Goal: Task Accomplishment & Management: Complete application form

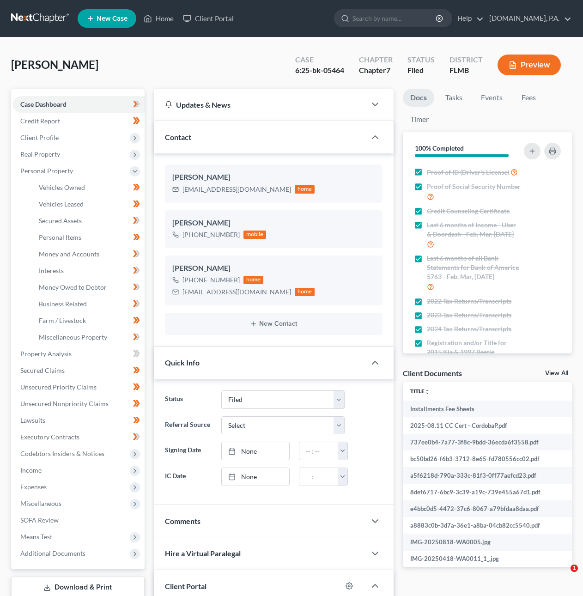
select select "2"
click at [30, 18] on link at bounding box center [40, 18] width 59 height 17
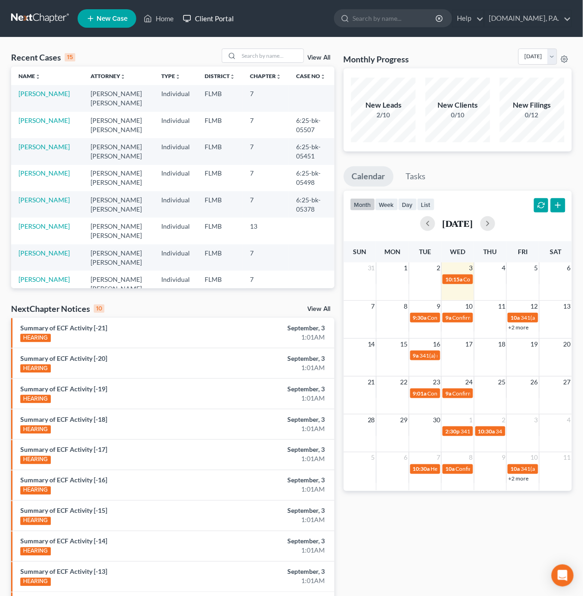
click at [219, 19] on link "Client Portal" at bounding box center [208, 18] width 60 height 17
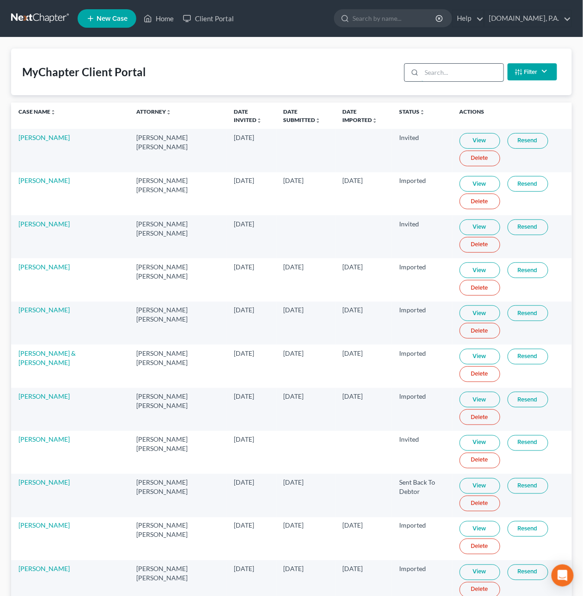
click at [473, 77] on input "search" at bounding box center [463, 73] width 82 height 18
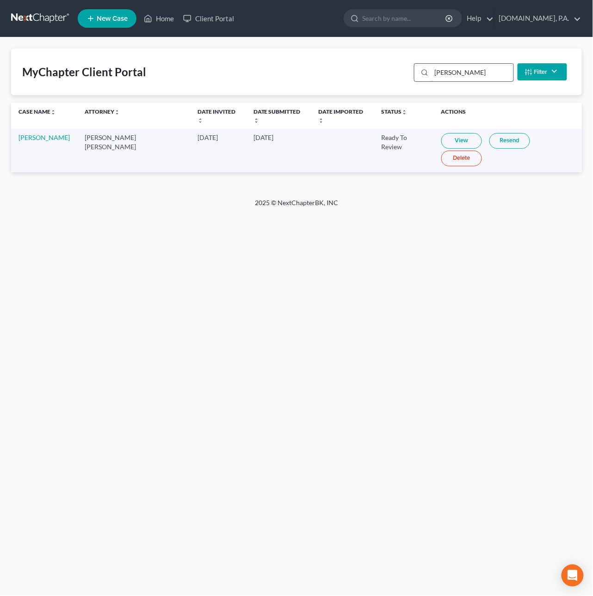
type input "eck"
click at [441, 134] on link "View" at bounding box center [461, 141] width 41 height 16
click at [18, 134] on link "Raymond Eck" at bounding box center [43, 138] width 51 height 8
click at [52, 134] on link "Raymond Eck" at bounding box center [43, 138] width 51 height 8
click at [35, 23] on link at bounding box center [40, 18] width 59 height 17
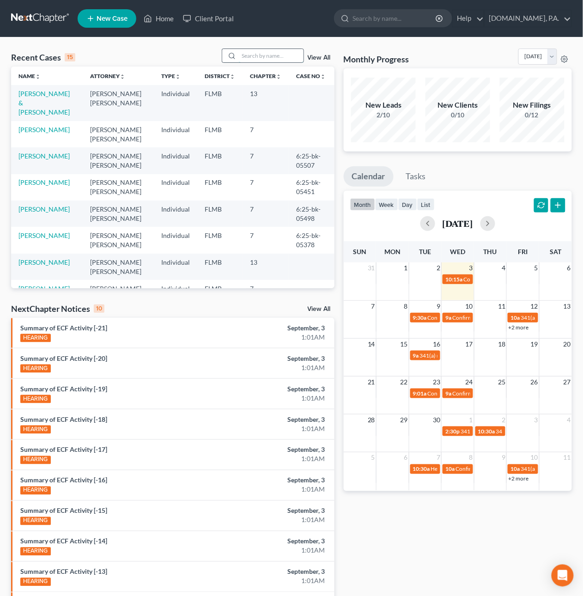
click at [263, 55] on input "search" at bounding box center [271, 55] width 65 height 13
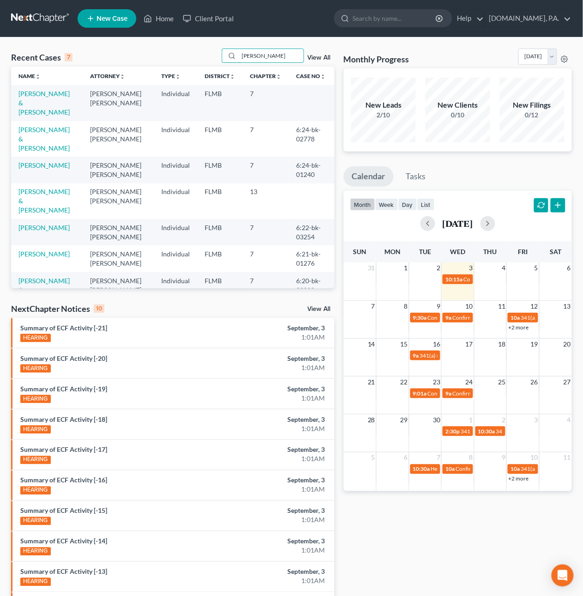
type input "eck"
click at [51, 98] on td "[PERSON_NAME] & [PERSON_NAME]" at bounding box center [47, 103] width 72 height 36
click at [47, 92] on link "[PERSON_NAME] & [PERSON_NAME]" at bounding box center [43, 103] width 51 height 26
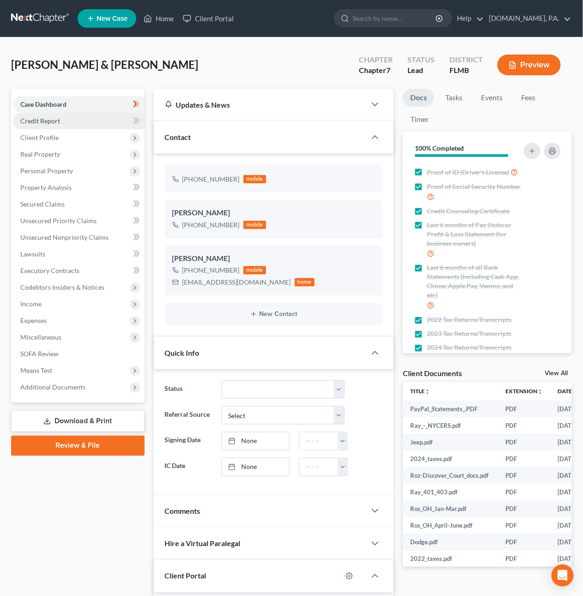
click at [45, 116] on link "Credit Report" at bounding box center [79, 121] width 132 height 17
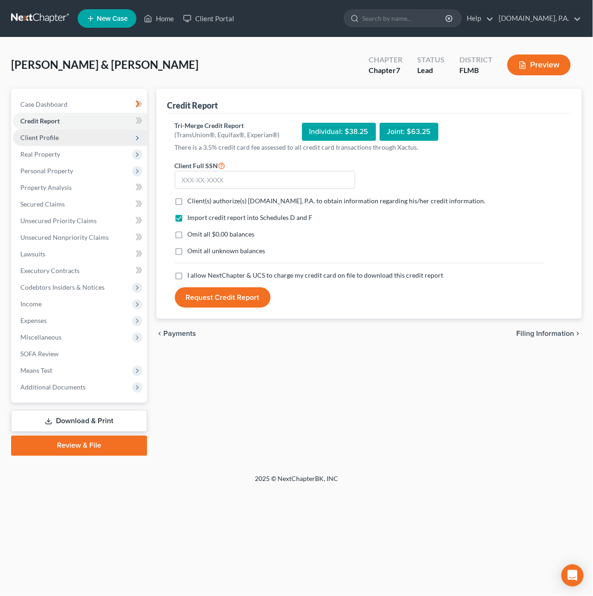
click at [47, 138] on span "Client Profile" at bounding box center [39, 138] width 38 height 8
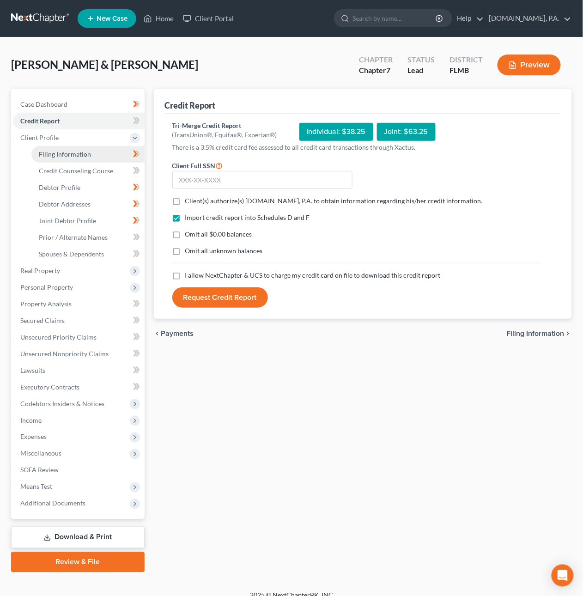
click at [54, 158] on link "Filing Information" at bounding box center [87, 154] width 113 height 17
select select "1"
select select "0"
select select "15"
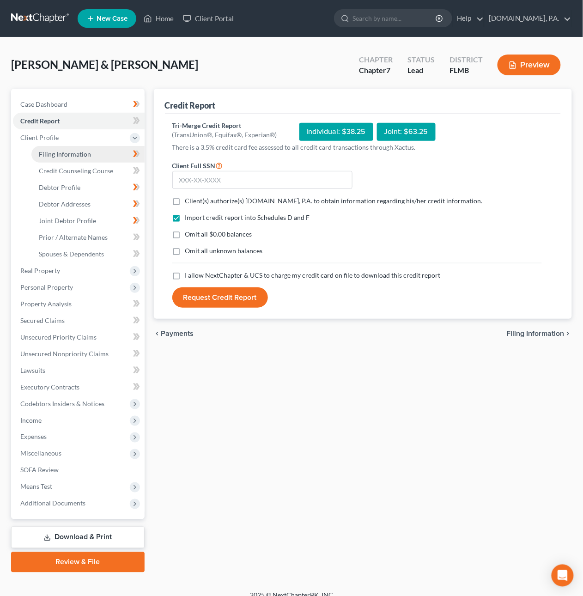
select select "0"
select select "9"
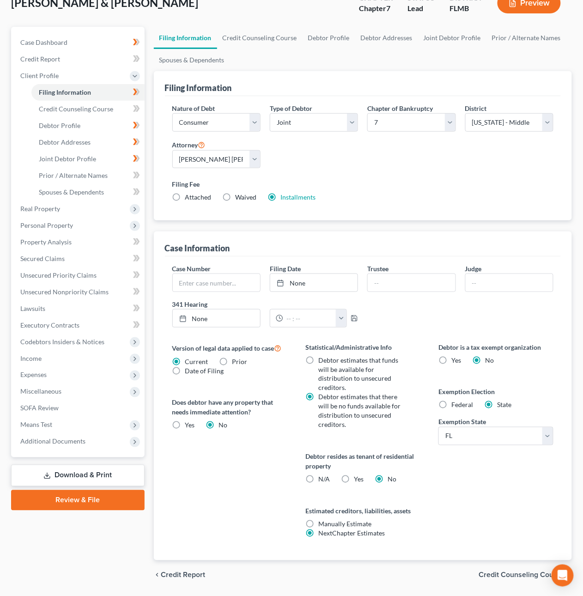
scroll to position [82, 0]
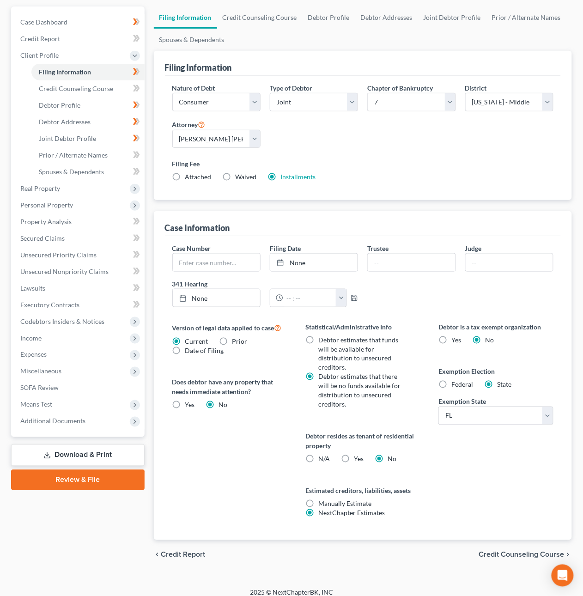
click at [497, 551] on span "Credit Counseling Course" at bounding box center [522, 554] width 86 height 7
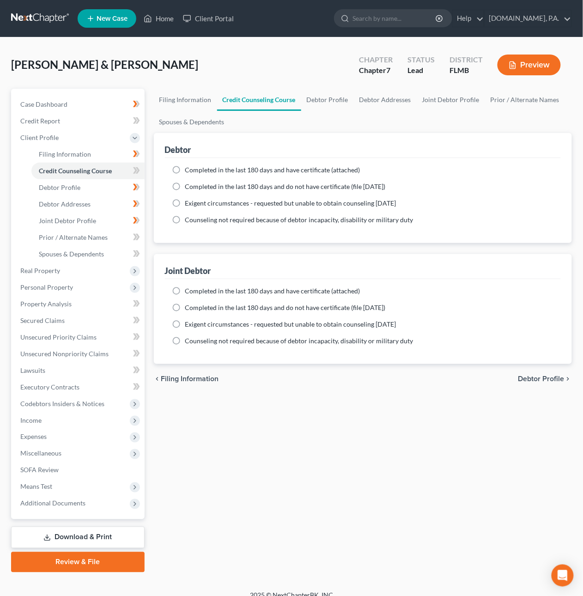
click at [185, 171] on label "Completed in the last 180 days and have certificate (attached)" at bounding box center [272, 169] width 175 height 9
click at [189, 171] on input "Completed in the last 180 days and have certificate (attached)" at bounding box center [192, 168] width 6 height 6
radio input "true"
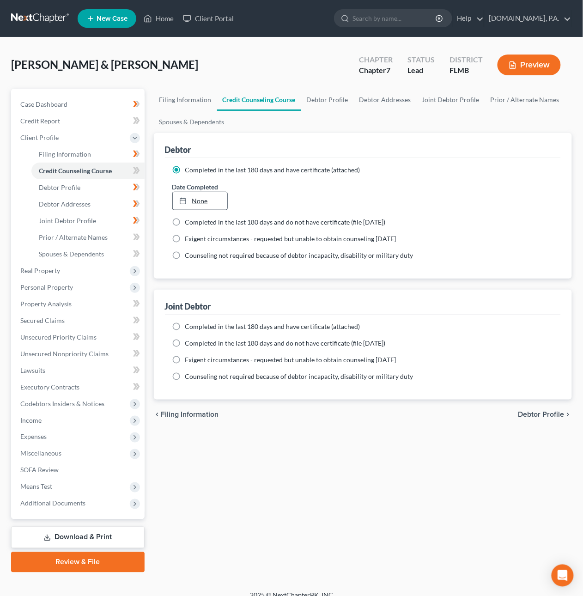
type input "9/3/2025"
click at [198, 202] on link "None" at bounding box center [200, 201] width 55 height 18
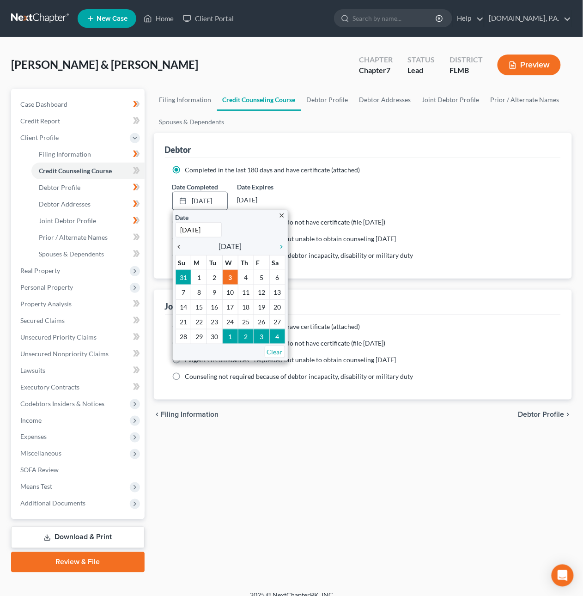
click at [177, 247] on icon "chevron_left" at bounding box center [182, 246] width 12 height 7
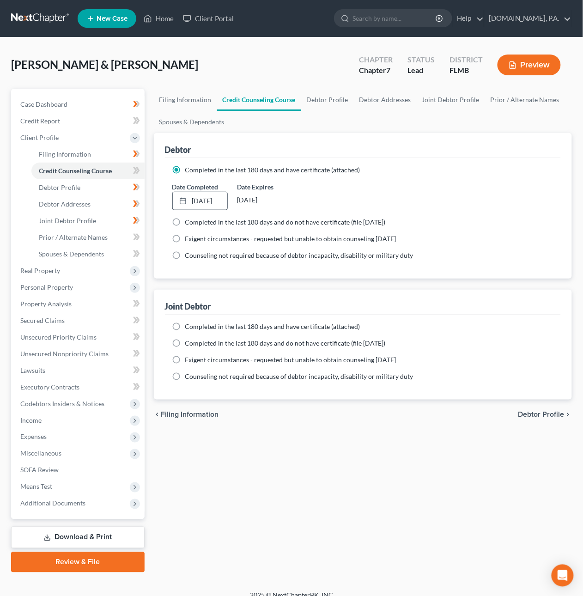
click at [185, 326] on label "Completed in the last 180 days and have certificate (attached)" at bounding box center [272, 326] width 175 height 9
click at [189, 326] on input "Completed in the last 180 days and have certificate (attached)" at bounding box center [192, 325] width 6 height 6
radio input "true"
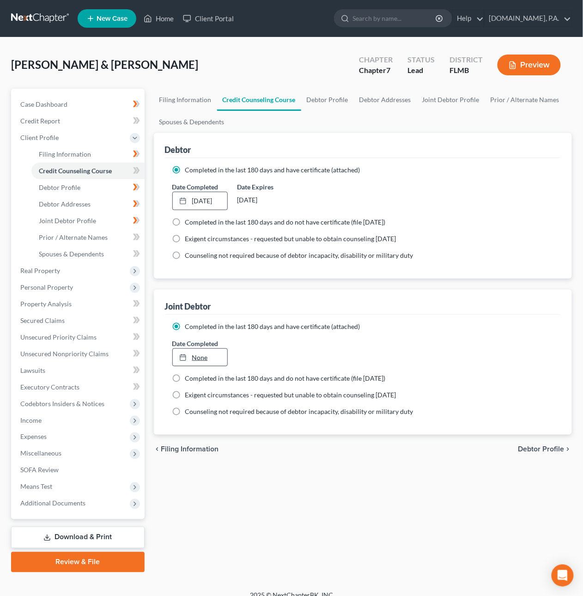
type input "9/3/2025"
click at [198, 356] on link "9/3/2025" at bounding box center [200, 358] width 55 height 18
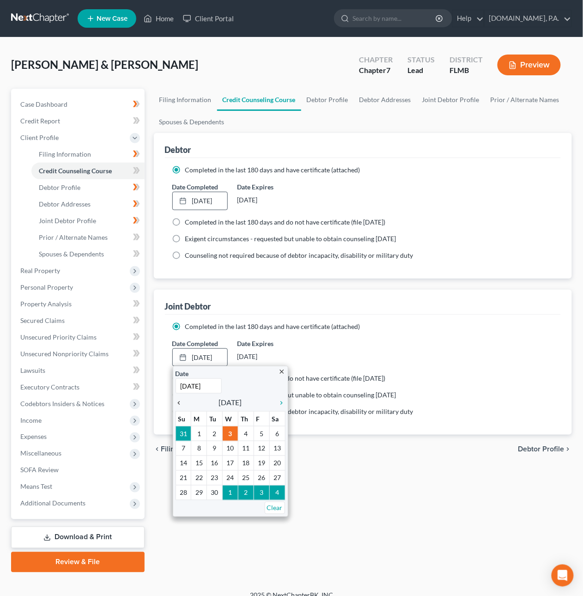
click at [183, 403] on icon "chevron_left" at bounding box center [182, 402] width 12 height 7
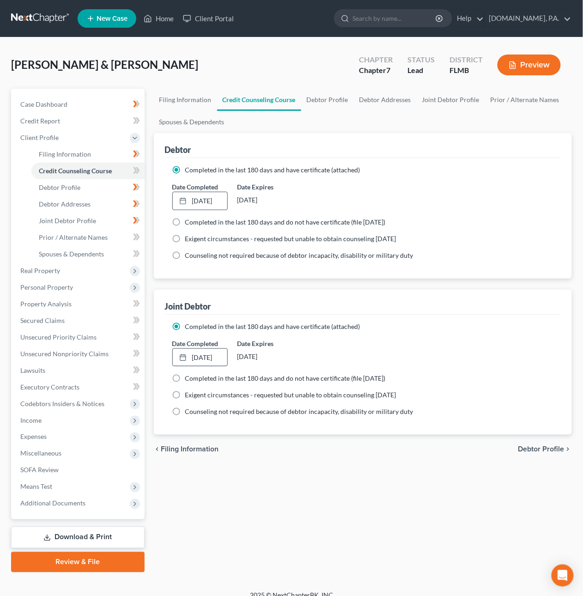
click at [535, 451] on span "Debtor Profile" at bounding box center [542, 449] width 46 height 7
select select "1"
select select "2"
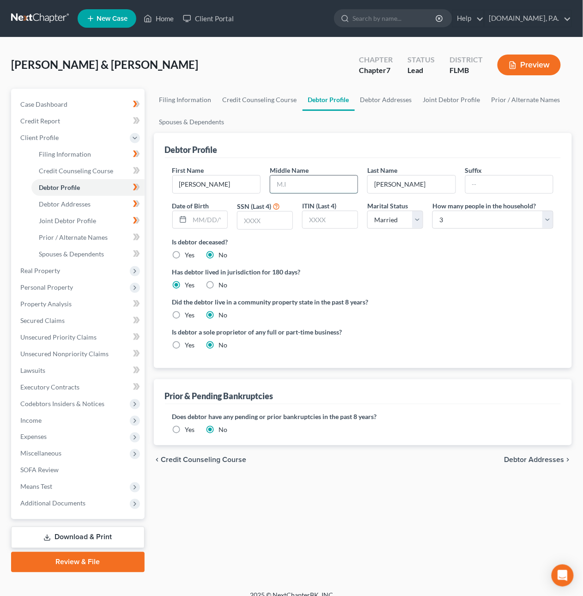
click at [280, 185] on input "text" at bounding box center [313, 185] width 87 height 18
type input "Edward"
type input "02/19/1966"
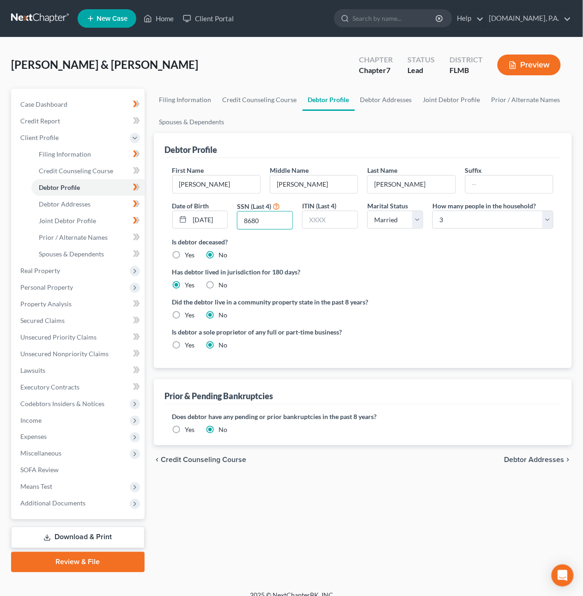
type input "8680"
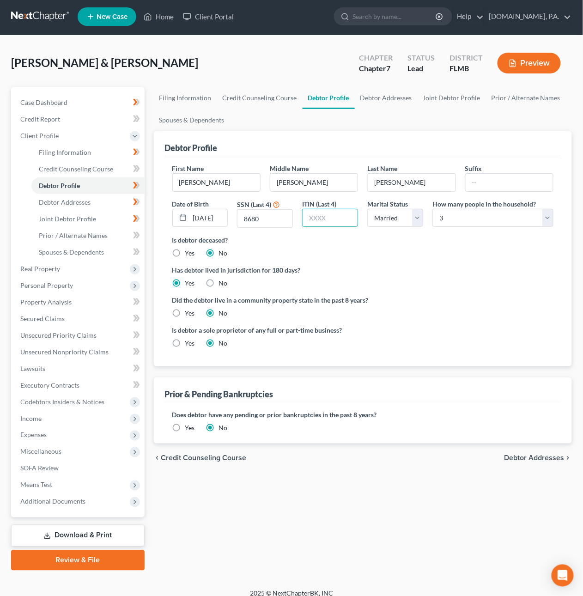
scroll to position [2, 0]
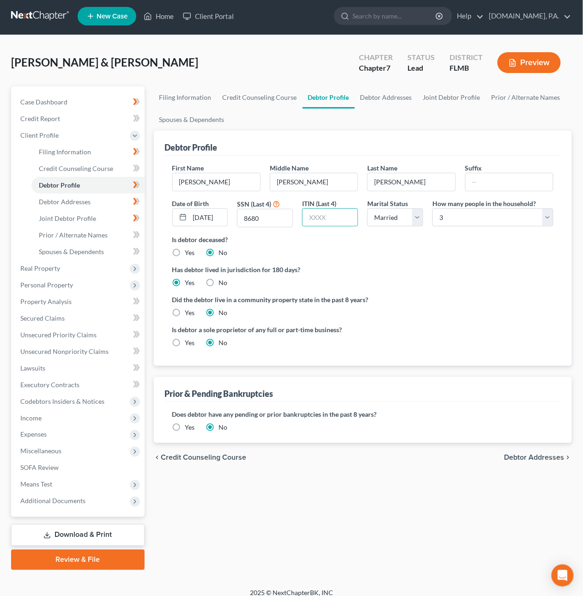
click at [517, 458] on span "Debtor Addresses" at bounding box center [535, 457] width 60 height 7
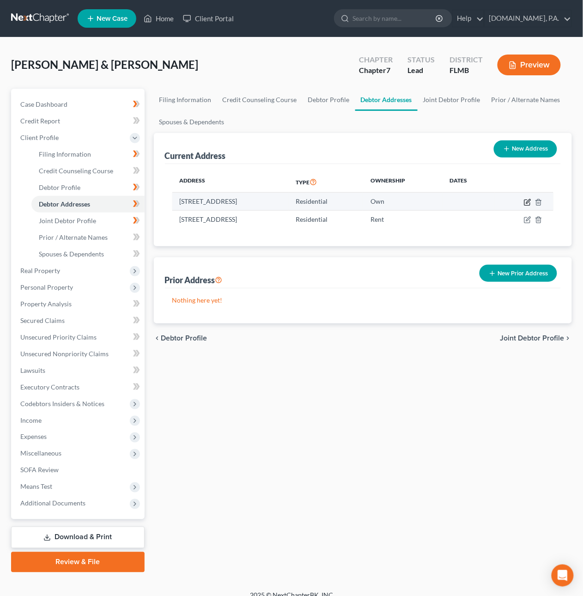
click at [529, 201] on icon "button" at bounding box center [528, 201] width 4 height 4
select select "9"
select select "0"
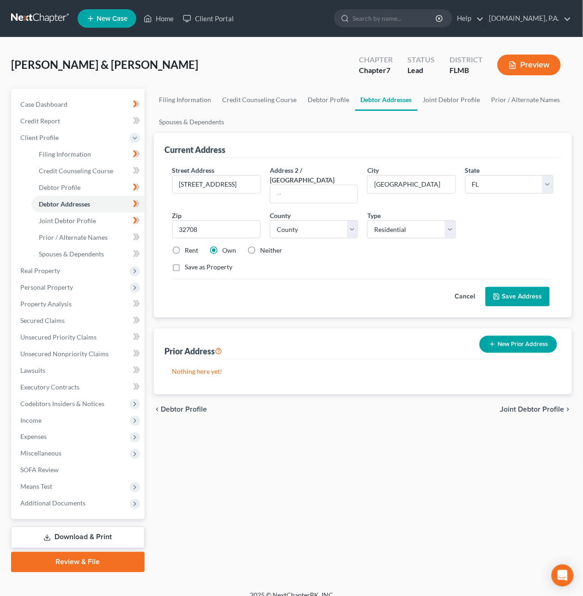
click at [513, 290] on button "Save Address" at bounding box center [518, 296] width 64 height 19
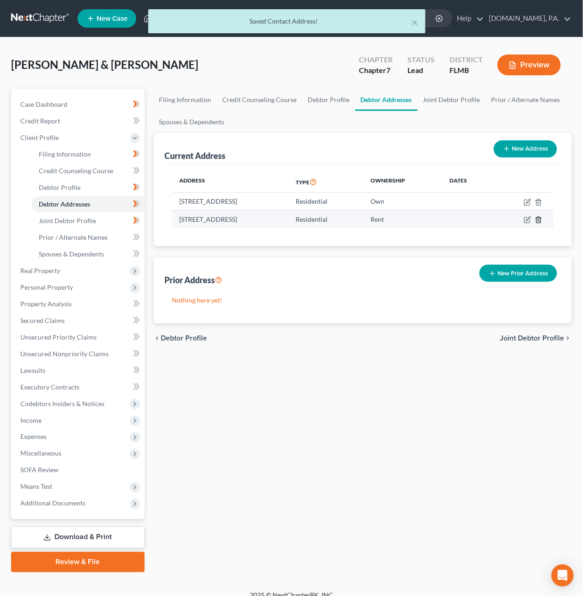
click at [542, 218] on icon "button" at bounding box center [538, 219] width 7 height 7
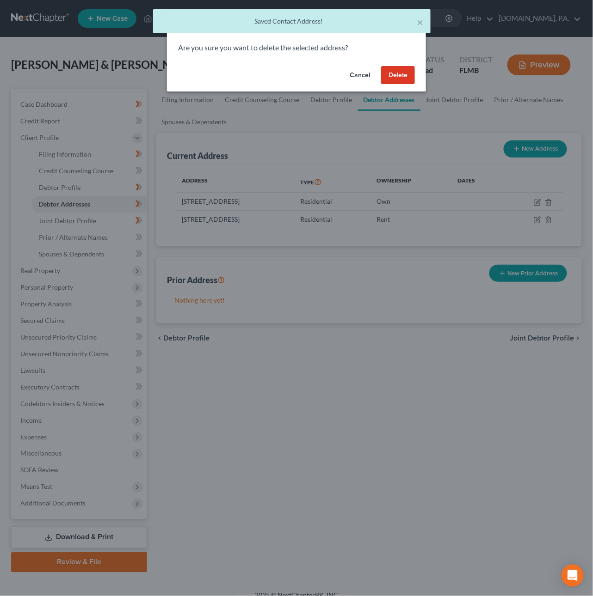
drag, startPoint x: 393, startPoint y: 74, endPoint x: 385, endPoint y: 81, distance: 10.5
click at [393, 74] on button "Delete" at bounding box center [398, 75] width 34 height 18
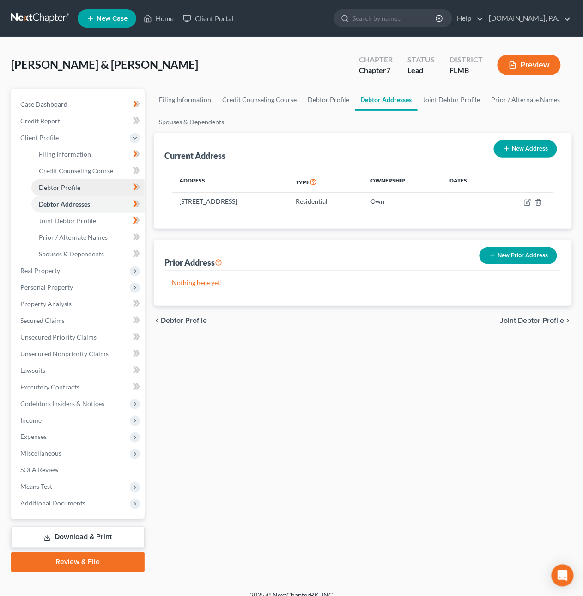
click at [91, 185] on link "Debtor Profile" at bounding box center [87, 187] width 113 height 17
select select "1"
select select "2"
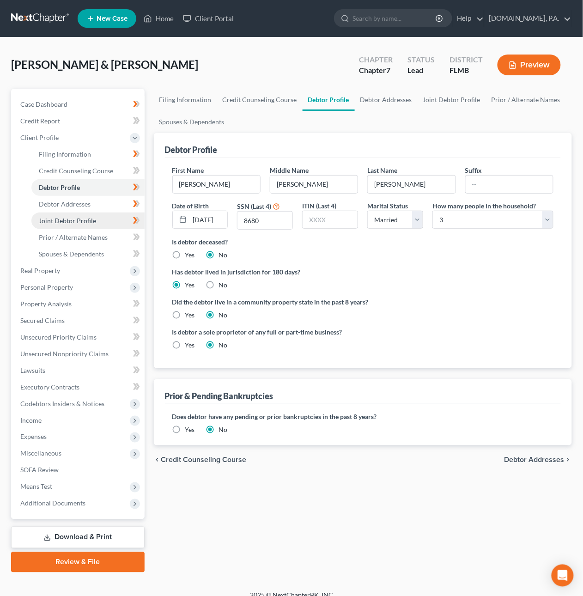
click at [75, 218] on span "Joint Debtor Profile" at bounding box center [67, 221] width 57 height 8
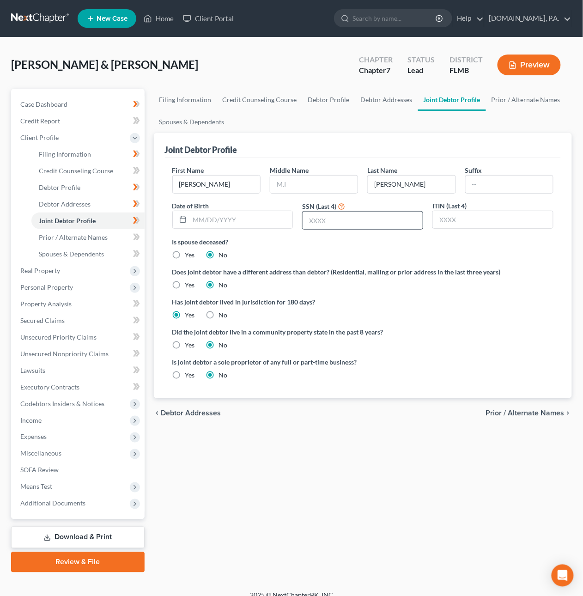
click at [360, 221] on input "text" at bounding box center [363, 221] width 120 height 18
type input "5640"
click at [288, 181] on input "text" at bounding box center [313, 185] width 87 height 18
type input "10/23/1975"
click at [518, 415] on span "Prior / Alternate Names" at bounding box center [525, 412] width 79 height 7
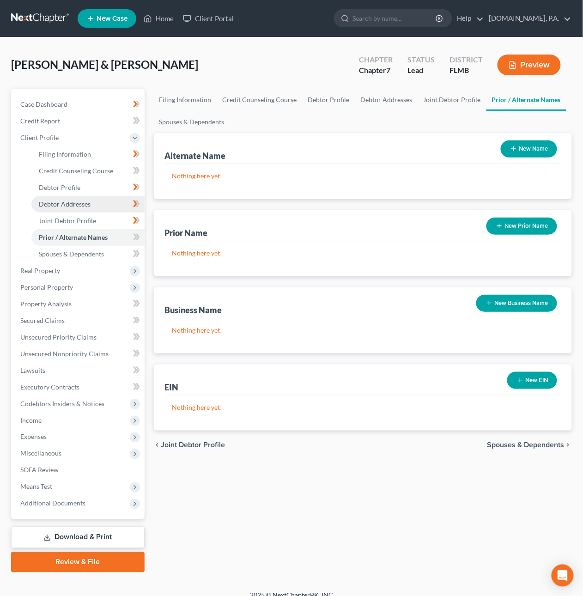
click at [59, 200] on span "Debtor Addresses" at bounding box center [65, 204] width 52 height 8
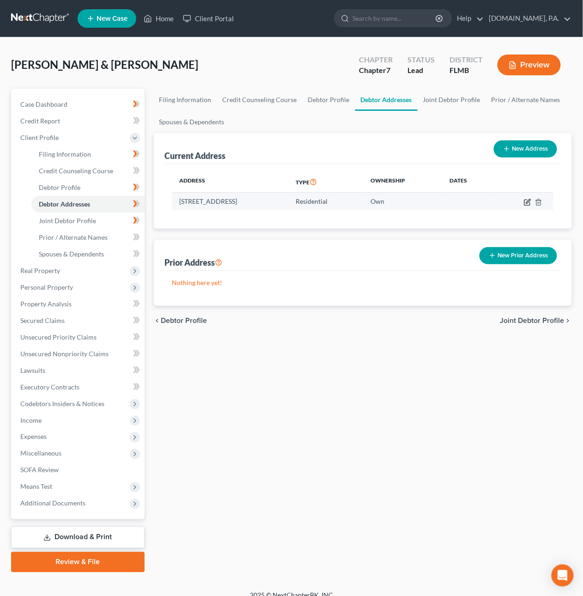
click at [528, 202] on icon "button" at bounding box center [527, 202] width 7 height 7
select select "9"
select select "56"
select select "0"
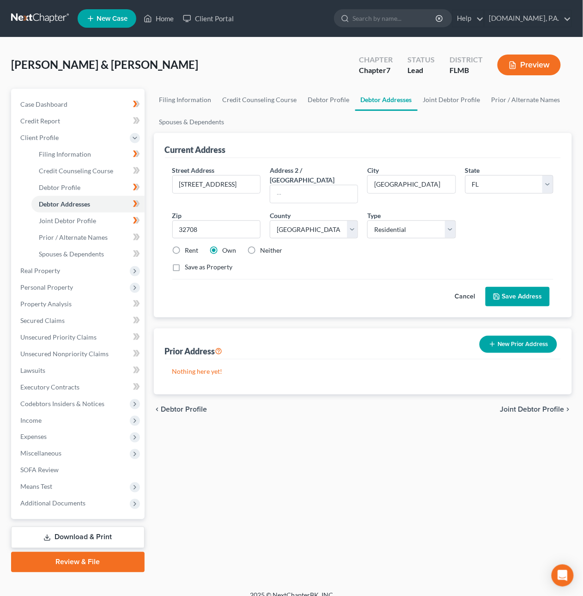
click at [510, 287] on button "Save Address" at bounding box center [518, 296] width 64 height 19
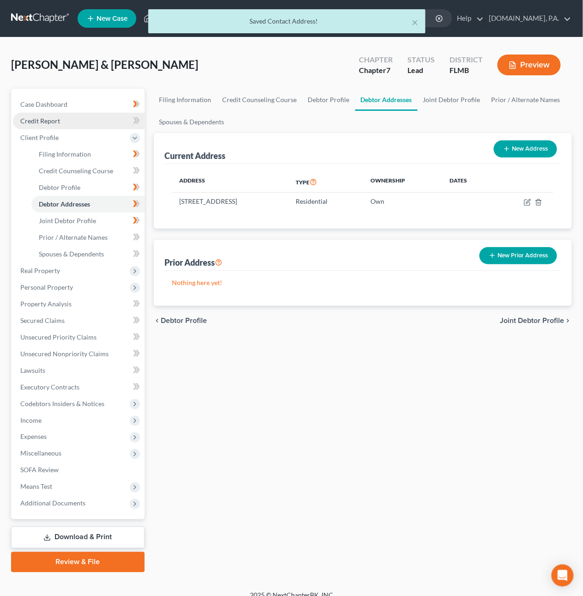
click at [48, 117] on span "Credit Report" at bounding box center [40, 121] width 40 height 8
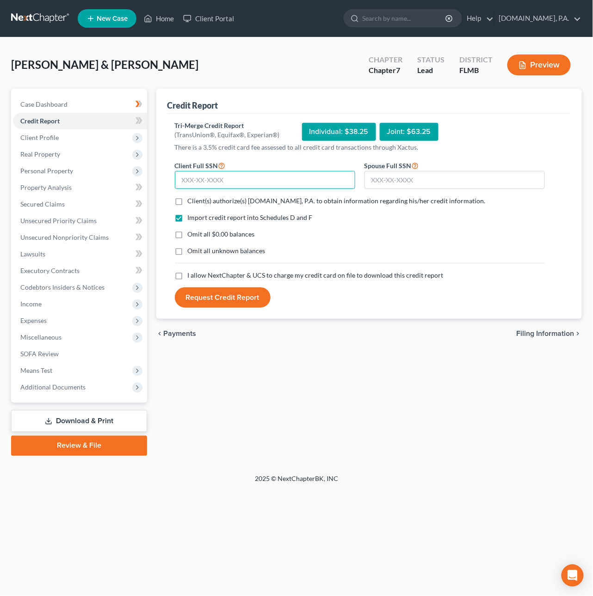
click at [214, 177] on input "text" at bounding box center [265, 180] width 180 height 18
type input "084-66-8680"
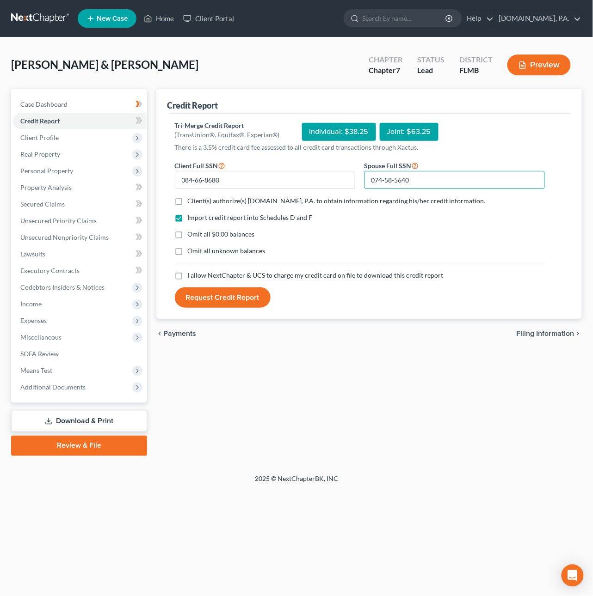
type input "074-58-5640"
click at [188, 201] on label "Client(s) authorize(s) Fresh-Start.Law, P.A. to obtain information regarding hi…" at bounding box center [337, 200] width 298 height 9
click at [191, 201] on input "Client(s) authorize(s) Fresh-Start.Law, P.A. to obtain information regarding hi…" at bounding box center [194, 199] width 6 height 6
checkbox input "true"
click at [188, 277] on label "I allow NextChapter & UCS to charge my credit card on file to download this cre…" at bounding box center [316, 275] width 256 height 9
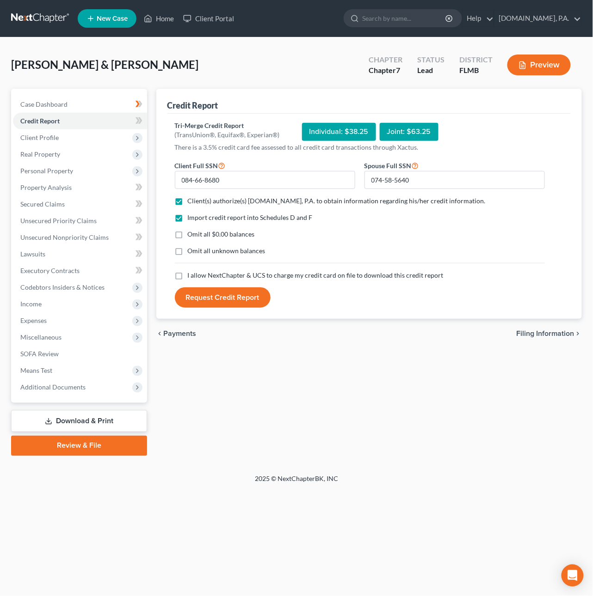
click at [191, 277] on input "I allow NextChapter & UCS to charge my credit card on file to download this cre…" at bounding box center [194, 274] width 6 height 6
checkbox input "true"
click at [209, 297] on button "Request Credit Report" at bounding box center [223, 297] width 96 height 20
click at [146, 122] on span at bounding box center [139, 122] width 16 height 14
click at [145, 122] on span at bounding box center [139, 122] width 16 height 14
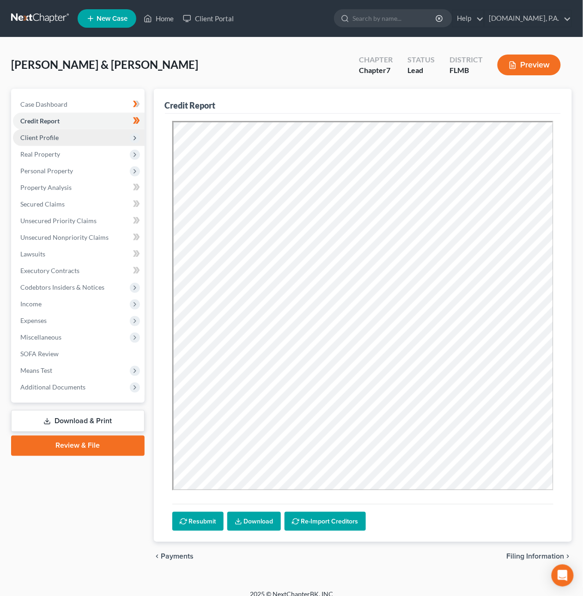
click at [50, 138] on span "Client Profile" at bounding box center [39, 138] width 38 height 8
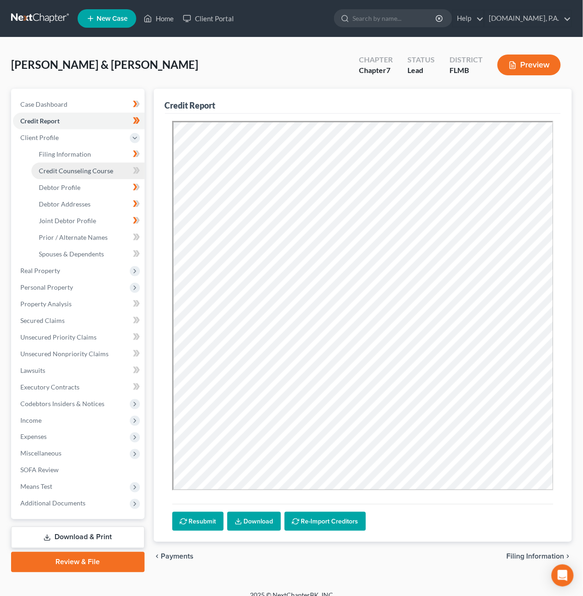
click at [67, 169] on span "Credit Counseling Course" at bounding box center [76, 171] width 74 height 8
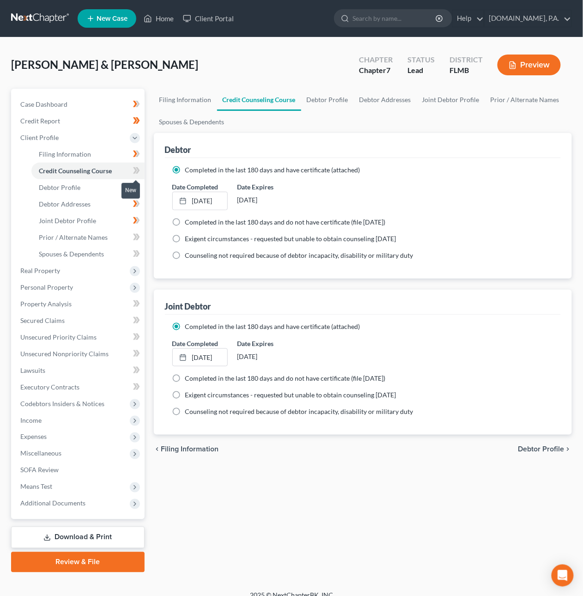
click at [139, 170] on icon at bounding box center [137, 170] width 4 height 6
click at [75, 186] on span "Debtor Profile" at bounding box center [60, 187] width 42 height 8
select select "1"
select select "2"
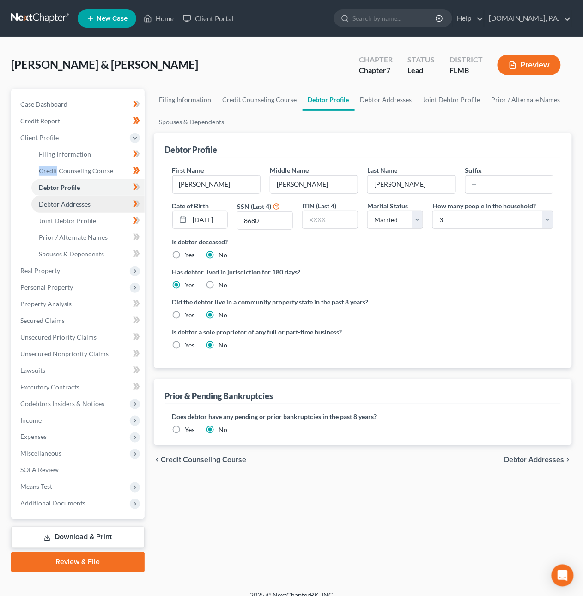
click at [79, 203] on span "Debtor Addresses" at bounding box center [65, 204] width 52 height 8
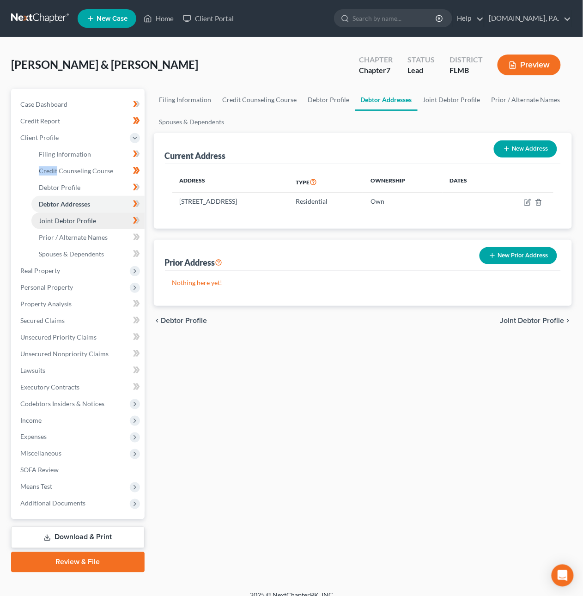
click at [78, 220] on span "Joint Debtor Profile" at bounding box center [67, 221] width 57 height 8
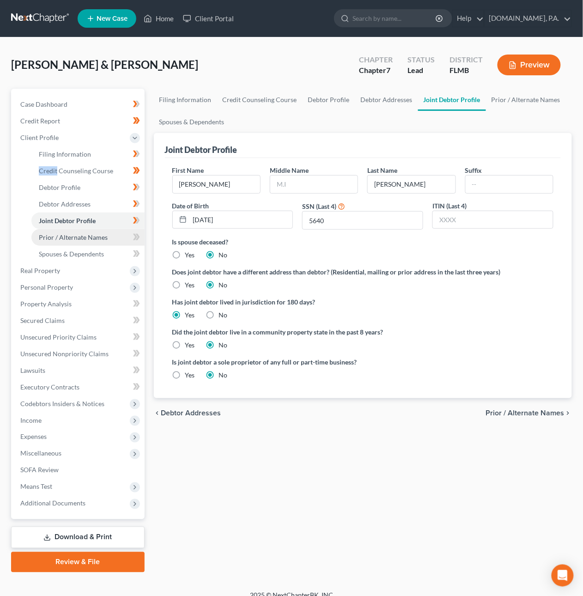
click at [77, 235] on span "Prior / Alternate Names" at bounding box center [73, 237] width 69 height 8
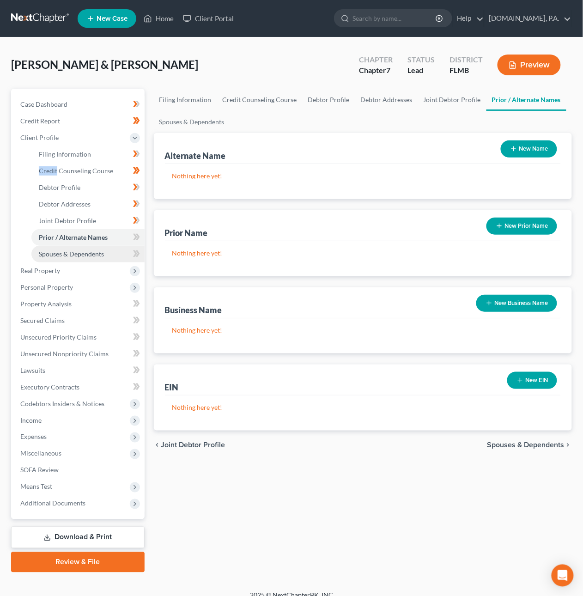
click at [57, 252] on span "Spouses & Dependents" at bounding box center [71, 254] width 65 height 8
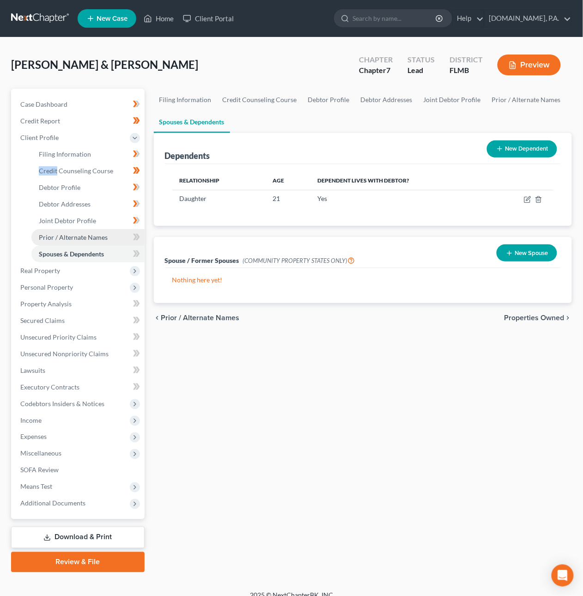
click at [98, 236] on span "Prior / Alternate Names" at bounding box center [73, 237] width 69 height 8
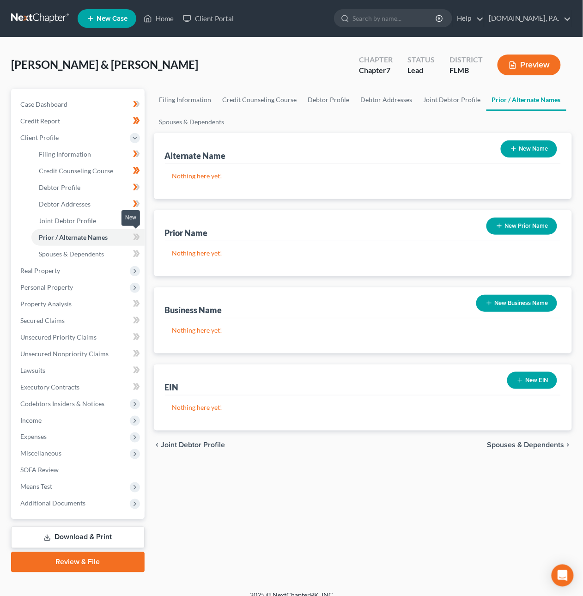
click at [141, 237] on span at bounding box center [136, 239] width 16 height 14
click at [84, 253] on span "Spouses & Dependents" at bounding box center [71, 254] width 65 height 8
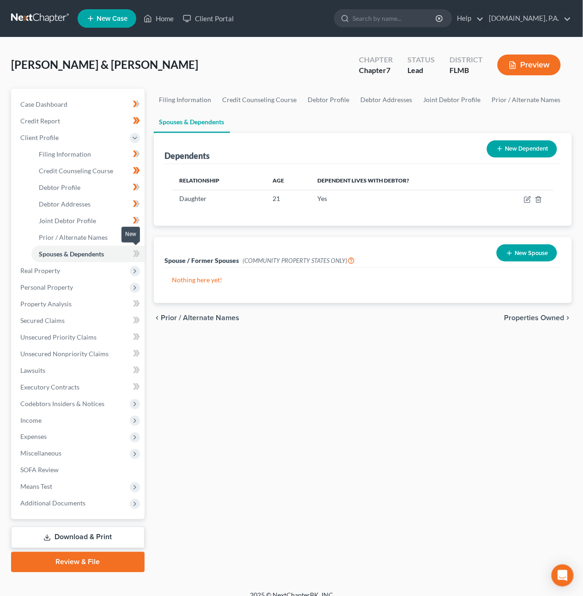
click at [141, 252] on span at bounding box center [136, 255] width 16 height 14
click at [104, 266] on span "Real Property" at bounding box center [79, 271] width 132 height 17
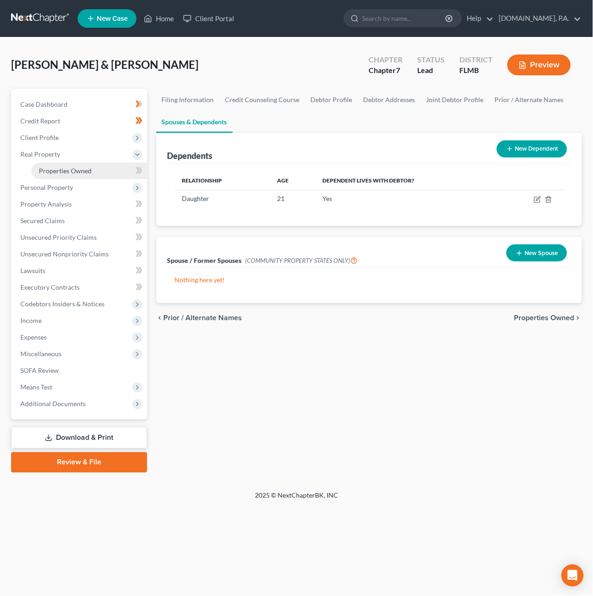
click at [78, 168] on span "Properties Owned" at bounding box center [65, 171] width 53 height 8
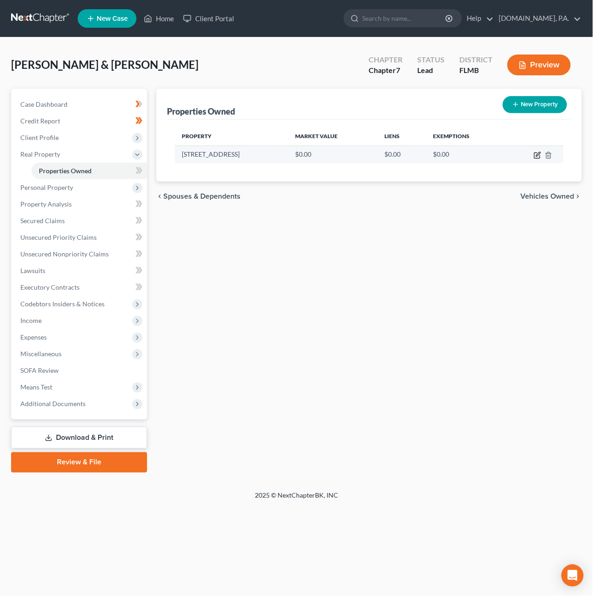
click at [539, 154] on icon "button" at bounding box center [536, 155] width 7 height 7
select select "9"
select select "56"
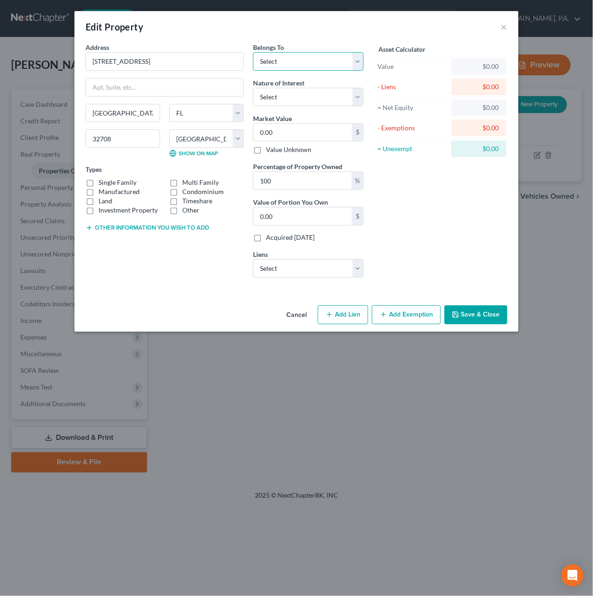
click at [330, 60] on select "Select Debtor 1 Only Debtor 2 Only Debtor 1 And Debtor 2 Only At Least One Of T…" at bounding box center [308, 61] width 110 height 18
click at [98, 185] on label "Single Family" at bounding box center [117, 182] width 38 height 9
click at [102, 184] on input "Single Family" at bounding box center [105, 181] width 6 height 6
checkbox input "true"
click at [279, 60] on select "Select Debtor 1 Only Debtor 2 Only Debtor 1 And Debtor 2 Only At Least One Of T…" at bounding box center [308, 61] width 110 height 18
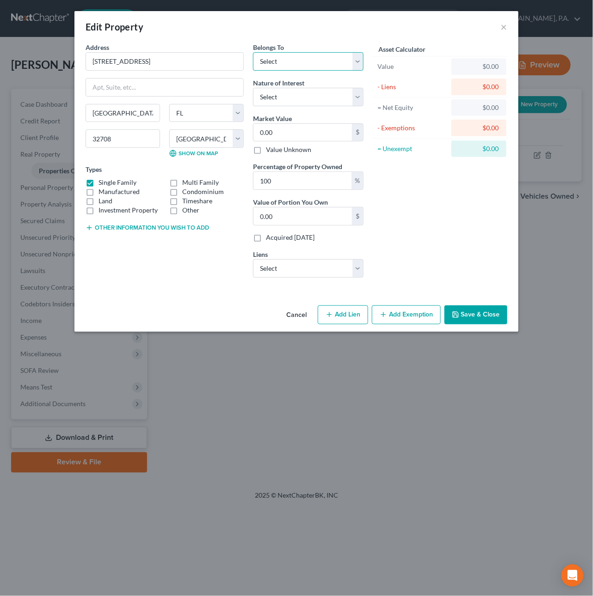
select select "2"
click at [253, 52] on select "Select Debtor 1 Only Debtor 2 Only Debtor 1 And Debtor 2 Only At Least One Of T…" at bounding box center [308, 61] width 110 height 18
click at [291, 96] on select "Select Fee Simple Joint Tenant Life Estate Equitable Interest Future Interest T…" at bounding box center [308, 97] width 110 height 18
select select "0"
click at [253, 88] on select "Select Fee Simple Joint Tenant Life Estate Equitable Interest Future Interest T…" at bounding box center [308, 97] width 110 height 18
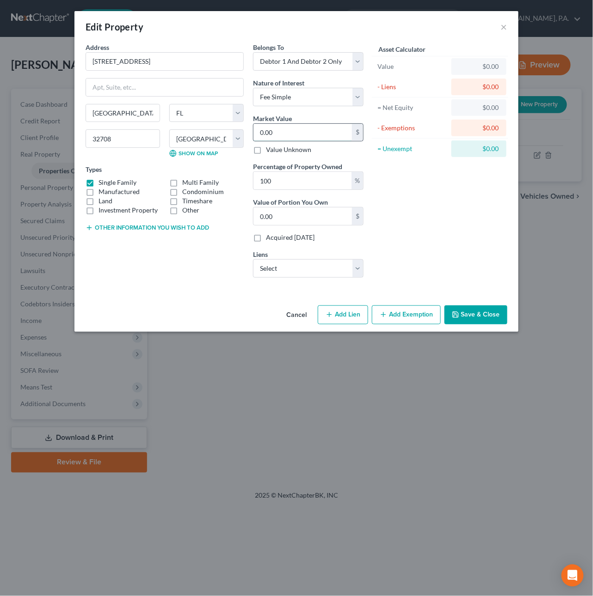
click at [308, 138] on input "0.00" at bounding box center [302, 133] width 98 height 18
type input "3"
type input "3.00"
type input "39"
type input "39.00"
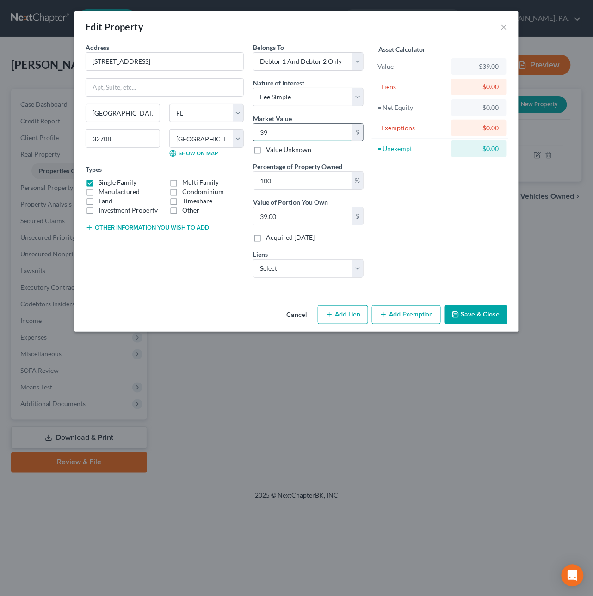
type input "395"
type input "395.00"
type input "3957"
type input "3,957.00"
type input "3,9575"
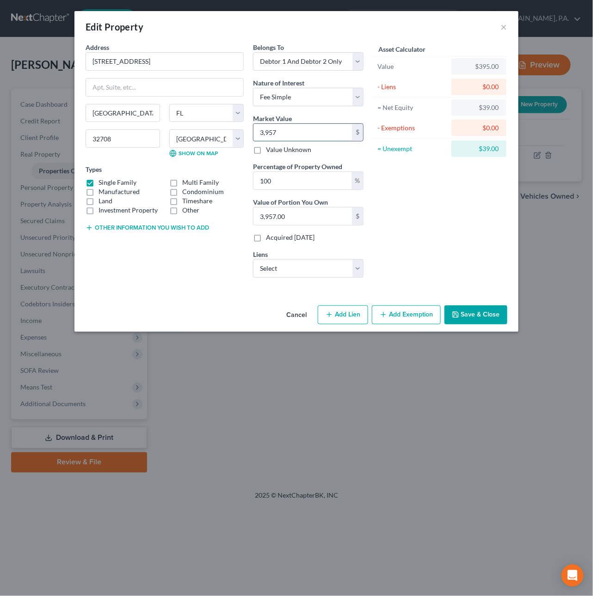
type input "39,575.00"
type input "39,5751"
type input "395,751.00"
type input "395,751"
click at [290, 268] on select "Select Rocket Mtg - $313,451.00 Addition Financial Cu - $34,698.00 Chrysler Cap…" at bounding box center [308, 268] width 110 height 18
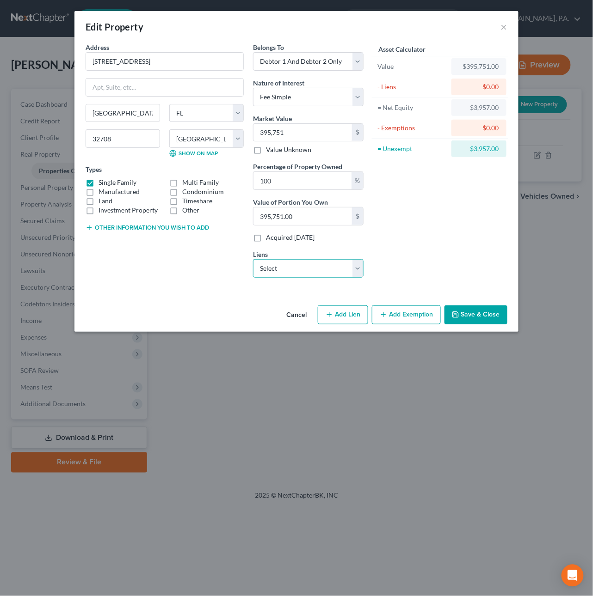
select select "0"
click at [253, 261] on select "Select Rocket Mtg - $313,451.00 Addition Financial Cu - $34,698.00 Chrysler Cap…" at bounding box center [308, 268] width 110 height 18
select select
select select "23"
select select "2"
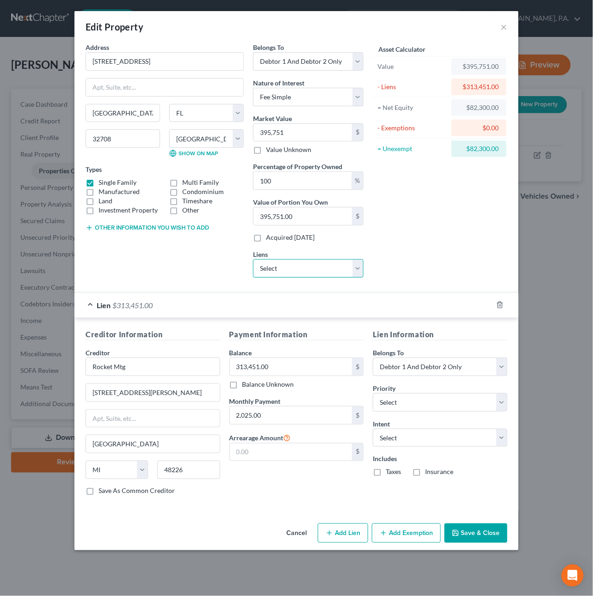
click at [317, 268] on select "Select Addition Financial Cu - $34,698.00 Chrysler Capital - $34,430.00 Capital…" at bounding box center [308, 268] width 110 height 18
select select "0"
click at [253, 261] on select "Select Addition Financial Cu - $34,698.00 Chrysler Capital - $34,430.00 Capital…" at bounding box center [308, 268] width 110 height 18
select select
select select "9"
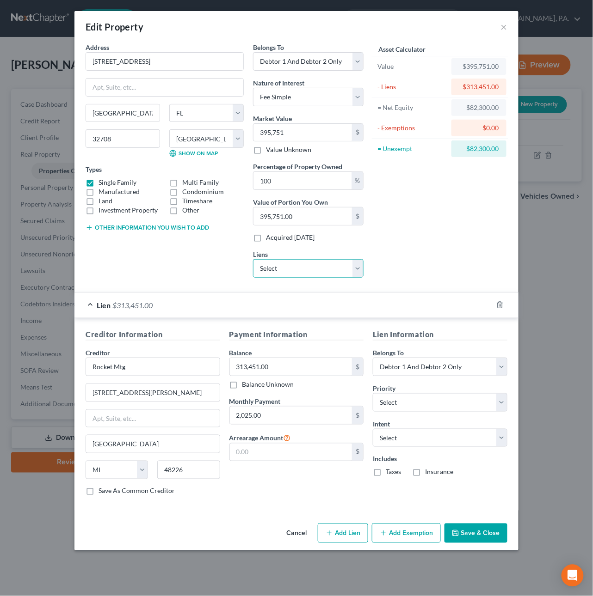
select select "2"
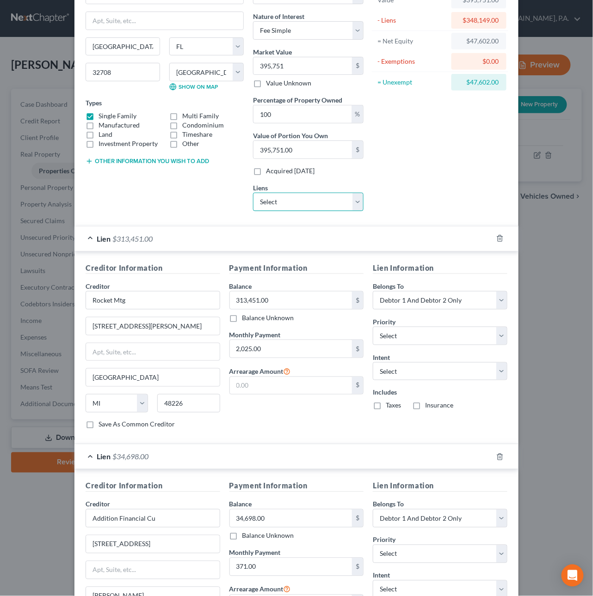
scroll to position [92, 0]
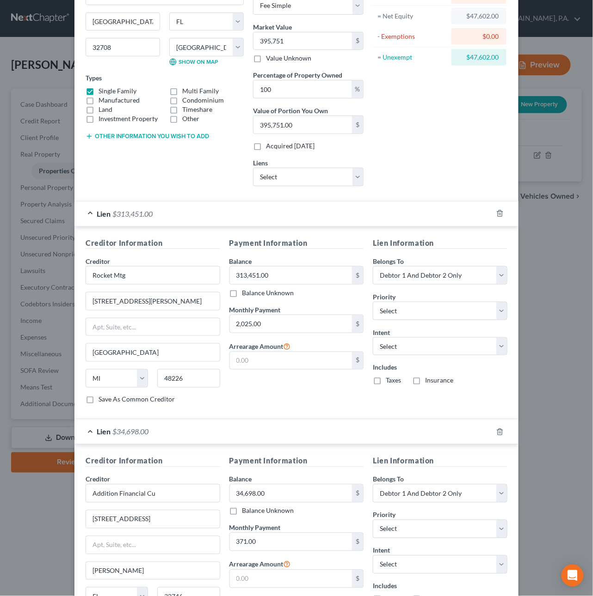
click at [385, 384] on label "Taxes" at bounding box center [392, 380] width 15 height 9
click at [389, 382] on input "Taxes" at bounding box center [392, 379] width 6 height 6
checkbox input "true"
click at [425, 384] on label "Insurance" at bounding box center [439, 380] width 28 height 9
click at [428, 382] on input "Insurance" at bounding box center [431, 379] width 6 height 6
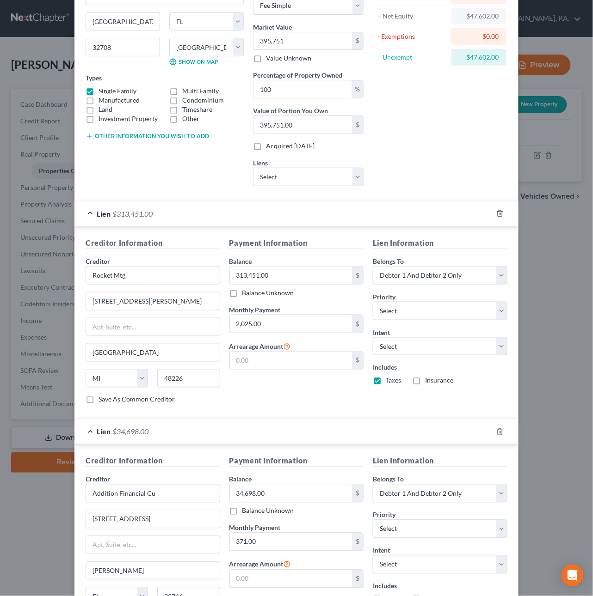
checkbox input "true"
click at [393, 350] on select "Select Surrender Redeem Reaffirm Avoid Other" at bounding box center [440, 346] width 134 height 18
select select "4"
click at [373, 340] on select "Select Surrender Redeem Reaffirm Avoid Other" at bounding box center [440, 346] width 134 height 18
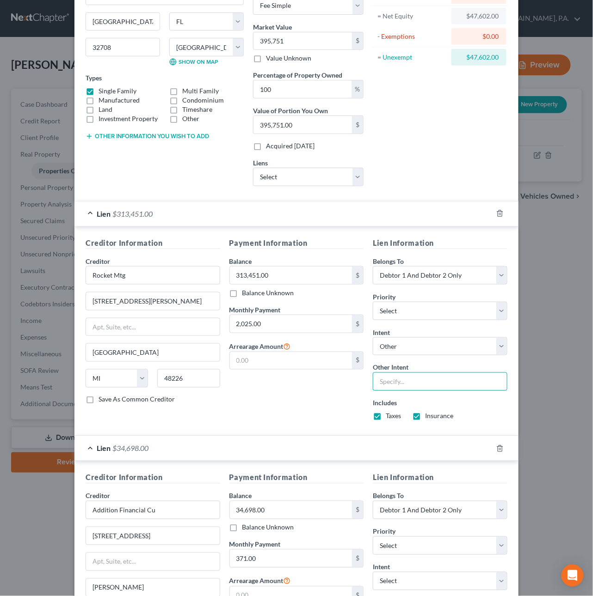
click at [391, 389] on input "text" at bounding box center [440, 382] width 134 height 18
type input "Pay"
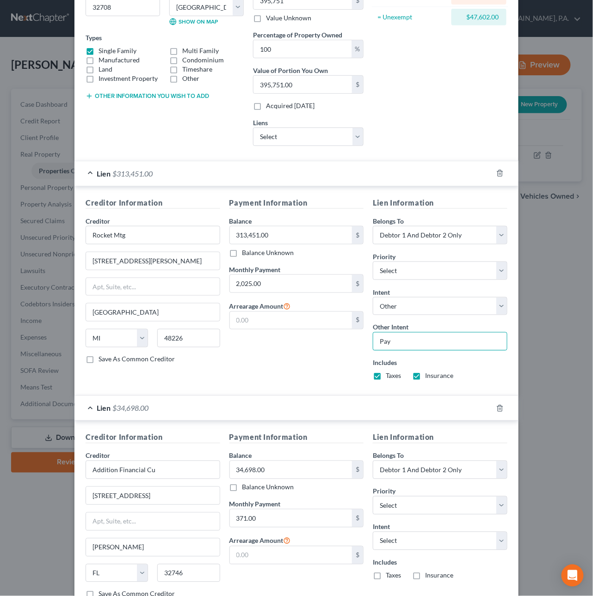
scroll to position [206, 0]
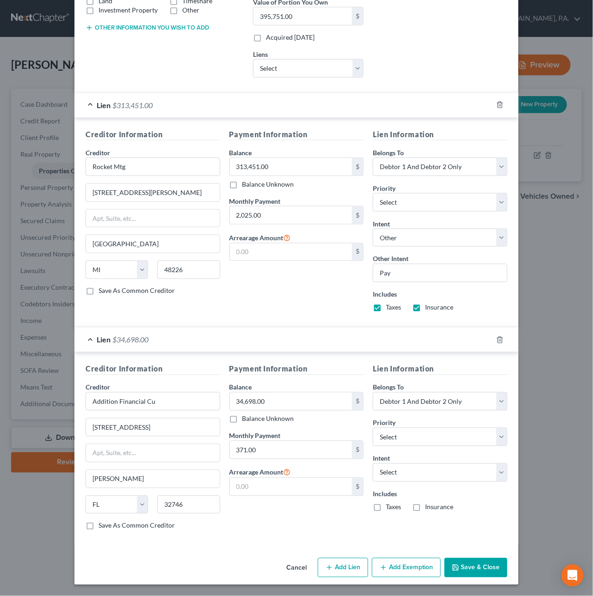
click at [385, 506] on label "Taxes" at bounding box center [392, 507] width 15 height 9
click at [389, 506] on input "Taxes" at bounding box center [392, 506] width 6 height 6
checkbox input "true"
click at [425, 507] on label "Insurance" at bounding box center [439, 507] width 28 height 9
click at [428, 507] on input "Insurance" at bounding box center [431, 506] width 6 height 6
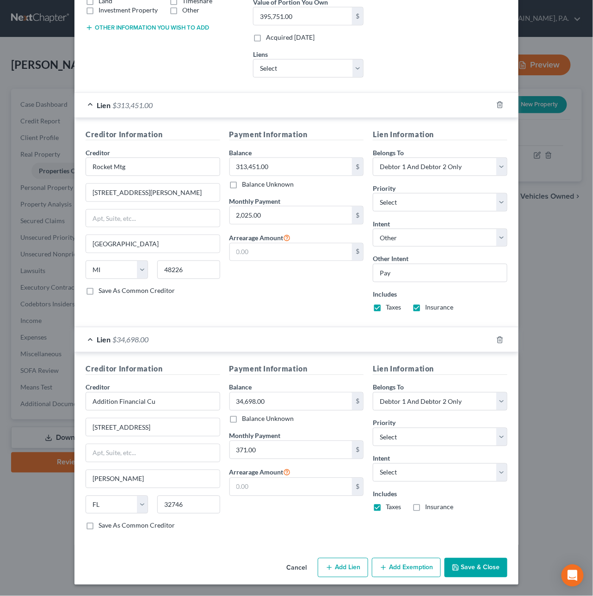
checkbox input "true"
click at [402, 470] on select "Select Surrender Redeem Reaffirm Avoid Other" at bounding box center [440, 473] width 134 height 18
select select "4"
click at [373, 464] on select "Select Surrender Redeem Reaffirm Avoid Other" at bounding box center [440, 473] width 134 height 18
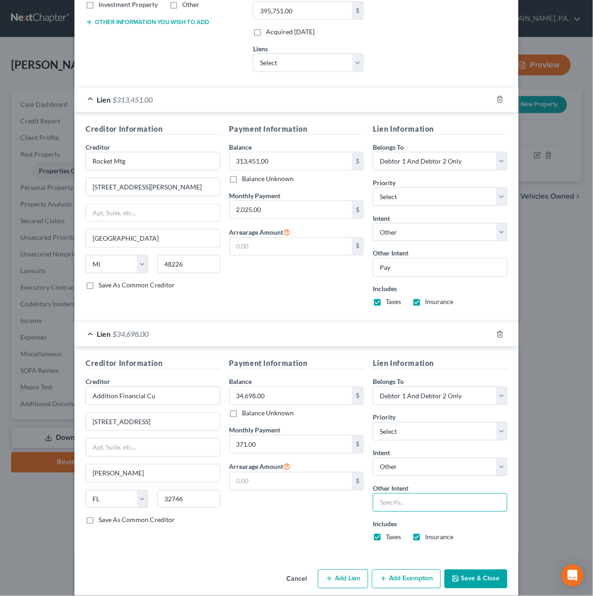
click at [404, 512] on input "text" at bounding box center [440, 503] width 134 height 18
type input "Pay"
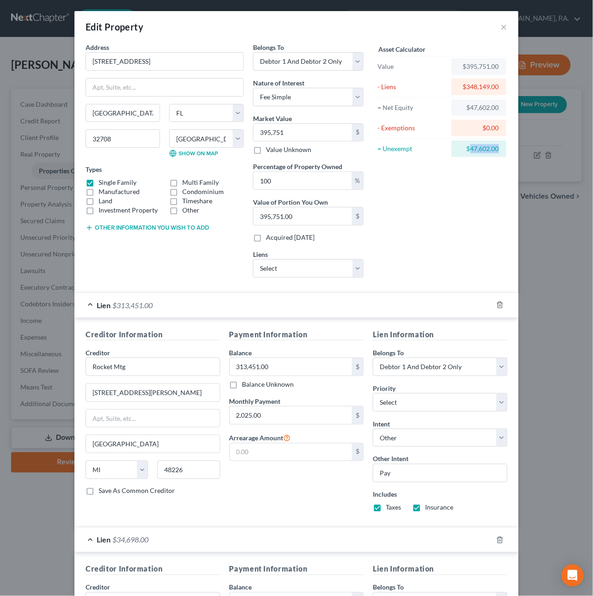
drag, startPoint x: 495, startPoint y: 148, endPoint x: 462, endPoint y: 152, distance: 33.5
click at [466, 149] on div "$47,602.00" at bounding box center [478, 149] width 55 height 17
copy div "47,602.00"
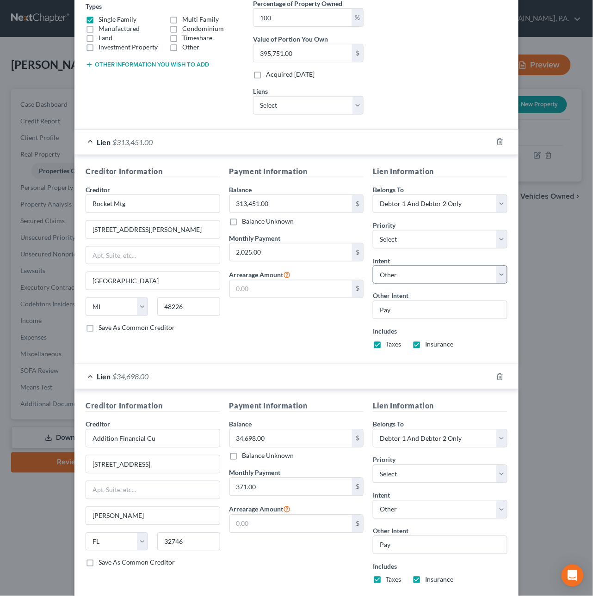
scroll to position [222, 0]
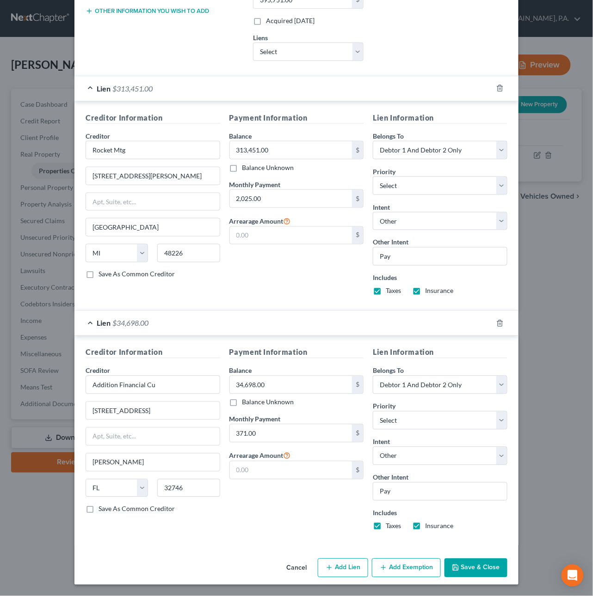
click at [391, 569] on button "Add Exemption" at bounding box center [406, 568] width 69 height 19
select select "2"
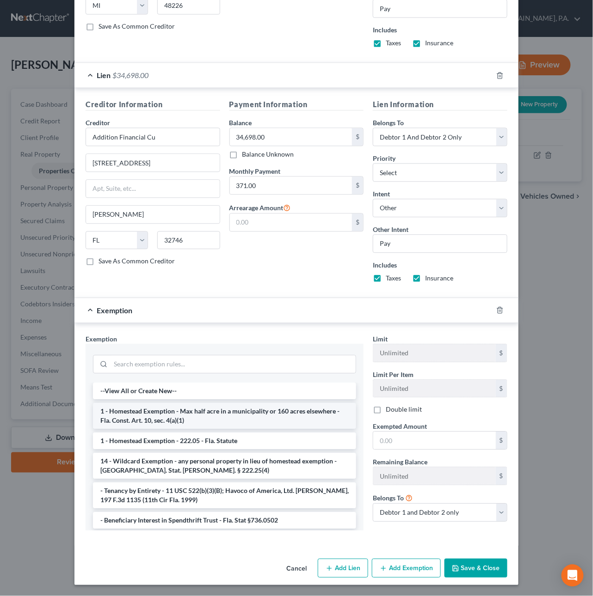
click at [141, 418] on li "1 - Homestead Exemption - Max half acre in a municipality or 160 acres elsewher…" at bounding box center [224, 416] width 263 height 26
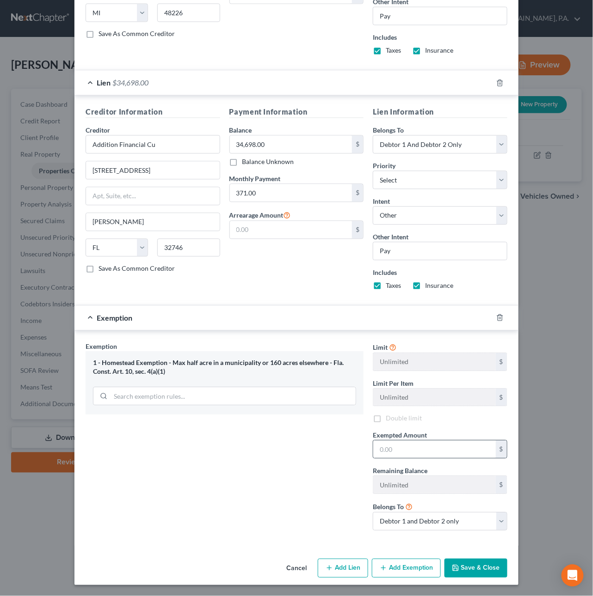
scroll to position [465, 0]
paste input "47,602.00"
type input "47,602.00"
click at [470, 566] on button "Save & Close" at bounding box center [475, 568] width 63 height 19
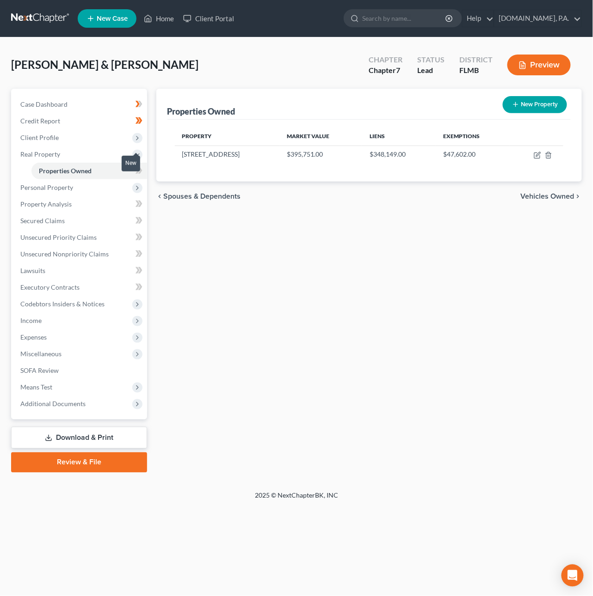
click at [145, 168] on span at bounding box center [139, 172] width 16 height 14
click at [84, 186] on span "Personal Property" at bounding box center [80, 187] width 134 height 17
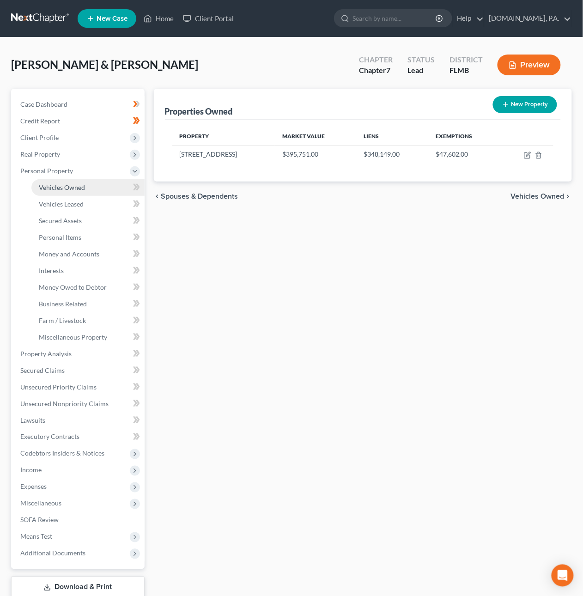
click at [70, 186] on span "Vehicles Owned" at bounding box center [62, 187] width 46 height 8
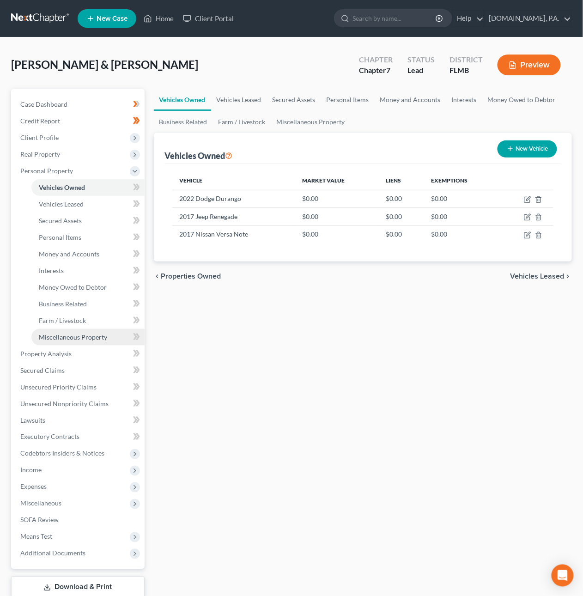
click at [58, 338] on span "Miscellaneous Property" at bounding box center [73, 337] width 68 height 8
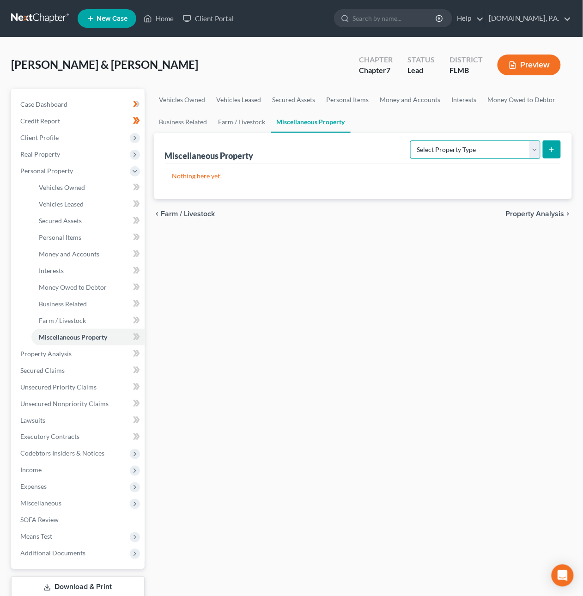
click at [440, 148] on select "Select Property Type Assigned for Creditor Benefit Within 1 Year Holding for An…" at bounding box center [475, 150] width 130 height 18
select select "transferred"
click at [410, 141] on select "Select Property Type Assigned for Creditor Benefit Within 1 Year Holding for An…" at bounding box center [475, 150] width 130 height 18
click at [556, 151] on button "submit" at bounding box center [552, 150] width 18 height 18
select select "Ordinary (within 2 years)"
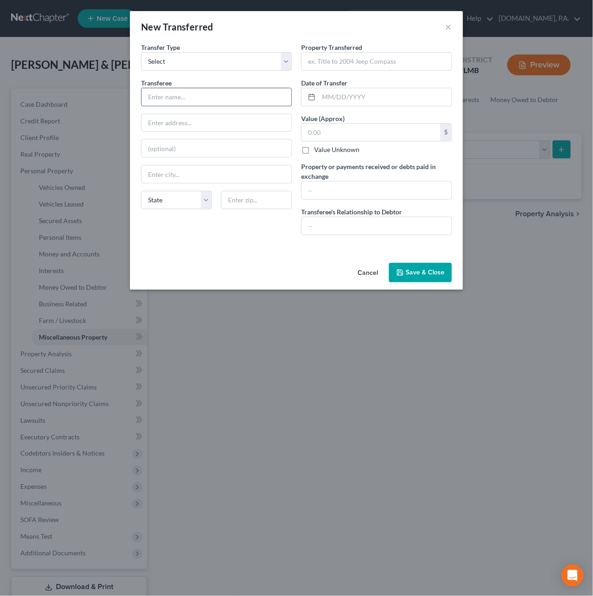
click at [169, 96] on input "text" at bounding box center [216, 97] width 150 height 18
type input "CAR DEALERSHIP"
click at [311, 62] on input "text" at bounding box center [376, 62] width 150 height 18
click at [350, 61] on input "text" at bounding box center [376, 62] width 150 height 18
paste input "2021 CHEVROLET BOLT EV LT VIN: 1G1FY6S09M4111379"
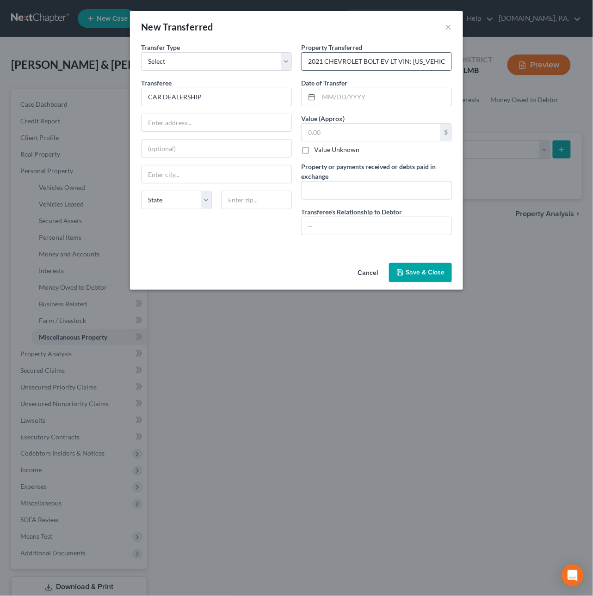
scroll to position [0, 34]
click at [361, 61] on input "2021 CHEVROLET BOLT EV LT VIN: 1G1FY6S09M4111379" at bounding box center [376, 62] width 150 height 18
type input "2021 CHEVROLET BOLT EV LT; VIN: 1G1FY6S09M4111379"
click at [335, 98] on input "text" at bounding box center [384, 97] width 133 height 18
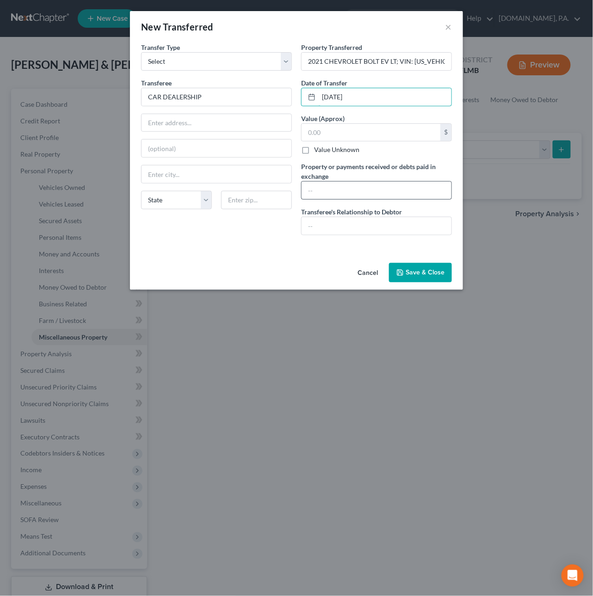
type input "05/29/2024"
click at [361, 193] on input "text" at bounding box center [376, 191] width 150 height 18
paste input "2017 JEEP RENEGADE LATITUDE VIN: ZACCJABB3HPG51482"
click at [359, 189] on input "TRADED IN FOR 2017 JEEP RENEGADE LATITUDE VIN: ZACCJABB3HPG51482" at bounding box center [376, 191] width 150 height 18
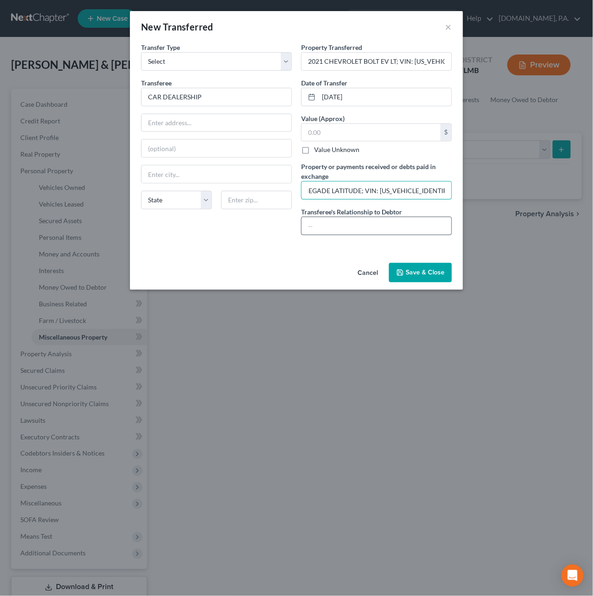
type input "TRADED IN FOR 2017 JEEP RENEGADE LATITUDE; VIN: ZACCJABB3HPG51482"
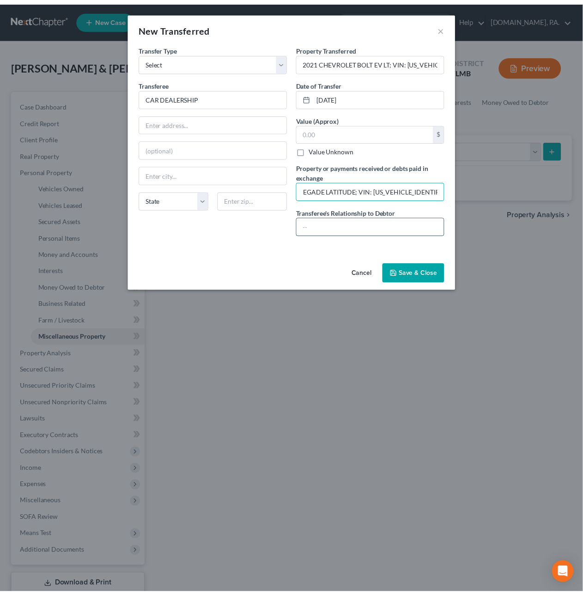
scroll to position [0, 0]
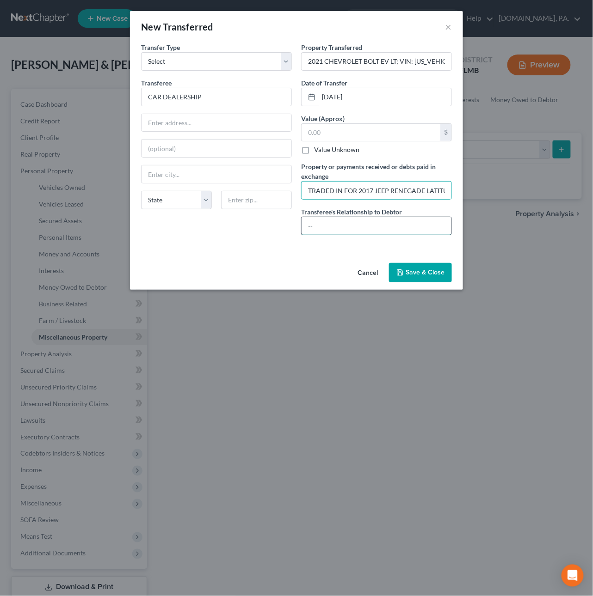
click at [319, 226] on input "text" at bounding box center [376, 226] width 150 height 18
type input "C"
type input "CAR DEALERSHIP"
click at [420, 273] on button "Save & Close" at bounding box center [420, 272] width 63 height 19
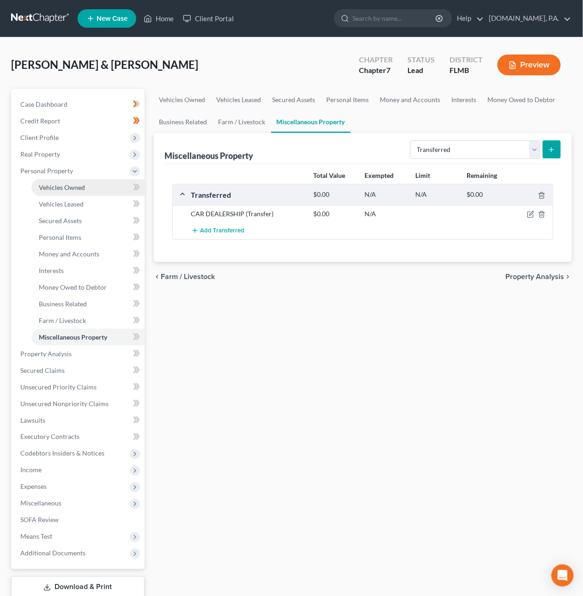
click at [56, 181] on link "Vehicles Owned" at bounding box center [87, 187] width 113 height 17
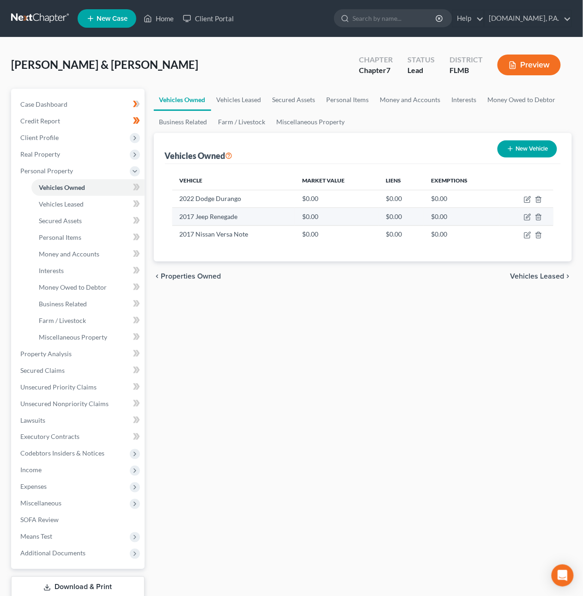
click at [527, 212] on td at bounding box center [527, 217] width 54 height 18
click at [529, 216] on icon "button" at bounding box center [527, 217] width 7 height 7
select select "0"
select select "9"
select select "2"
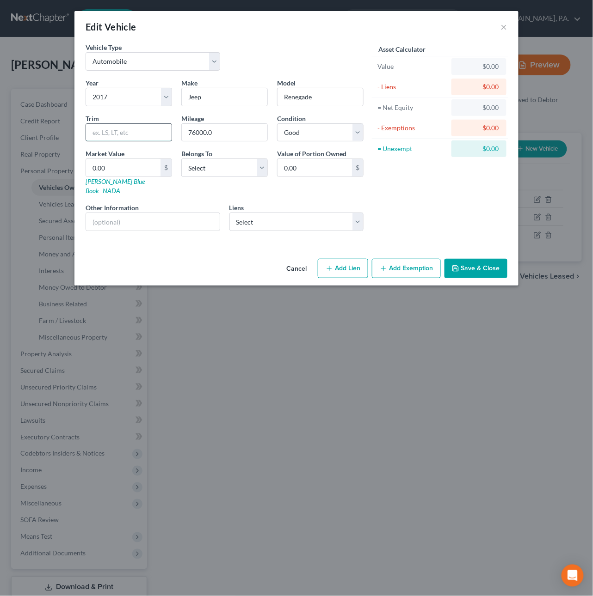
click at [121, 134] on input "text" at bounding box center [129, 133] width 86 height 18
type input "Lattitude"
select select "3"
type input "7"
type input "7.00"
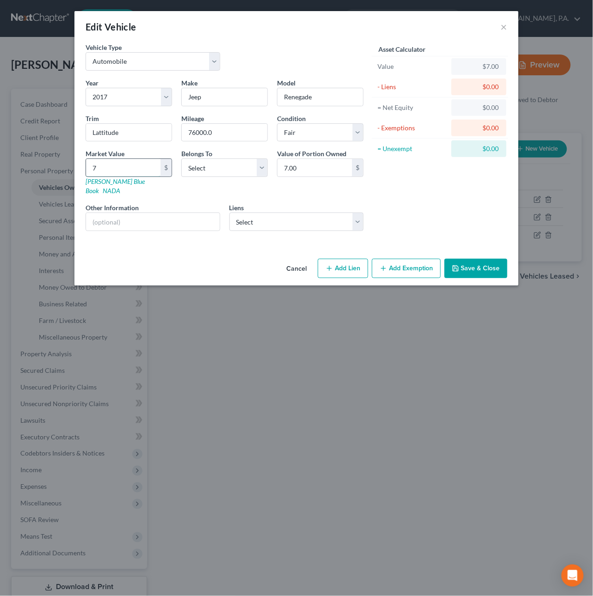
type input "70"
type input "70.00"
type input "707"
type input "707.00"
type input "7076"
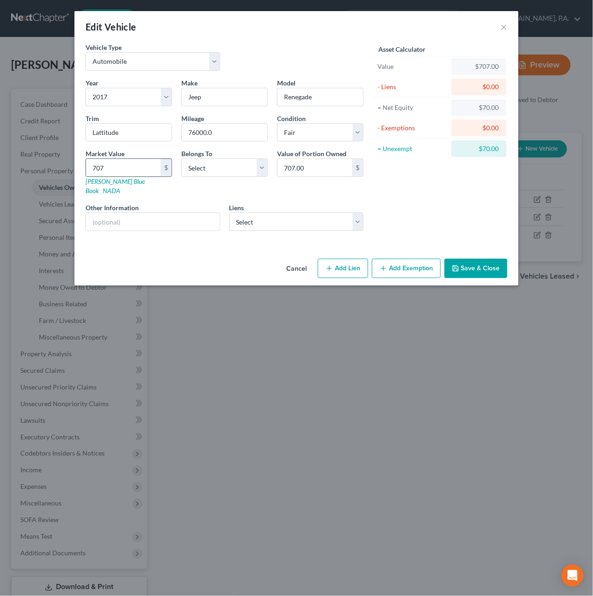
type input "7,076.00"
type input "7,076.2"
type input "7,076.20"
type input "7,076.25"
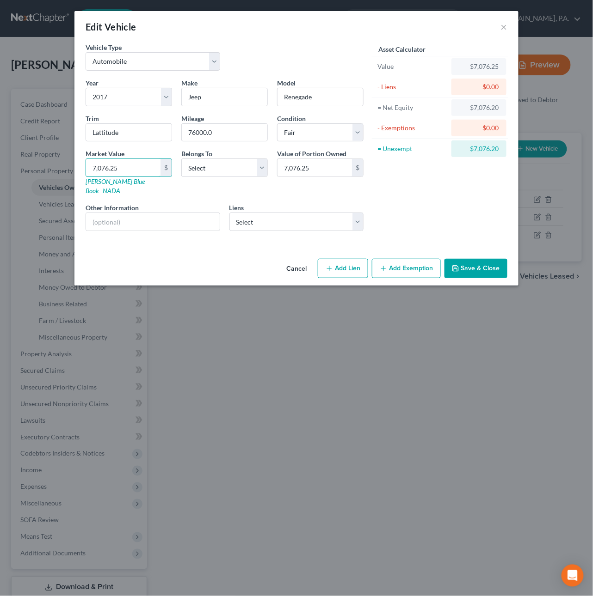
type input "7,076.25"
click at [275, 213] on select "Select Chrysler Capital - $34,430.00 Capital One Auto Finan - $16,156.00 Frd Mo…" at bounding box center [296, 222] width 134 height 18
select select "1"
click at [229, 213] on select "Select Chrysler Capital - $34,430.00 Capital One Auto Finan - $16,156.00 Frd Mo…" at bounding box center [296, 222] width 134 height 18
select select
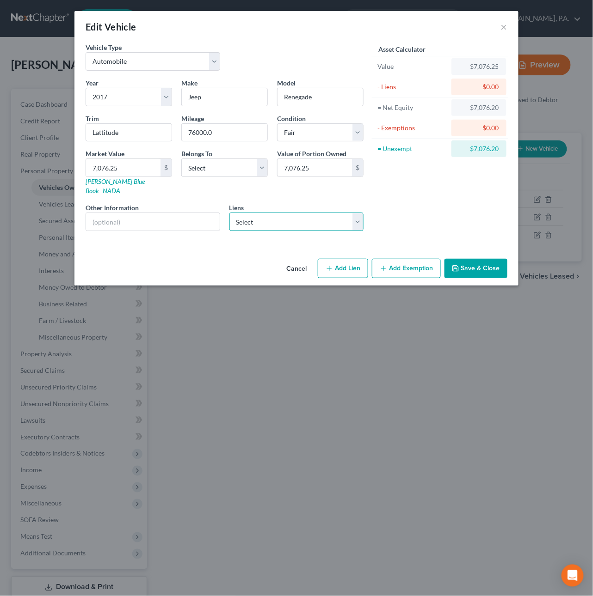
select select "45"
select select "0"
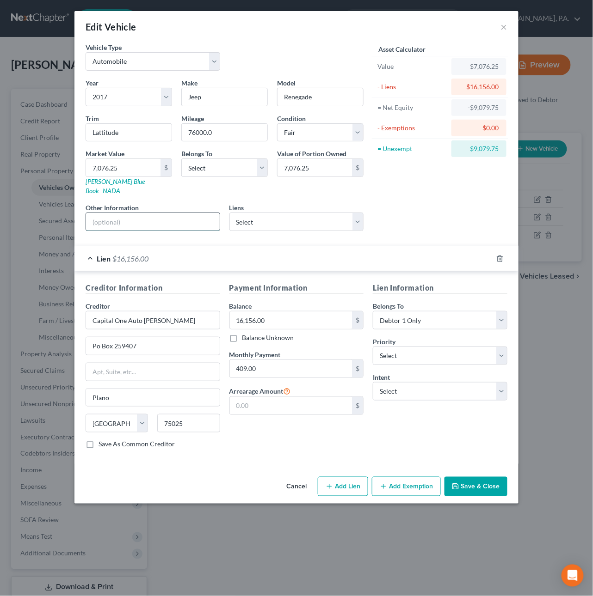
click at [110, 213] on input "text" at bounding box center [153, 222] width 134 height 18
paste input "VIN: ZACCJABB3HPG51482"
type input "VIN: ZACCJABB3HPG51482"
click at [408, 386] on select "Select Surrender Redeem Reaffirm Avoid Other" at bounding box center [440, 391] width 134 height 18
select select "4"
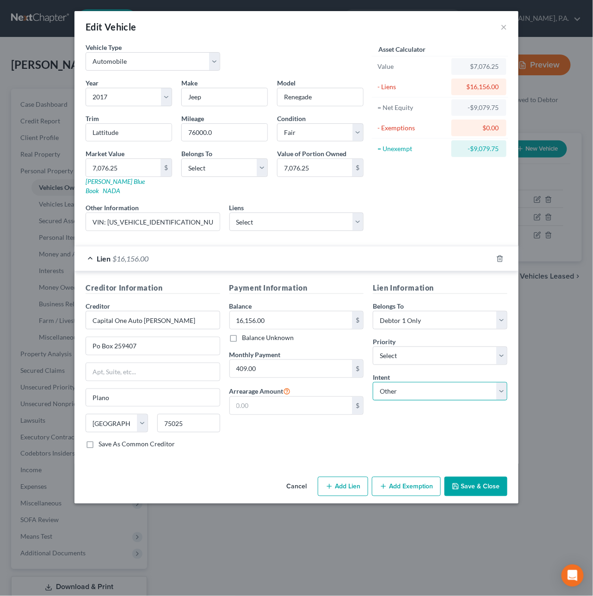
click at [373, 382] on select "Select Surrender Redeem Reaffirm Avoid Other" at bounding box center [440, 391] width 134 height 18
click at [402, 422] on input "text" at bounding box center [440, 427] width 134 height 18
type input "Pay"
click at [489, 481] on button "Save & Close" at bounding box center [475, 486] width 63 height 19
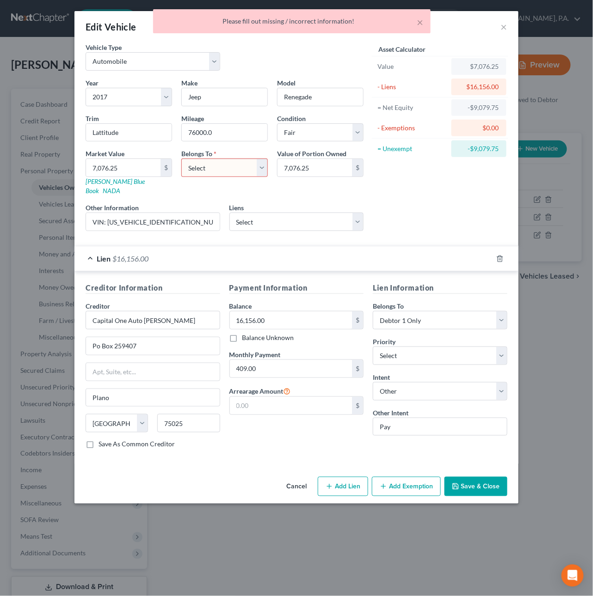
click at [214, 171] on select "Select Debtor 1 Only Debtor 2 Only Debtor 1 And Debtor 2 Only At Least One Of T…" at bounding box center [224, 168] width 86 height 18
select select "0"
click at [181, 159] on select "Select Debtor 1 Only Debtor 2 Only Debtor 1 And Debtor 2 Only At Least One Of T…" at bounding box center [224, 168] width 86 height 18
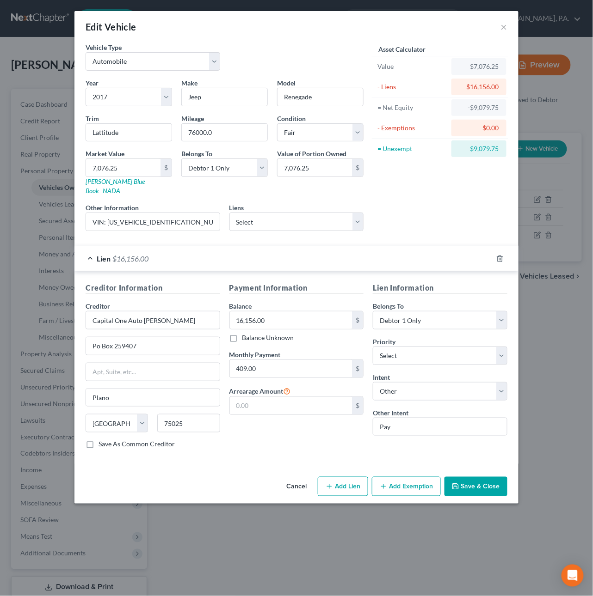
click at [470, 480] on button "Save & Close" at bounding box center [475, 486] width 63 height 19
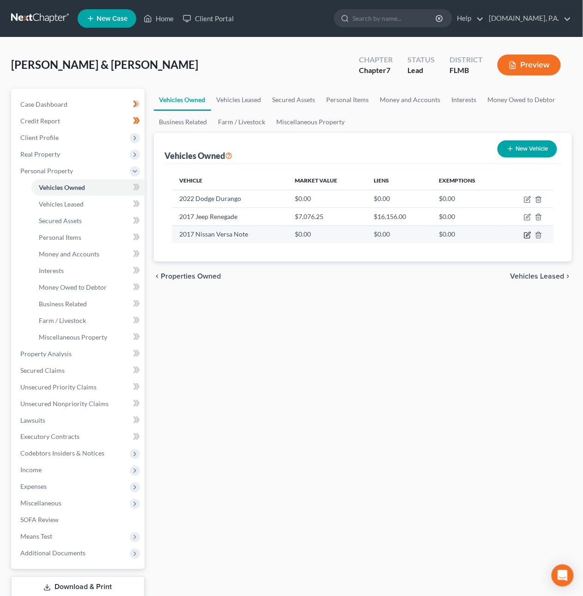
click at [528, 233] on icon "button" at bounding box center [528, 234] width 4 height 4
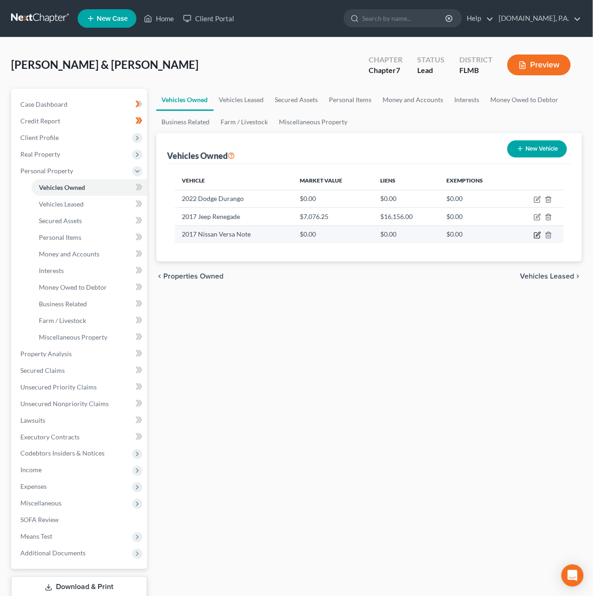
select select "0"
select select "9"
select select "3"
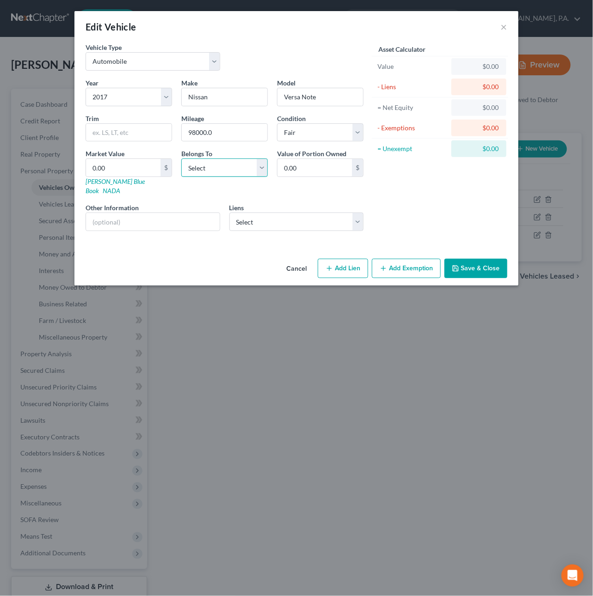
click at [202, 165] on select "Select Debtor 1 Only Debtor 2 Only Debtor 1 And Debtor 2 Only At Least One Of T…" at bounding box center [224, 168] width 86 height 18
select select "3"
click at [181, 159] on select "Select Debtor 1 Only Debtor 2 Only Debtor 1 And Debtor 2 Only At Least One Of T…" at bounding box center [224, 168] width 86 height 18
click at [121, 129] on input "text" at bounding box center [129, 133] width 86 height 18
type input "S Plus"
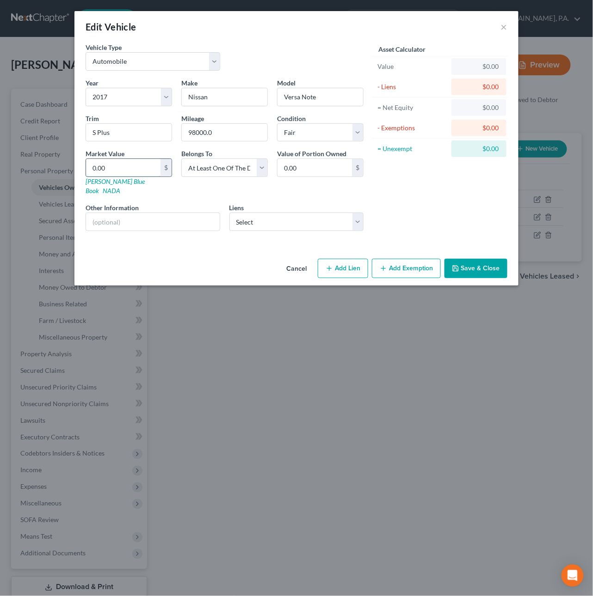
type input "2"
type input "2.00"
type input "21"
type input "21.00"
type input "214"
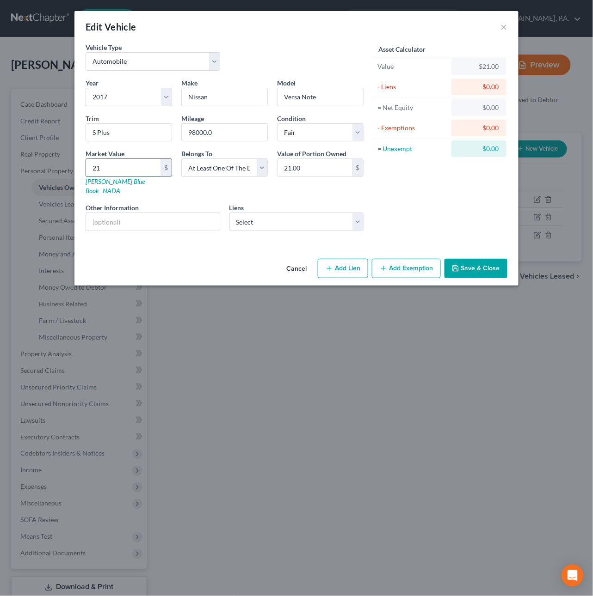
type input "214.00"
type input "2146"
type input "2,146.00"
type input "2,146.2"
type input "2,146.20"
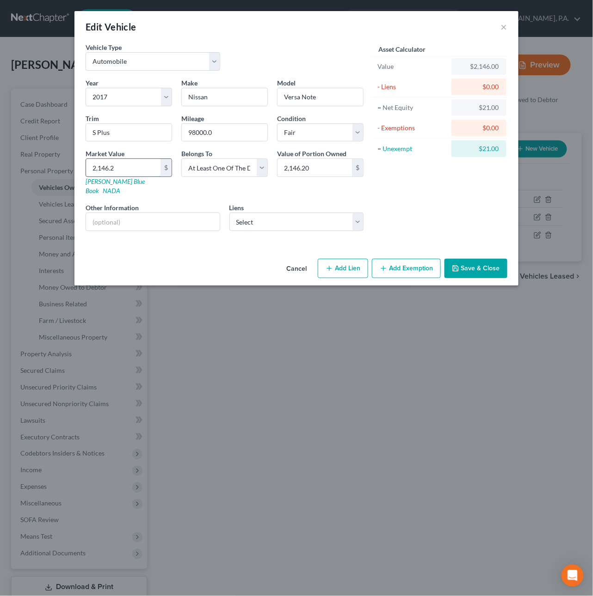
type input "2,146.25"
click at [104, 213] on input "text" at bounding box center [153, 222] width 134 height 18
paste input "VIN: 3N1CE2CP7HL356871"
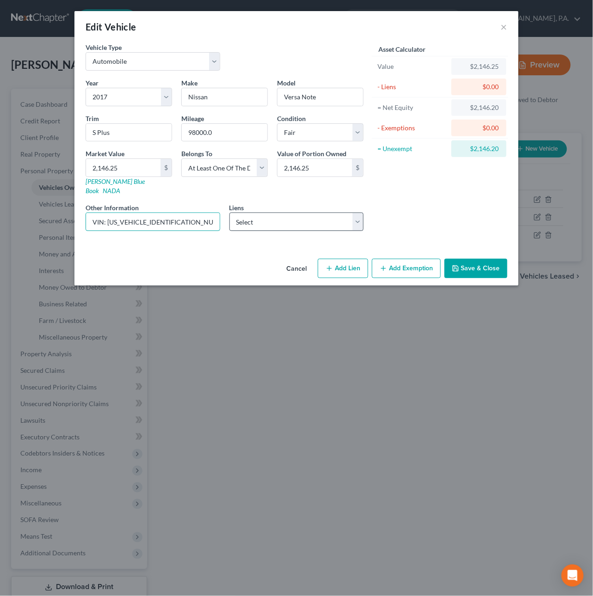
type input "VIN: 3N1CE2CP7HL356871"
click at [263, 213] on select "Select Chrysler Capital - $34,430.00 Frd Motor Cr - $2,087.00 Gm Financial - $1…" at bounding box center [296, 222] width 134 height 18
select select "1"
click at [229, 213] on select "Select Chrysler Capital - $34,430.00 Frd Motor Cr - $2,087.00 Gm Financial - $1…" at bounding box center [296, 222] width 134 height 18
select select
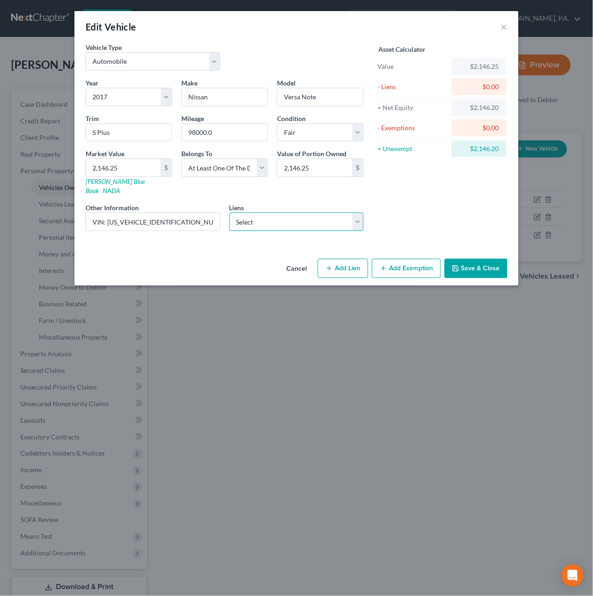
select select "30"
select select "0"
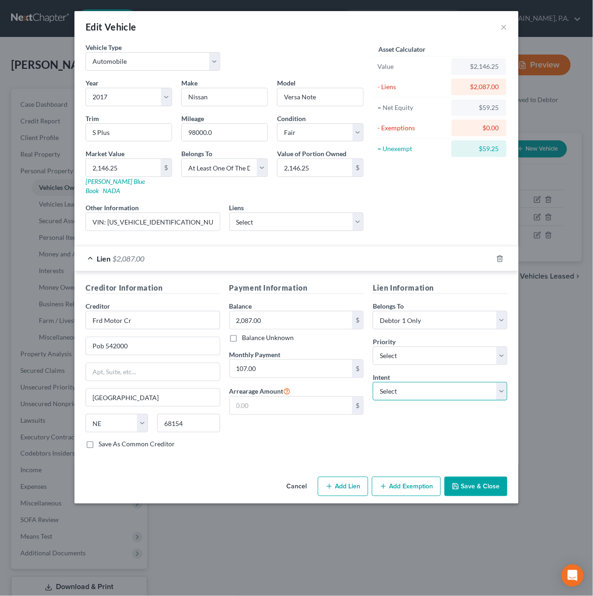
click at [397, 382] on select "Select Surrender Redeem Reaffirm Avoid Other" at bounding box center [440, 391] width 134 height 18
select select "4"
click at [373, 382] on select "Select Surrender Redeem Reaffirm Avoid Other" at bounding box center [440, 391] width 134 height 18
click at [387, 424] on input "text" at bounding box center [440, 427] width 134 height 18
type input "Pay"
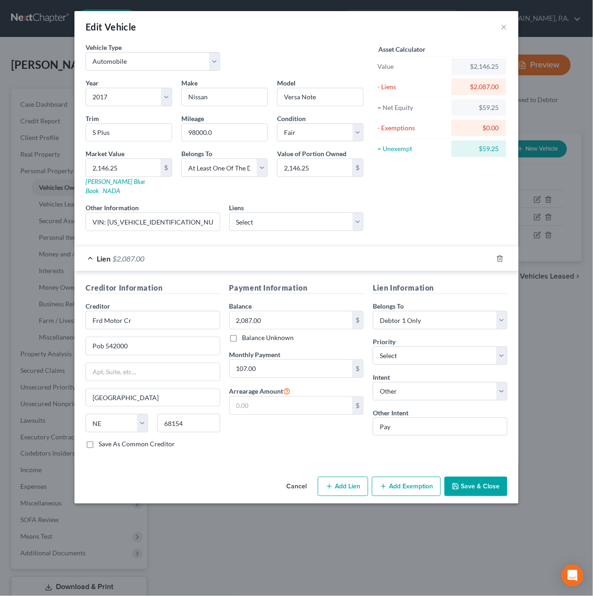
click at [401, 482] on button "Add Exemption" at bounding box center [406, 486] width 69 height 19
select select "2"
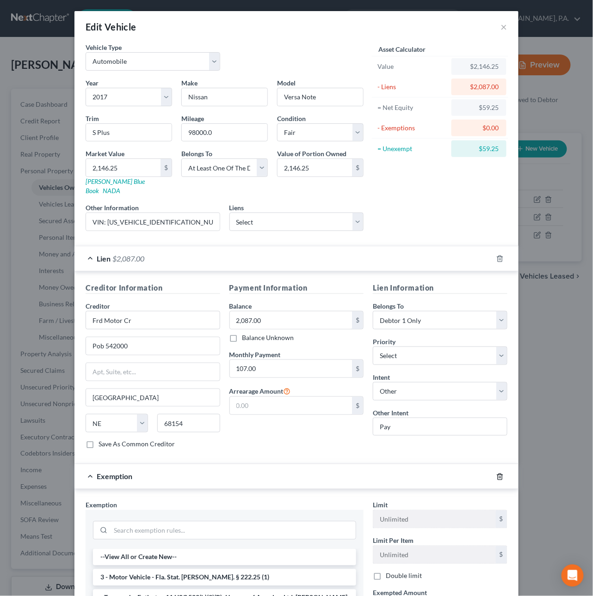
click at [497, 474] on icon "button" at bounding box center [499, 477] width 4 height 6
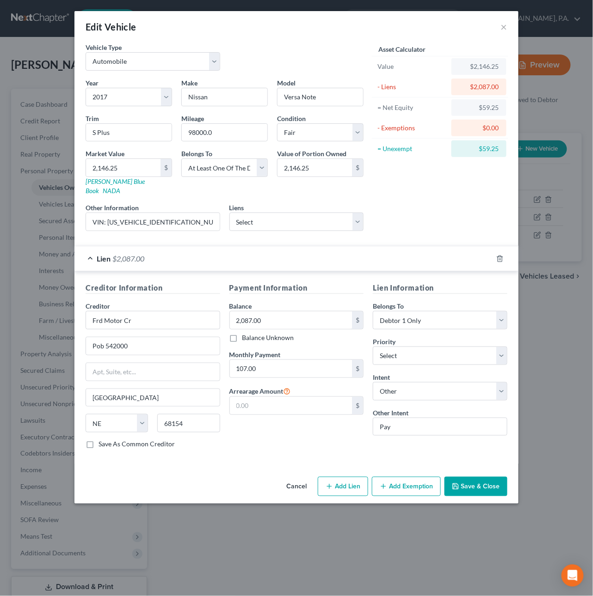
click at [476, 478] on button "Save & Close" at bounding box center [475, 486] width 63 height 19
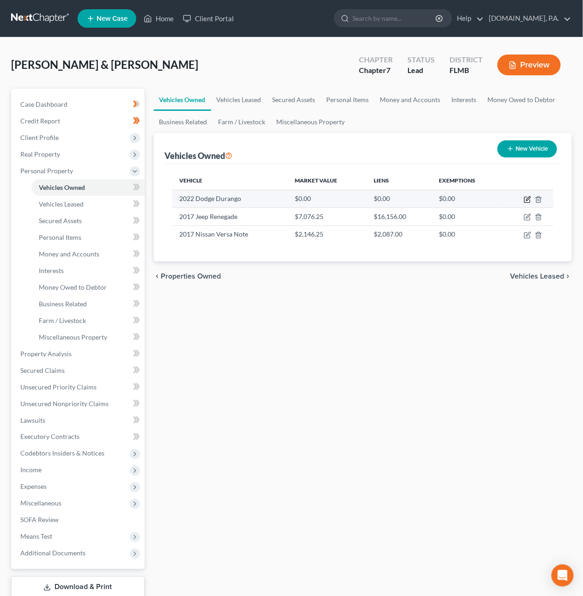
click at [527, 199] on icon "button" at bounding box center [528, 198] width 4 height 4
select select "0"
select select "4"
select select "2"
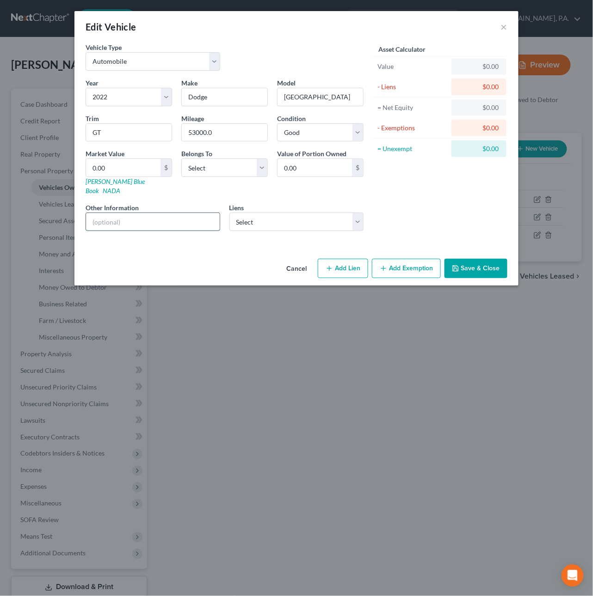
click at [110, 213] on input "text" at bounding box center [153, 222] width 134 height 18
paste input "VIN: 1C4RDHDG3NC187645"
type input "VIN: 1C4RDHDG3NC187645"
click at [252, 131] on input "53000.0" at bounding box center [225, 133] width 86 height 18
select select "3"
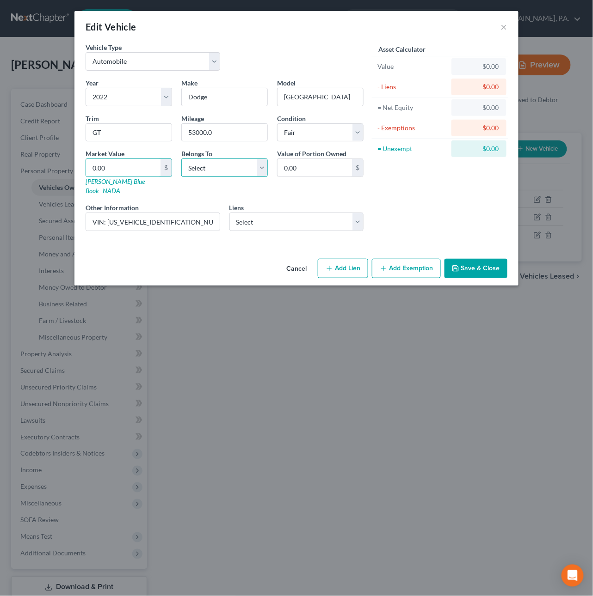
click at [200, 167] on select "Select Debtor 1 Only Debtor 2 Only Debtor 1 And Debtor 2 Only At Least One Of T…" at bounding box center [224, 168] width 86 height 18
select select "2"
click at [181, 159] on select "Select Debtor 1 Only Debtor 2 Only Debtor 1 And Debtor 2 Only At Least One Of T…" at bounding box center [224, 168] width 86 height 18
drag, startPoint x: 126, startPoint y: 167, endPoint x: 43, endPoint y: 162, distance: 83.3
click at [43, 162] on div "Edit Vehicle × Vehicle Type Select Automobile Truck Trailer Watercraft Aircraft…" at bounding box center [296, 298] width 593 height 596
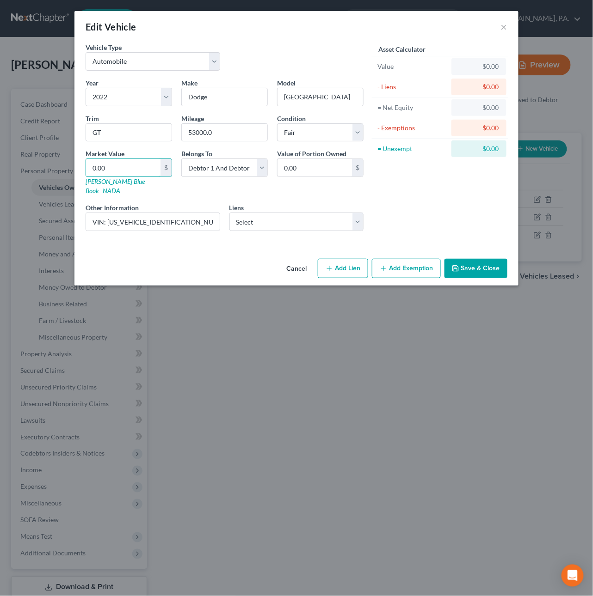
type input "1"
type input "1.00"
type input "19"
type input "19.00"
type input "199"
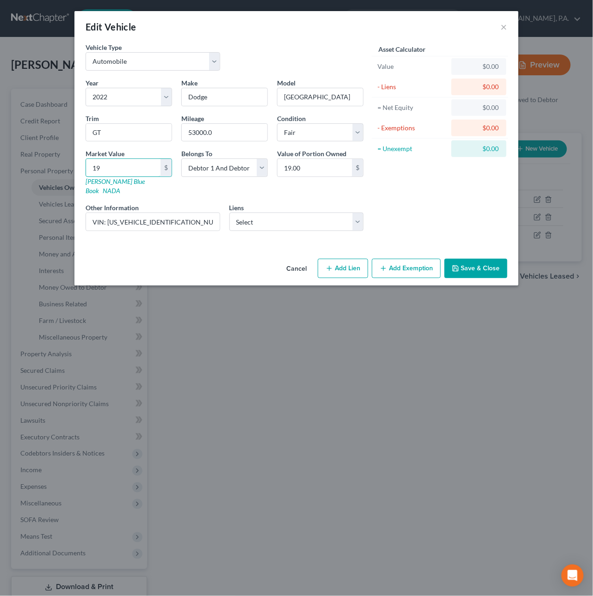
type input "199.00"
type input "1997"
type input "1,997.00"
type input "1,9975"
type input "19,975.00"
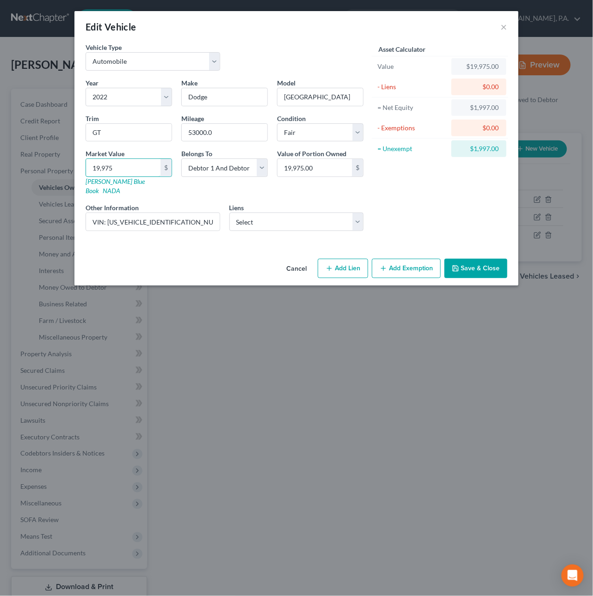
type input "19,975"
click at [251, 213] on select "Select Chrysler Capital - $34,430.00 Gm Financial - $1,079.00 Cap One Auto - $0…" at bounding box center [296, 222] width 134 height 18
select select "0"
click at [229, 213] on select "Select Chrysler Capital - $34,430.00 Gm Financial - $1,079.00 Cap One Auto - $0…" at bounding box center [296, 222] width 134 height 18
select select
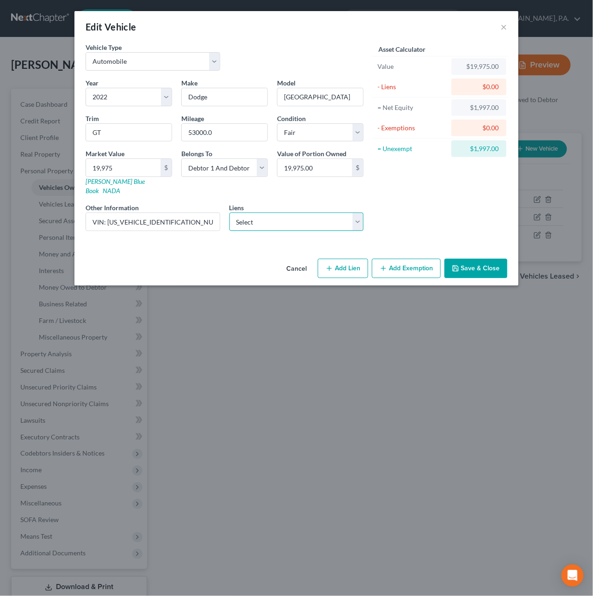
select select "45"
select select "2"
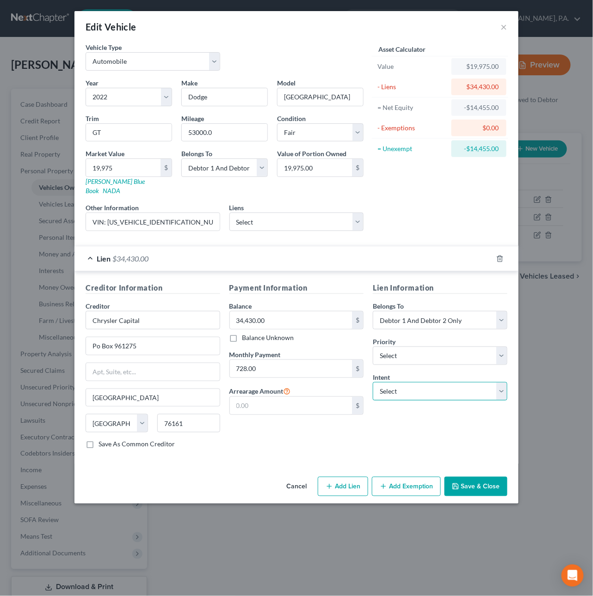
click at [407, 389] on select "Select Surrender Redeem Reaffirm Avoid Other" at bounding box center [440, 391] width 134 height 18
select select "4"
click at [373, 382] on select "Select Surrender Redeem Reaffirm Avoid Other" at bounding box center [440, 391] width 134 height 18
click at [404, 422] on input "text" at bounding box center [440, 427] width 134 height 18
type input "Pay"
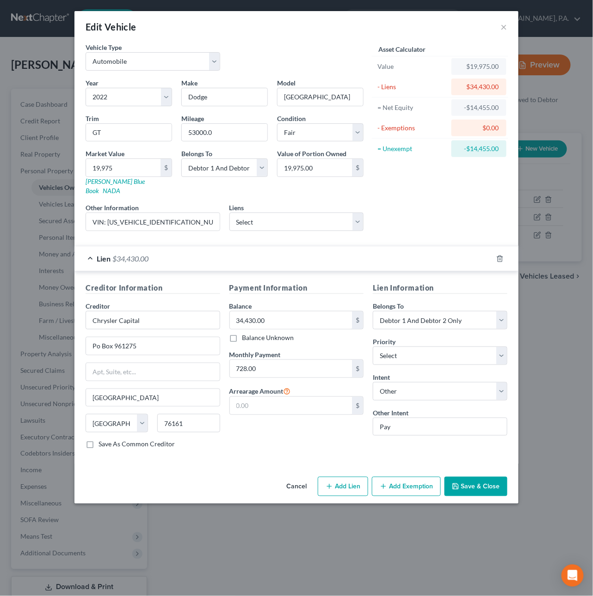
click at [480, 481] on button "Save & Close" at bounding box center [475, 486] width 63 height 19
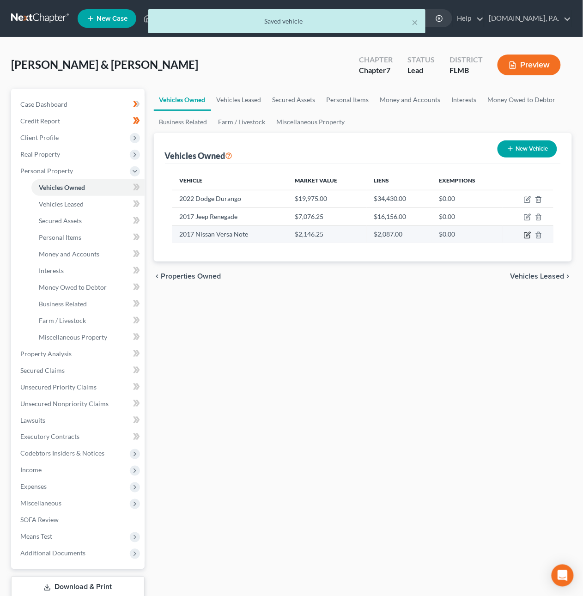
click at [527, 234] on icon "button" at bounding box center [527, 235] width 7 height 7
select select "0"
select select "9"
select select "3"
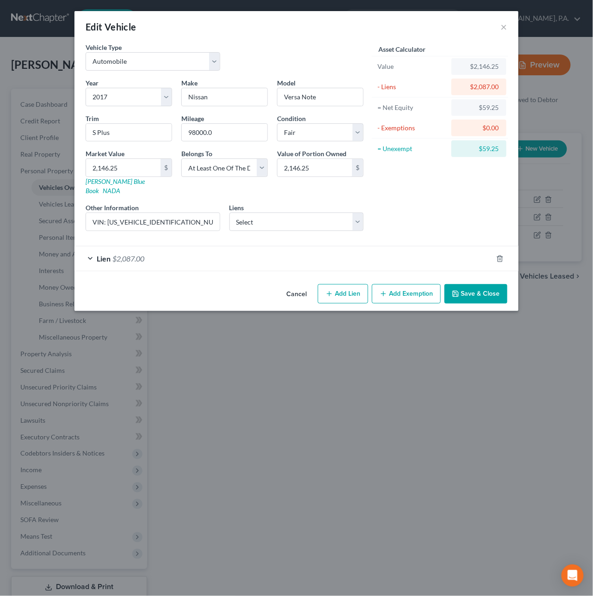
click at [403, 284] on button "Add Exemption" at bounding box center [406, 293] width 69 height 19
select select "2"
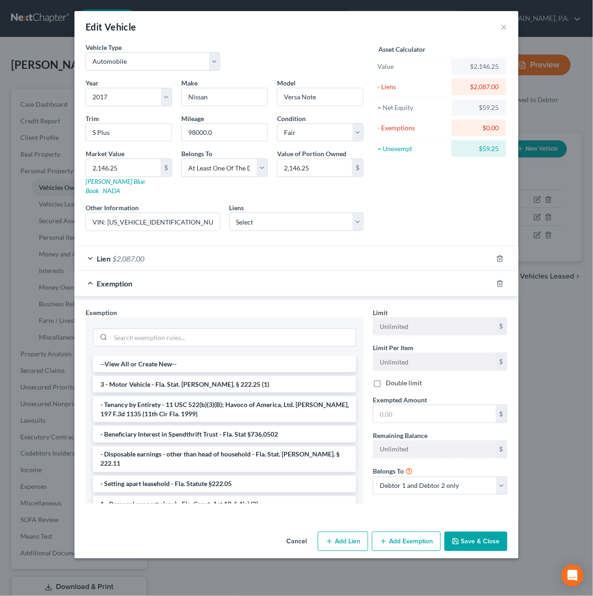
drag, startPoint x: 175, startPoint y: 378, endPoint x: 200, endPoint y: 379, distance: 25.4
click at [175, 379] on li "3 - Motor Vehicle - Fla. Stat. Ann. § 222.25 (1)" at bounding box center [224, 384] width 263 height 17
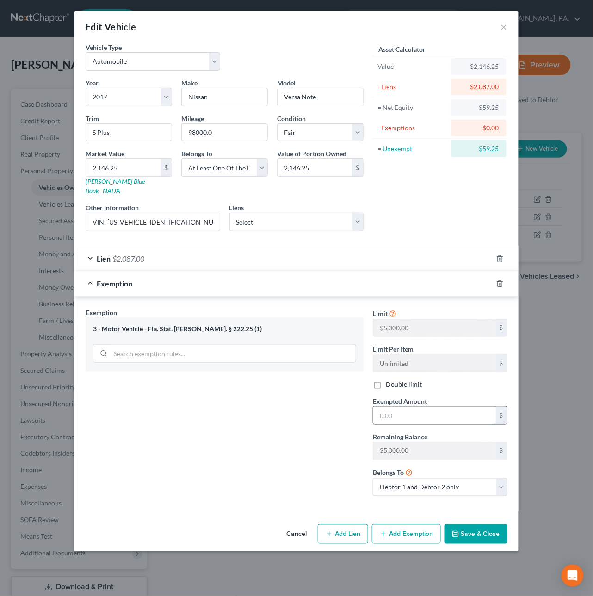
click at [453, 413] on input "text" at bounding box center [434, 416] width 122 height 18
type input "59.25"
click at [434, 480] on select "Debtor 1 only Debtor 2 only Debtor 1 and Debtor 2 only" at bounding box center [440, 487] width 134 height 18
select select "0"
click at [373, 478] on select "Debtor 1 only Debtor 2 only Debtor 1 and Debtor 2 only" at bounding box center [440, 487] width 134 height 18
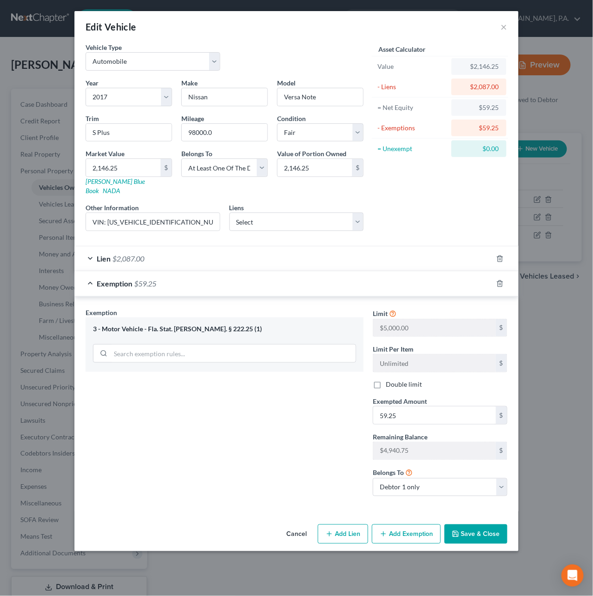
click at [467, 529] on button "Save & Close" at bounding box center [475, 534] width 63 height 19
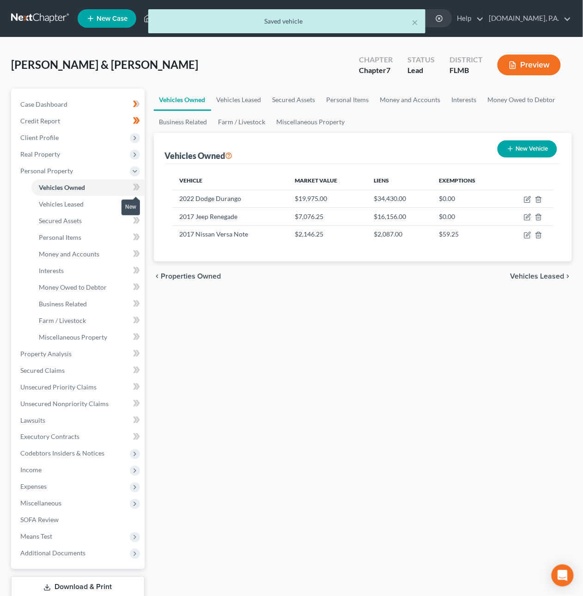
click at [139, 187] on icon at bounding box center [136, 188] width 7 height 12
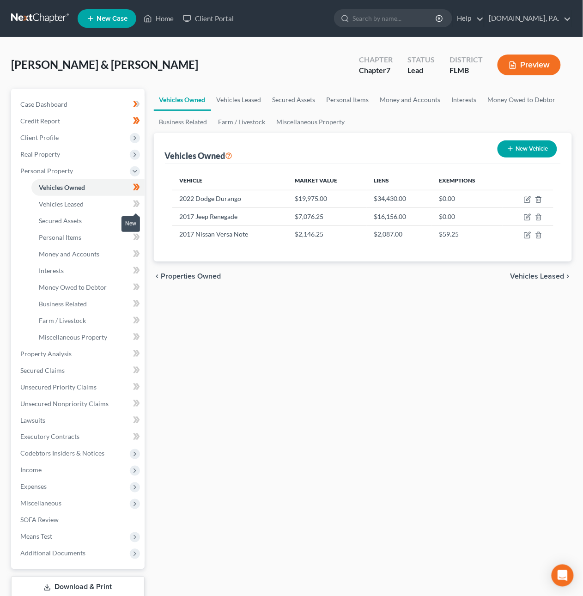
click at [139, 202] on icon at bounding box center [137, 204] width 4 height 6
click at [86, 354] on link "Property Analysis" at bounding box center [79, 354] width 132 height 17
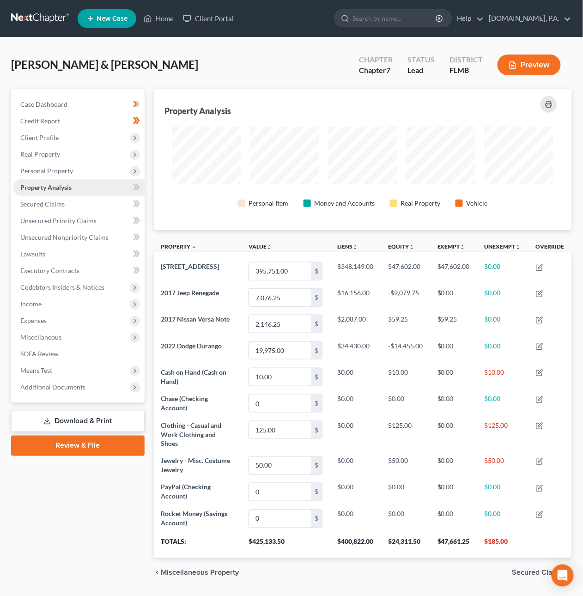
scroll to position [141, 418]
click at [141, 186] on span at bounding box center [136, 189] width 16 height 14
click at [106, 204] on link "Secured Claims" at bounding box center [79, 204] width 132 height 17
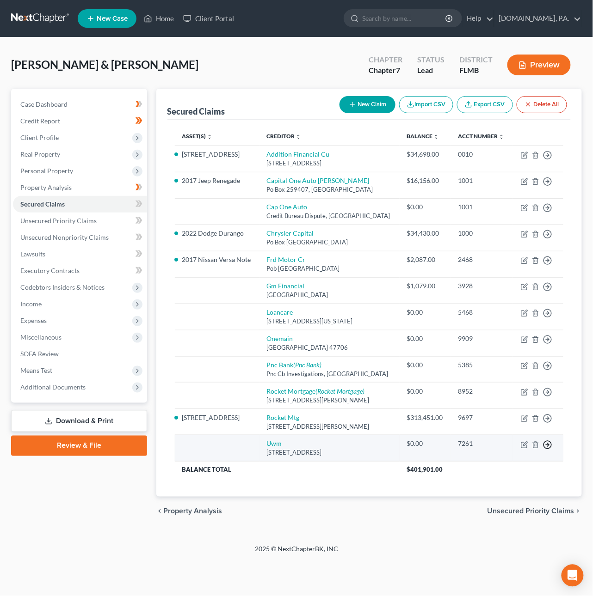
click at [549, 160] on icon "button" at bounding box center [547, 155] width 9 height 9
click at [532, 469] on link "Move to F" at bounding box center [504, 467] width 77 height 16
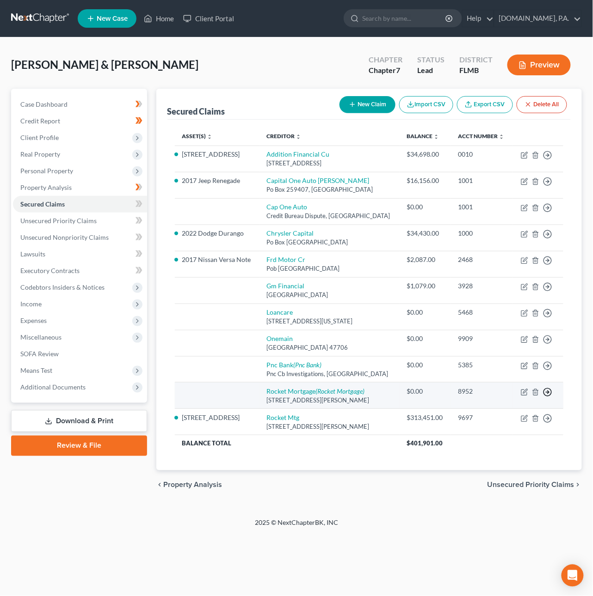
click at [549, 160] on icon "button" at bounding box center [547, 155] width 9 height 9
click at [521, 414] on link "Move to F" at bounding box center [504, 415] width 77 height 16
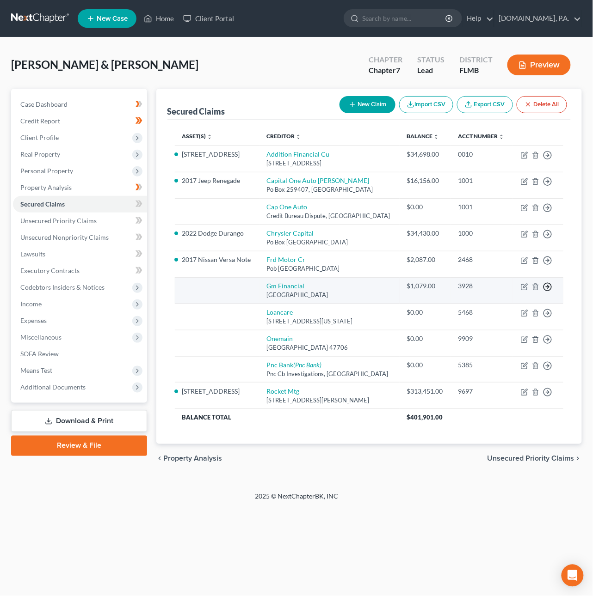
click at [548, 155] on line "button" at bounding box center [547, 155] width 3 height 0
click at [513, 307] on link "Move to F" at bounding box center [504, 309] width 77 height 16
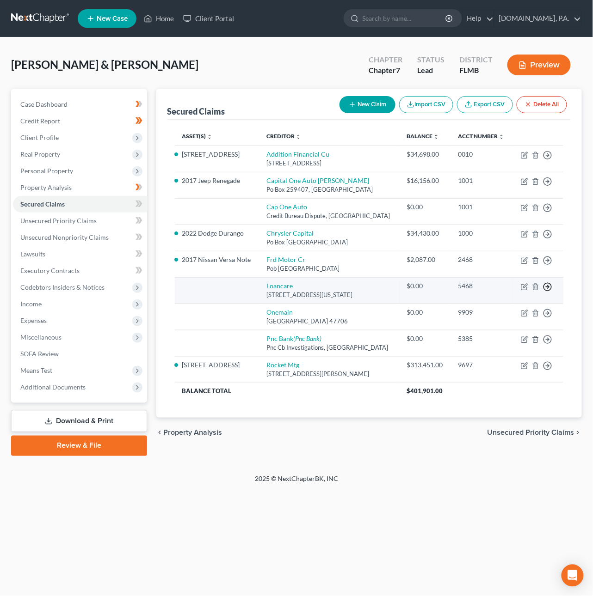
click at [547, 160] on icon "button" at bounding box center [547, 155] width 9 height 9
click at [530, 311] on link "Move to F" at bounding box center [504, 309] width 77 height 16
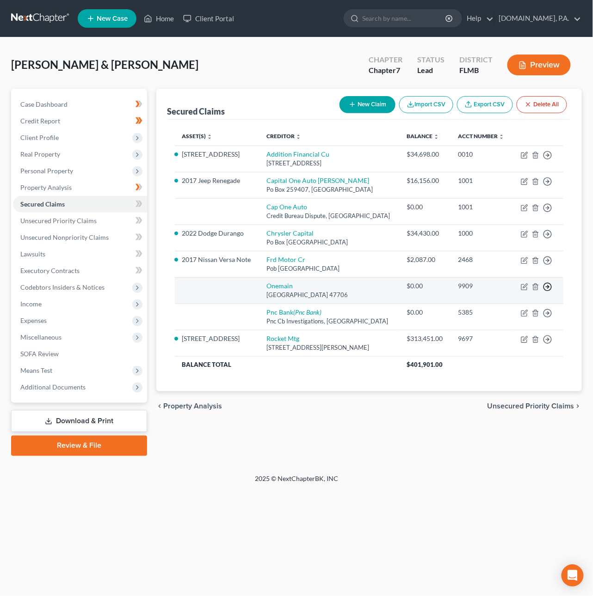
click at [550, 160] on icon "button" at bounding box center [547, 155] width 9 height 9
click at [523, 313] on link "Move to F" at bounding box center [504, 309] width 77 height 16
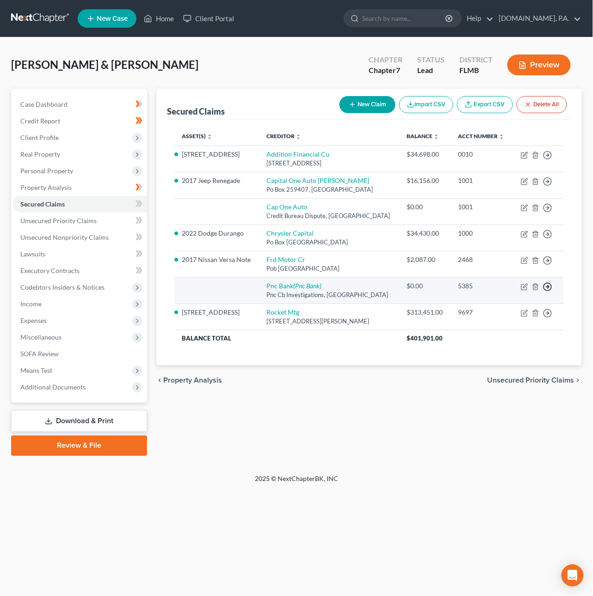
click at [549, 160] on icon "button" at bounding box center [547, 155] width 9 height 9
click at [530, 310] on link "Move to F" at bounding box center [504, 309] width 77 height 16
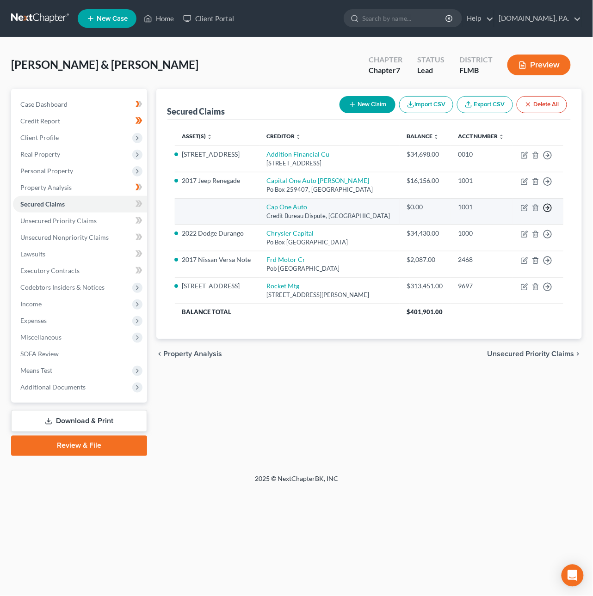
click at [548, 160] on icon "button" at bounding box center [547, 155] width 9 height 9
click at [504, 231] on link "Move to F" at bounding box center [504, 230] width 77 height 16
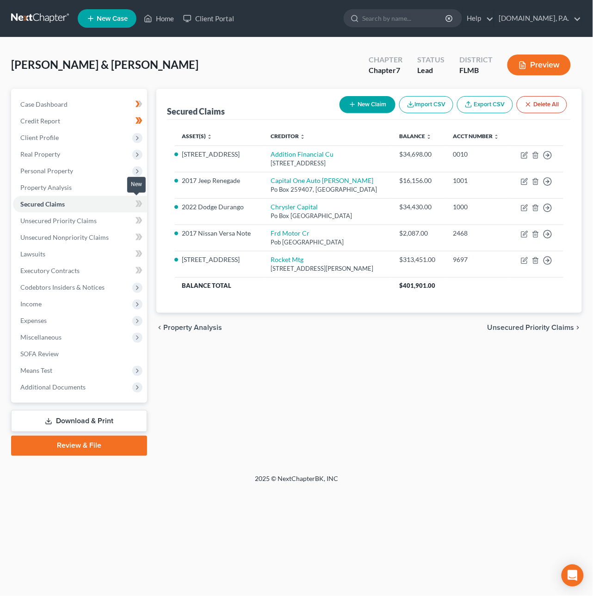
click at [141, 201] on icon at bounding box center [138, 204] width 7 height 12
click at [141, 202] on icon at bounding box center [138, 204] width 7 height 12
click at [86, 220] on span "Unsecured Priority Claims" at bounding box center [58, 221] width 76 height 8
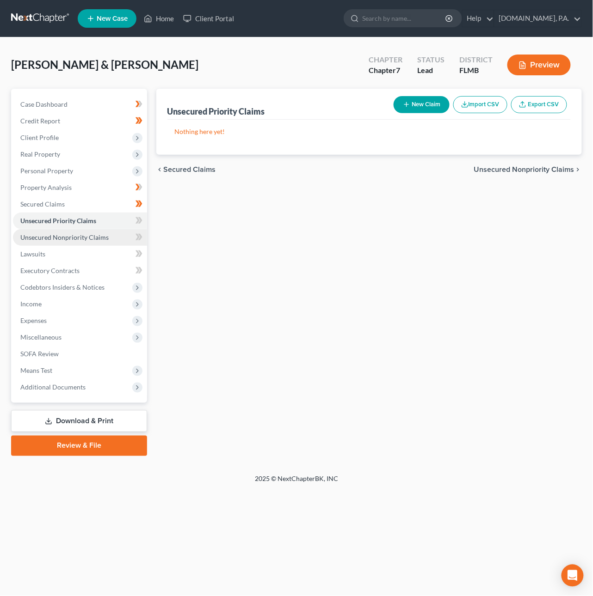
click at [97, 237] on span "Unsecured Nonpriority Claims" at bounding box center [64, 237] width 88 height 8
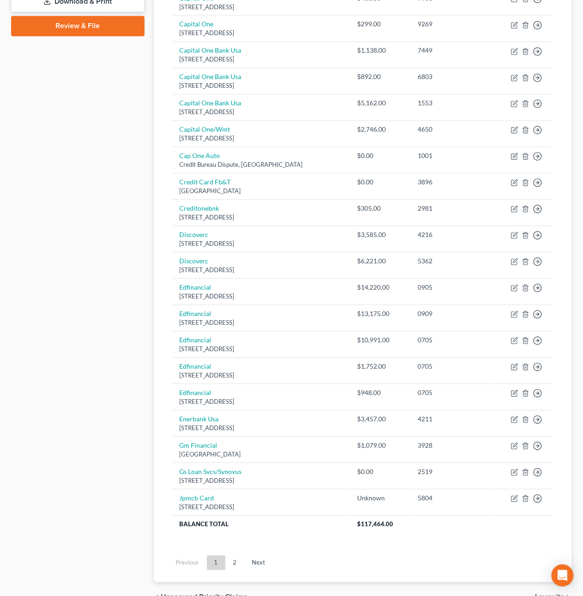
scroll to position [434, 0]
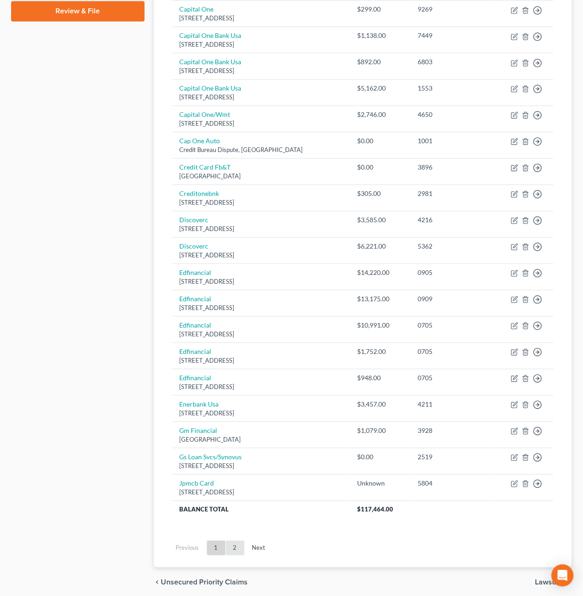
click at [233, 553] on link "2" at bounding box center [235, 548] width 18 height 15
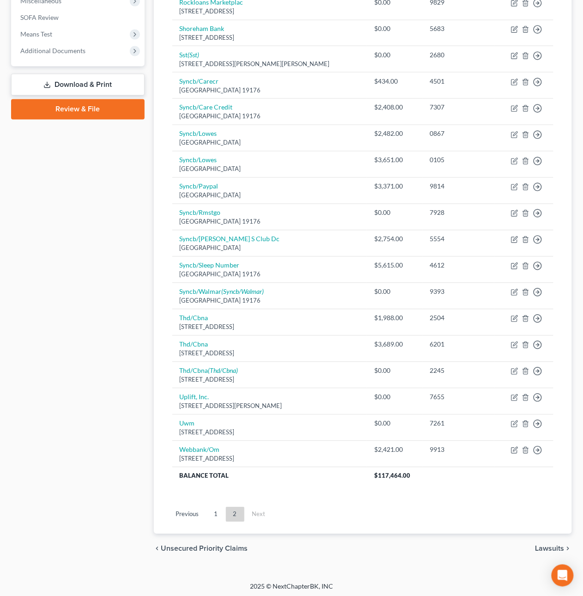
scroll to position [342, 0]
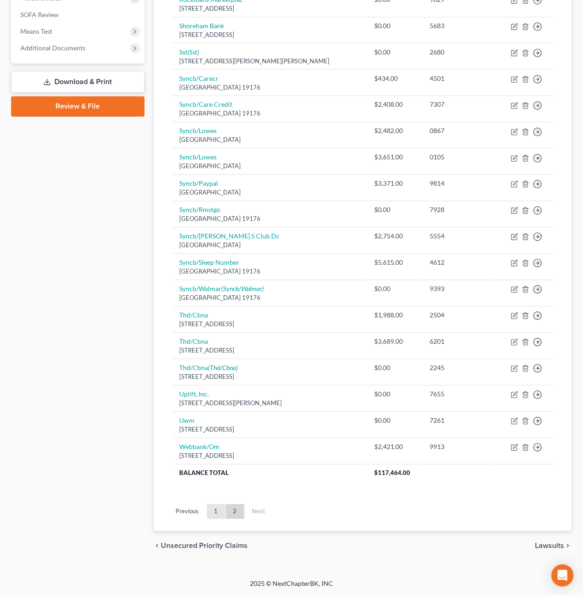
click at [216, 512] on link "1" at bounding box center [216, 512] width 18 height 15
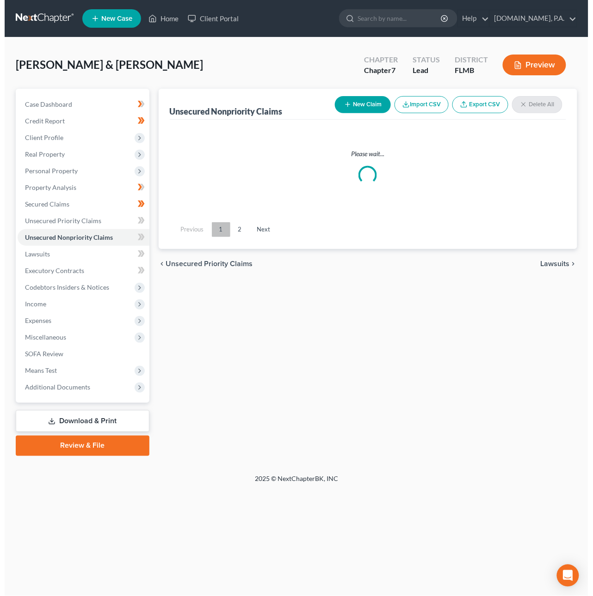
scroll to position [0, 0]
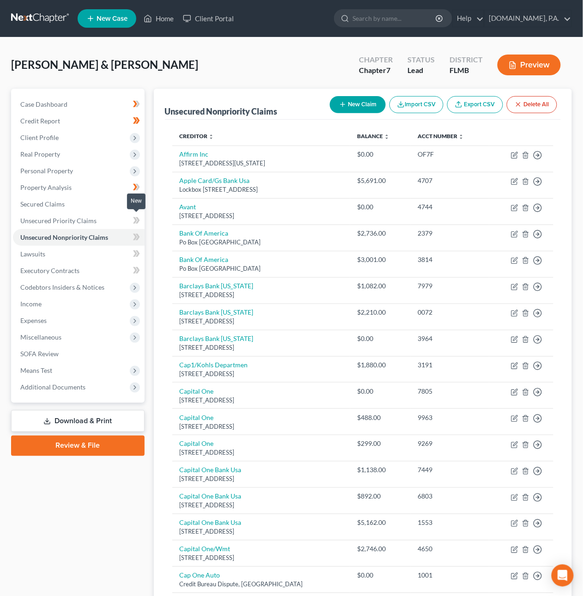
click at [140, 221] on span at bounding box center [136, 222] width 16 height 14
click at [141, 220] on span at bounding box center [136, 222] width 16 height 14
click at [140, 236] on icon at bounding box center [136, 238] width 7 height 12
click at [79, 257] on link "Lawsuits" at bounding box center [79, 254] width 132 height 17
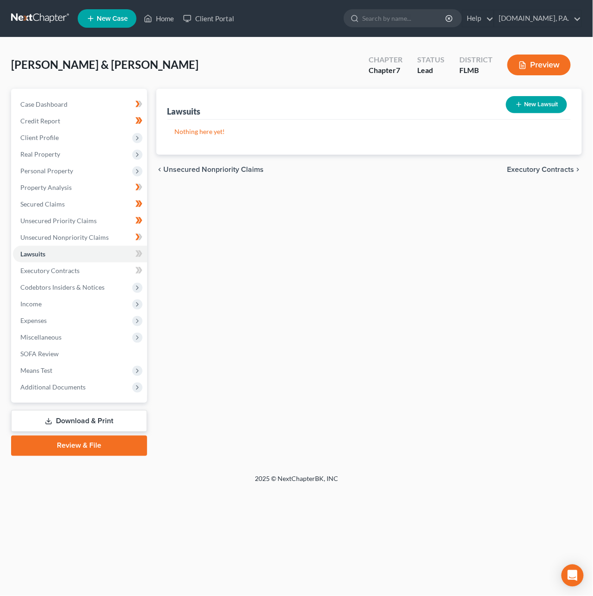
click at [538, 104] on button "New Lawsuit" at bounding box center [536, 104] width 61 height 17
select select "0"
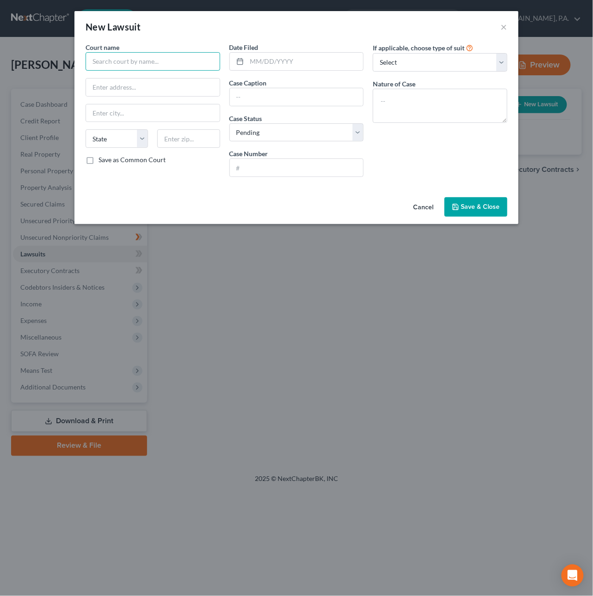
click at [125, 61] on input "text" at bounding box center [153, 61] width 134 height 18
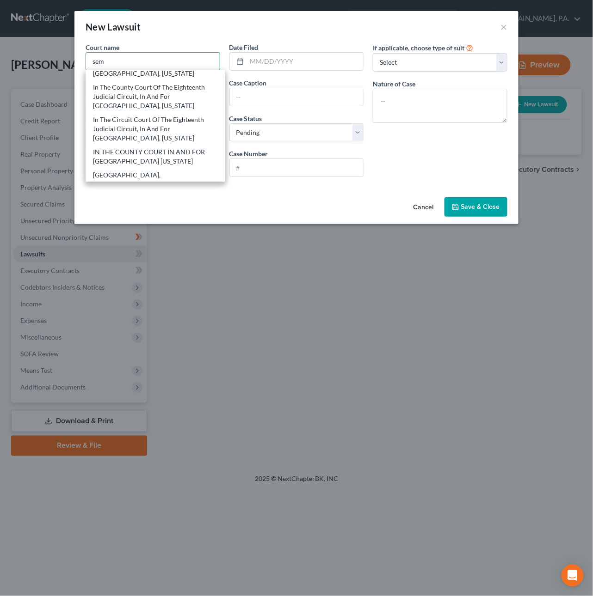
scroll to position [69, 0]
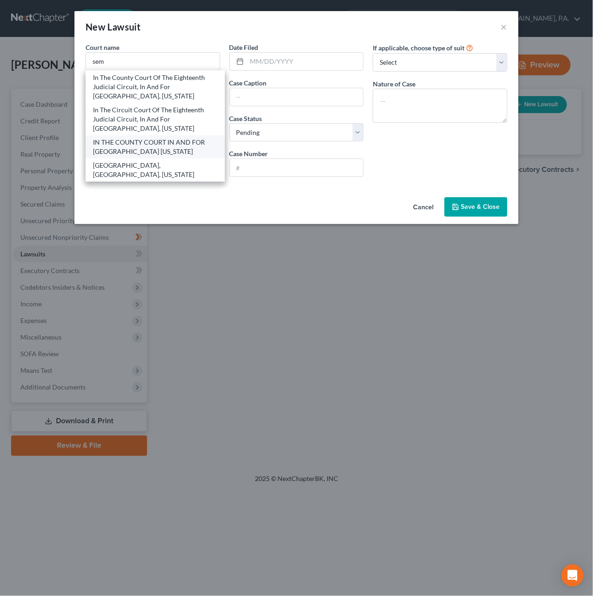
click at [153, 149] on div "IN THE COUNTY COURT IN AND FOR SEMINOLE COUNTY FLORIDA" at bounding box center [155, 147] width 124 height 18
type input "IN THE COUNTY COURT IN AND FOR SEMINOLE COUNTY FLORIDA"
type input "Post Office Box 8099"
type input "Sanford"
select select "9"
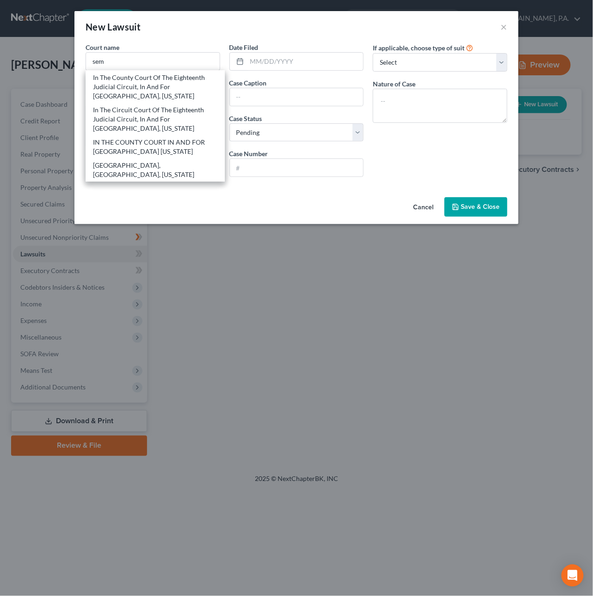
type input "32772-8099"
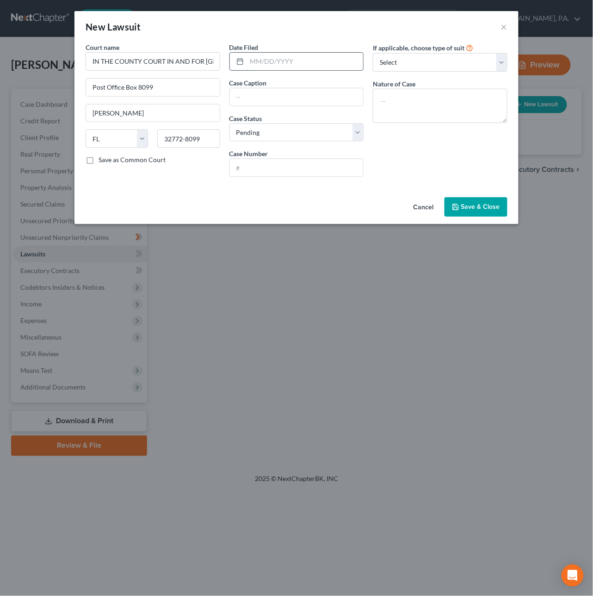
click at [303, 61] on input "text" at bounding box center [305, 62] width 116 height 18
type input "04/23/2025"
paste input "DISCOVER BANK -VS- ROSELYN MARTINEZ ECK"
type input "DISCOVER BANK -VS- ROSELYN MARTINEZ ECK"
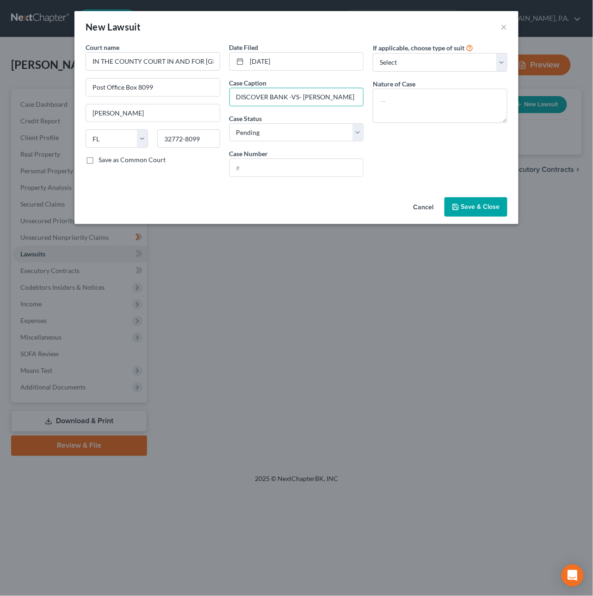
scroll to position [0, 0]
click at [275, 170] on input "text" at bounding box center [297, 168] width 134 height 18
paste input "2025SC003399"
type input "2025SC003399"
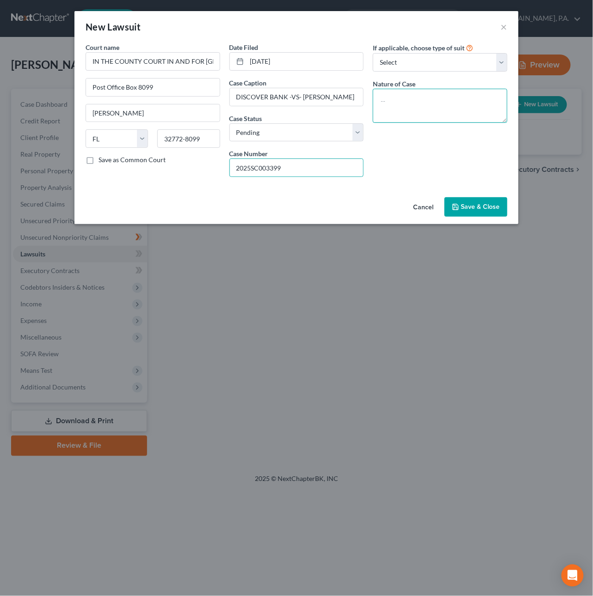
click at [427, 104] on textarea at bounding box center [440, 106] width 134 height 34
paste textarea "19 - CONTRACT/INDEBTED,ETC"
type textarea "19 - CONTRACT/INDEBTED,ETC"
click at [468, 206] on span "Save & Close" at bounding box center [480, 207] width 39 height 8
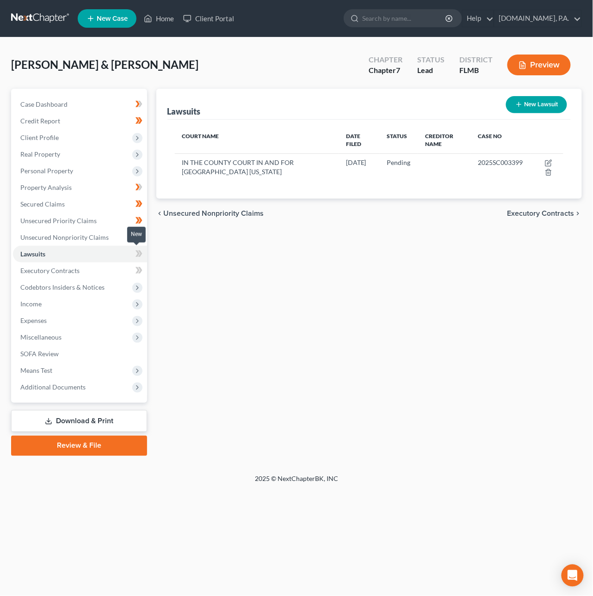
click at [139, 255] on icon at bounding box center [140, 253] width 4 height 6
click at [90, 288] on span "Codebtors Insiders & Notices" at bounding box center [62, 287] width 84 height 8
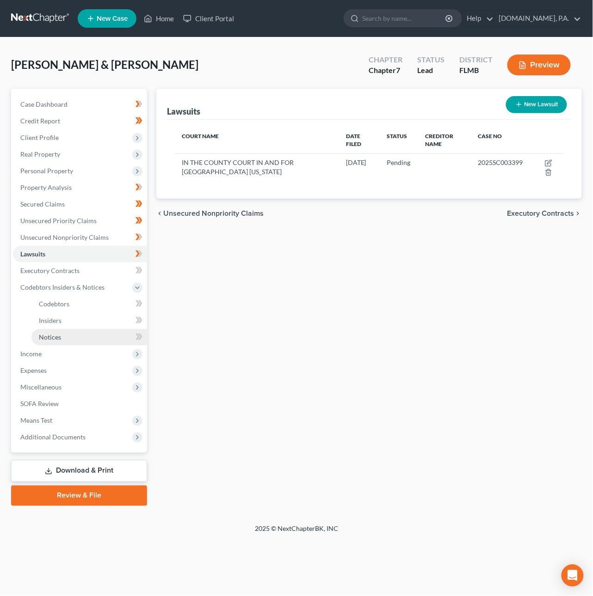
click at [49, 338] on span "Notices" at bounding box center [50, 337] width 22 height 8
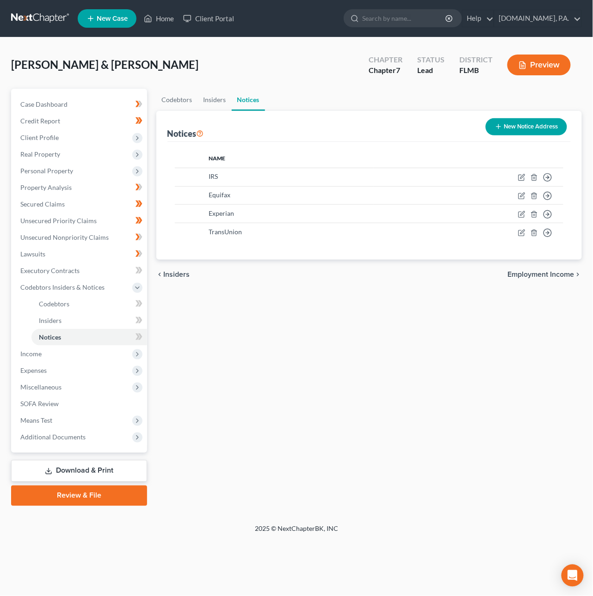
click at [505, 126] on button "New Notice Address" at bounding box center [525, 126] width 81 height 17
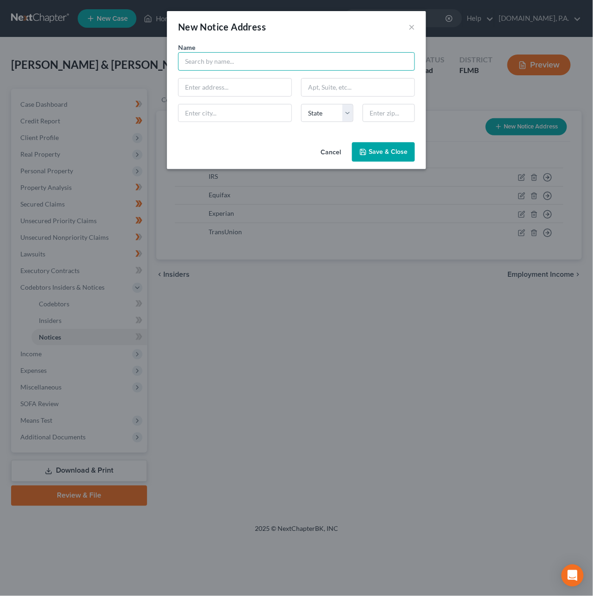
click at [221, 58] on input "text" at bounding box center [296, 61] width 237 height 18
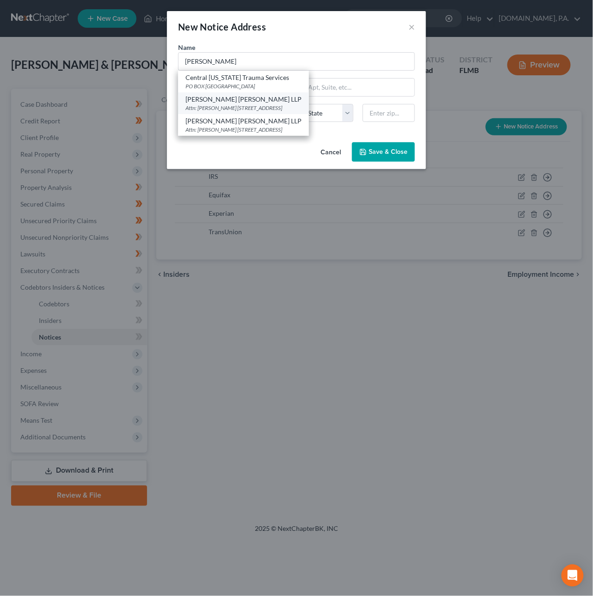
click at [242, 106] on div "Attn: Jonathon B. Smith 100 Second Avenue South, Suite 306S, Saint Petersburg, …" at bounding box center [243, 108] width 116 height 8
type input "Rausch Sturm LLP"
type input "Attn: Jonathon B. Smith"
type input "100 Second Avenue South, Suite 306S"
type input "Saint Petersburg"
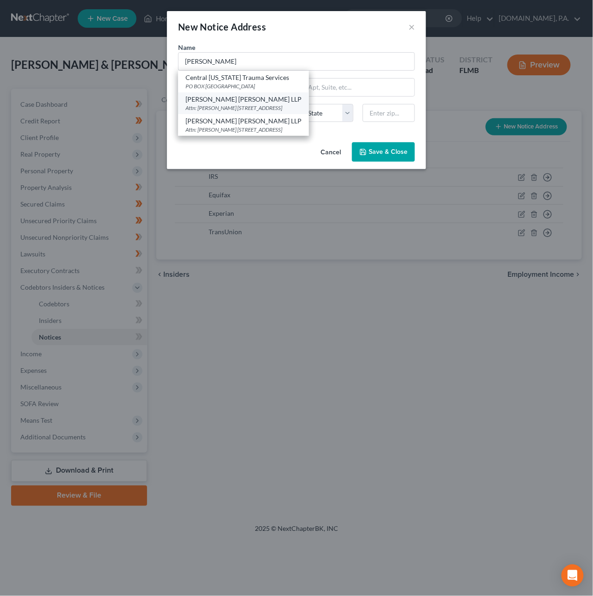
select select "9"
type input "33701"
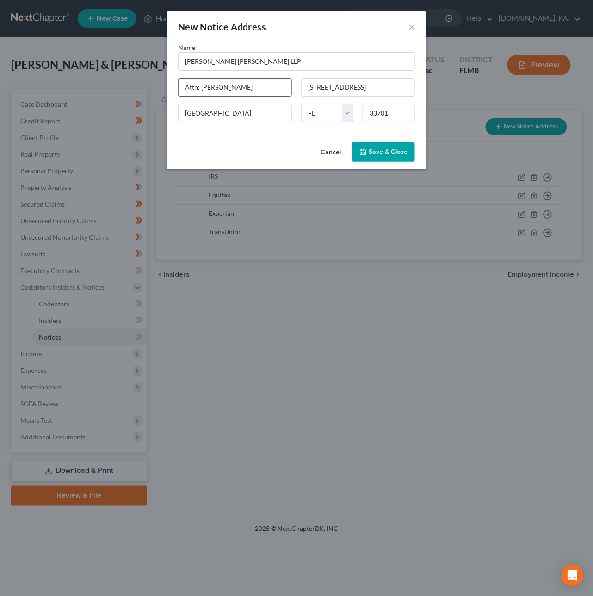
drag, startPoint x: 253, startPoint y: 89, endPoint x: 202, endPoint y: 88, distance: 50.8
click at [202, 88] on input "Attn: Jonathon B. Smith" at bounding box center [234, 88] width 113 height 18
type input "Attn: Geovanna Andrea Vazquez, Esq."
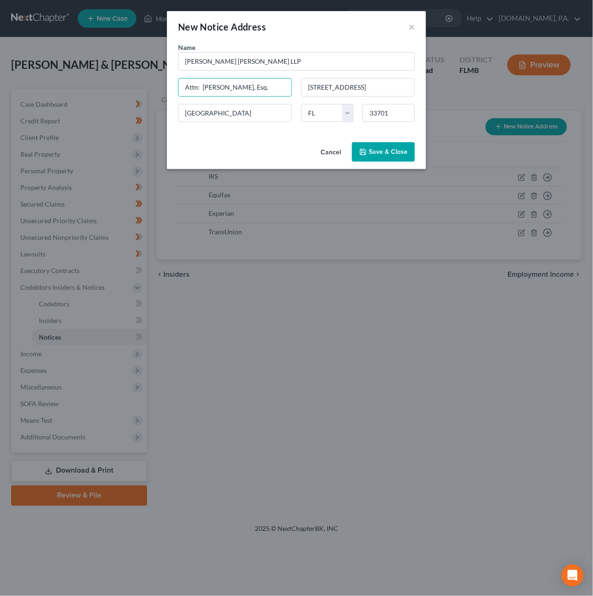
click at [373, 152] on span "Save & Close" at bounding box center [387, 152] width 39 height 8
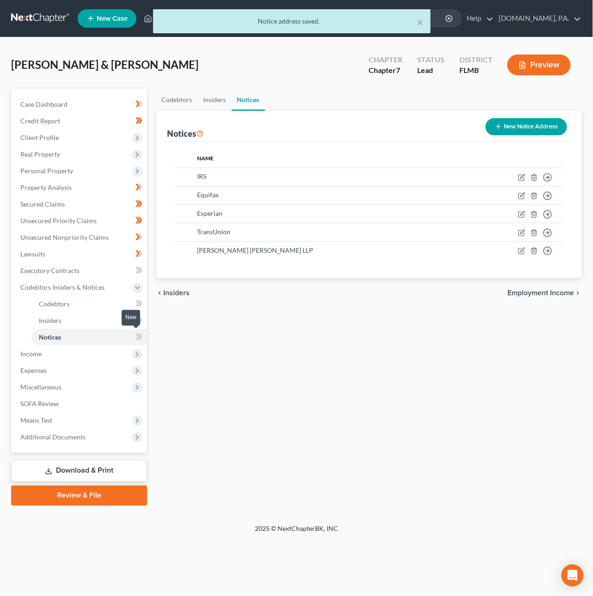
click at [145, 334] on span at bounding box center [139, 338] width 16 height 14
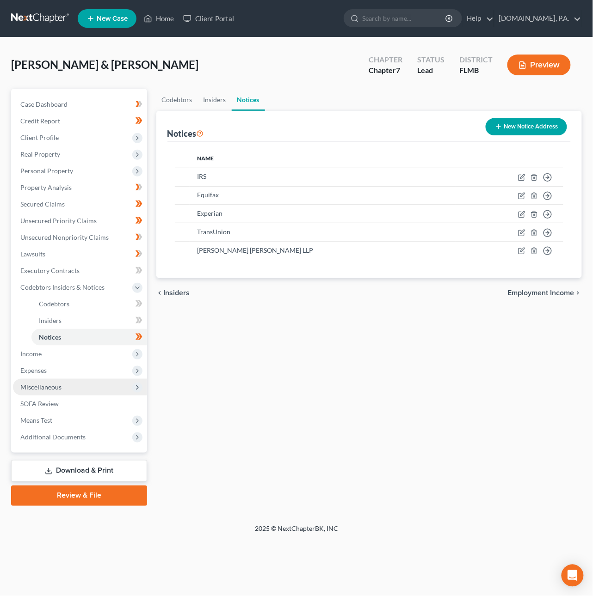
click at [54, 386] on span "Miscellaneous" at bounding box center [40, 387] width 41 height 8
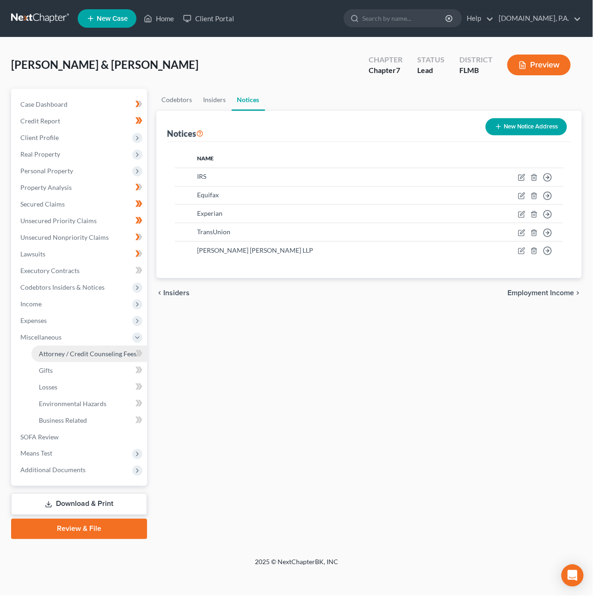
click at [57, 356] on span "Attorney / Credit Counseling Fees" at bounding box center [88, 354] width 98 height 8
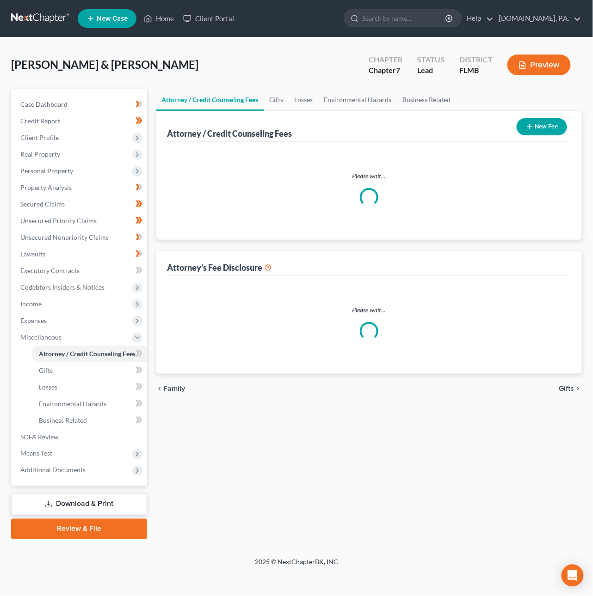
select select "3"
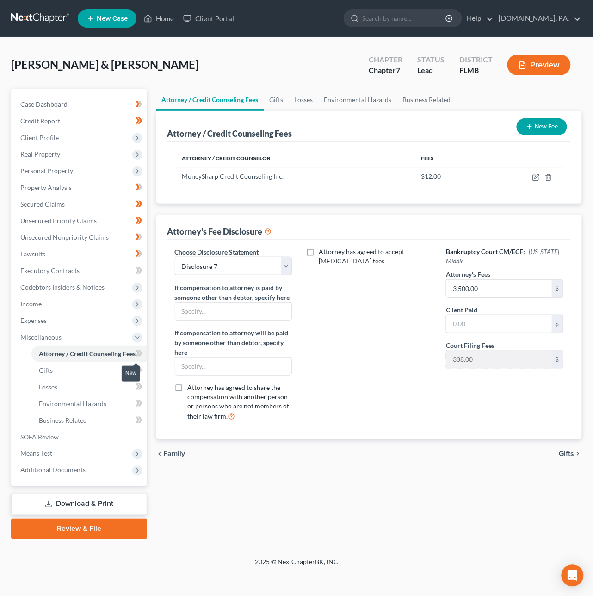
click at [139, 353] on icon at bounding box center [137, 353] width 4 height 6
click at [76, 374] on link "Gifts" at bounding box center [89, 370] width 116 height 17
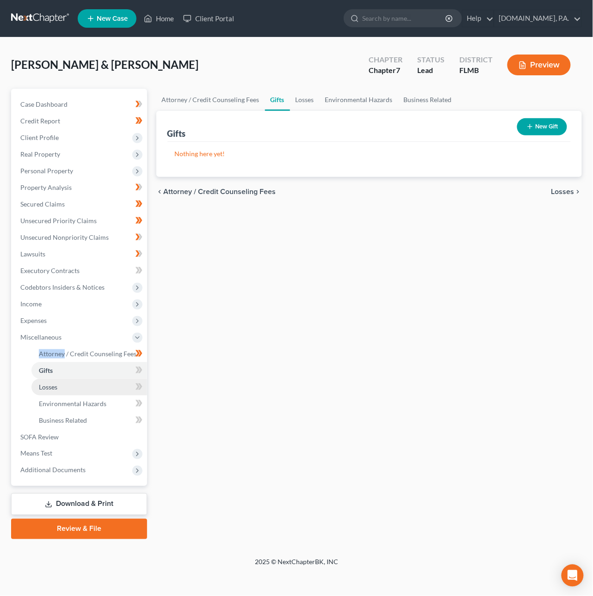
drag, startPoint x: 85, startPoint y: 380, endPoint x: 85, endPoint y: 391, distance: 10.2
click at [86, 381] on link "Losses" at bounding box center [89, 387] width 116 height 17
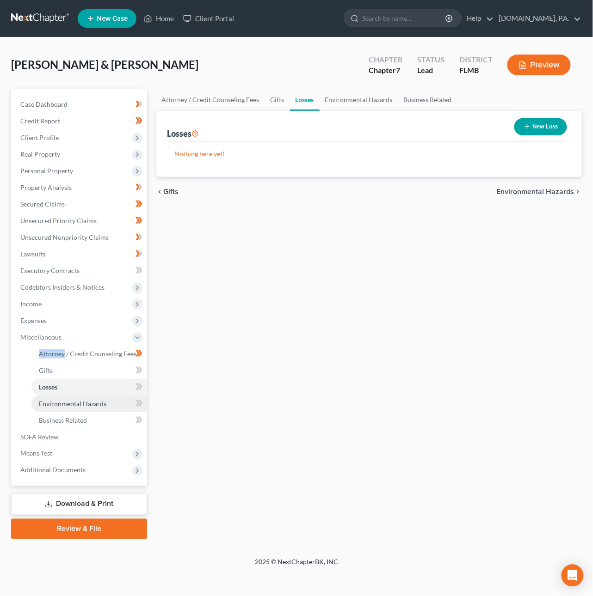
click at [86, 403] on span "Environmental Hazards" at bounding box center [72, 404] width 67 height 8
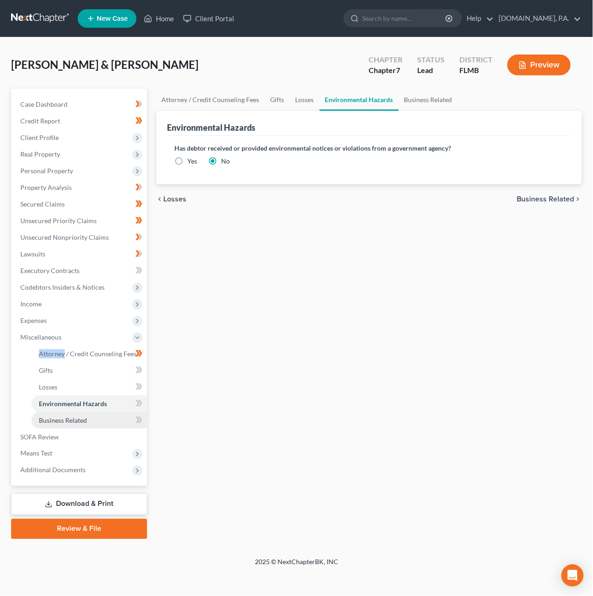
click at [85, 417] on span "Business Related" at bounding box center [63, 420] width 48 height 8
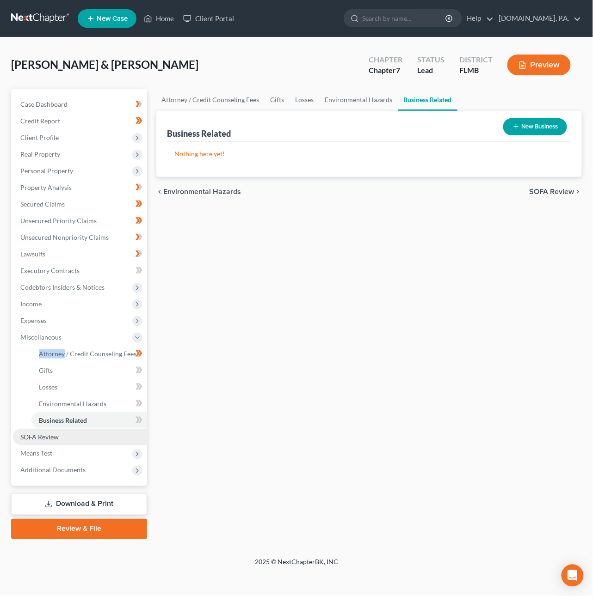
click at [84, 435] on link "SOFA Review" at bounding box center [80, 437] width 134 height 17
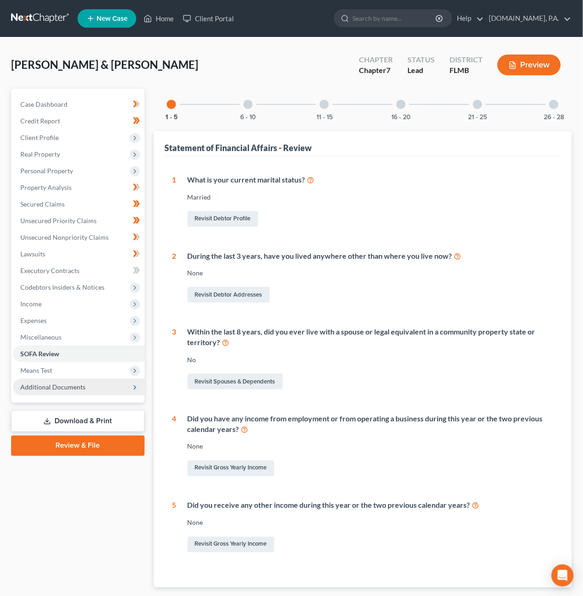
click at [69, 387] on span "Additional Documents" at bounding box center [52, 387] width 65 height 8
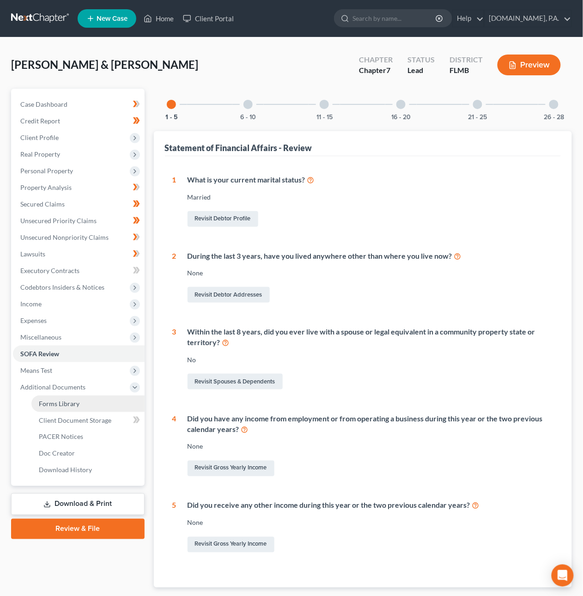
click at [80, 404] on link "Forms Library" at bounding box center [87, 404] width 113 height 17
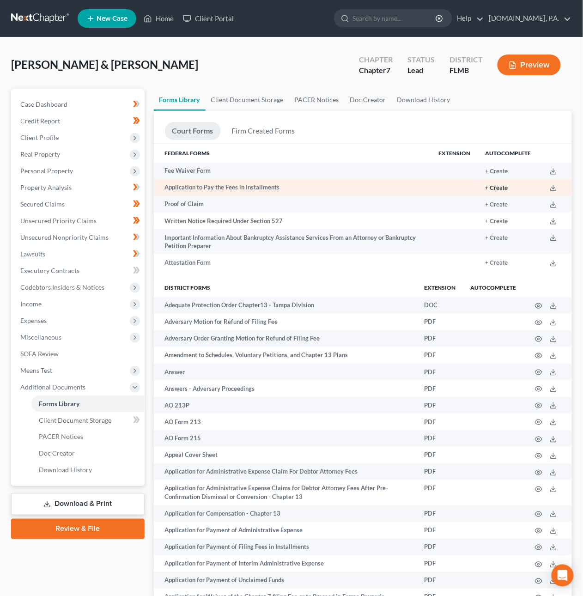
click at [501, 186] on button "+ Create" at bounding box center [497, 188] width 23 height 6
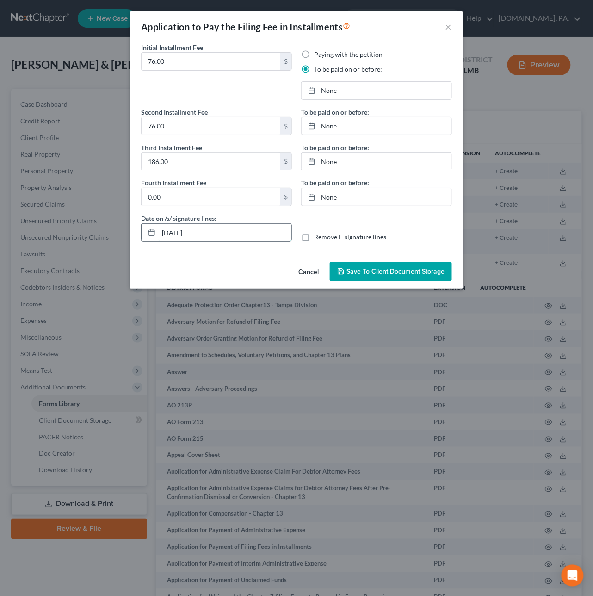
drag, startPoint x: 171, startPoint y: 235, endPoint x: 178, endPoint y: 235, distance: 6.9
click at [178, 235] on input "09/03/2025" at bounding box center [225, 233] width 133 height 18
type input "09/10/2025"
type input "9/3/2025"
click at [324, 90] on link "None" at bounding box center [376, 91] width 150 height 18
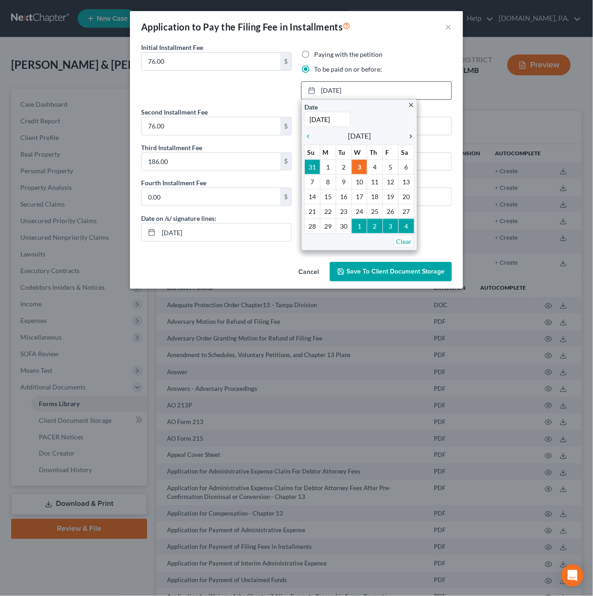
click at [411, 139] on icon "chevron_right" at bounding box center [408, 136] width 12 height 7
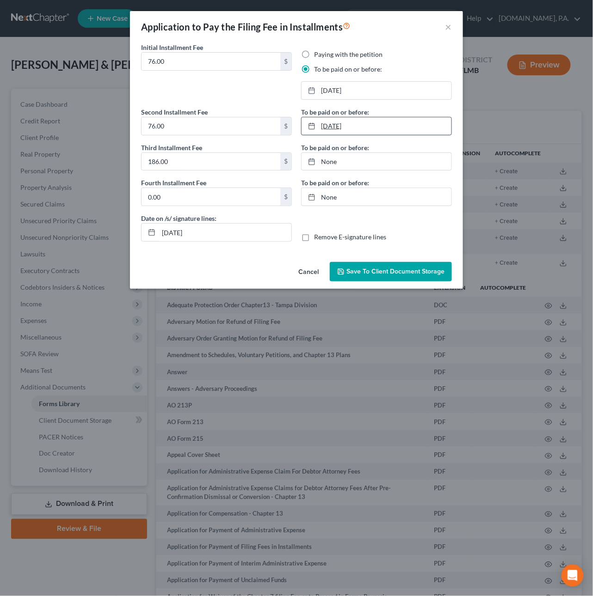
type input "9/3/2025"
click at [328, 124] on link "9/3/2025" at bounding box center [376, 126] width 150 height 18
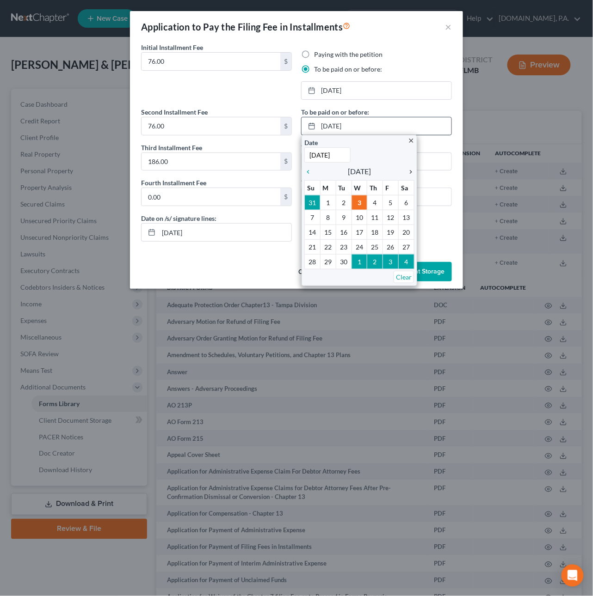
click at [412, 175] on icon "chevron_right" at bounding box center [408, 171] width 12 height 7
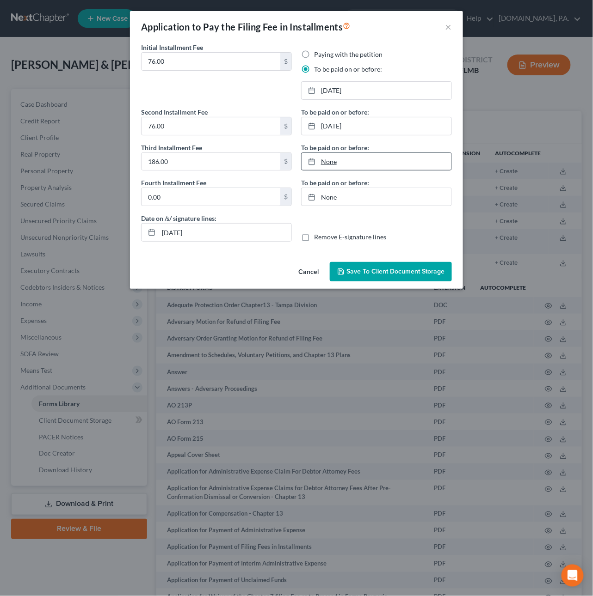
type input "9/3/2025"
click at [335, 163] on link "None" at bounding box center [376, 162] width 150 height 18
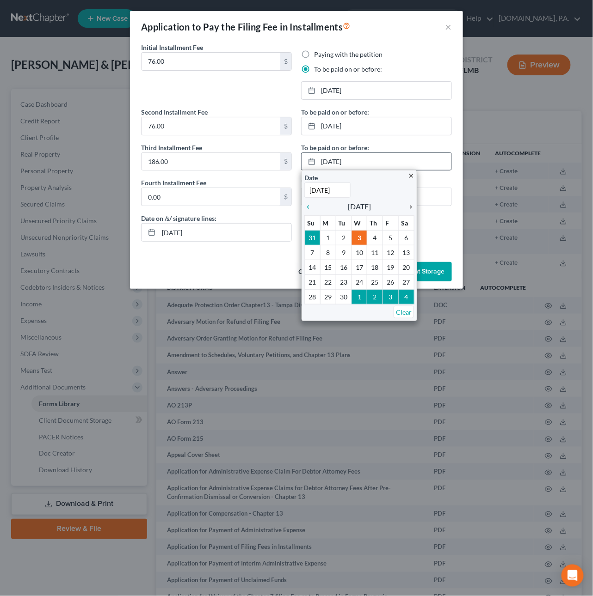
click at [410, 204] on icon "chevron_right" at bounding box center [408, 206] width 12 height 7
click at [411, 205] on icon "chevron_right" at bounding box center [408, 206] width 12 height 7
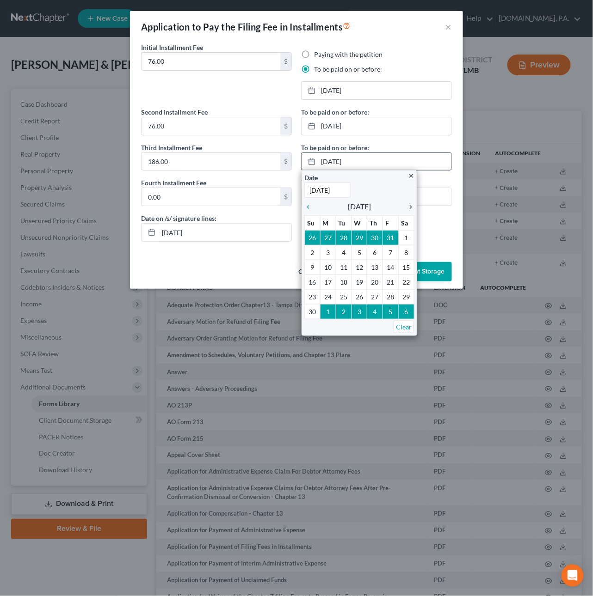
click at [412, 209] on icon "chevron_right" at bounding box center [408, 206] width 12 height 7
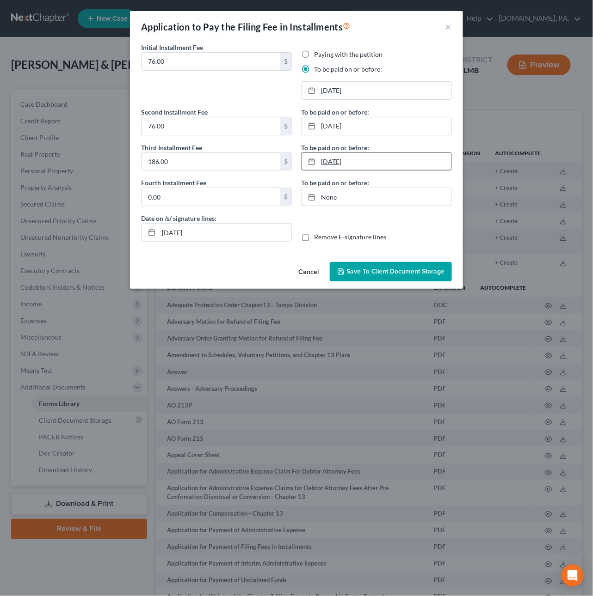
click at [332, 158] on link "12/8/2025" at bounding box center [376, 162] width 150 height 18
click at [374, 272] on span "Save to Client Document Storage" at bounding box center [395, 272] width 98 height 8
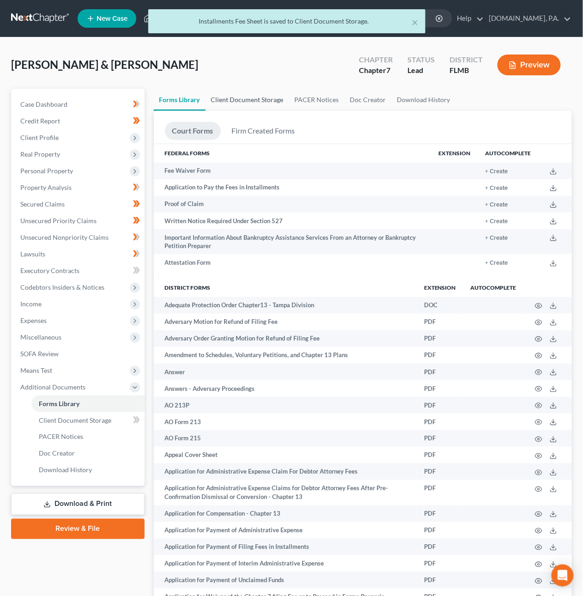
click at [269, 100] on link "Client Document Storage" at bounding box center [248, 100] width 84 height 22
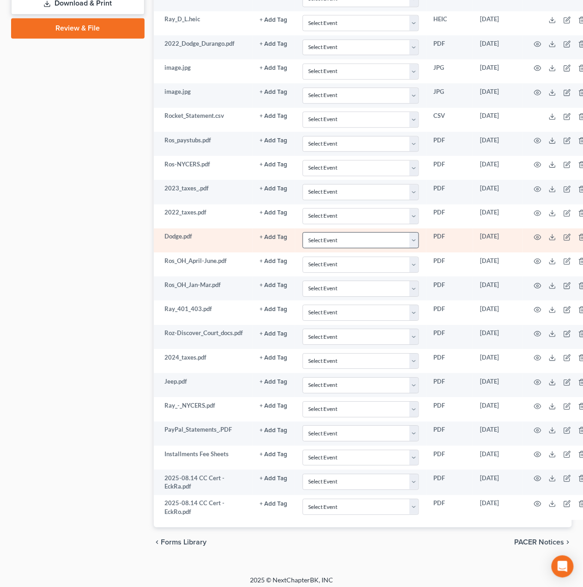
scroll to position [515, 0]
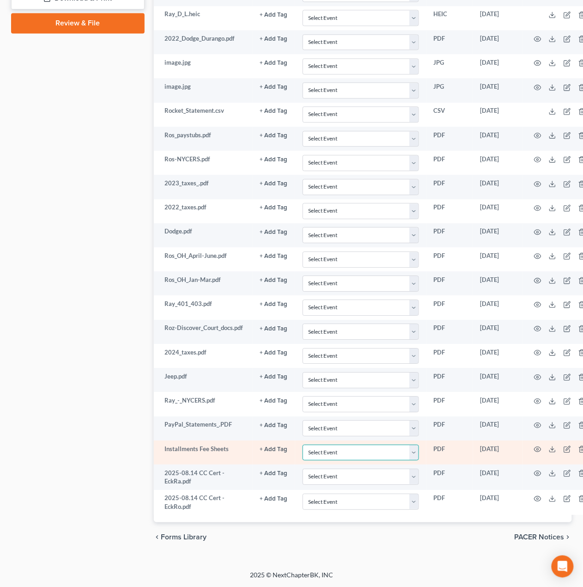
click at [320, 453] on select "Select Event 20 Largest Unsecured Creditors Amended Chapter 13 Plan Amended Cre…" at bounding box center [361, 453] width 116 height 16
select select "4"
click at [303, 445] on select "Select Event 20 Largest Unsecured Creditors Amended Chapter 13 Plan Amended Cre…" at bounding box center [361, 453] width 116 height 16
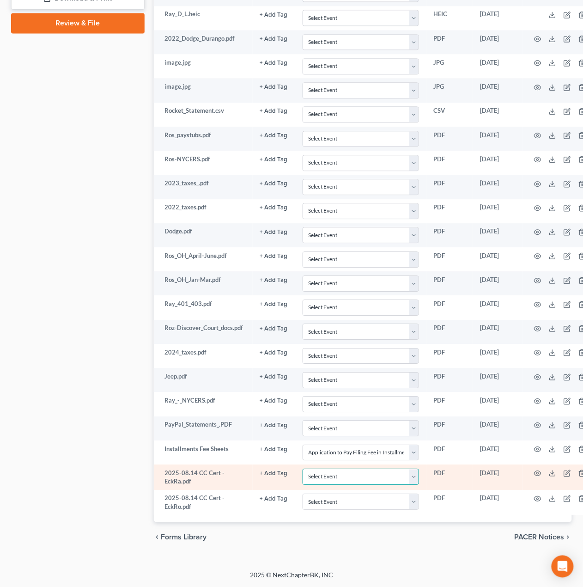
click at [339, 476] on select "Select Event 20 Largest Unsecured Creditors Amended Chapter 13 Plan Amended Cre…" at bounding box center [361, 477] width 116 height 16
select select "9"
click at [303, 469] on select "Select Event 20 Largest Unsecured Creditors Amended Chapter 13 Plan Amended Cre…" at bounding box center [361, 477] width 116 height 16
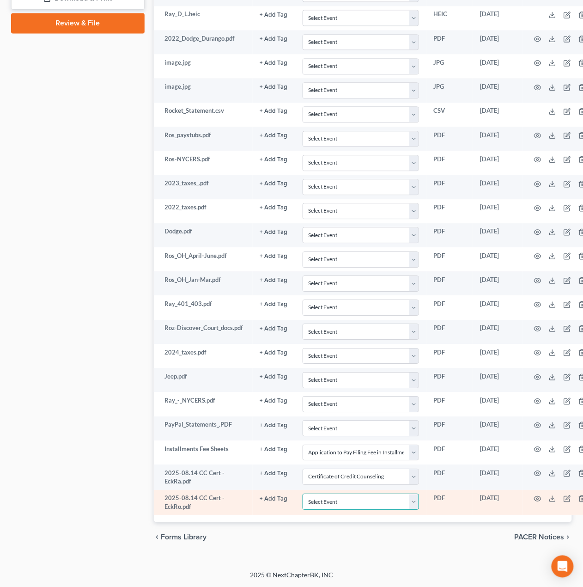
click at [356, 501] on select "Select Event 20 Largest Unsecured Creditors Amended Chapter 13 Plan Amended Cre…" at bounding box center [361, 502] width 116 height 16
select select "9"
click at [303, 494] on select "Select Event 20 Largest Unsecured Creditors Amended Chapter 13 Plan Amended Cre…" at bounding box center [361, 502] width 116 height 16
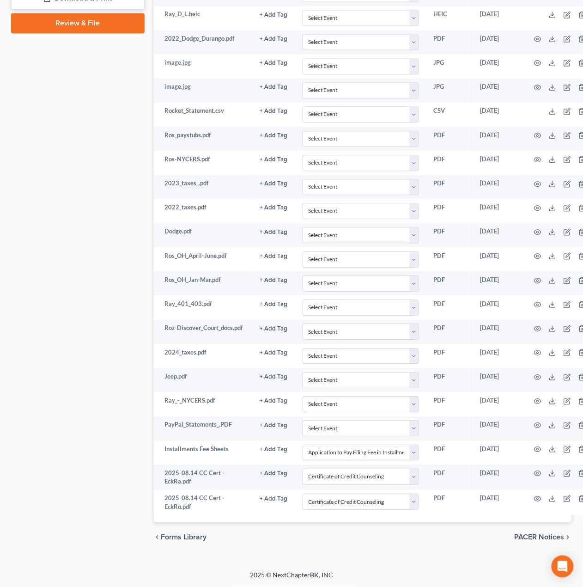
click at [535, 538] on span "PACER Notices" at bounding box center [540, 536] width 50 height 7
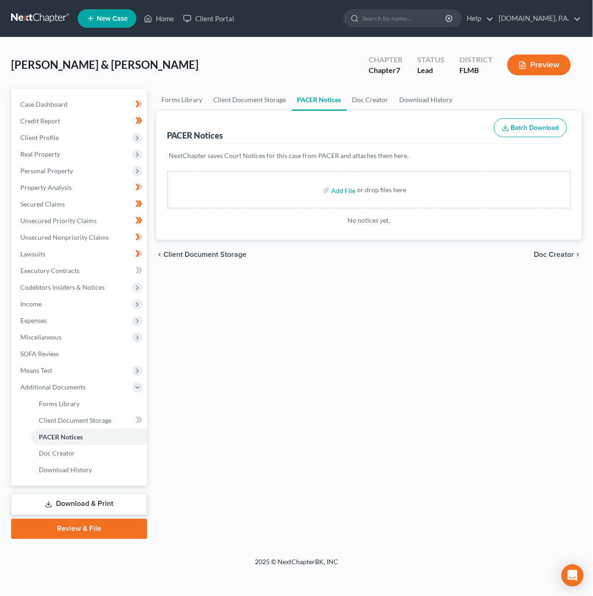
click at [556, 254] on span "Doc Creator" at bounding box center [554, 254] width 40 height 7
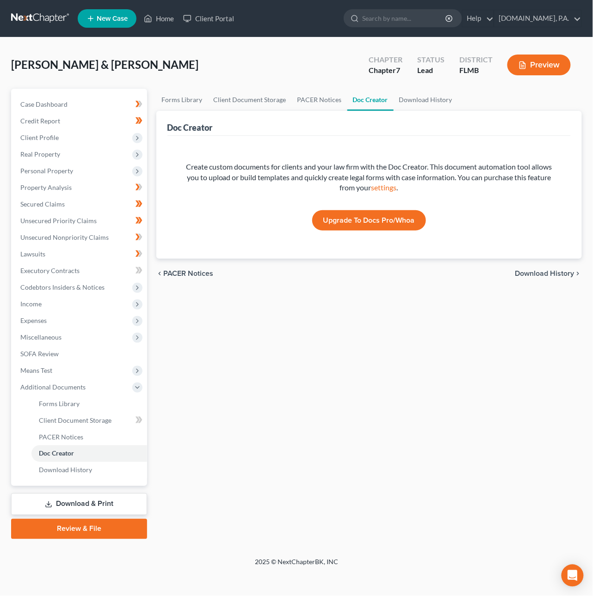
click at [545, 270] on span "Download History" at bounding box center [544, 273] width 59 height 7
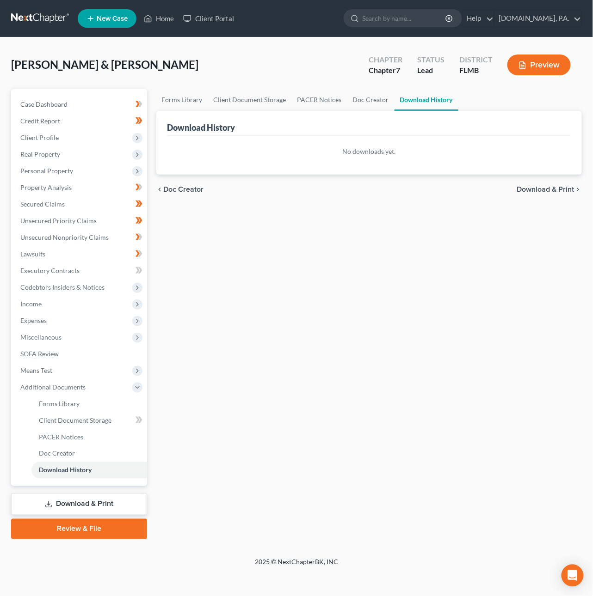
click at [540, 190] on span "Download & Print" at bounding box center [545, 189] width 57 height 7
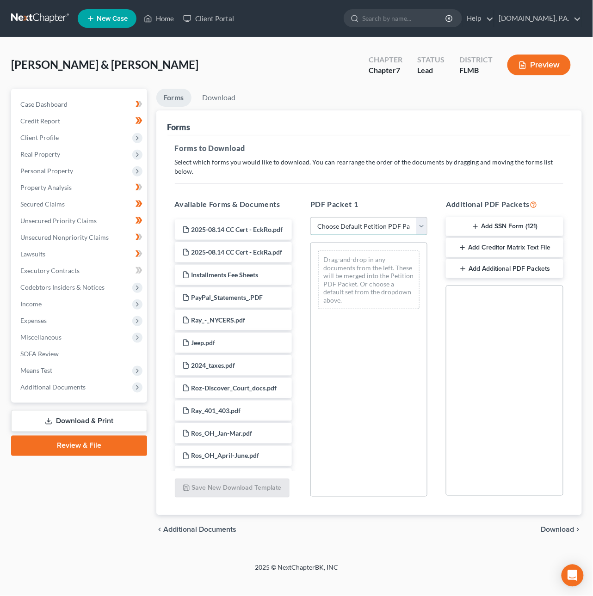
click at [395, 220] on select "Choose Default Petition PDF Packet Complete Bankruptcy Petition (all forms and …" at bounding box center [368, 226] width 117 height 18
select select "5"
click at [310, 217] on select "Choose Default Petition PDF Packet Complete Bankruptcy Petition (all forms and …" at bounding box center [368, 226] width 117 height 18
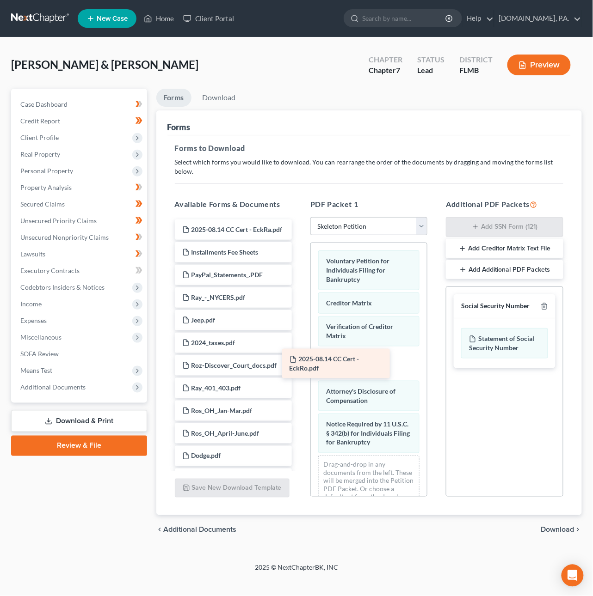
drag, startPoint x: 243, startPoint y: 224, endPoint x: 367, endPoint y: 365, distance: 187.7
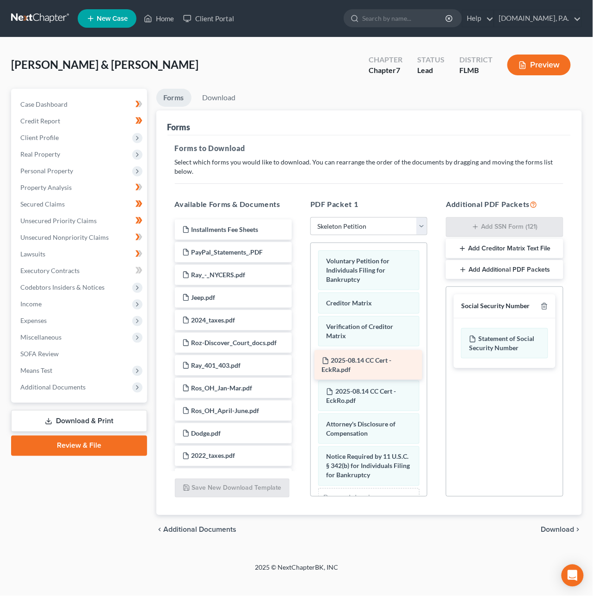
drag, startPoint x: 235, startPoint y: 228, endPoint x: 374, endPoint y: 368, distance: 198.0
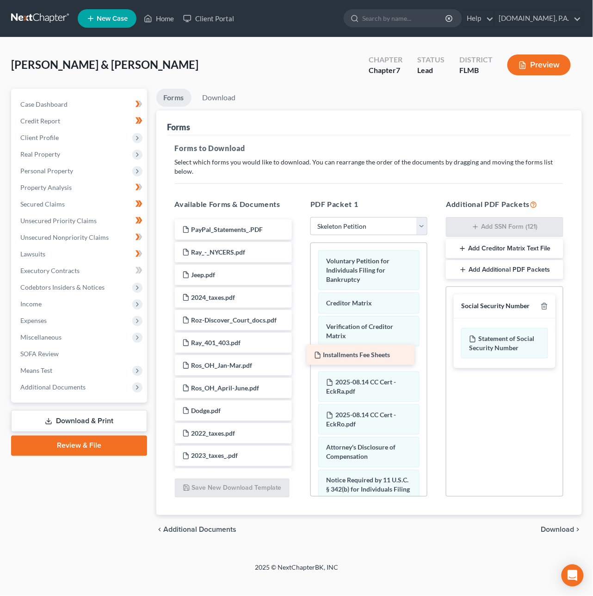
drag, startPoint x: 256, startPoint y: 222, endPoint x: 388, endPoint y: 357, distance: 188.6
click at [557, 526] on span "Download" at bounding box center [557, 529] width 33 height 7
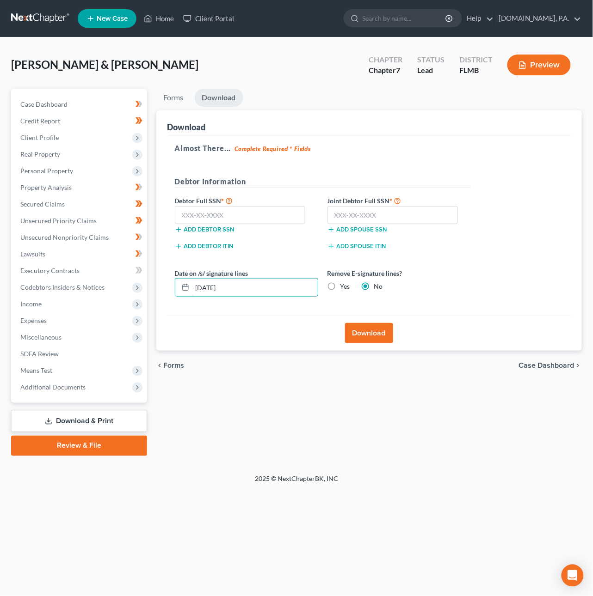
drag, startPoint x: 206, startPoint y: 287, endPoint x: 338, endPoint y: 294, distance: 132.8
click at [327, 293] on div "Date on /s/ signature lines 09/03/2025 Remove E-signature lines? Yes No" at bounding box center [322, 287] width 305 height 36
type input "09/10/2025"
click at [250, 217] on input "text" at bounding box center [240, 215] width 131 height 18
type input "084-66-8680"
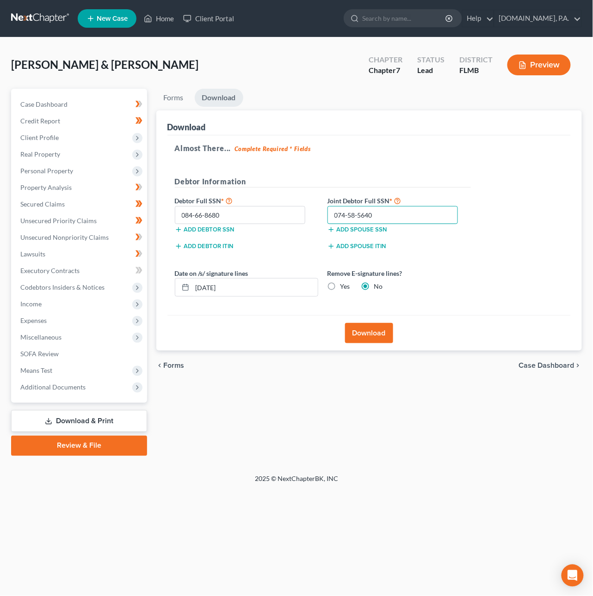
type input "074-58-5640"
click at [379, 330] on button "Download" at bounding box center [369, 333] width 48 height 20
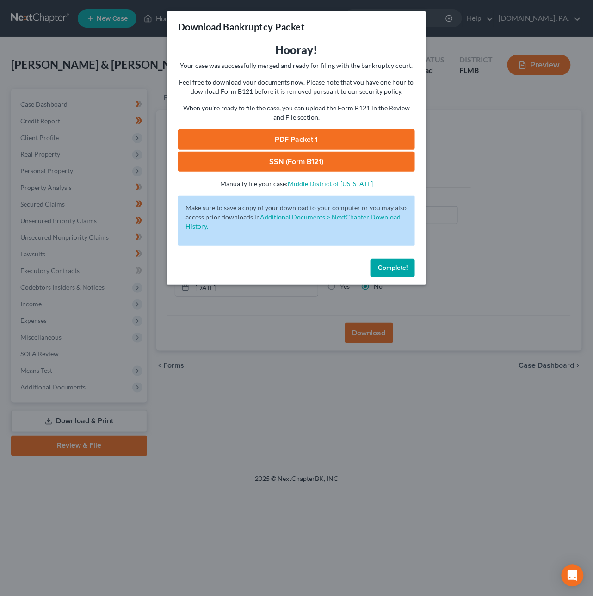
click at [280, 160] on link "SSN (Form B121)" at bounding box center [296, 162] width 237 height 20
click at [248, 134] on link "PDF Packet 1" at bounding box center [296, 139] width 237 height 20
click at [386, 267] on span "Complete!" at bounding box center [393, 268] width 30 height 8
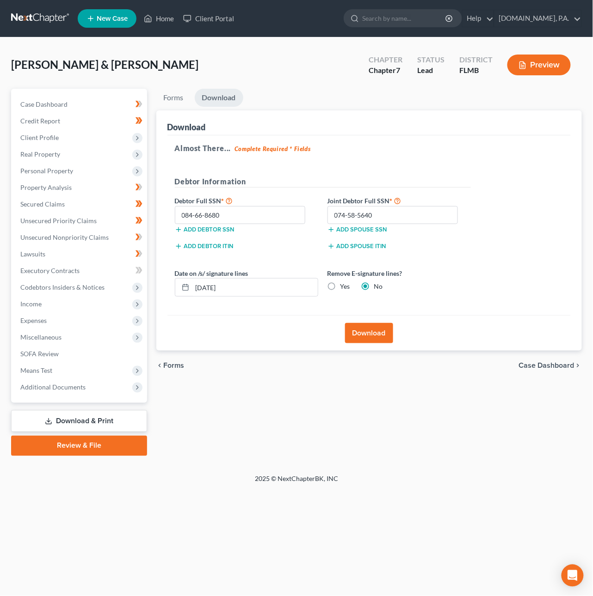
click at [38, 16] on link at bounding box center [40, 18] width 59 height 17
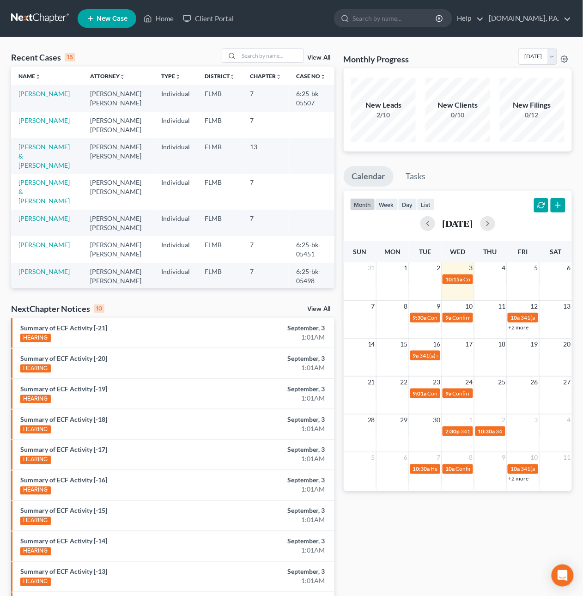
click at [249, 67] on th "Chapter unfold_more expand_more expand_less" at bounding box center [266, 76] width 46 height 18
click at [250, 55] on input "search" at bounding box center [271, 55] width 65 height 13
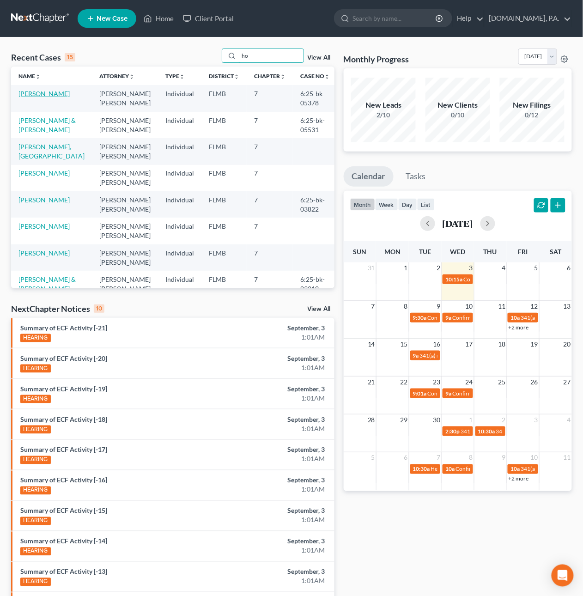
type input "ho"
click at [62, 91] on link "[PERSON_NAME]" at bounding box center [43, 94] width 51 height 8
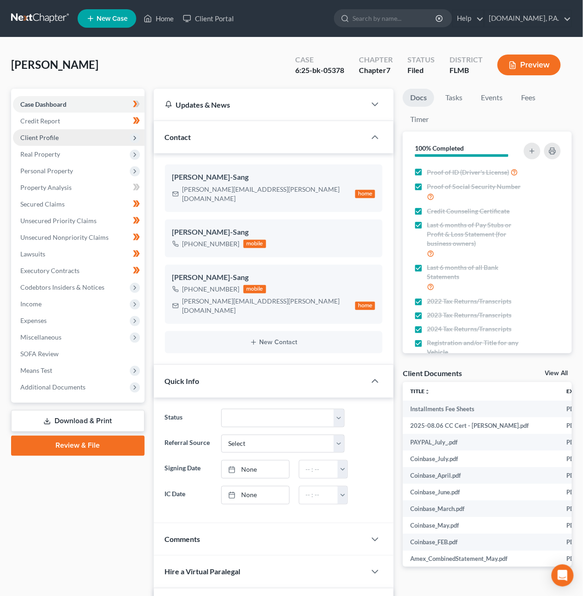
click at [57, 139] on span "Client Profile" at bounding box center [39, 138] width 38 height 8
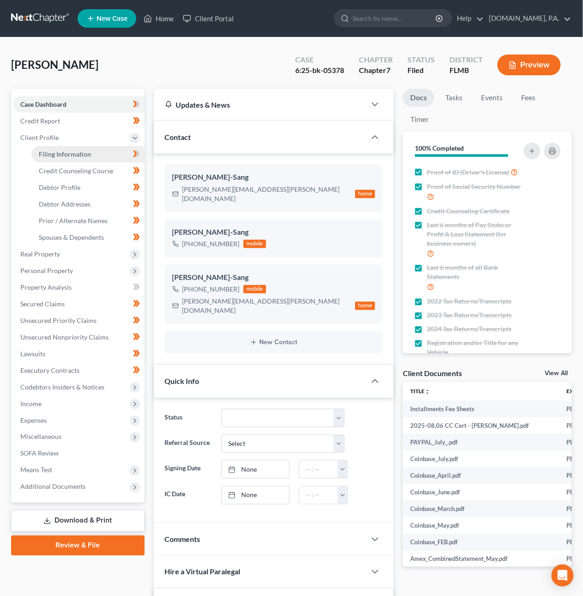
click at [62, 150] on span "Filing Information" at bounding box center [65, 154] width 52 height 8
select select "1"
select select "0"
select select "9"
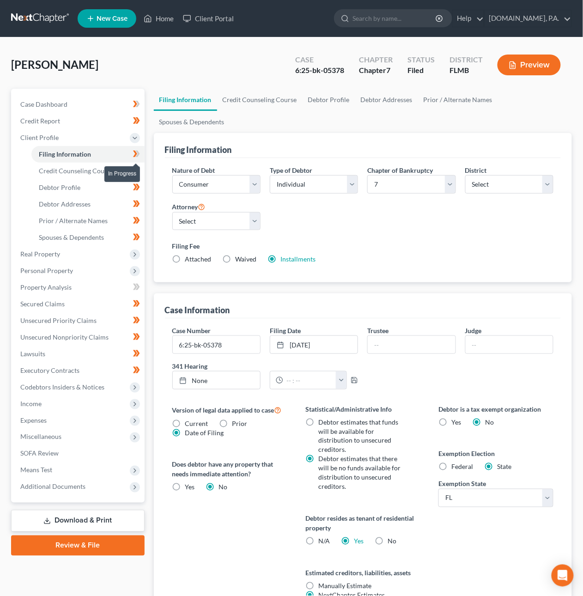
click at [142, 150] on span at bounding box center [136, 155] width 16 height 14
click at [79, 251] on span "Real Property" at bounding box center [79, 254] width 132 height 17
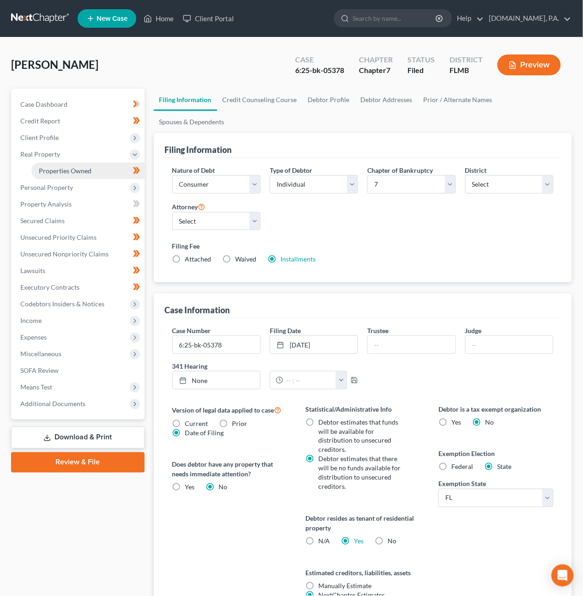
click at [82, 172] on span "Properties Owned" at bounding box center [65, 171] width 53 height 8
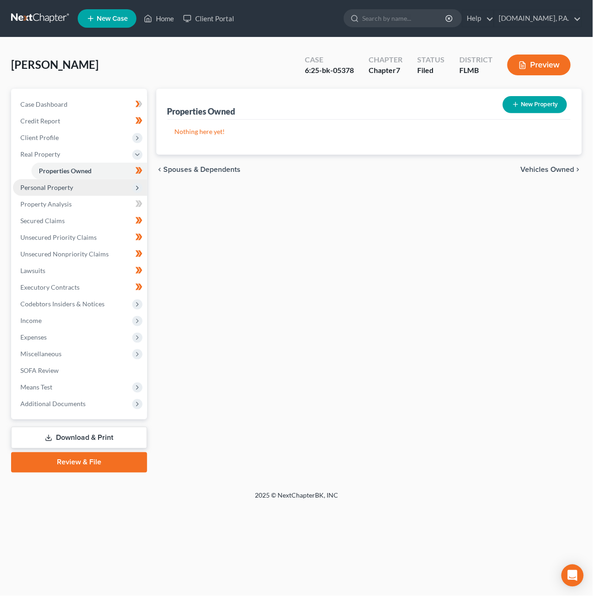
click at [77, 186] on span "Personal Property" at bounding box center [80, 187] width 134 height 17
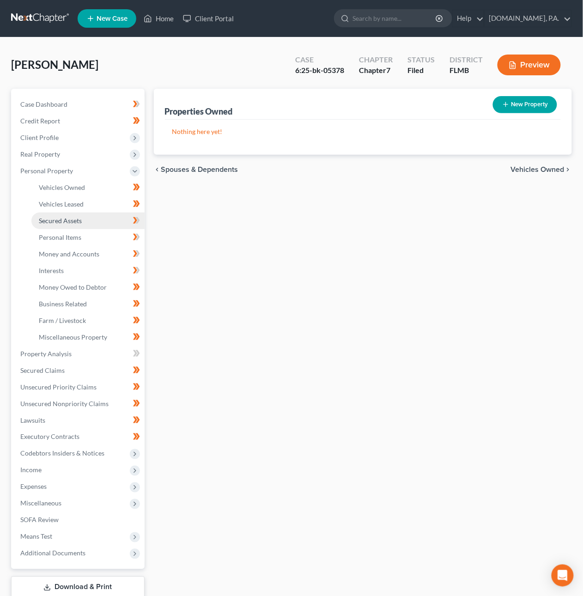
click at [79, 217] on span "Secured Assets" at bounding box center [60, 221] width 43 height 8
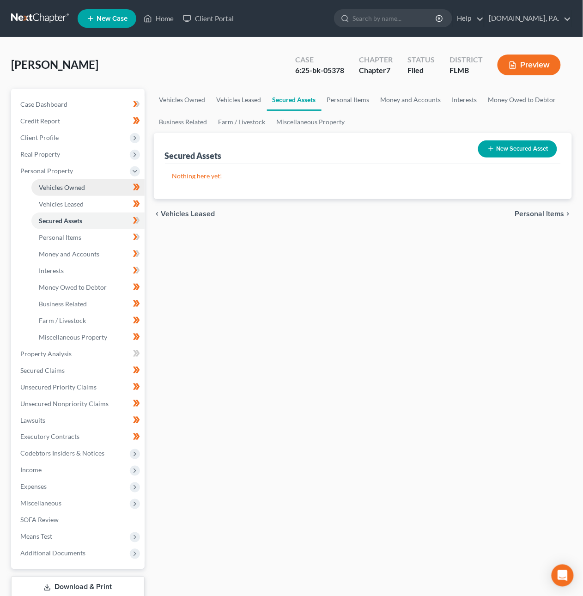
click at [97, 188] on link "Vehicles Owned" at bounding box center [87, 187] width 113 height 17
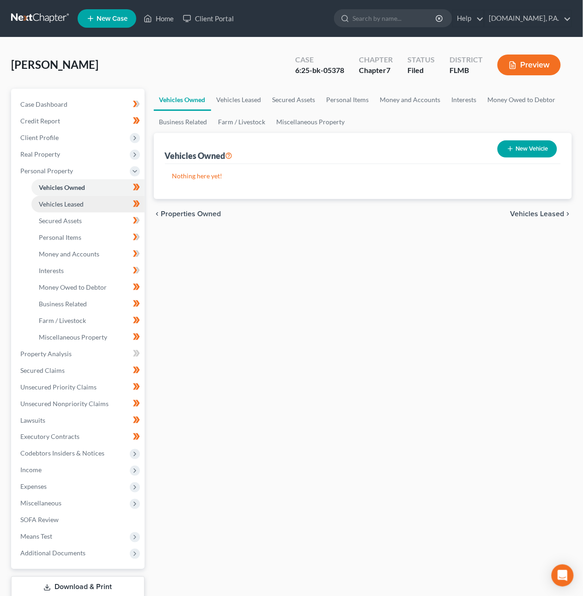
click at [86, 202] on link "Vehicles Leased" at bounding box center [87, 204] width 113 height 17
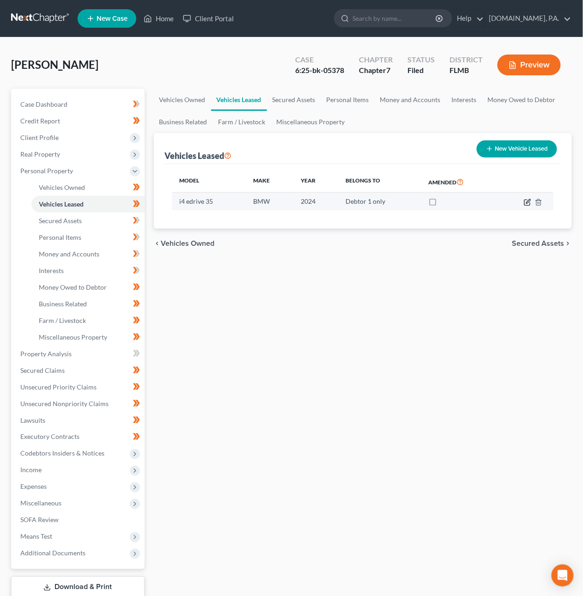
click at [527, 202] on icon "button" at bounding box center [528, 201] width 4 height 4
select select "0"
select select "2"
select select "0"
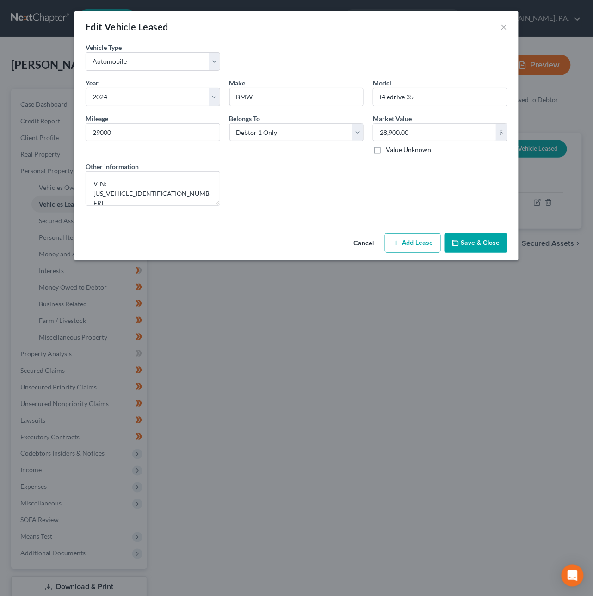
click at [489, 240] on button "Save & Close" at bounding box center [475, 242] width 63 height 19
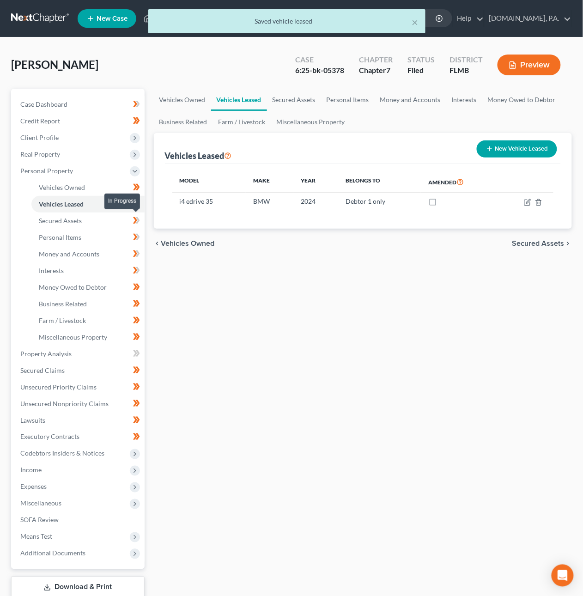
click at [143, 218] on span at bounding box center [136, 222] width 16 height 14
click at [83, 240] on link "Personal Items" at bounding box center [87, 237] width 113 height 17
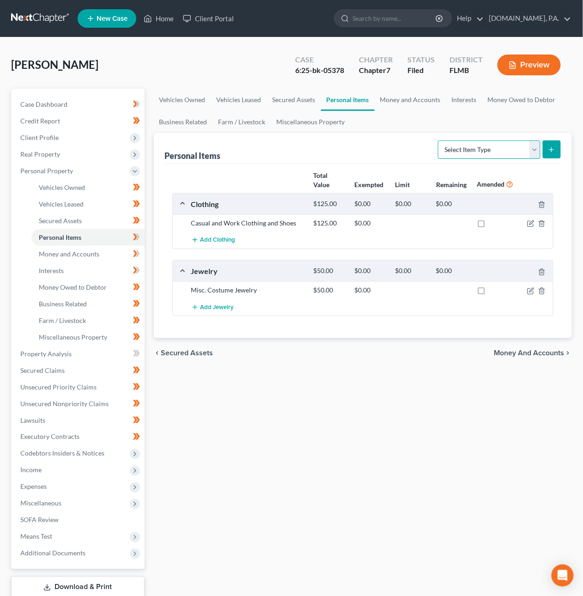
click at [472, 153] on select "Select Item Type Clothing Collectibles Of Value Electronics Firearms Household …" at bounding box center [489, 150] width 103 height 18
select select "household_goods"
click at [439, 141] on select "Select Item Type Clothing Collectibles Of Value Electronics Firearms Household …" at bounding box center [489, 150] width 103 height 18
click at [549, 150] on icon "submit" at bounding box center [551, 149] width 7 height 7
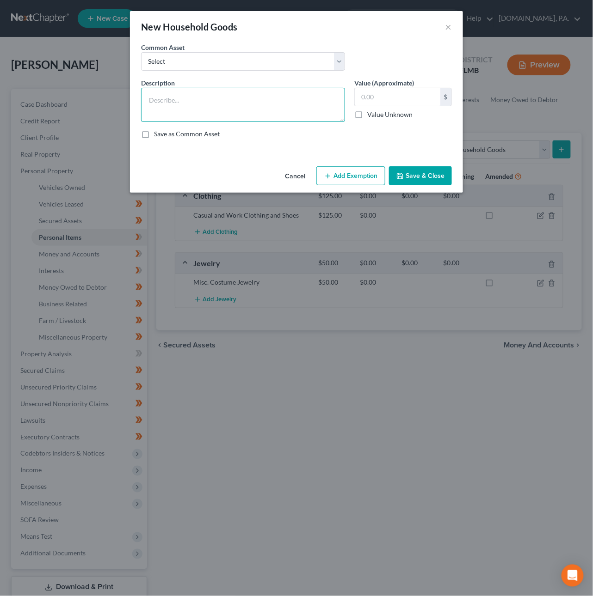
click at [249, 110] on textarea at bounding box center [243, 105] width 204 height 34
type textarea "1 Lamp, 2 Bookshelves, 1 Bed, 1 Dresser"
type input "100"
click at [339, 174] on button "Add Exemption" at bounding box center [350, 175] width 69 height 19
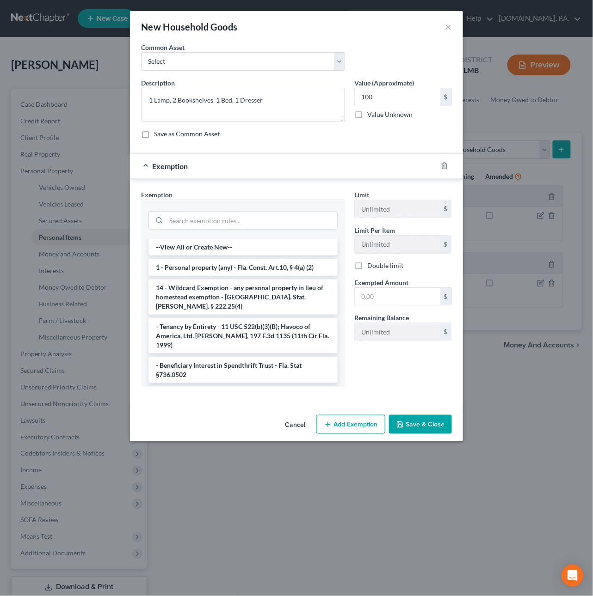
click at [254, 269] on li "1 - Personal property (any) - Fla. Const. Art.10, § 4(a) (2)" at bounding box center [242, 267] width 189 height 17
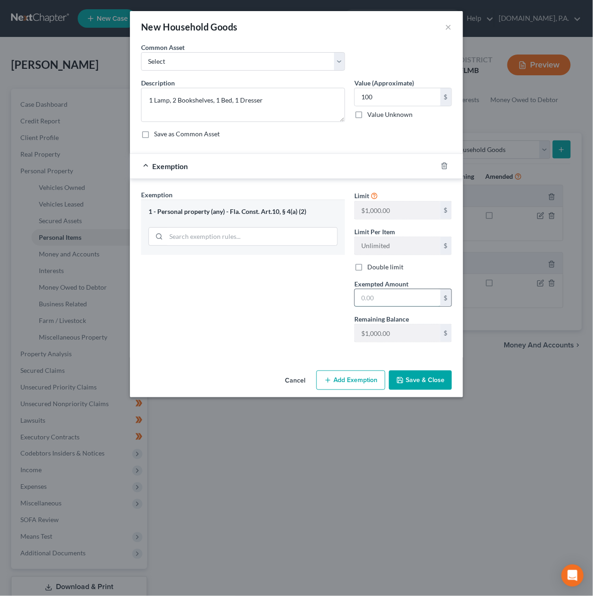
click at [385, 297] on input "text" at bounding box center [397, 298] width 86 height 18
type input "100"
click at [316, 347] on div "Exemption Set must be selected for CA. Exemption * 1 - Personal property (any) …" at bounding box center [242, 270] width 213 height 160
click at [413, 385] on button "Save & Close" at bounding box center [420, 380] width 63 height 19
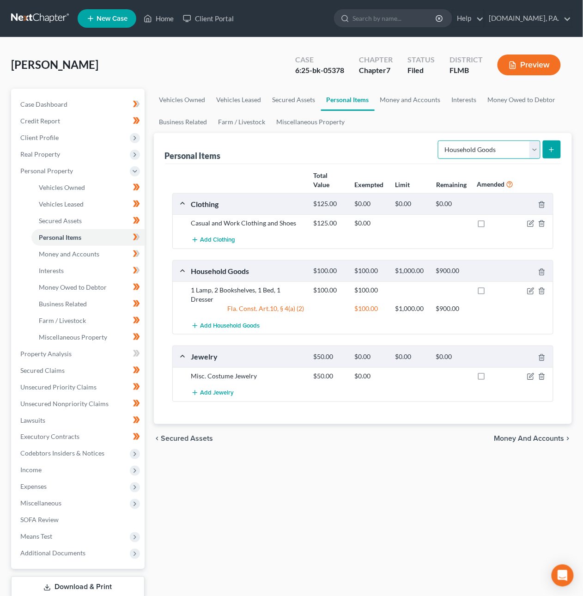
click at [461, 147] on select "Select Item Type Clothing Collectibles Of Value Electronics Firearms Household …" at bounding box center [489, 150] width 103 height 18
select select "electronics"
click at [439, 141] on select "Select Item Type Clothing Collectibles Of Value Electronics Firearms Household …" at bounding box center [489, 150] width 103 height 18
click at [550, 151] on icon "submit" at bounding box center [551, 149] width 7 height 7
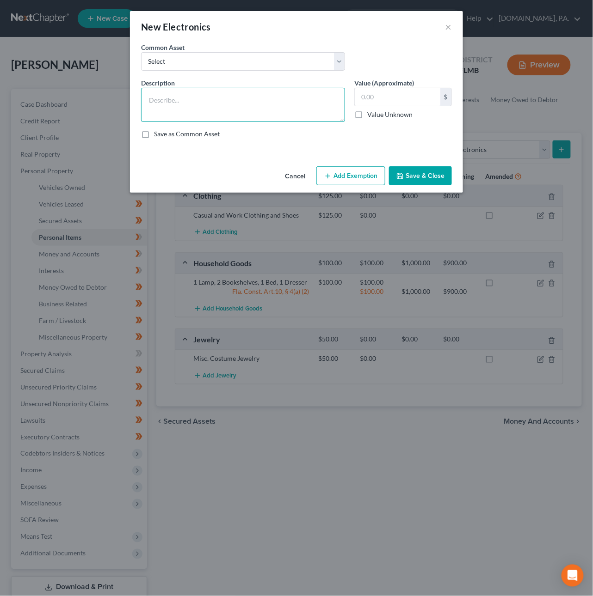
click at [189, 95] on textarea at bounding box center [243, 105] width 204 height 34
type textarea "1 TV, 2 Gaming Consoles, 1 Cell Phone, 2 iPads, 1 Ereader, 1 Apple Watch"
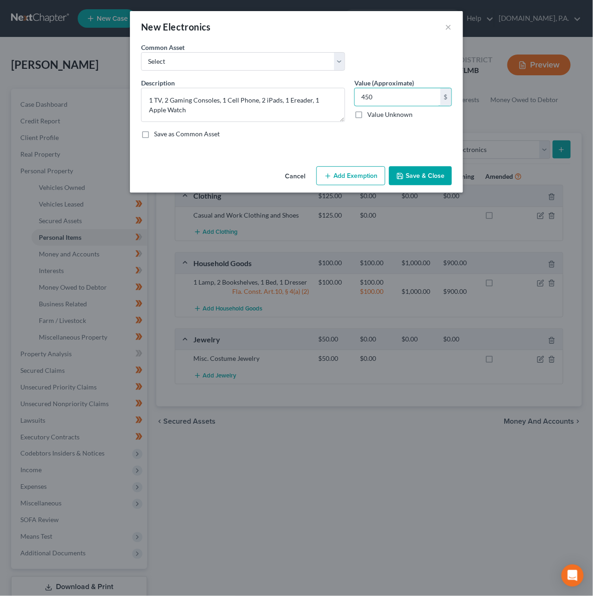
type input "450"
click at [346, 175] on button "Add Exemption" at bounding box center [350, 175] width 69 height 19
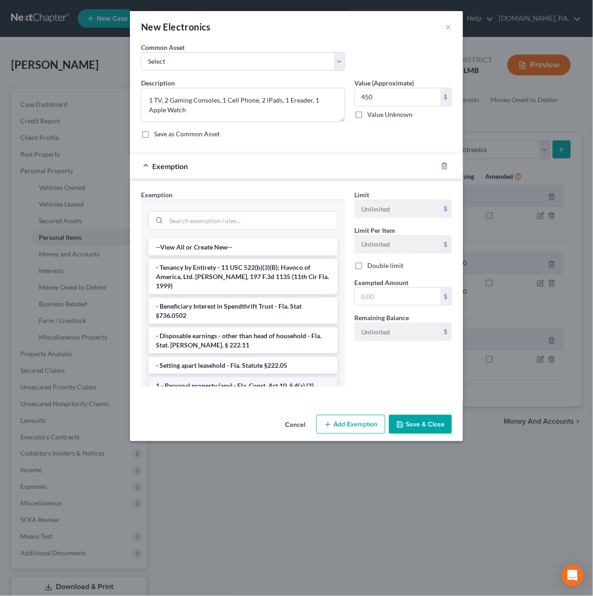
click at [214, 379] on li "1 - Personal property (any) - Fla. Const. Art.10, § 4(a) (2)" at bounding box center [242, 386] width 189 height 17
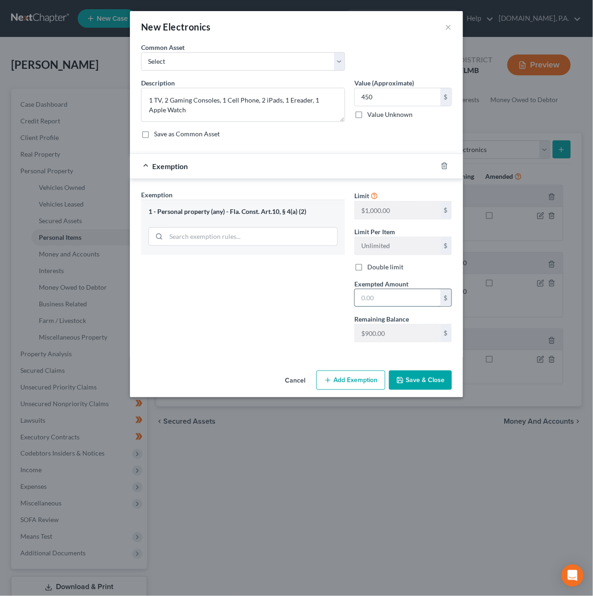
click at [415, 300] on input "text" at bounding box center [397, 298] width 86 height 18
type input "450"
drag, startPoint x: 442, startPoint y: 378, endPoint x: 125, endPoint y: 400, distance: 317.8
click at [442, 379] on button "Save & Close" at bounding box center [420, 380] width 63 height 19
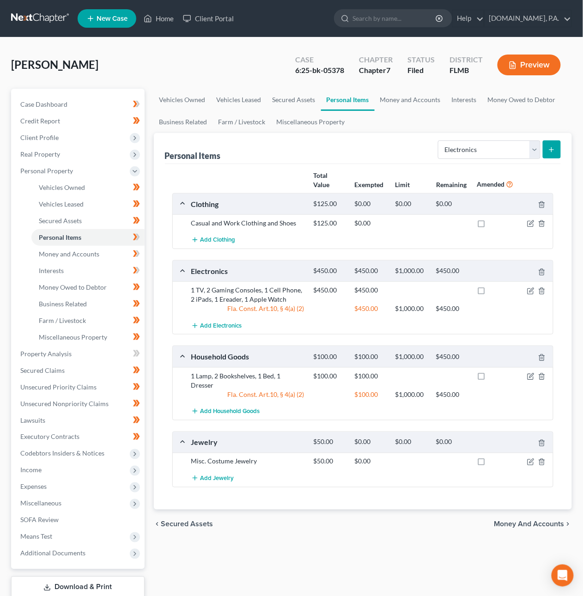
click at [534, 458] on div at bounding box center [533, 461] width 41 height 9
click at [531, 459] on icon "button" at bounding box center [532, 461] width 4 height 4
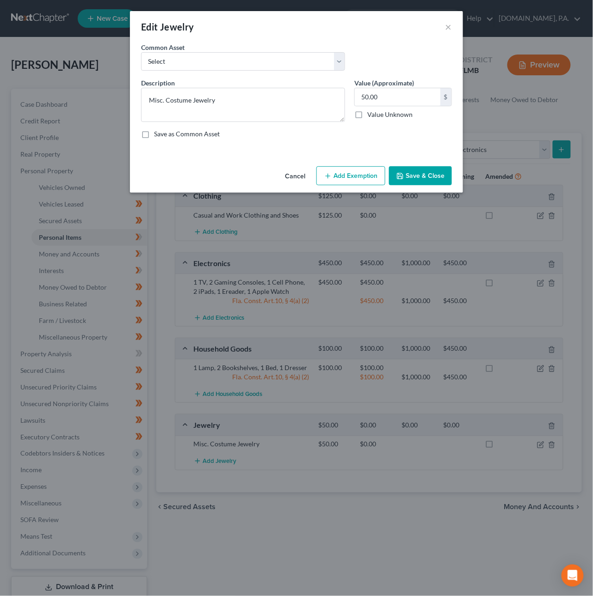
click at [346, 174] on button "Add Exemption" at bounding box center [350, 175] width 69 height 19
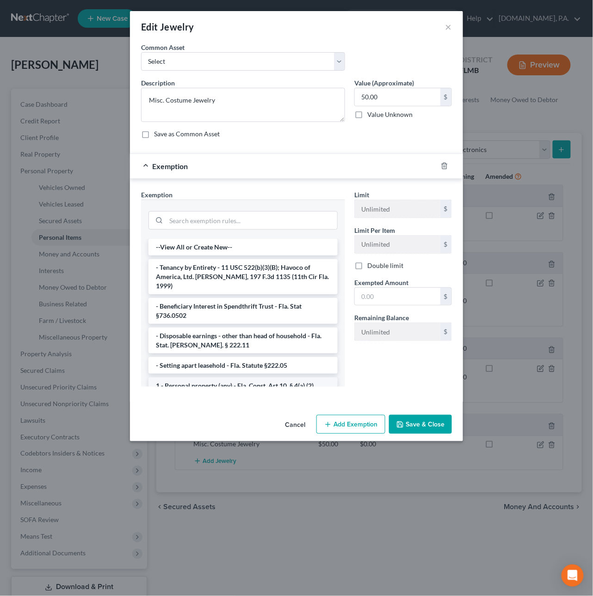
click at [215, 378] on li "1 - Personal property (any) - Fla. Const. Art.10, § 4(a) (2)" at bounding box center [242, 386] width 189 height 17
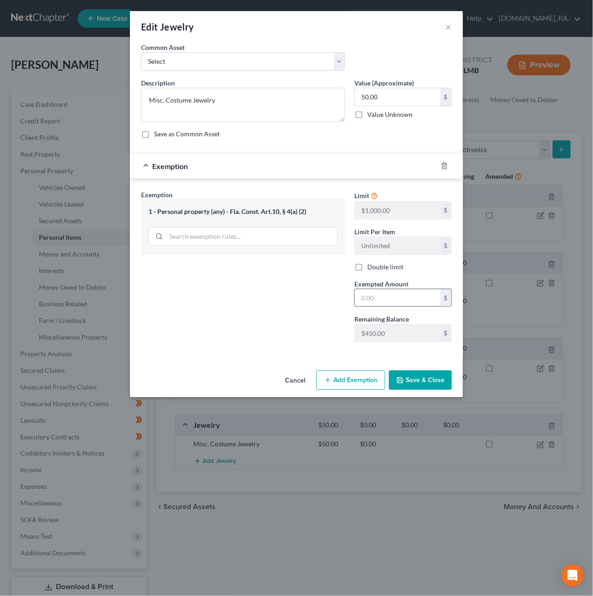
click at [394, 302] on input "text" at bounding box center [397, 298] width 86 height 18
type input "50"
click at [309, 338] on div "Exemption Set must be selected for CA. Exemption * 1 - Personal property (any) …" at bounding box center [242, 270] width 213 height 160
click at [412, 382] on button "Save & Close" at bounding box center [420, 380] width 63 height 19
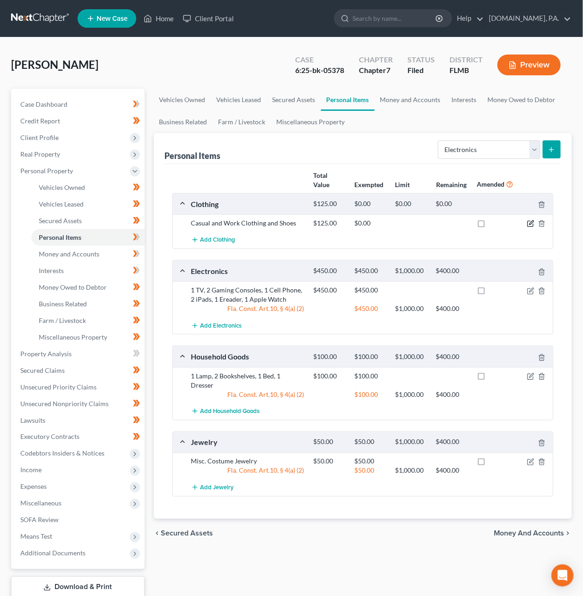
click at [530, 220] on icon "button" at bounding box center [530, 223] width 7 height 7
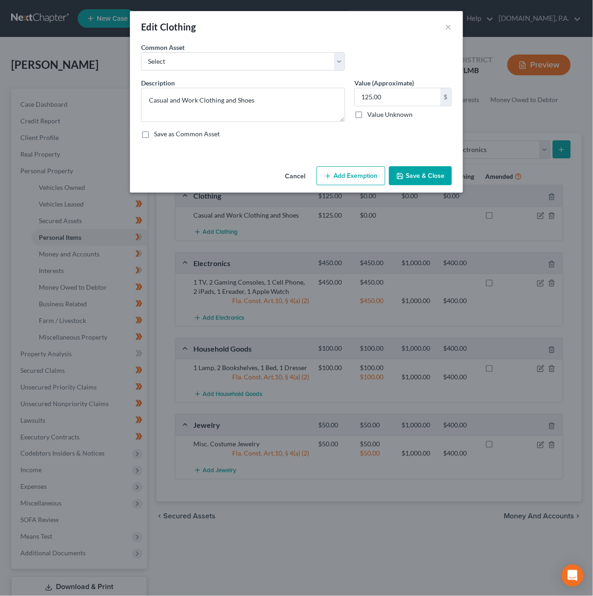
click at [332, 174] on button "Add Exemption" at bounding box center [350, 175] width 69 height 19
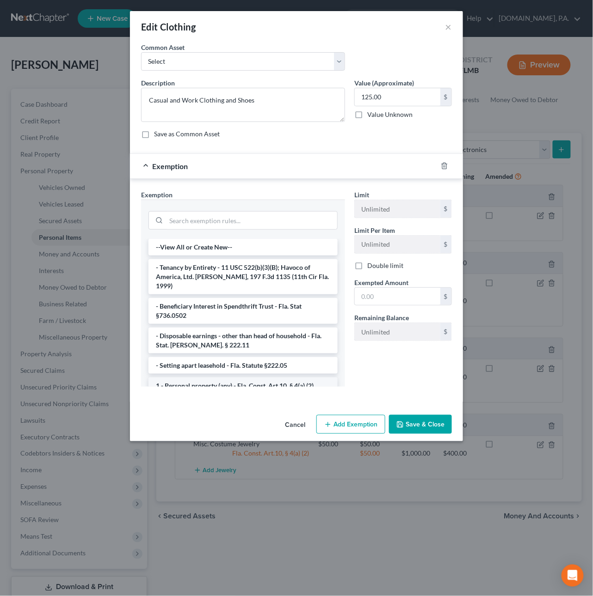
click at [224, 378] on li "1 - Personal property (any) - Fla. Const. Art.10, § 4(a) (2)" at bounding box center [242, 386] width 189 height 17
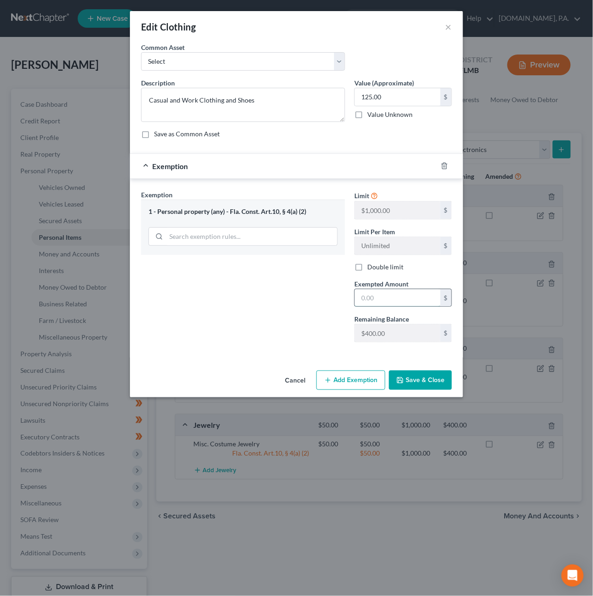
click at [368, 301] on input "text" at bounding box center [397, 298] width 86 height 18
type input "125"
click at [330, 266] on div "Exemption Set must be selected for CA. Exemption * 1 - Personal property (any) …" at bounding box center [242, 270] width 213 height 160
click at [429, 385] on button "Save & Close" at bounding box center [420, 380] width 63 height 19
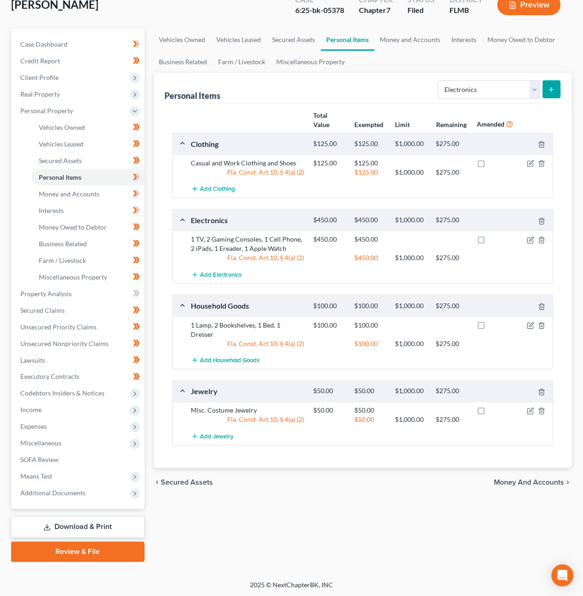
scroll to position [61, 0]
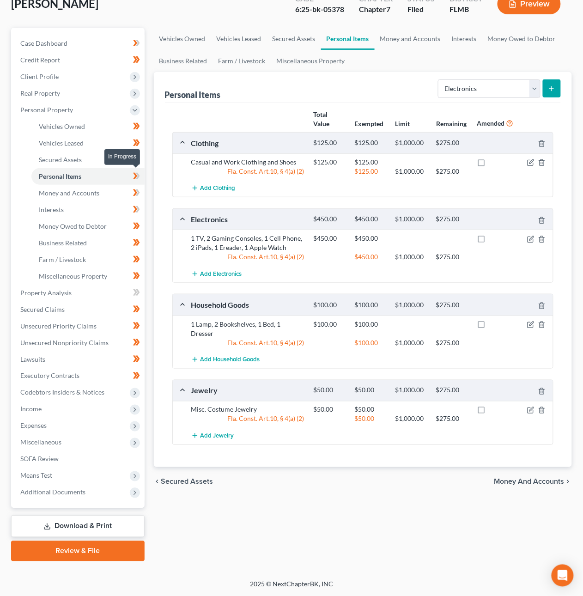
click at [141, 173] on span at bounding box center [136, 178] width 16 height 14
click at [92, 195] on span "Money and Accounts" at bounding box center [69, 193] width 61 height 8
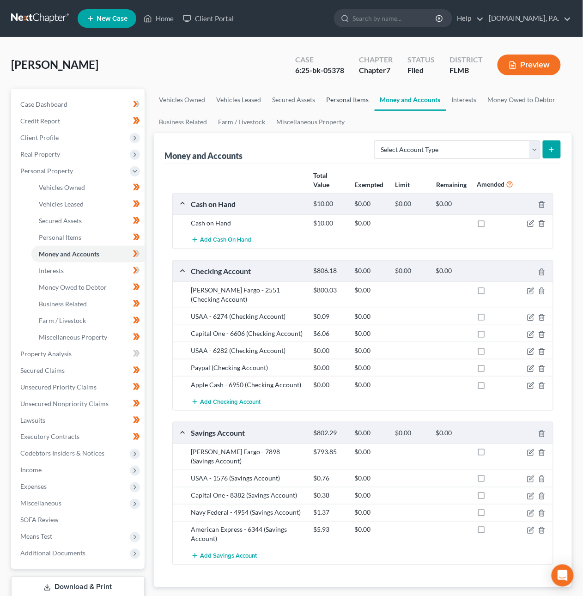
click at [345, 95] on link "Personal Items" at bounding box center [348, 100] width 54 height 22
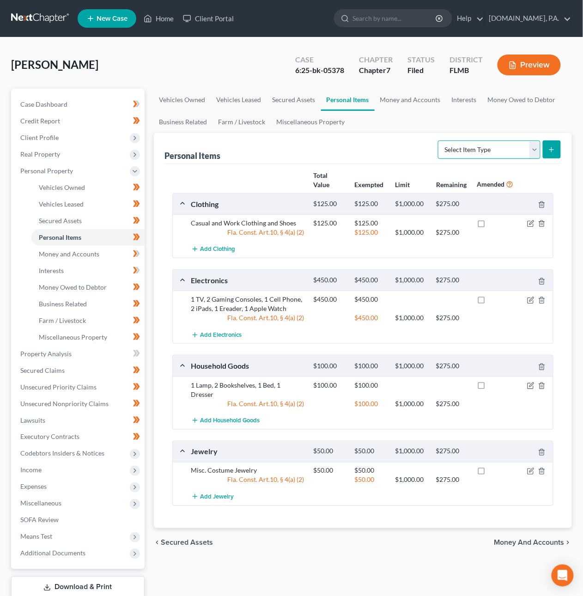
click at [474, 145] on select "Select Item Type Clothing Collectibles Of Value Electronics Firearms Household …" at bounding box center [489, 150] width 103 height 18
select select "pets"
click at [439, 141] on select "Select Item Type Clothing Collectibles Of Value Electronics Firearms Household …" at bounding box center [489, 150] width 103 height 18
click at [555, 154] on button "submit" at bounding box center [552, 150] width 18 height 18
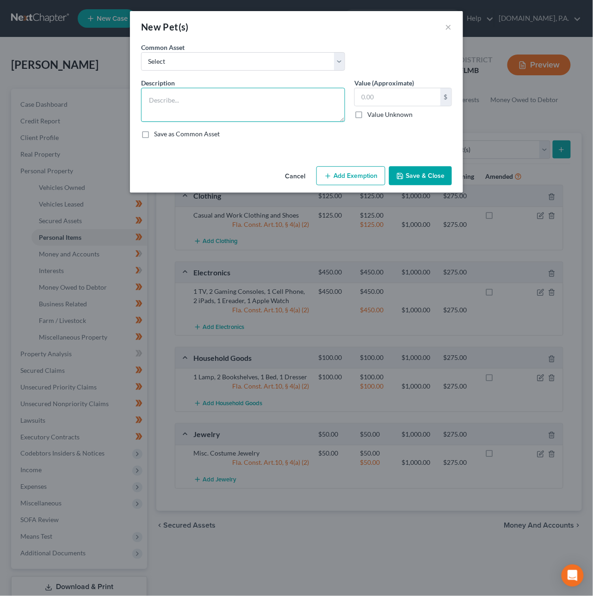
click at [221, 110] on textarea at bounding box center [243, 105] width 204 height 34
type textarea "1 Dog"
type input "1"
click at [334, 177] on button "Add Exemption" at bounding box center [350, 175] width 69 height 19
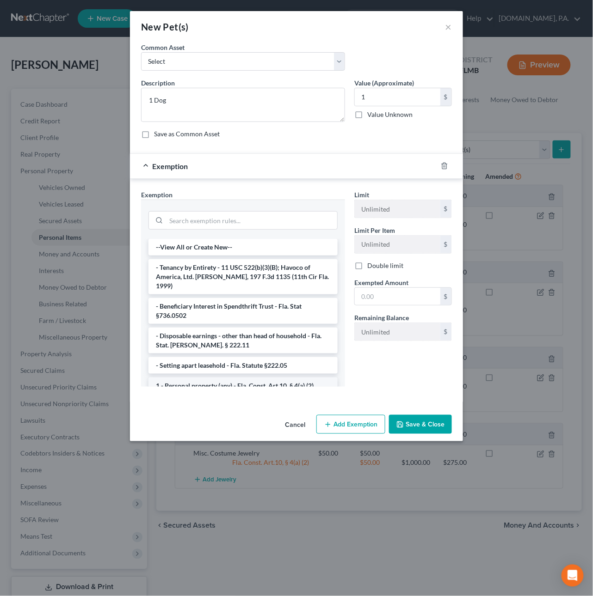
click at [201, 378] on li "1 - Personal property (any) - Fla. Const. Art.10, § 4(a) (2)" at bounding box center [242, 386] width 189 height 17
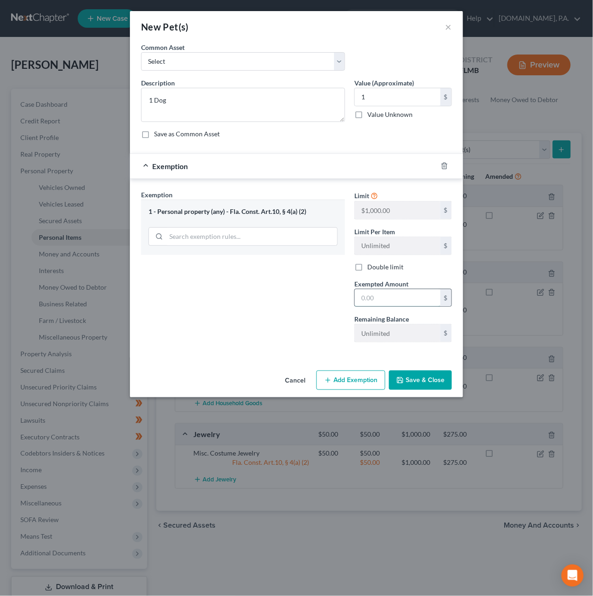
click at [365, 300] on input "text" at bounding box center [397, 298] width 86 height 18
type input "1"
click at [310, 273] on div "Exemption Set must be selected for CA. Exemption * 1 - Personal property (any) …" at bounding box center [242, 270] width 213 height 160
click at [427, 380] on button "Save & Close" at bounding box center [420, 380] width 63 height 19
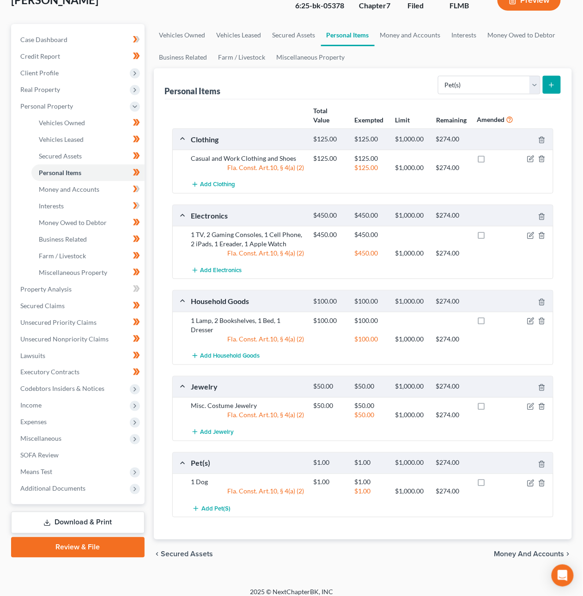
scroll to position [66, 0]
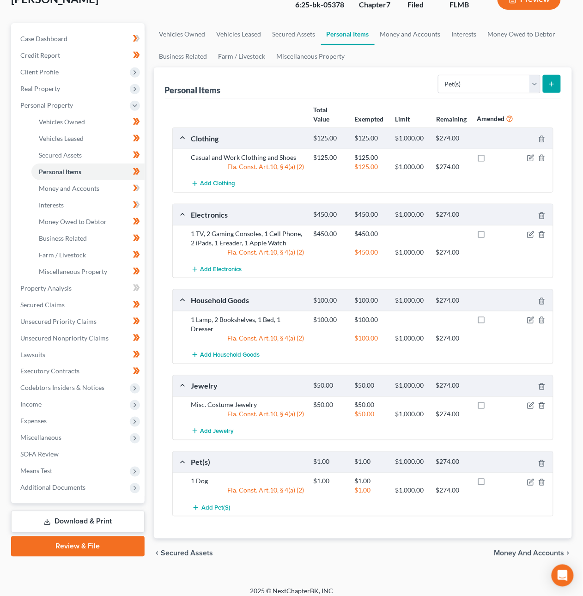
click at [506, 550] on span "Money and Accounts" at bounding box center [530, 553] width 70 height 7
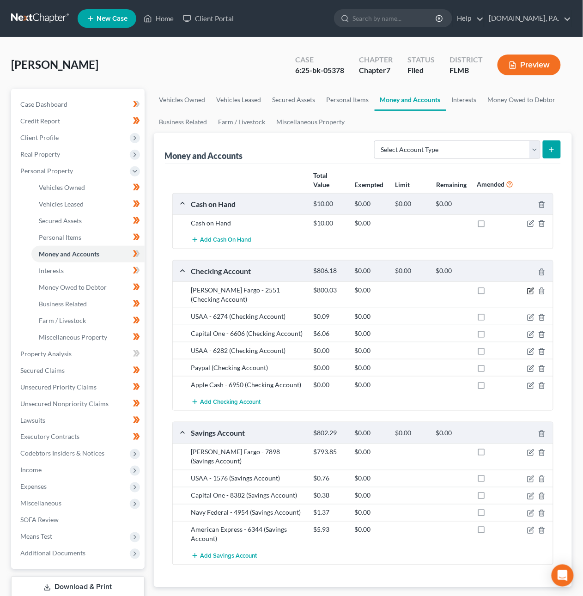
click at [533, 290] on icon "button" at bounding box center [532, 290] width 4 height 4
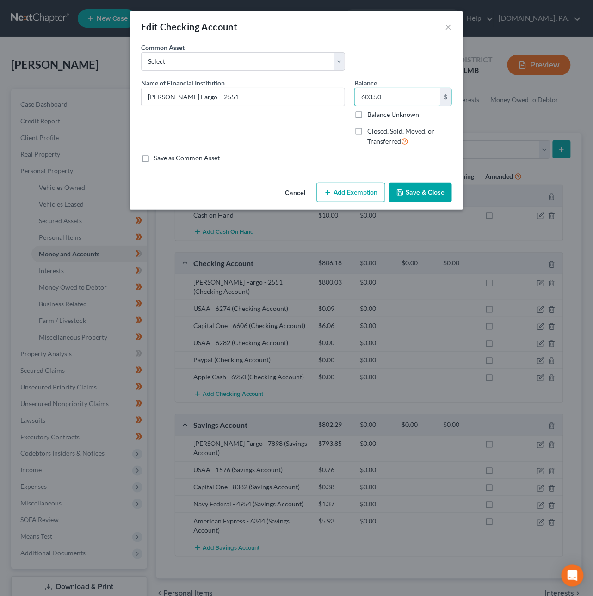
type input "603.50"
click at [353, 196] on button "Add Exemption" at bounding box center [350, 192] width 69 height 19
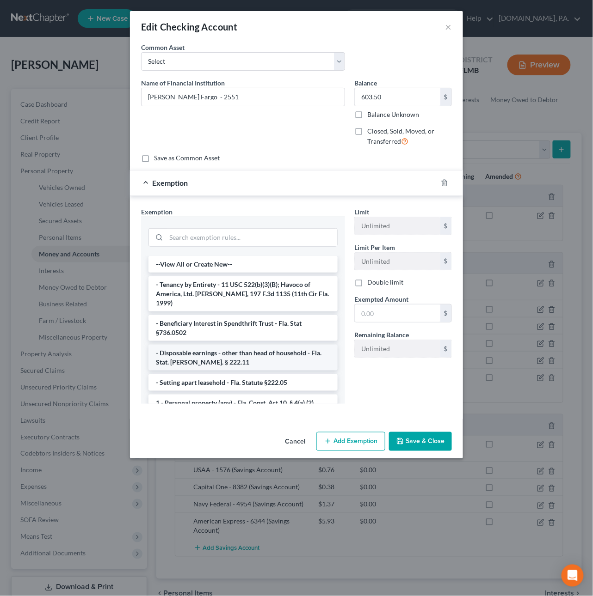
click at [227, 352] on li "- Disposable earnings - other than head of household - Fla. Stat. Ann. § 222.11" at bounding box center [242, 358] width 189 height 26
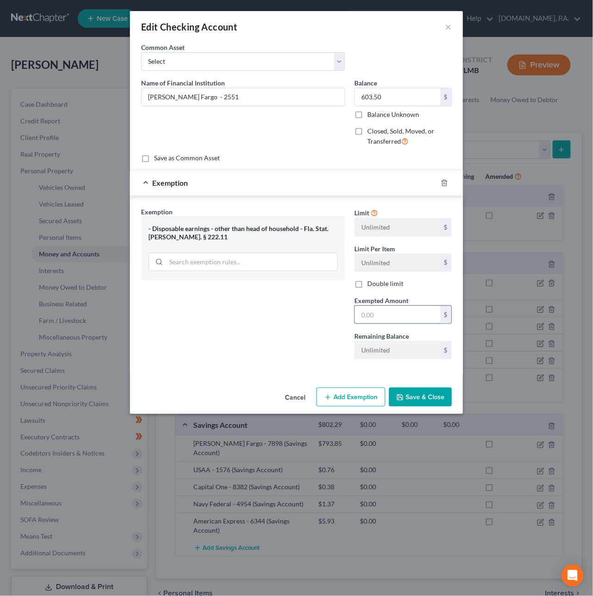
click at [385, 314] on input "text" at bounding box center [397, 315] width 86 height 18
type input "603.50"
click at [422, 404] on button "Save & Close" at bounding box center [420, 397] width 63 height 19
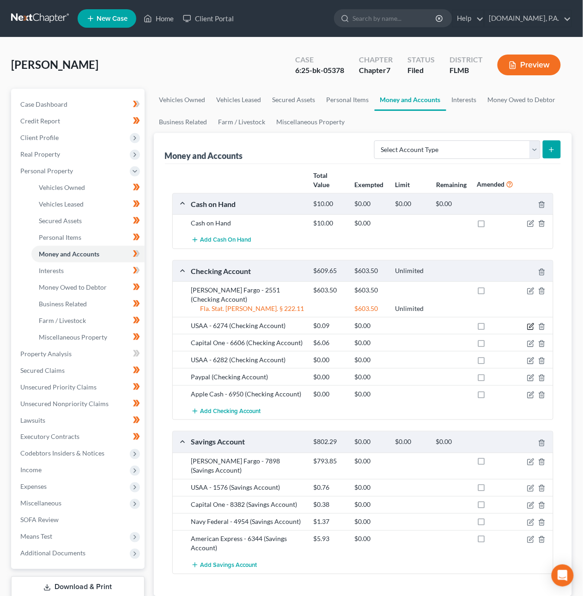
click at [531, 323] on icon "button" at bounding box center [530, 326] width 7 height 7
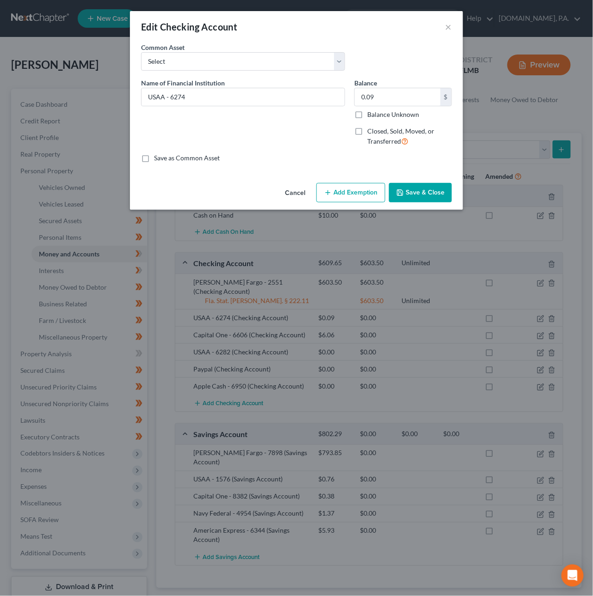
click at [305, 195] on button "Cancel" at bounding box center [294, 193] width 35 height 18
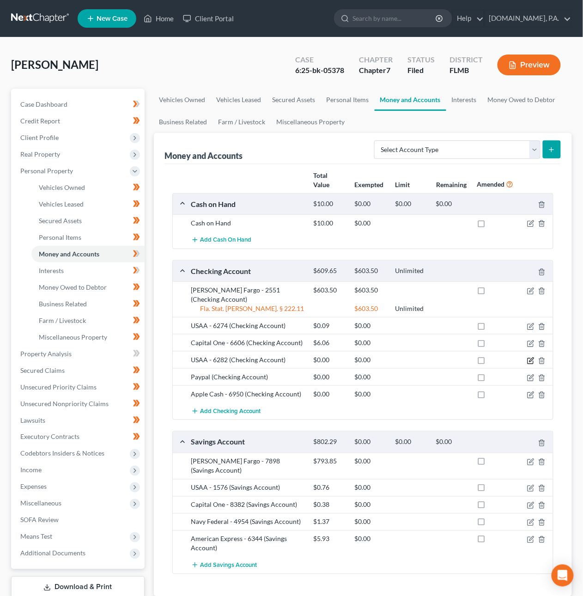
click at [532, 358] on icon "button" at bounding box center [532, 360] width 4 height 4
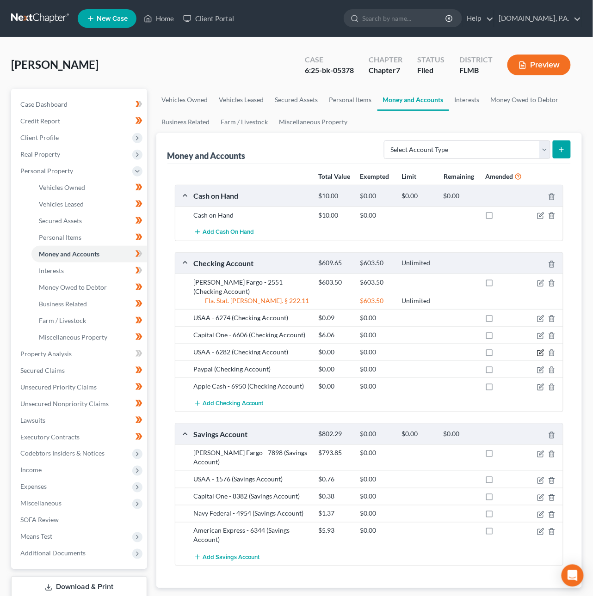
select select "45"
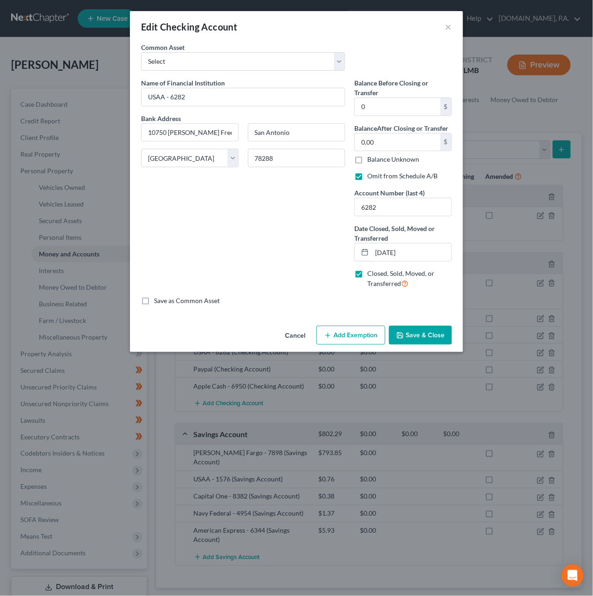
click at [435, 337] on button "Save & Close" at bounding box center [420, 335] width 63 height 19
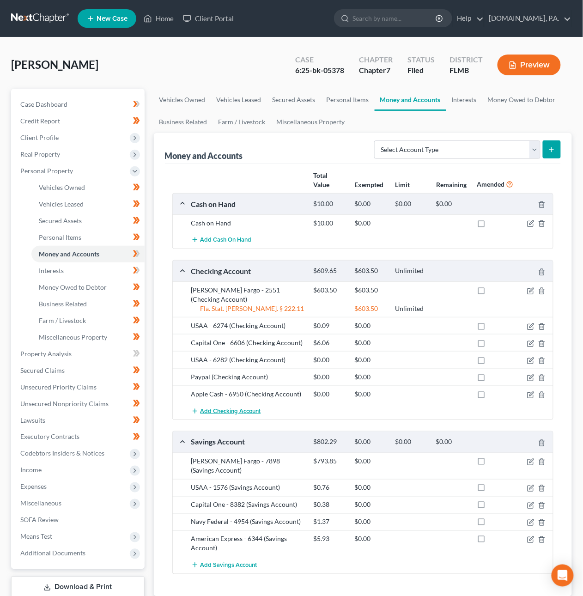
click at [259, 408] on span "Add Checking Account" at bounding box center [231, 411] width 61 height 7
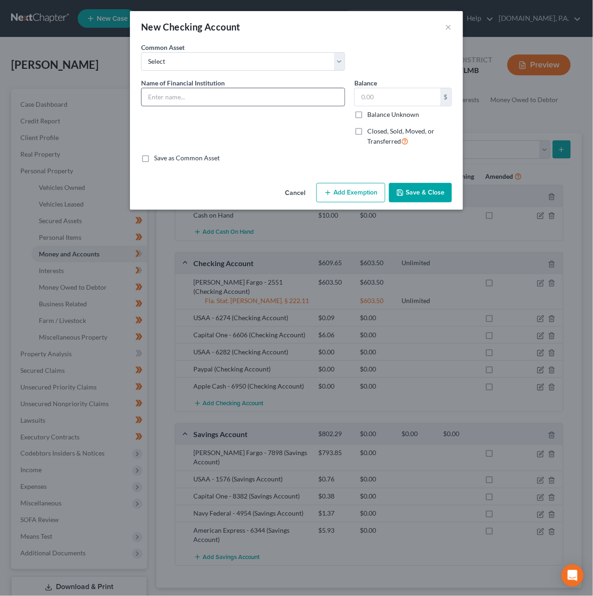
click at [185, 99] on input "text" at bounding box center [242, 97] width 203 height 18
type input "American Express - 6344"
type input "5.95"
click at [362, 193] on button "Add Exemption" at bounding box center [350, 192] width 69 height 19
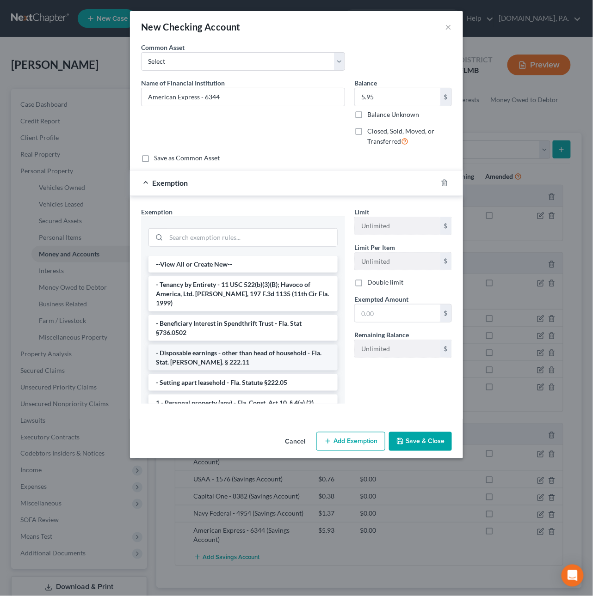
click at [205, 353] on li "- Disposable earnings - other than head of household - Fla. Stat. Ann. § 222.11" at bounding box center [242, 358] width 189 height 26
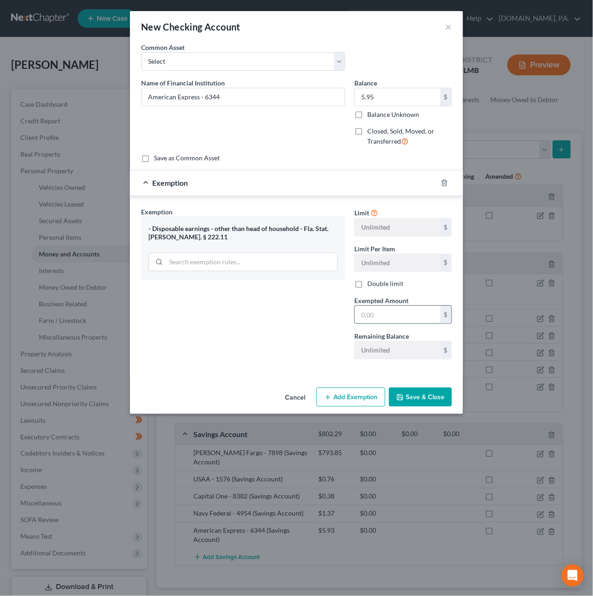
click at [363, 317] on input "text" at bounding box center [397, 315] width 86 height 18
type input "5.95"
click at [409, 399] on button "Save & Close" at bounding box center [420, 397] width 63 height 19
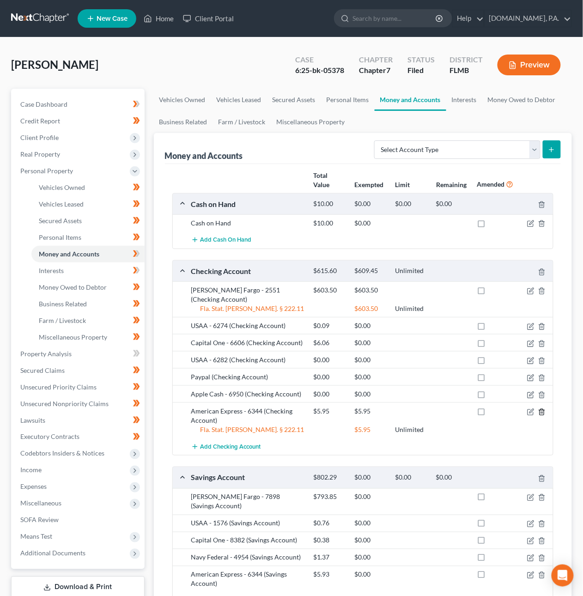
click at [543, 409] on icon "button" at bounding box center [541, 412] width 7 height 7
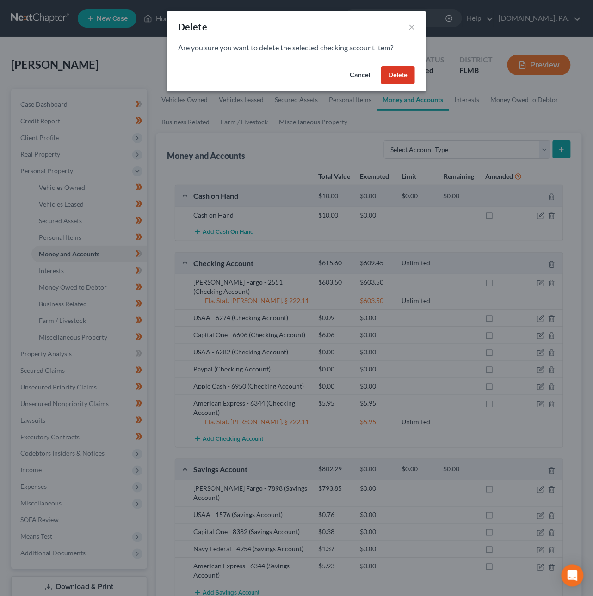
click at [400, 73] on button "Delete" at bounding box center [398, 75] width 34 height 18
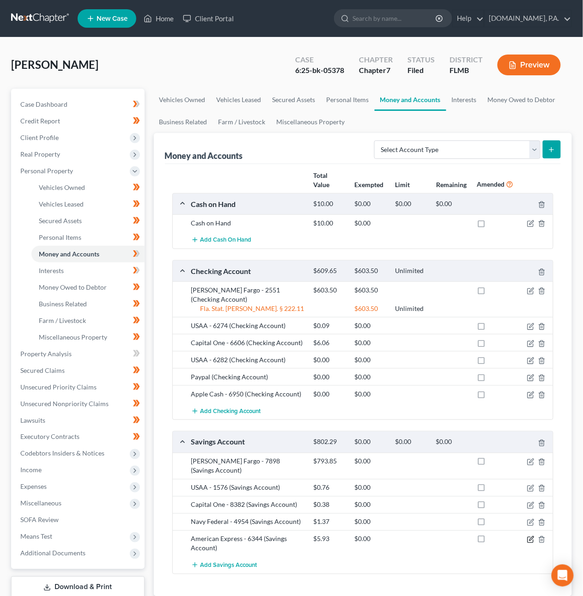
click at [533, 536] on icon "button" at bounding box center [530, 539] width 7 height 7
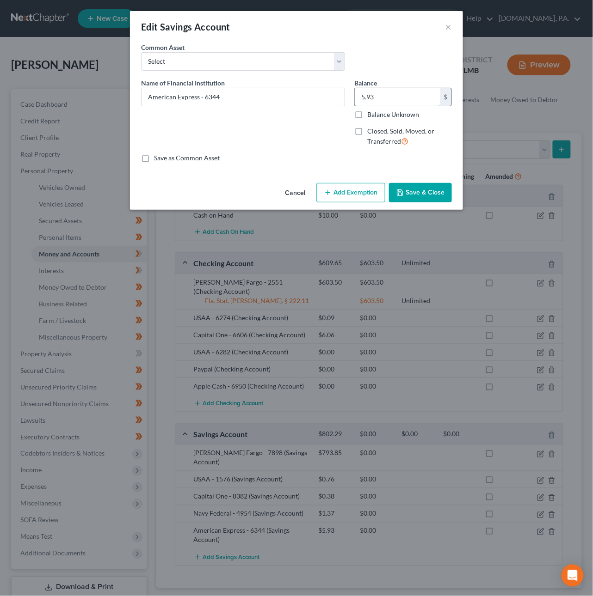
click at [378, 97] on input "5.93" at bounding box center [397, 97] width 86 height 18
type input "5.95"
click at [352, 192] on button "Add Exemption" at bounding box center [350, 192] width 69 height 19
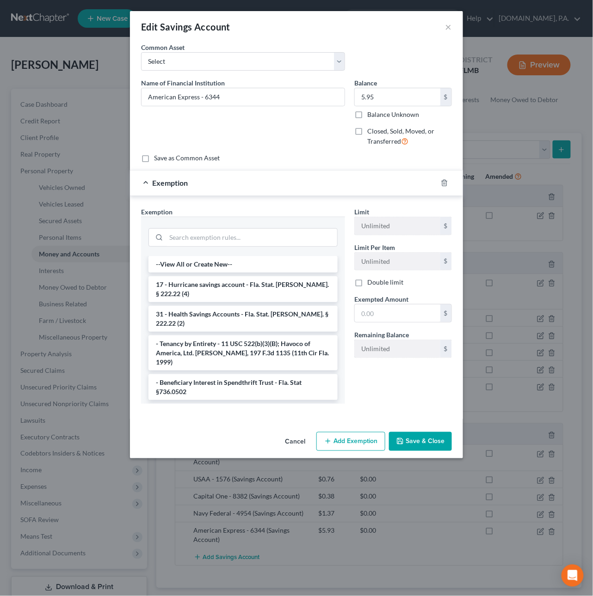
click at [222, 404] on li "- Disposable earnings - other than head of household - Fla. Stat. Ann. § 222.11" at bounding box center [242, 417] width 189 height 26
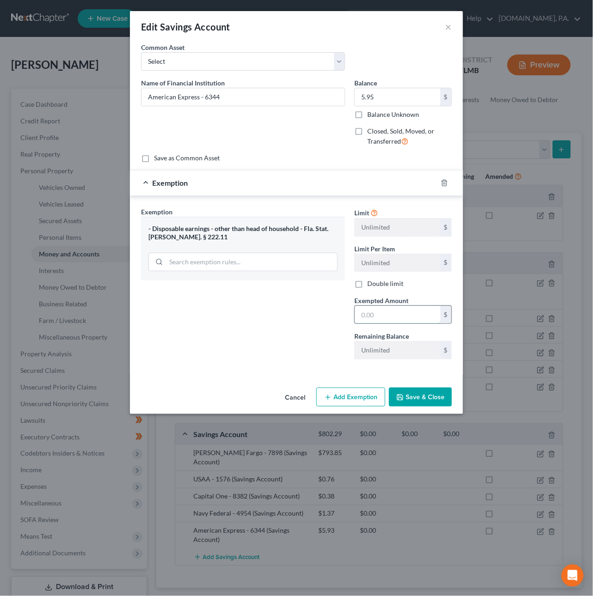
click at [365, 320] on input "text" at bounding box center [397, 315] width 86 height 18
paste input "5.95"
type input "5.95"
click at [417, 399] on button "Save & Close" at bounding box center [420, 397] width 63 height 19
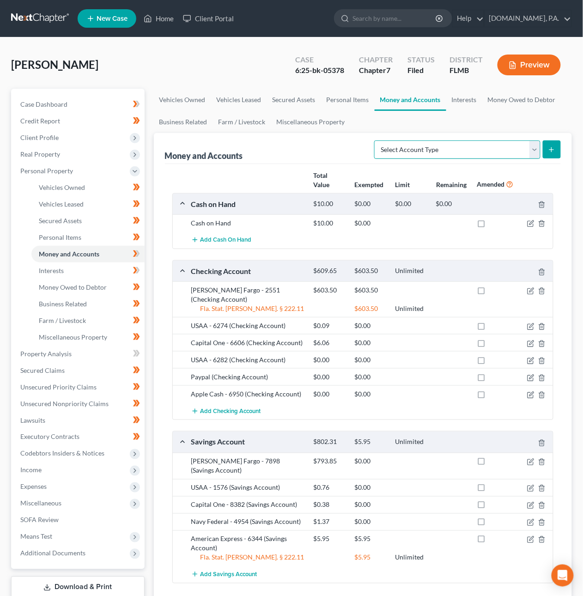
click at [432, 148] on select "Select Account Type Brokerage Cash on Hand Certificates of Deposit Checking Acc…" at bounding box center [457, 150] width 166 height 18
select select "other"
click at [376, 141] on select "Select Account Type Brokerage Cash on Hand Certificates of Deposit Checking Acc…" at bounding box center [457, 150] width 166 height 18
click at [552, 150] on icon "submit" at bounding box center [551, 149] width 7 height 7
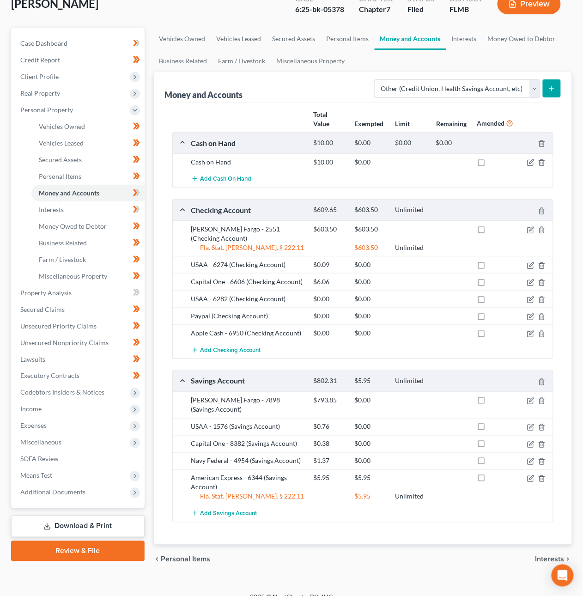
click at [549, 556] on span "Interests" at bounding box center [550, 559] width 29 height 7
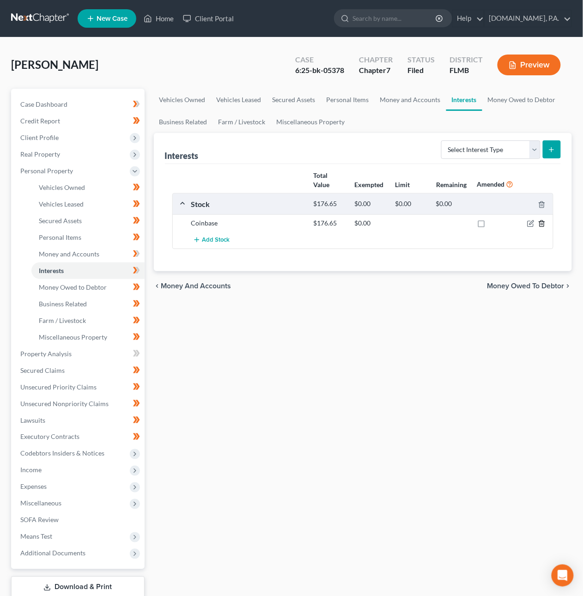
click at [542, 223] on icon "button" at bounding box center [541, 223] width 7 height 7
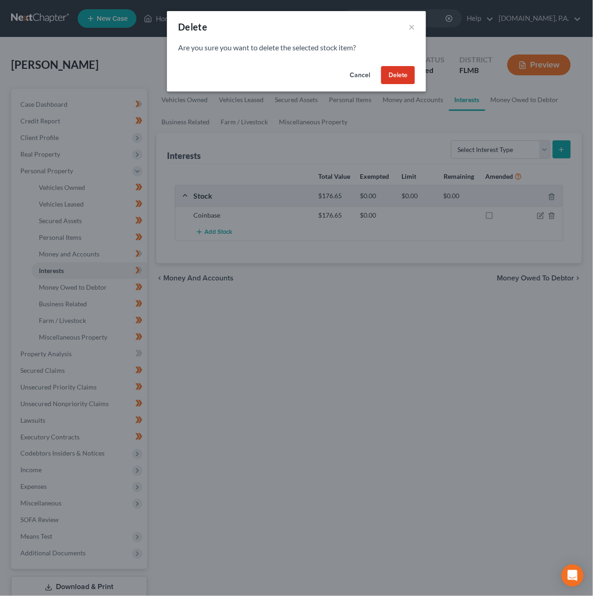
click at [403, 73] on button "Delete" at bounding box center [398, 75] width 34 height 18
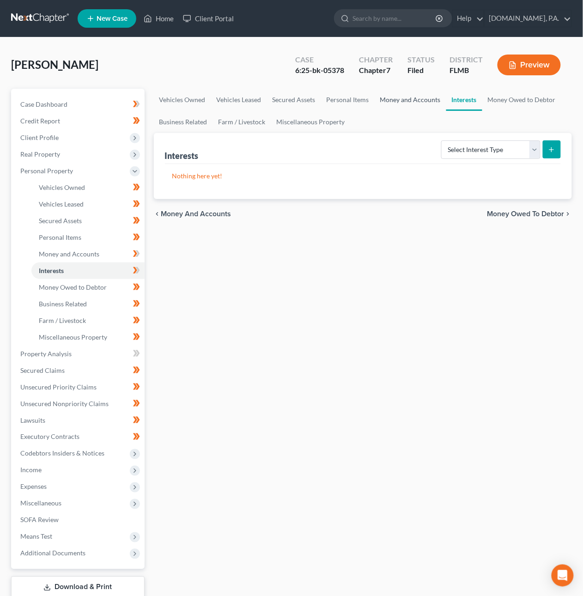
click at [388, 100] on link "Money and Accounts" at bounding box center [411, 100] width 72 height 22
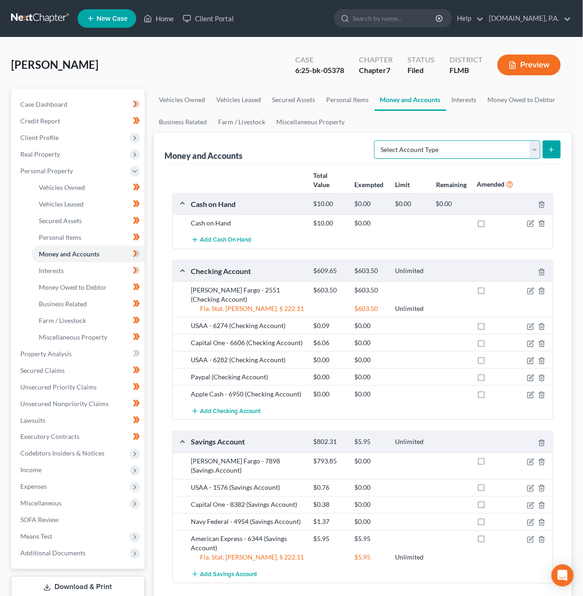
click at [525, 153] on select "Select Account Type Brokerage Cash on Hand Certificates of Deposit Checking Acc…" at bounding box center [457, 150] width 166 height 18
select select "other"
click at [376, 141] on select "Select Account Type Brokerage Cash on Hand Certificates of Deposit Checking Acc…" at bounding box center [457, 150] width 166 height 18
click at [550, 147] on icon "submit" at bounding box center [551, 149] width 7 height 7
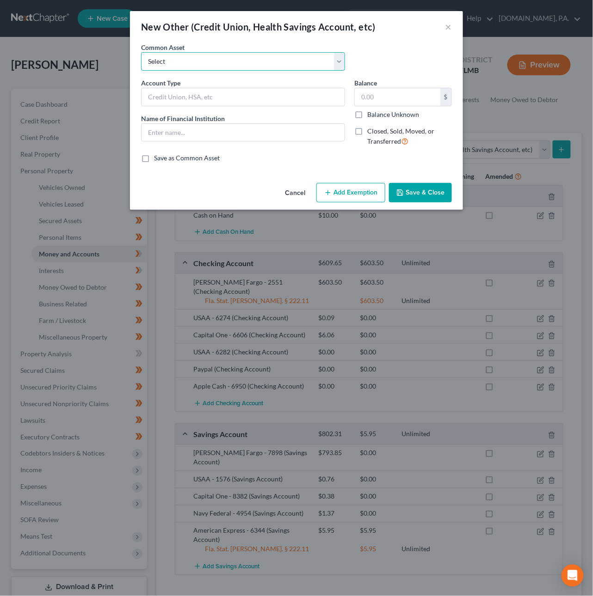
click at [187, 57] on select "Select Retirement" at bounding box center [243, 61] width 204 height 18
click at [141, 52] on select "Select Retirement" at bounding box center [243, 61] width 204 height 18
click at [174, 97] on input "text" at bounding box center [242, 97] width 203 height 18
type input "Crypto"
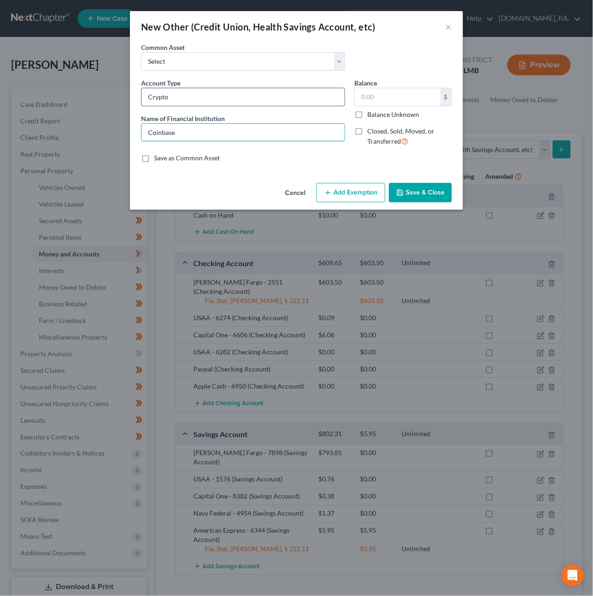
type input "Coinbase"
type input "164.28"
click at [338, 198] on button "Add Exemption" at bounding box center [350, 192] width 69 height 19
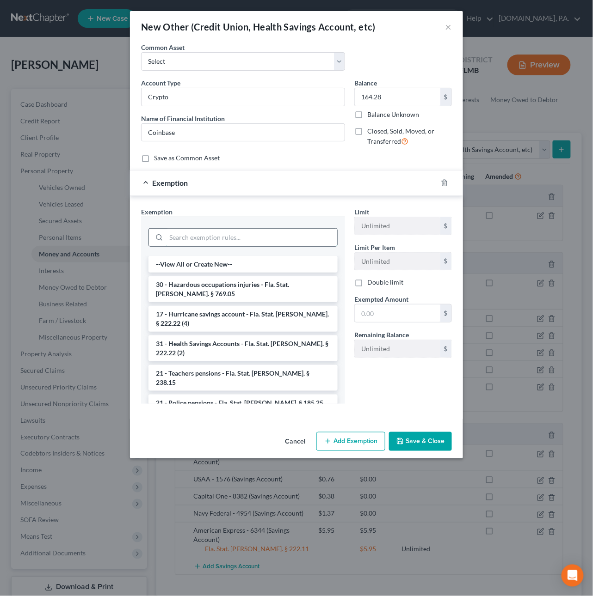
click at [229, 240] on input "search" at bounding box center [251, 238] width 171 height 18
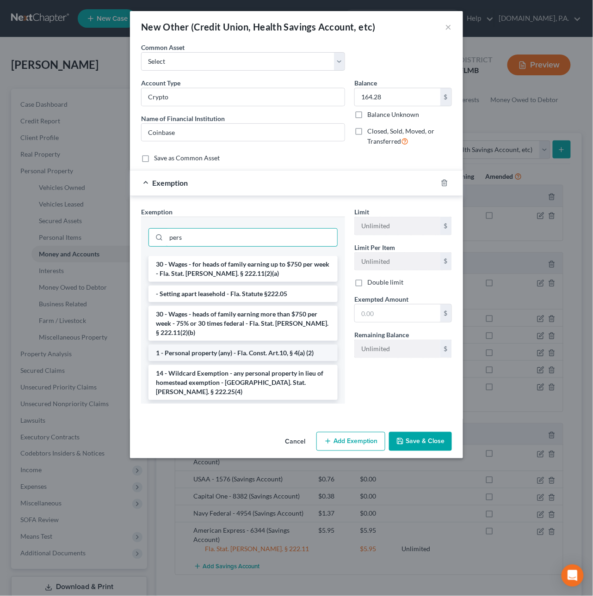
type input "pers"
click at [223, 355] on li "1 - Personal property (any) - Fla. Const. Art.10, § 4(a) (2)" at bounding box center [242, 353] width 189 height 17
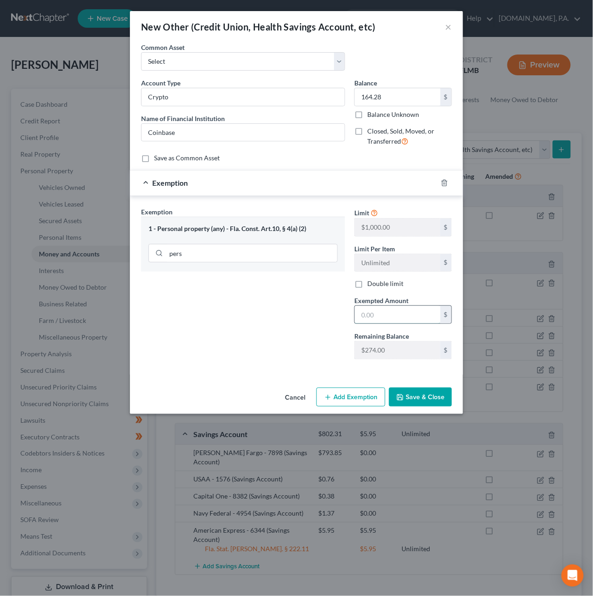
click at [367, 315] on input "text" at bounding box center [397, 315] width 86 height 18
type input "164.28"
click at [419, 400] on button "Save & Close" at bounding box center [420, 397] width 63 height 19
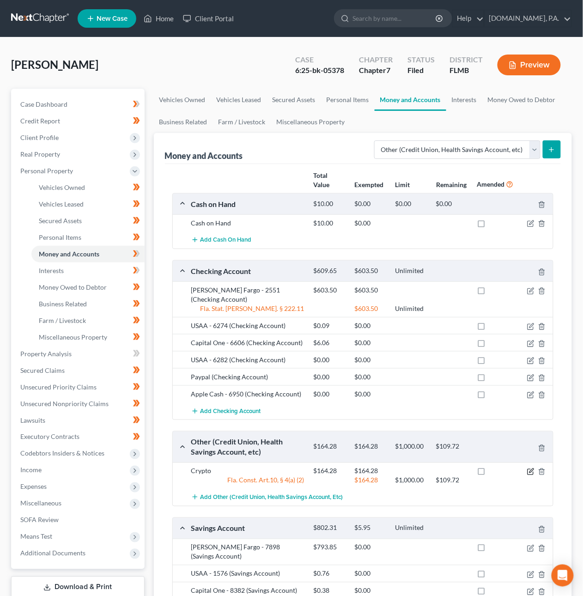
click at [530, 468] on icon "button" at bounding box center [530, 471] width 7 height 7
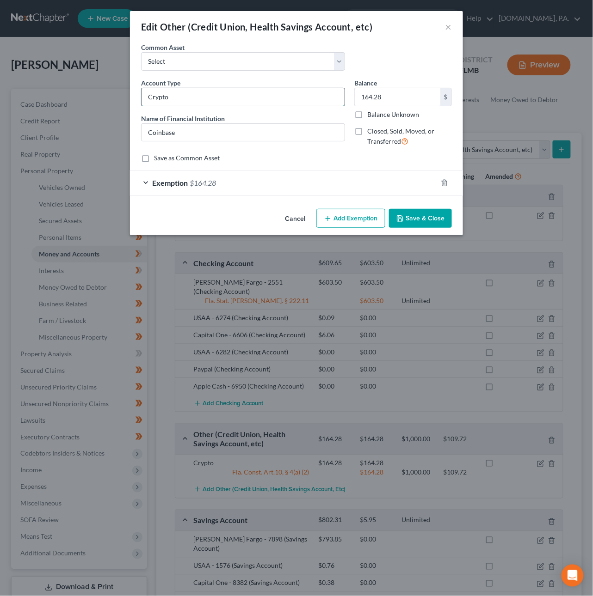
click at [180, 98] on input "Crypto" at bounding box center [242, 97] width 203 height 18
type input "Crypto - Coinbase"
click at [429, 213] on button "Save & Close" at bounding box center [420, 218] width 63 height 19
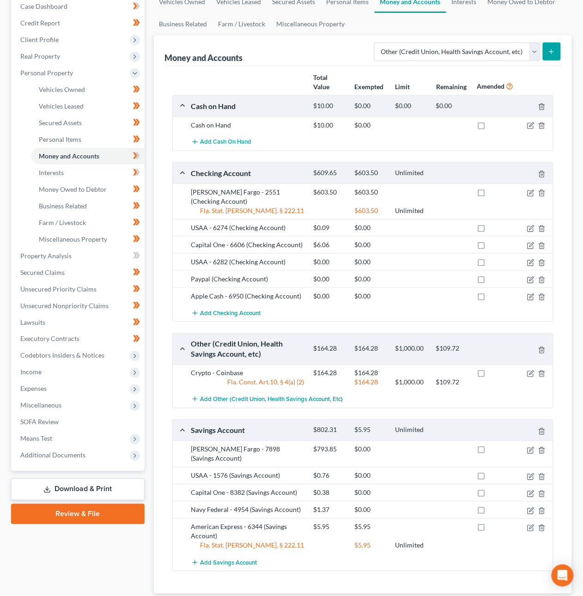
scroll to position [145, 0]
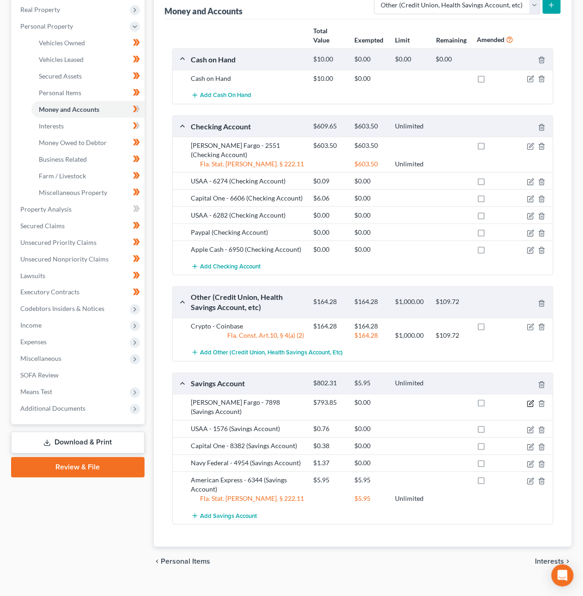
click at [533, 401] on icon "button" at bounding box center [532, 403] width 4 height 4
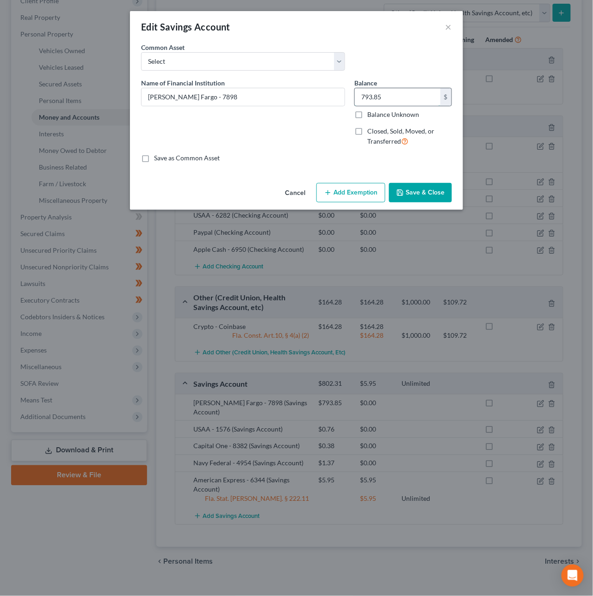
drag, startPoint x: 393, startPoint y: 94, endPoint x: 403, endPoint y: 100, distance: 11.0
click at [411, 101] on input "793.85" at bounding box center [397, 97] width 86 height 18
drag, startPoint x: 400, startPoint y: 99, endPoint x: 333, endPoint y: 98, distance: 67.0
click at [333, 97] on div "Name of Financial Institution * Wells Fargo - 7898 Balance 793.85 $ Balance Unk…" at bounding box center [296, 116] width 320 height 76
type input "47.69"
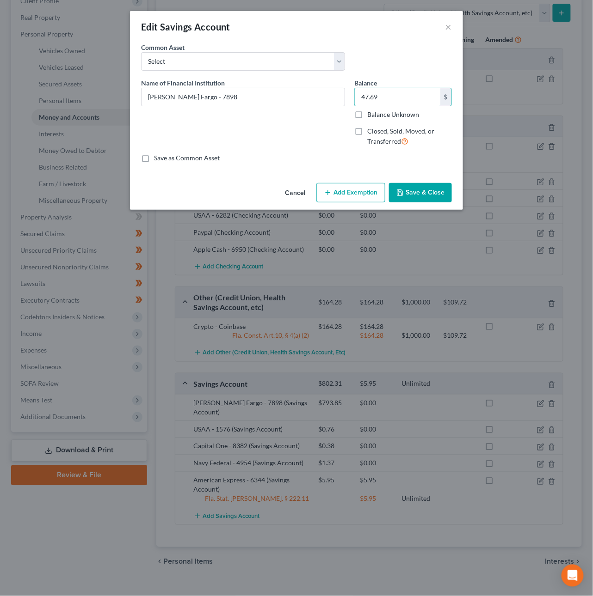
click at [363, 191] on button "Add Exemption" at bounding box center [350, 192] width 69 height 19
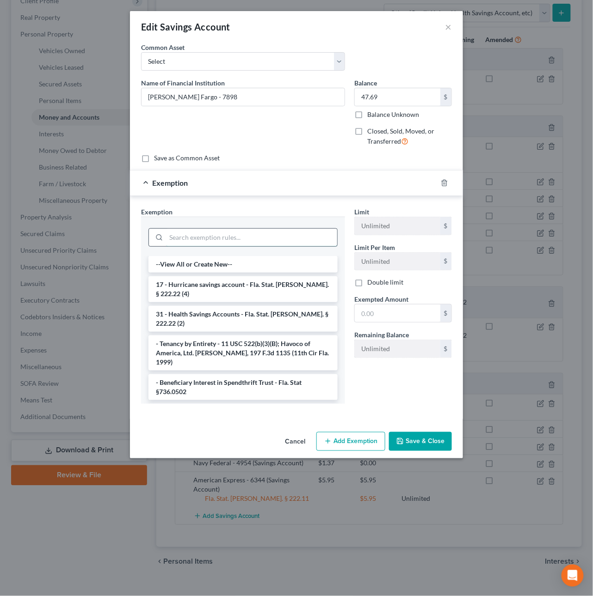
click at [230, 239] on input "search" at bounding box center [251, 238] width 171 height 18
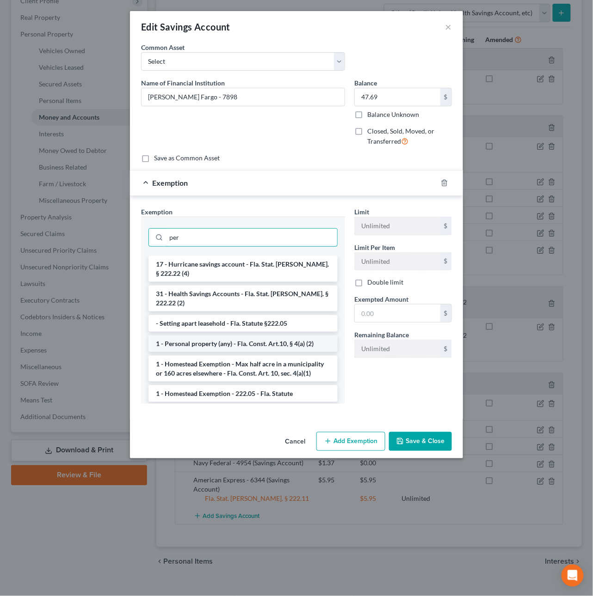
type input "per"
click at [273, 336] on li "1 - Personal property (any) - Fla. Const. Art.10, § 4(a) (2)" at bounding box center [242, 344] width 189 height 17
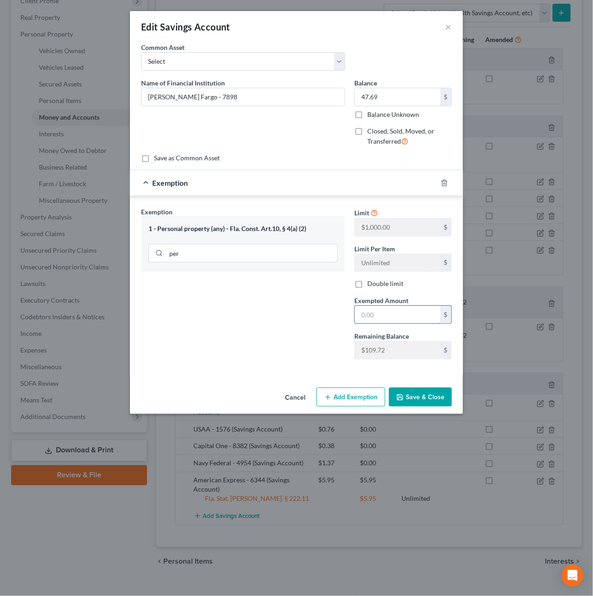
click at [391, 317] on input "text" at bounding box center [397, 315] width 86 height 18
paste input "47.69"
type input "47.69"
click at [422, 398] on button "Save & Close" at bounding box center [420, 397] width 63 height 19
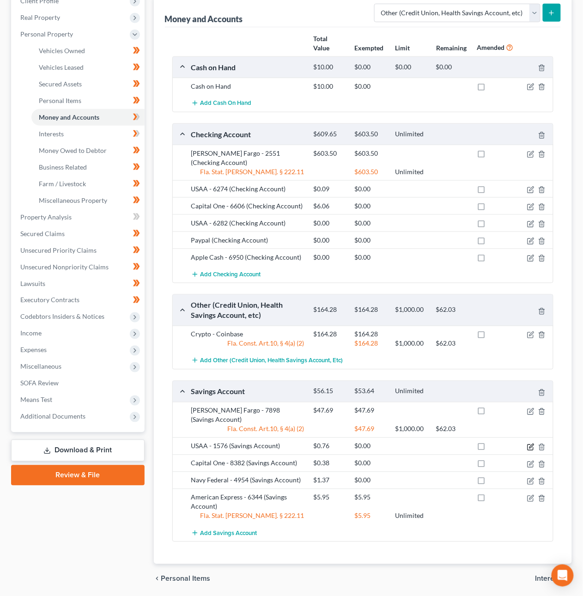
click at [530, 444] on icon "button" at bounding box center [532, 446] width 4 height 4
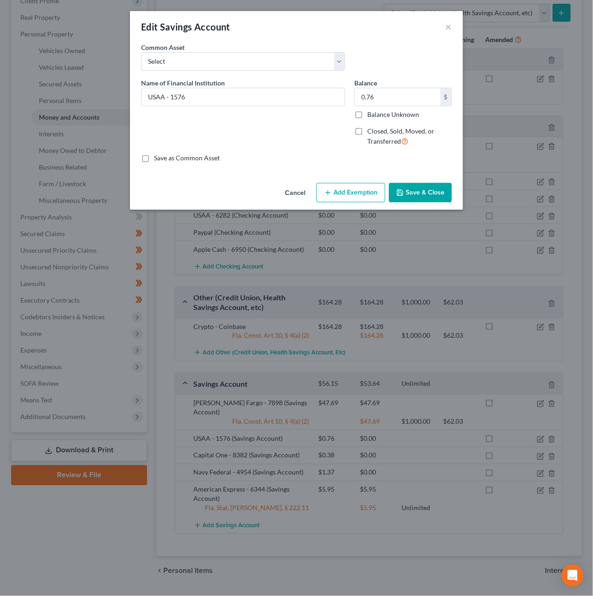
click at [352, 195] on button "Add Exemption" at bounding box center [350, 192] width 69 height 19
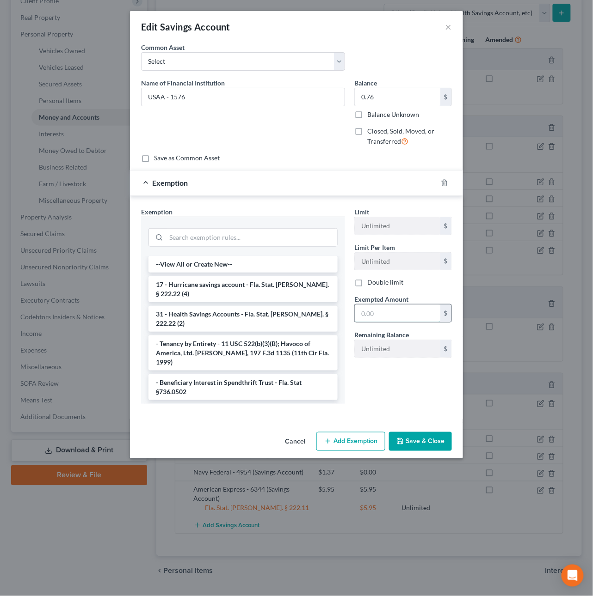
click at [378, 316] on input "text" at bounding box center [397, 314] width 86 height 18
type input "0.76"
click at [185, 235] on input "search" at bounding box center [251, 238] width 171 height 18
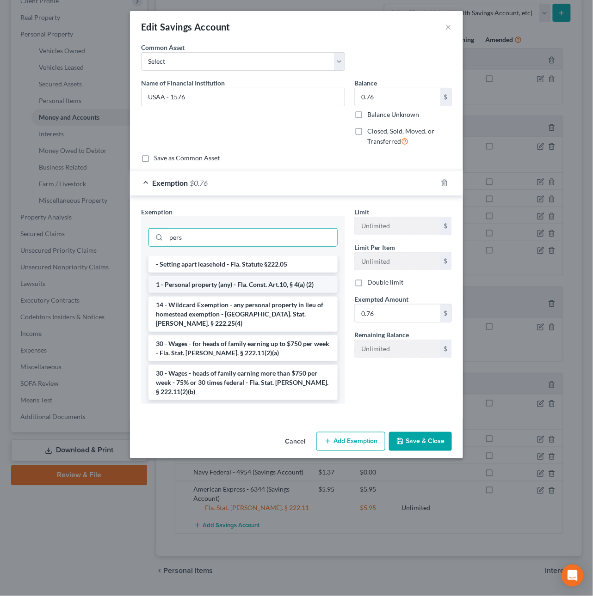
type input "pers"
click at [202, 286] on li "1 - Personal property (any) - Fla. Const. Art.10, § 4(a) (2)" at bounding box center [242, 284] width 189 height 17
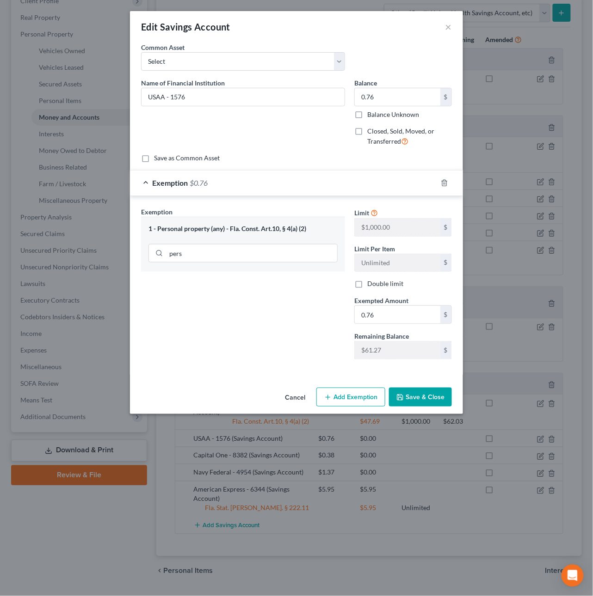
click at [410, 392] on button "Save & Close" at bounding box center [420, 397] width 63 height 19
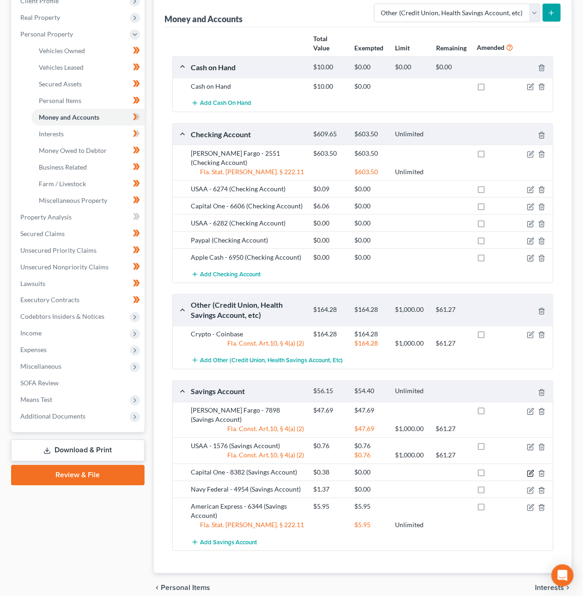
click at [532, 470] on icon "button" at bounding box center [530, 473] width 7 height 7
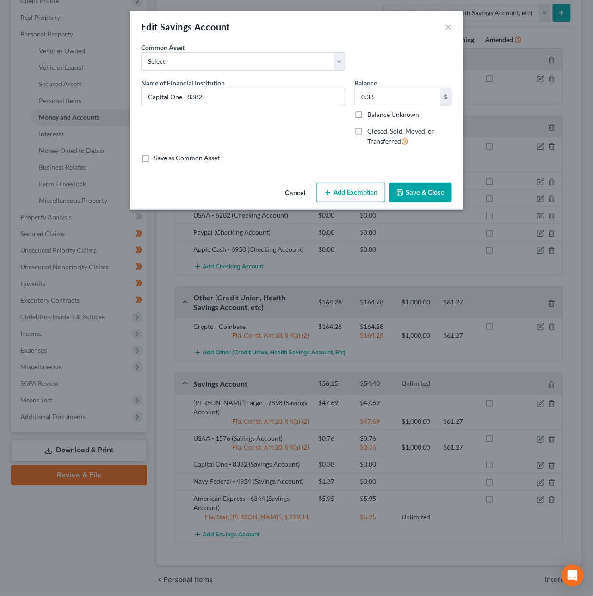
click at [351, 189] on button "Add Exemption" at bounding box center [350, 192] width 69 height 19
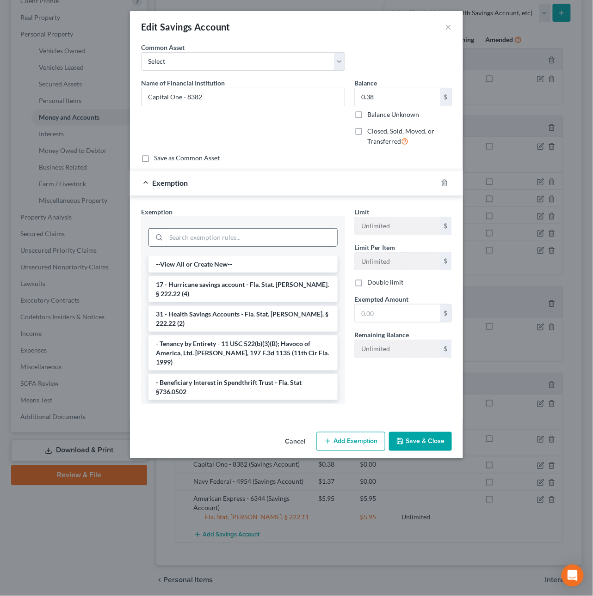
click at [265, 236] on input "search" at bounding box center [251, 238] width 171 height 18
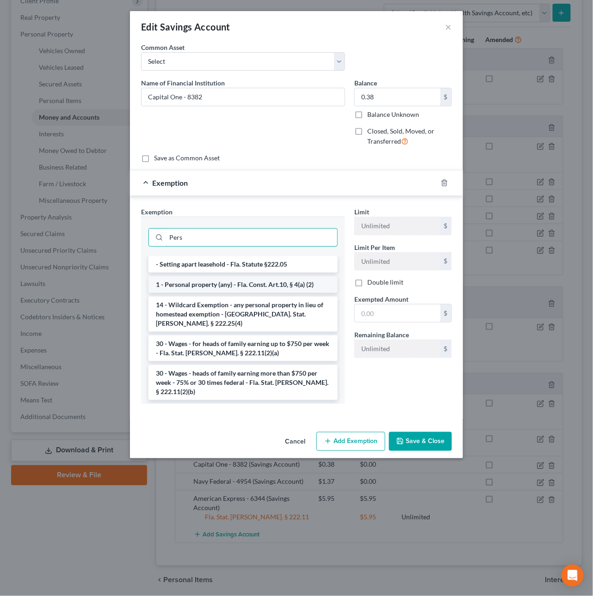
type input "Pers"
click at [286, 280] on li "1 - Personal property (any) - Fla. Const. Art.10, § 4(a) (2)" at bounding box center [242, 284] width 189 height 17
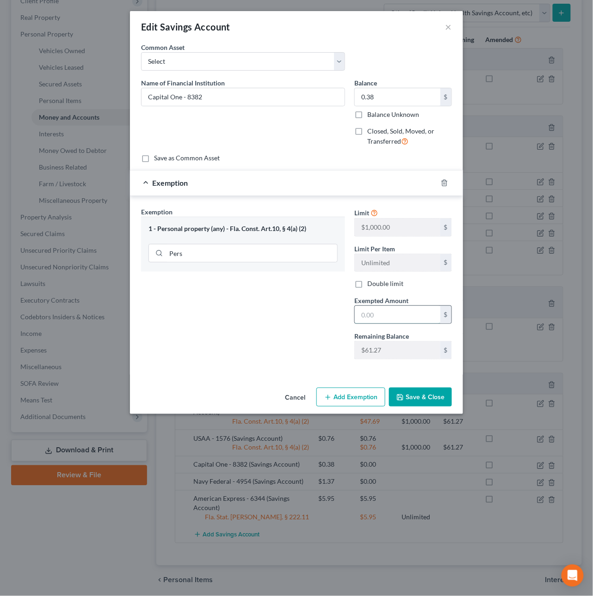
click at [380, 316] on input "text" at bounding box center [397, 315] width 86 height 18
type input "0.38"
click at [422, 403] on button "Save & Close" at bounding box center [420, 397] width 63 height 19
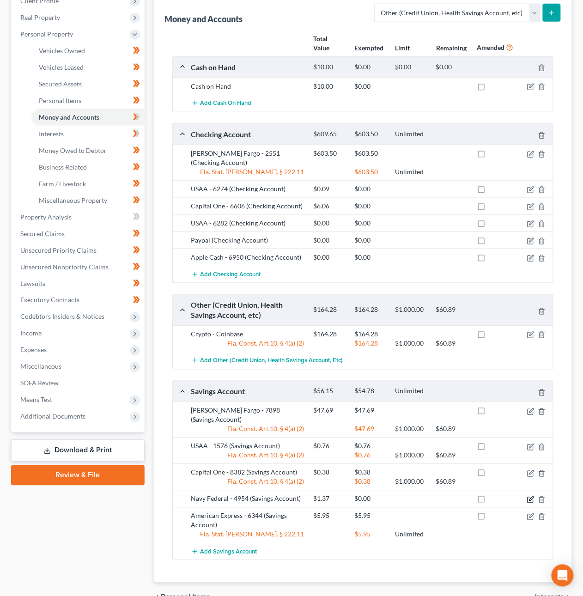
click at [532, 496] on icon "button" at bounding box center [530, 499] width 7 height 7
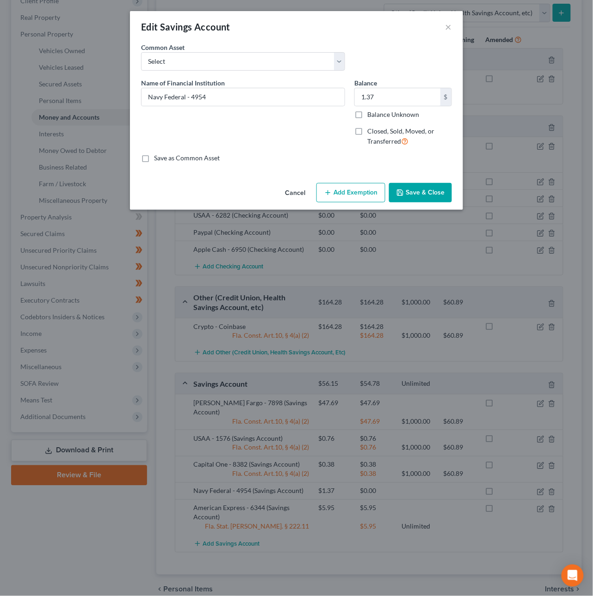
click at [339, 192] on button "Add Exemption" at bounding box center [350, 192] width 69 height 19
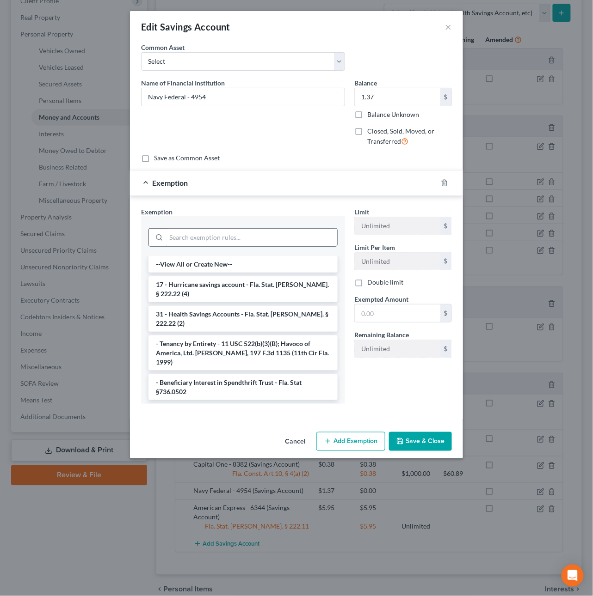
click at [226, 238] on input "search" at bounding box center [251, 238] width 171 height 18
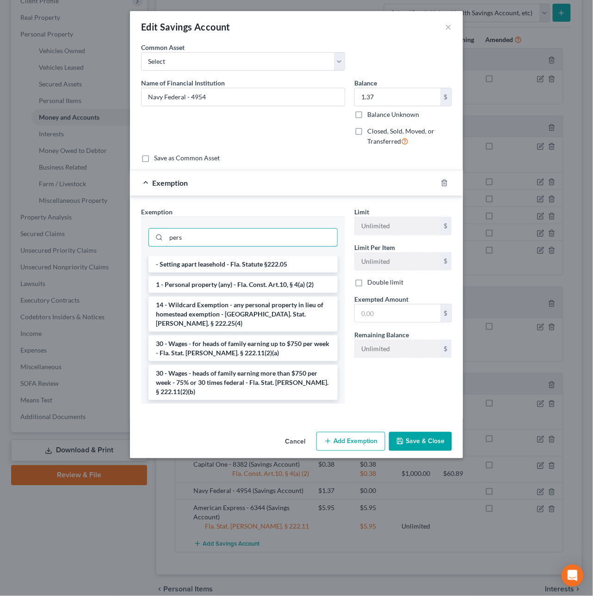
type input "pers"
click at [274, 284] on li "1 - Personal property (any) - Fla. Const. Art.10, § 4(a) (2)" at bounding box center [242, 284] width 189 height 17
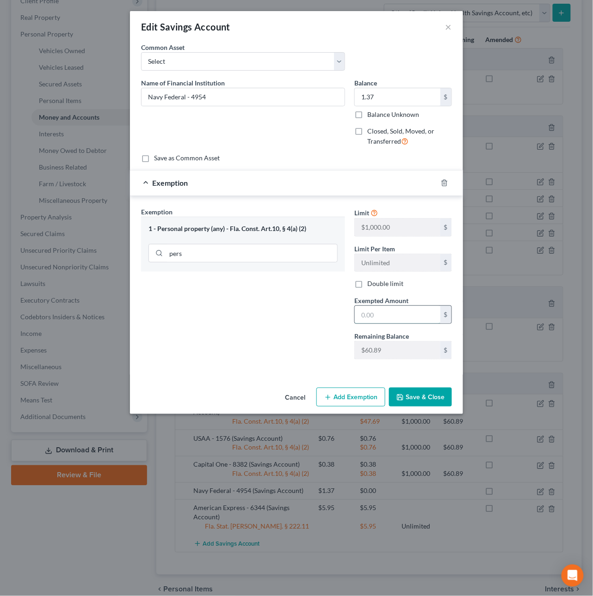
click at [379, 314] on input "text" at bounding box center [397, 315] width 86 height 18
type input "1.37"
click at [418, 398] on button "Save & Close" at bounding box center [420, 397] width 63 height 19
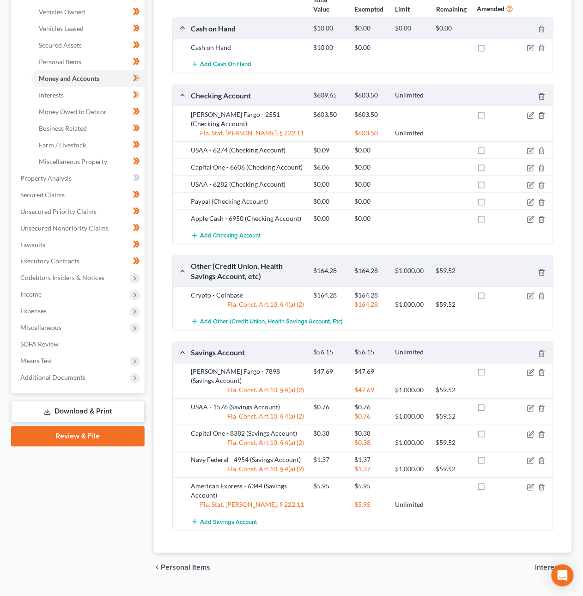
scroll to position [182, 0]
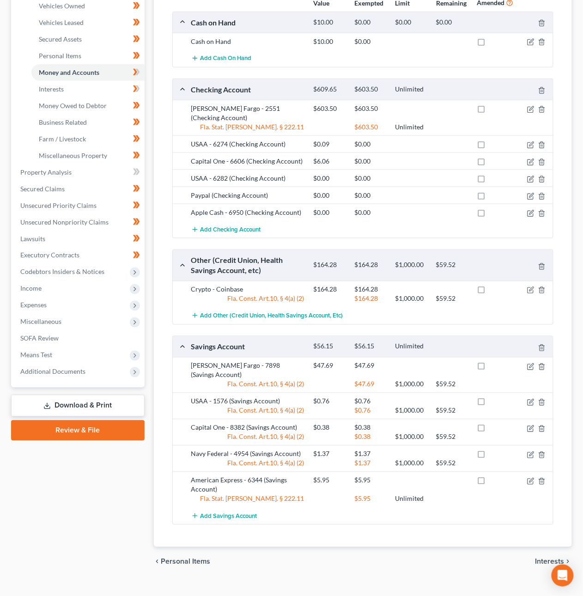
click at [541, 558] on span "Interests" at bounding box center [550, 561] width 29 height 7
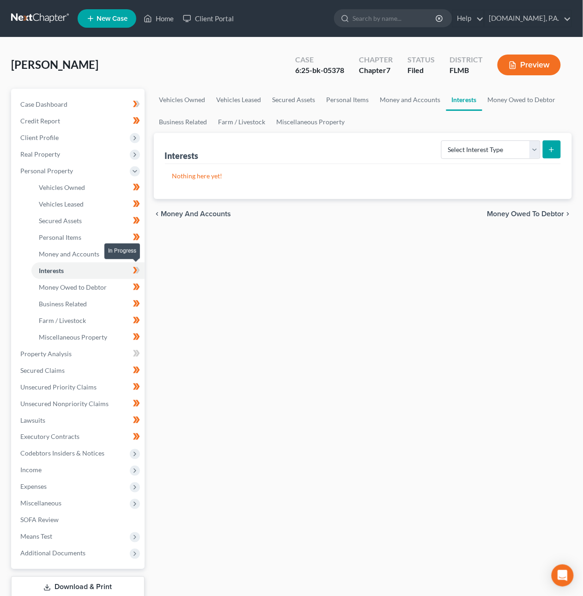
click at [138, 273] on icon at bounding box center [136, 271] width 7 height 12
click at [137, 250] on icon at bounding box center [137, 253] width 4 height 6
click at [516, 210] on span "Money Owed to Debtor" at bounding box center [526, 213] width 77 height 7
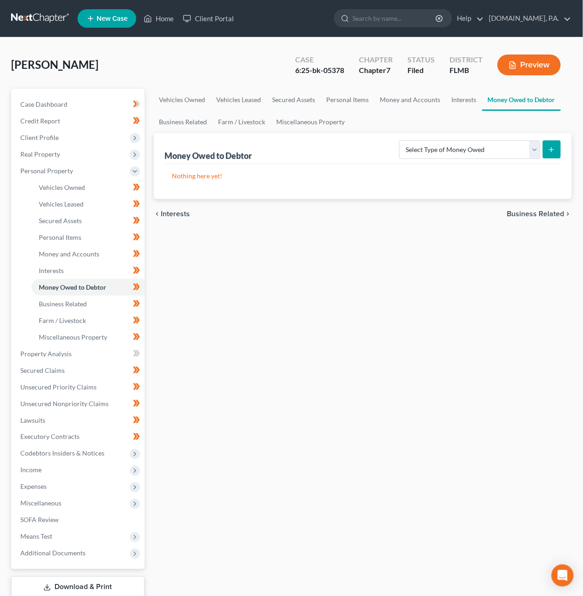
click at [520, 214] on span "Business Related" at bounding box center [535, 213] width 57 height 7
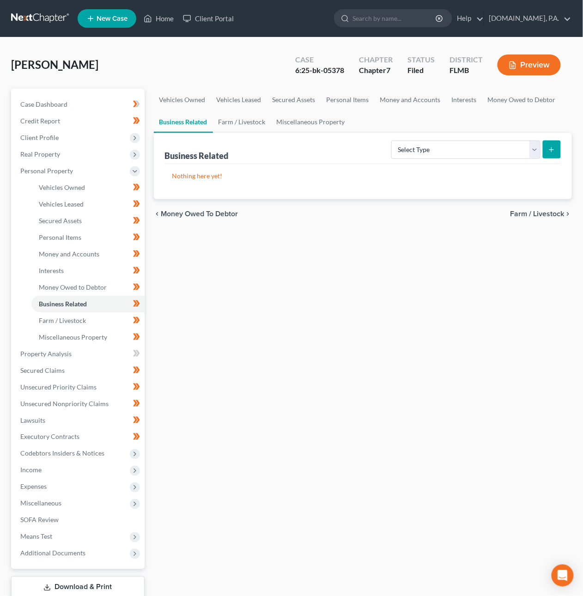
click at [537, 214] on span "Farm / Livestock" at bounding box center [538, 213] width 54 height 7
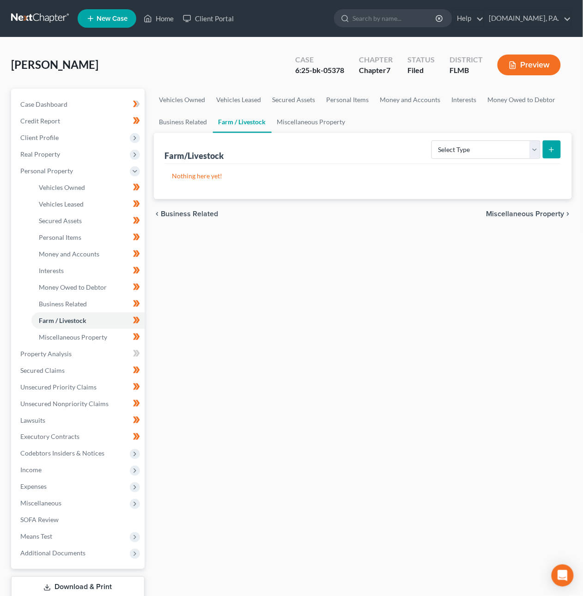
click at [514, 214] on span "Miscellaneous Property" at bounding box center [526, 213] width 78 height 7
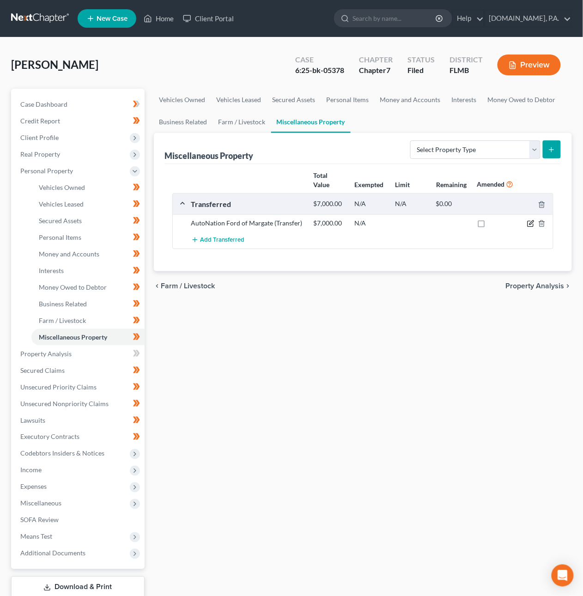
click at [530, 226] on icon "button" at bounding box center [530, 223] width 7 height 7
select select "Ordinary (within 2 years)"
select select "9"
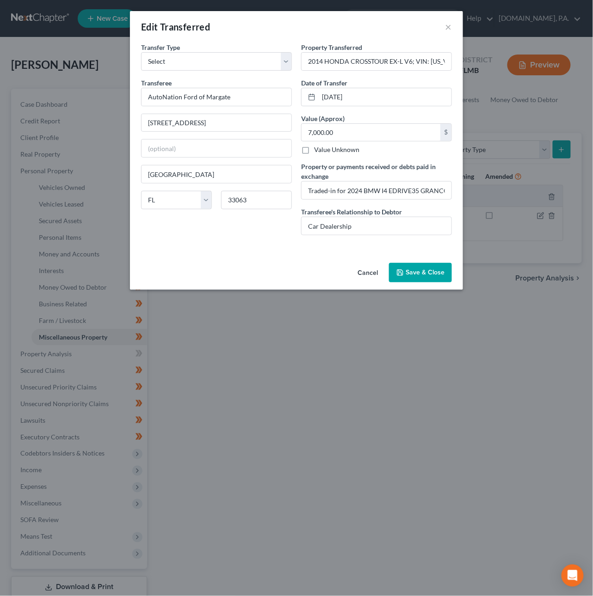
click at [410, 273] on button "Save & Close" at bounding box center [420, 272] width 63 height 19
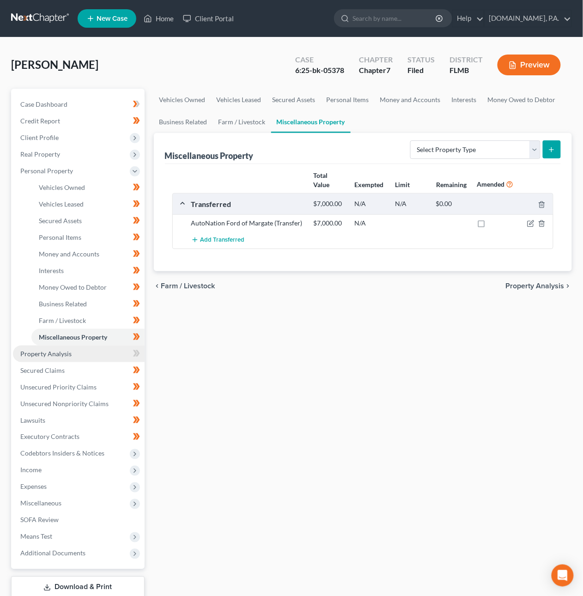
click at [83, 355] on link "Property Analysis" at bounding box center [79, 354] width 132 height 17
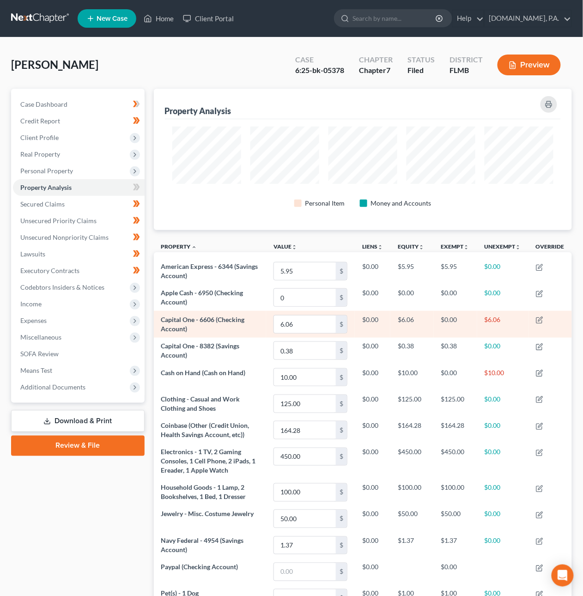
scroll to position [141, 418]
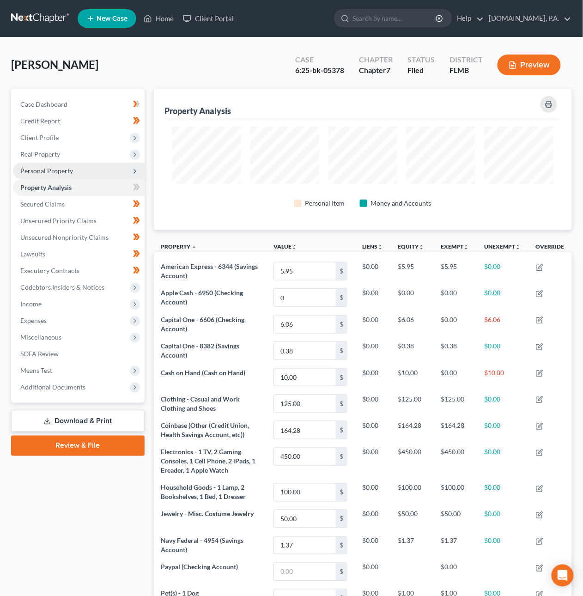
click at [47, 171] on span "Personal Property" at bounding box center [46, 171] width 53 height 8
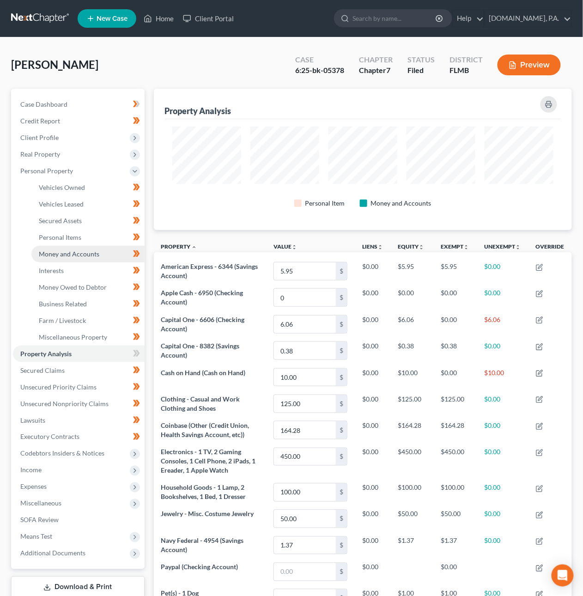
click at [71, 251] on span "Money and Accounts" at bounding box center [69, 254] width 61 height 8
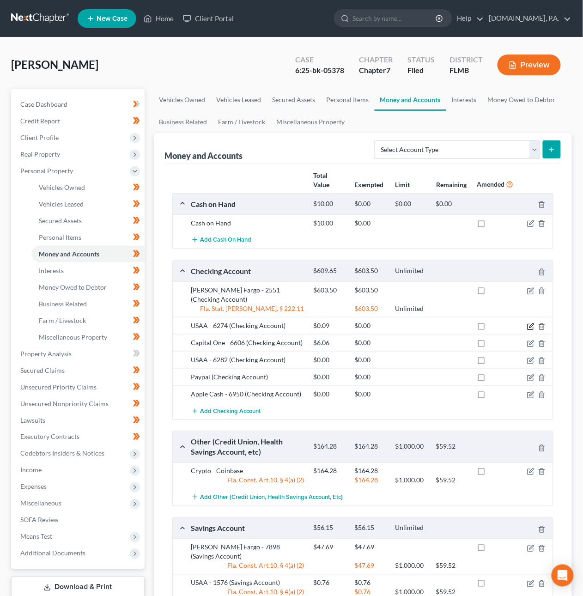
click at [530, 323] on icon "button" at bounding box center [530, 326] width 7 height 7
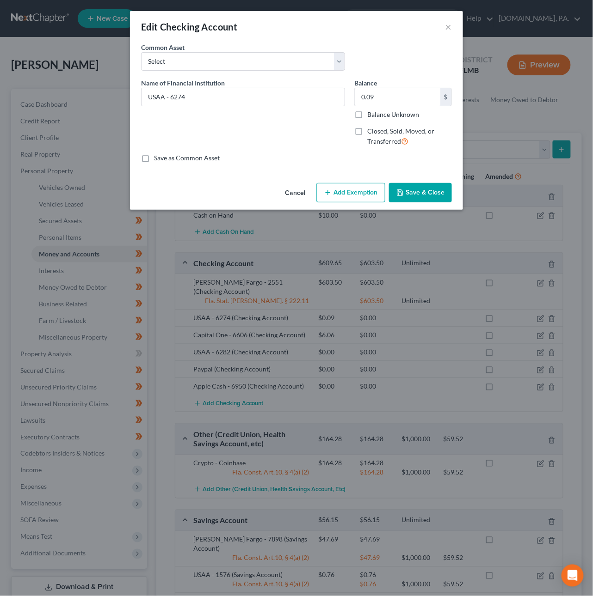
click at [353, 194] on button "Add Exemption" at bounding box center [350, 192] width 69 height 19
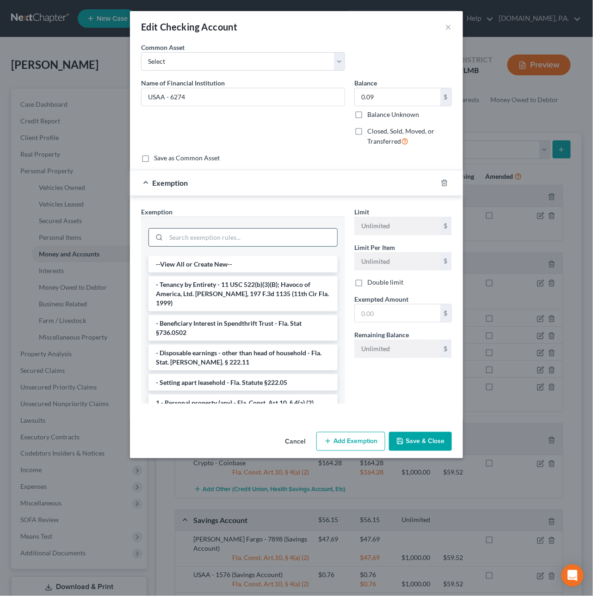
click at [284, 234] on input "search" at bounding box center [251, 238] width 171 height 18
click at [214, 395] on li "1 - Personal property (any) - Fla. Const. Art.10, § 4(a) (2)" at bounding box center [242, 403] width 189 height 17
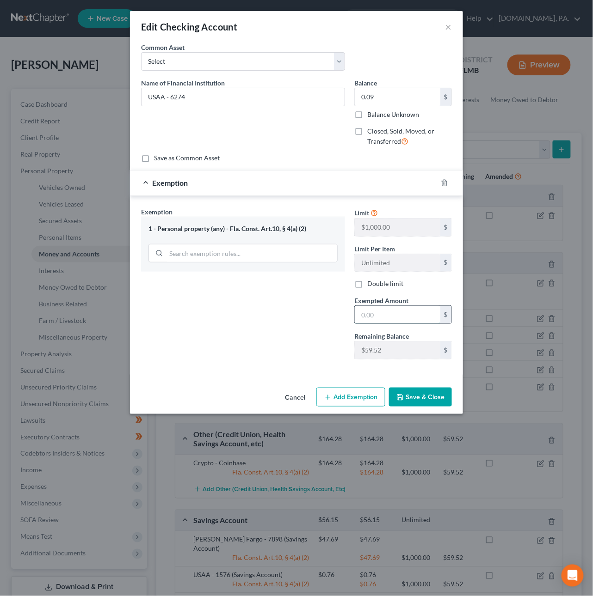
click at [366, 314] on input "text" at bounding box center [397, 315] width 86 height 18
type input "0.09"
click at [416, 396] on button "Save & Close" at bounding box center [420, 397] width 63 height 19
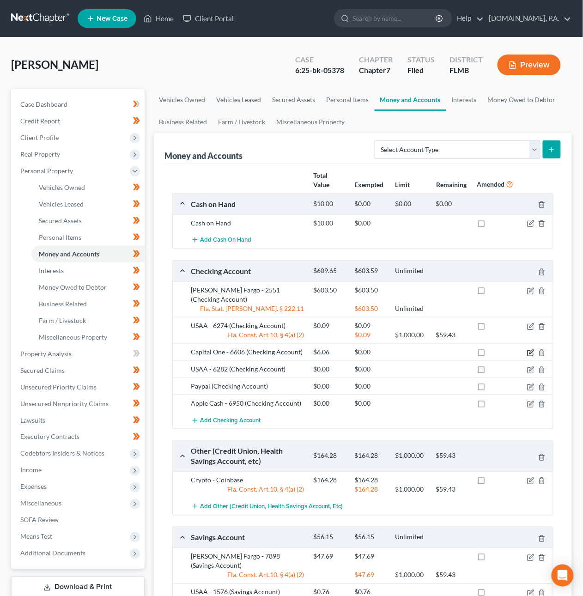
click at [534, 349] on icon "button" at bounding box center [530, 352] width 7 height 7
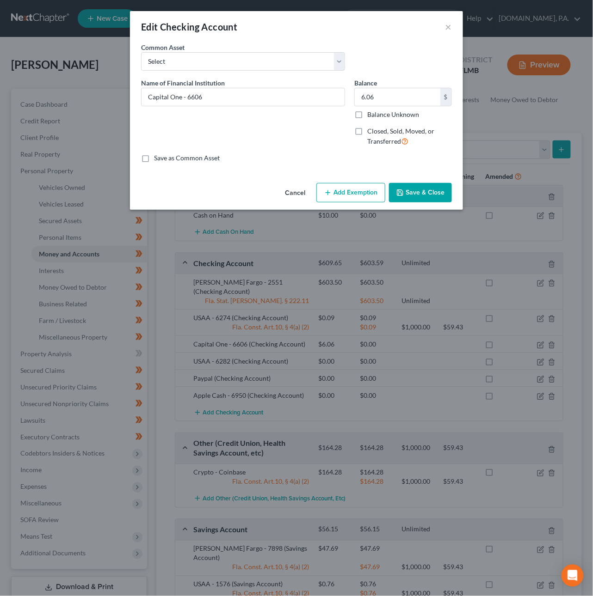
click at [340, 198] on button "Add Exemption" at bounding box center [350, 192] width 69 height 19
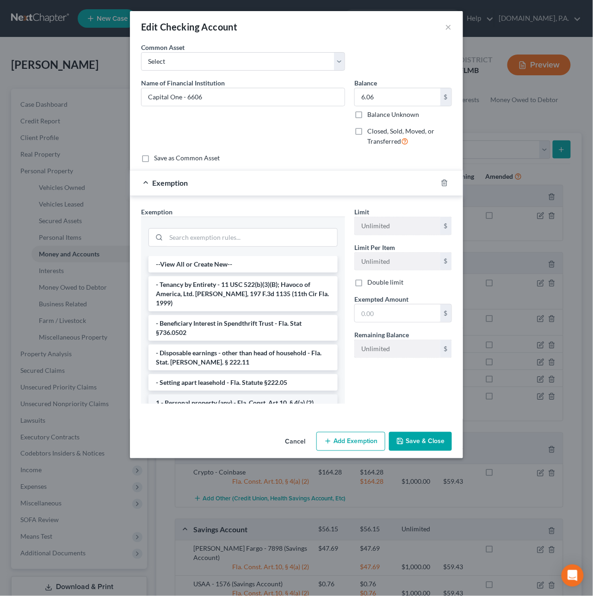
click at [199, 395] on li "1 - Personal property (any) - Fla. Const. Art.10, § 4(a) (2)" at bounding box center [242, 403] width 189 height 17
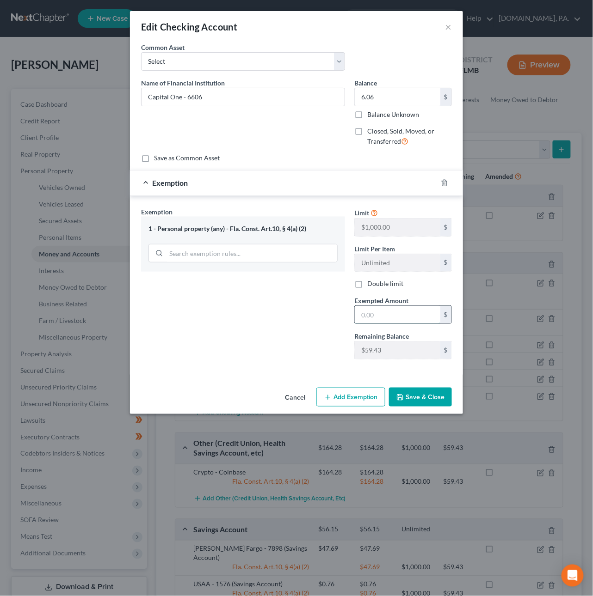
click at [362, 315] on input "text" at bounding box center [397, 315] width 86 height 18
type input "6.06"
click at [414, 401] on button "Save & Close" at bounding box center [420, 397] width 63 height 19
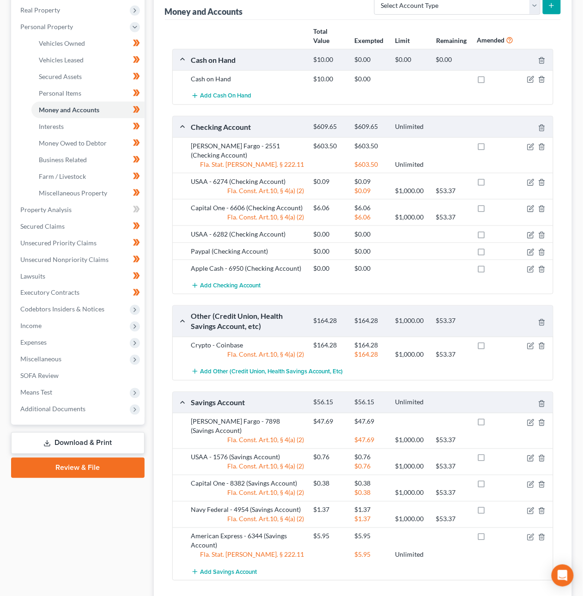
scroll to position [200, 0]
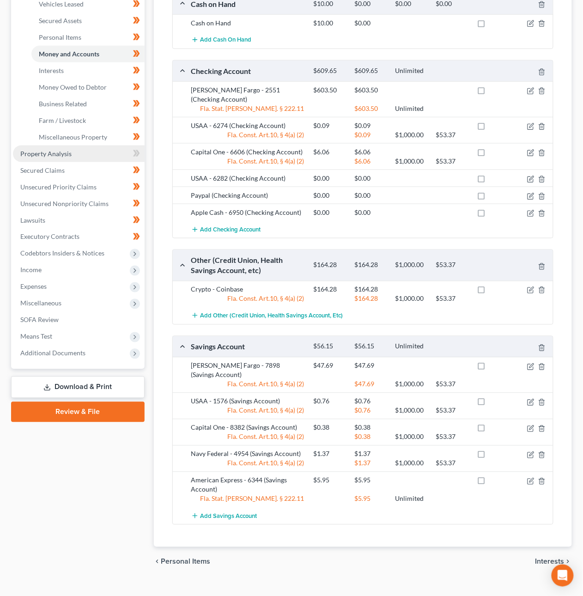
click at [73, 155] on link "Property Analysis" at bounding box center [79, 154] width 132 height 17
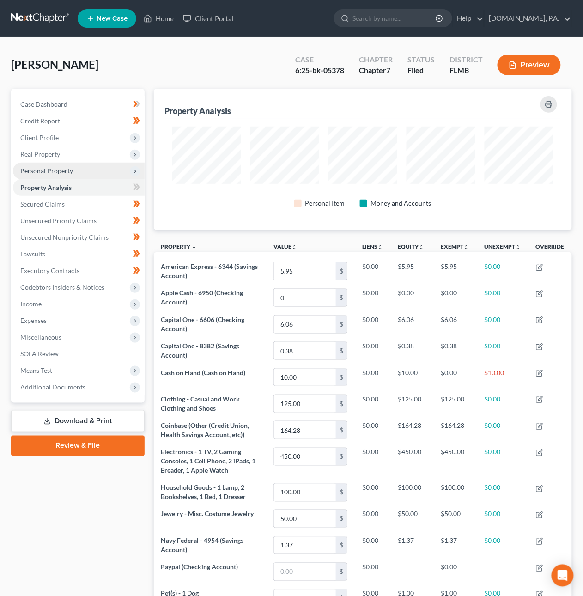
click at [77, 170] on span "Personal Property" at bounding box center [79, 171] width 132 height 17
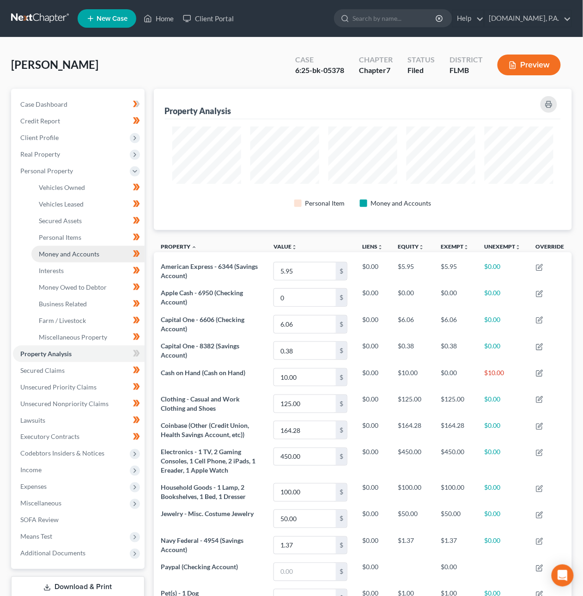
click at [81, 252] on span "Money and Accounts" at bounding box center [69, 254] width 61 height 8
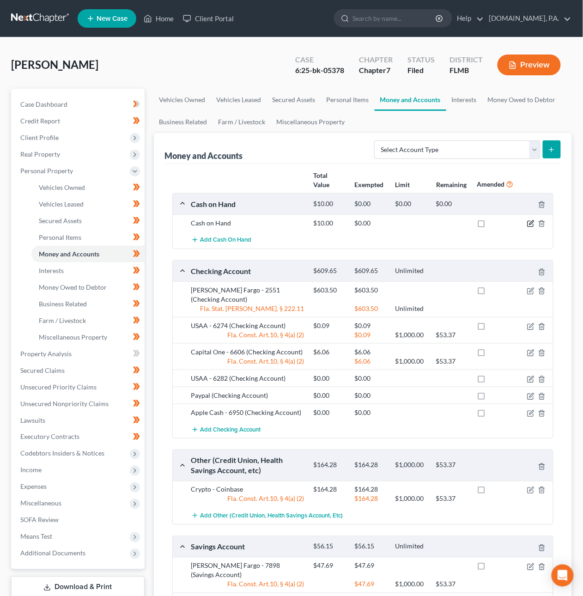
click at [531, 220] on icon "button" at bounding box center [530, 223] width 7 height 7
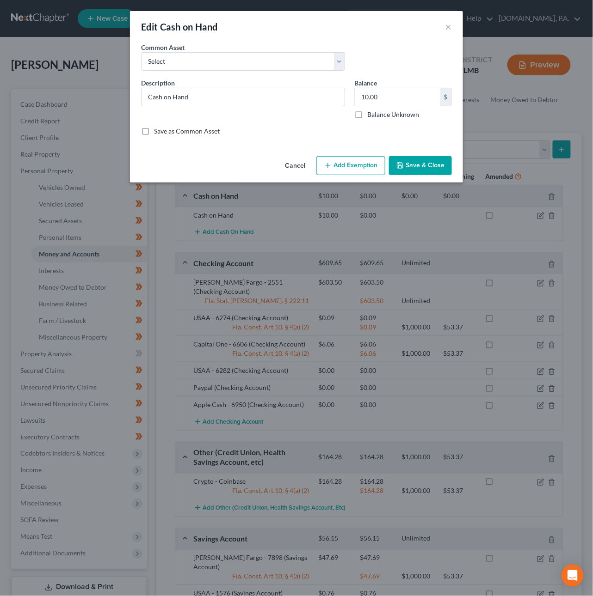
click at [360, 165] on button "Add Exemption" at bounding box center [350, 165] width 69 height 19
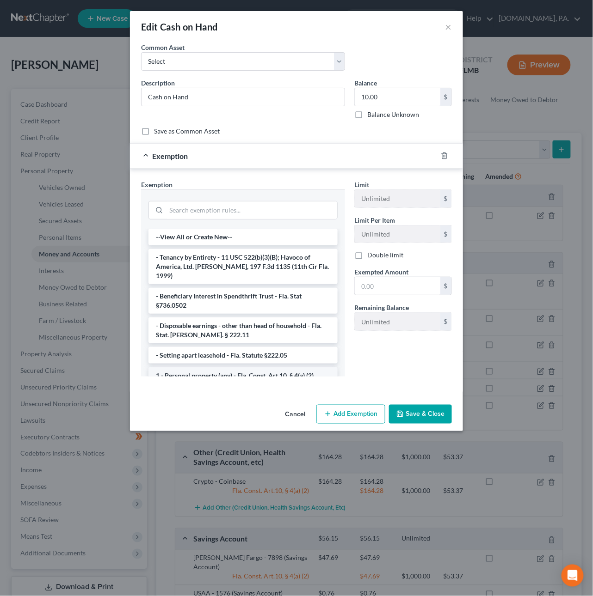
click at [231, 367] on li "1 - Personal property (any) - Fla. Const. Art.10, § 4(a) (2)" at bounding box center [242, 375] width 189 height 17
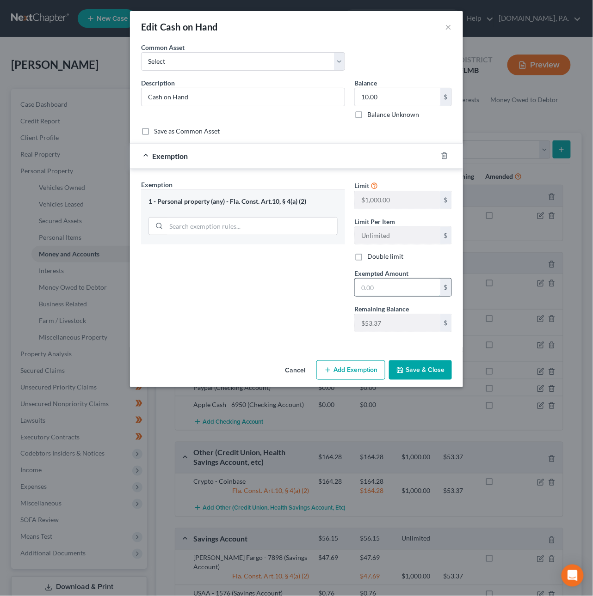
click at [367, 289] on input "text" at bounding box center [397, 288] width 86 height 18
type input "10"
drag, startPoint x: 319, startPoint y: 312, endPoint x: 314, endPoint y: 320, distance: 10.1
click at [318, 312] on div "Exemption Set must be selected for CA. Exemption * 1 - Personal property (any) …" at bounding box center [242, 260] width 213 height 160
click at [421, 377] on button "Save & Close" at bounding box center [420, 369] width 63 height 19
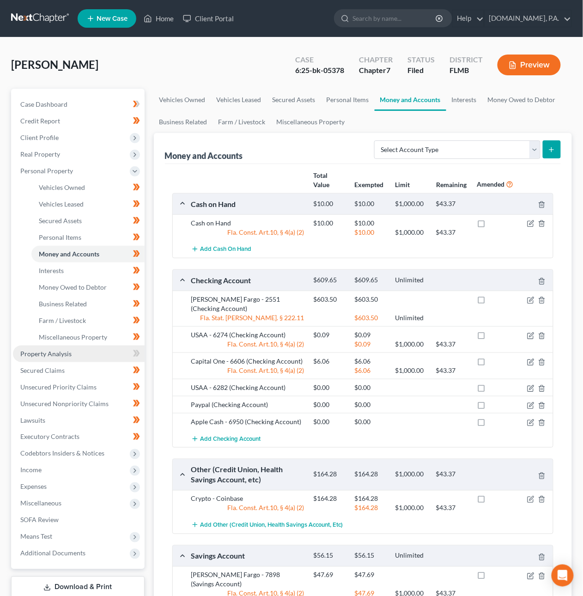
click at [48, 359] on link "Property Analysis" at bounding box center [79, 354] width 132 height 17
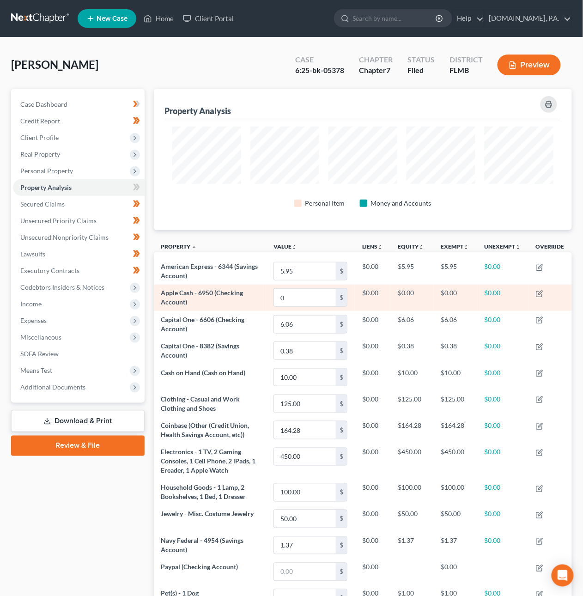
scroll to position [462029, 461752]
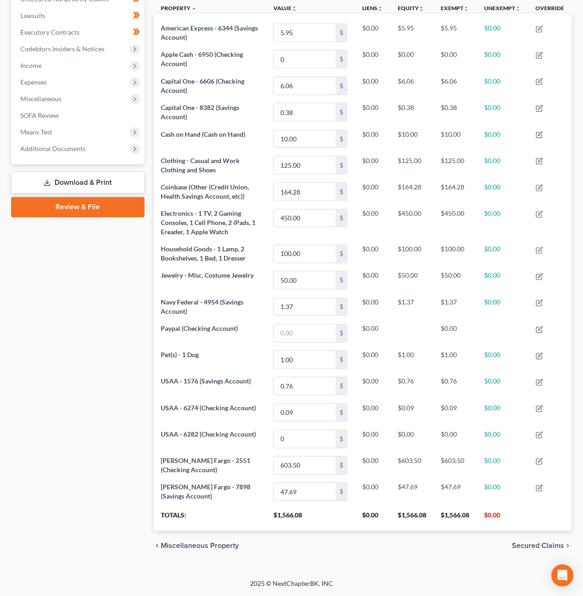
click at [538, 547] on span "Secured Claims" at bounding box center [539, 546] width 52 height 7
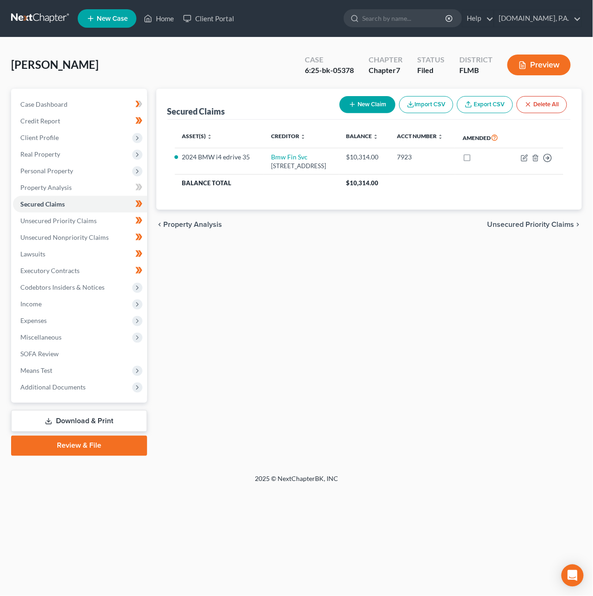
click at [532, 228] on span "Unsecured Priority Claims" at bounding box center [530, 224] width 87 height 7
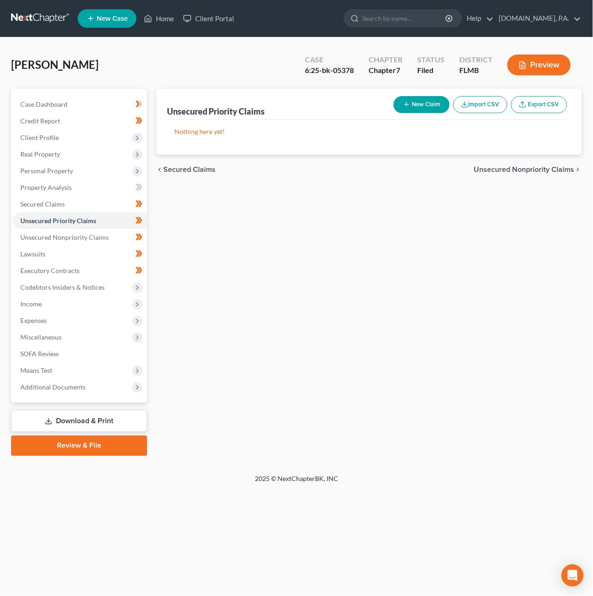
click at [520, 163] on div "chevron_left Secured Claims Unsecured Nonpriority Claims chevron_right" at bounding box center [369, 170] width 426 height 30
click at [519, 167] on span "Unsecured Nonpriority Claims" at bounding box center [524, 169] width 100 height 7
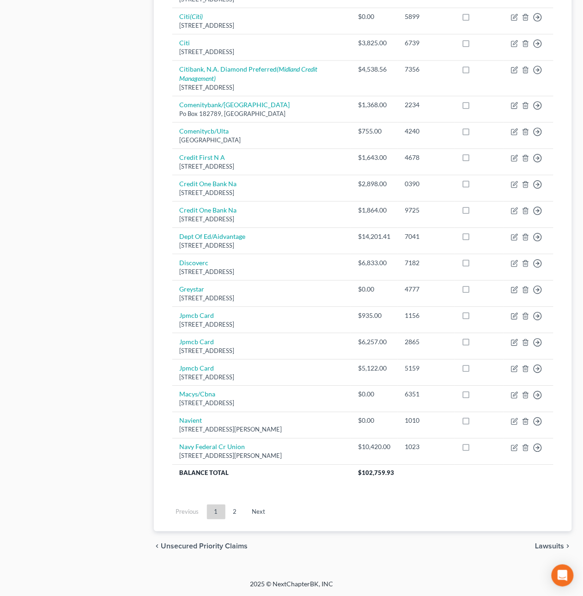
click at [549, 546] on span "Lawsuits" at bounding box center [550, 546] width 29 height 7
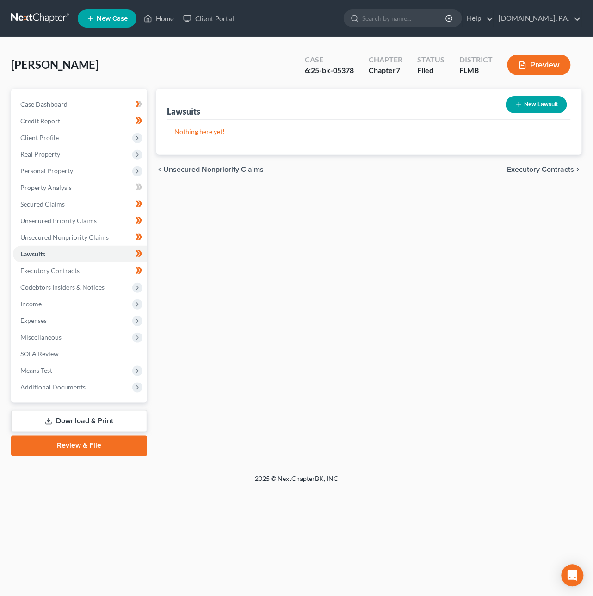
click at [520, 169] on span "Executory Contracts" at bounding box center [540, 169] width 67 height 7
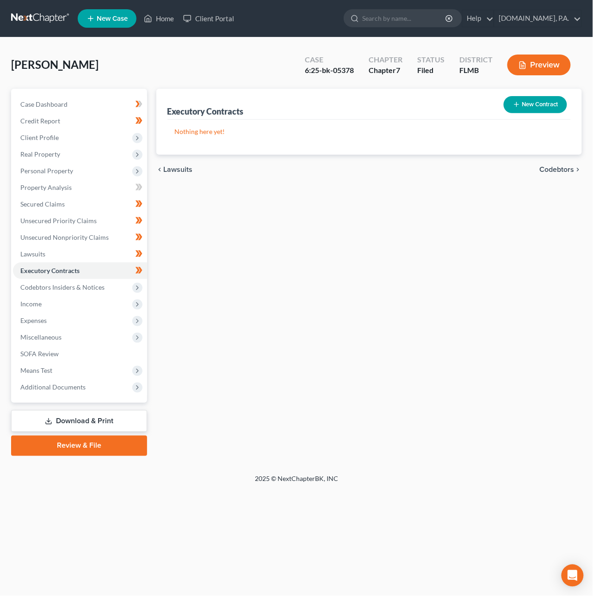
click at [554, 168] on span "Codebtors" at bounding box center [556, 169] width 35 height 7
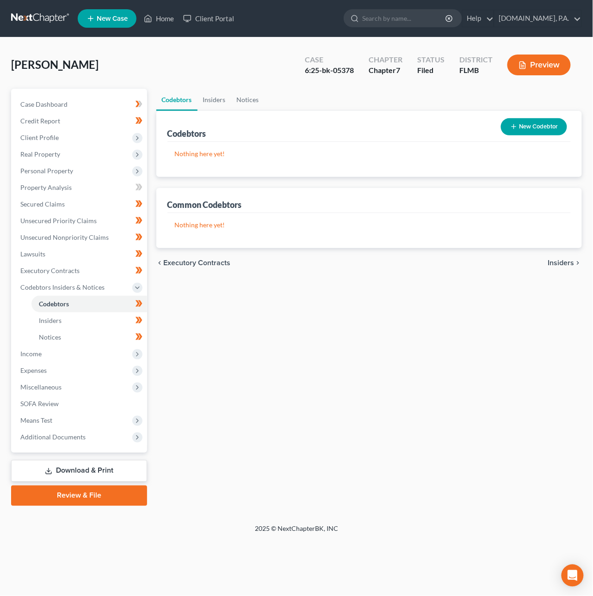
click at [558, 260] on span "Insiders" at bounding box center [561, 262] width 26 height 7
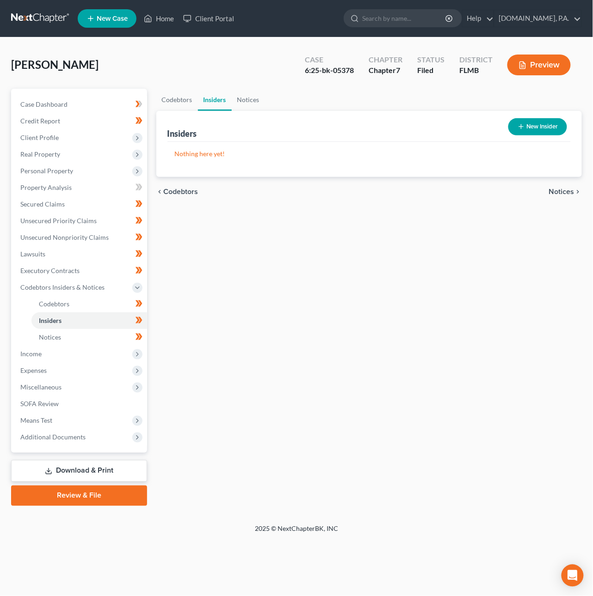
click at [575, 188] on icon "chevron_right" at bounding box center [577, 191] width 7 height 7
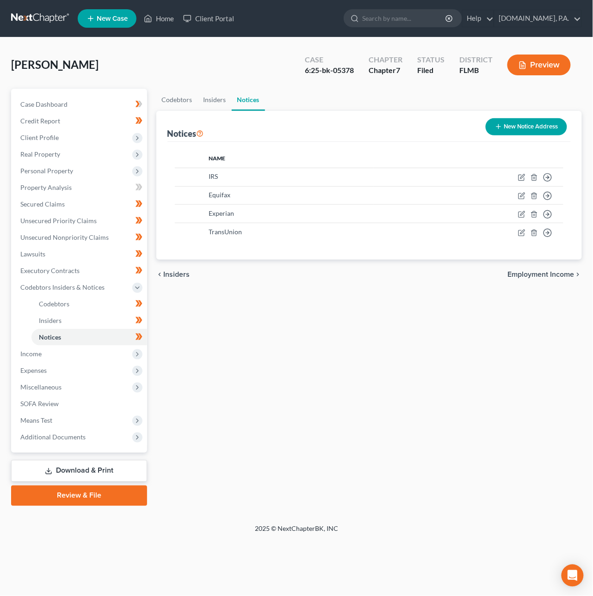
click at [557, 276] on span "Employment Income" at bounding box center [540, 274] width 67 height 7
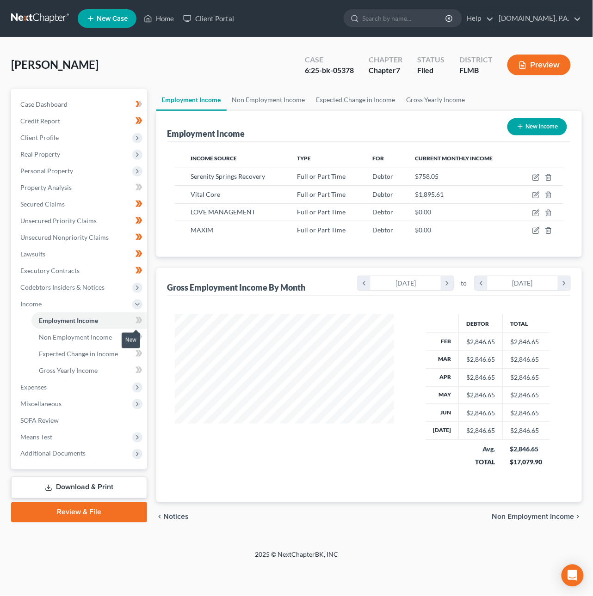
scroll to position [167, 238]
click at [105, 336] on span "Non Employment Income" at bounding box center [75, 337] width 73 height 8
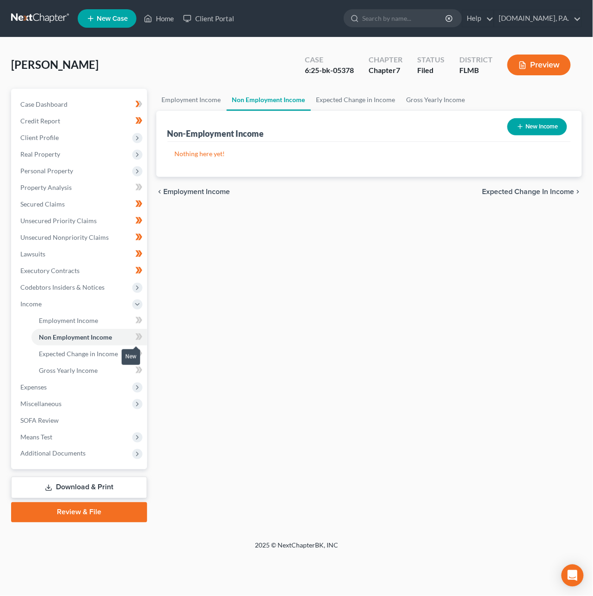
click at [140, 340] on icon at bounding box center [138, 337] width 7 height 12
click at [105, 320] on link "Employment Income" at bounding box center [89, 320] width 116 height 17
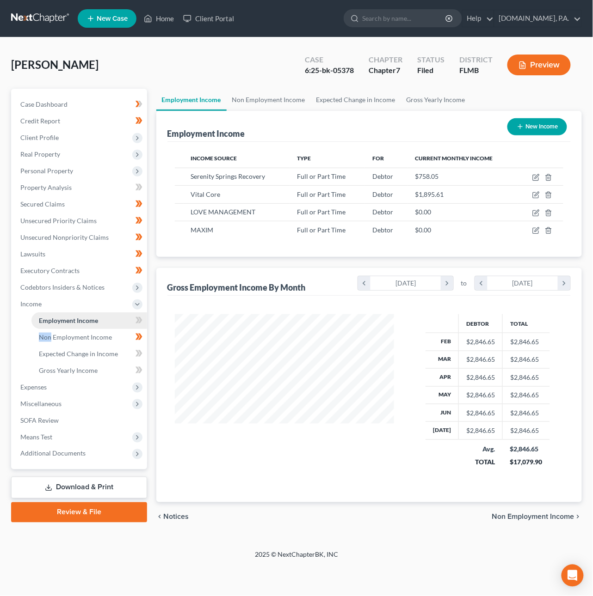
scroll to position [462005, 461934]
click at [538, 178] on icon "button" at bounding box center [535, 178] width 6 height 6
select select "0"
select select "9"
select select "0"
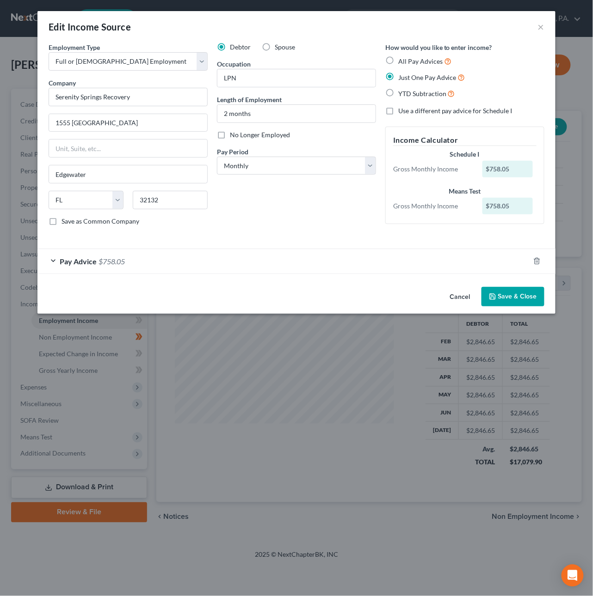
click at [431, 263] on div "Pay Advice $758.05" at bounding box center [283, 261] width 492 height 24
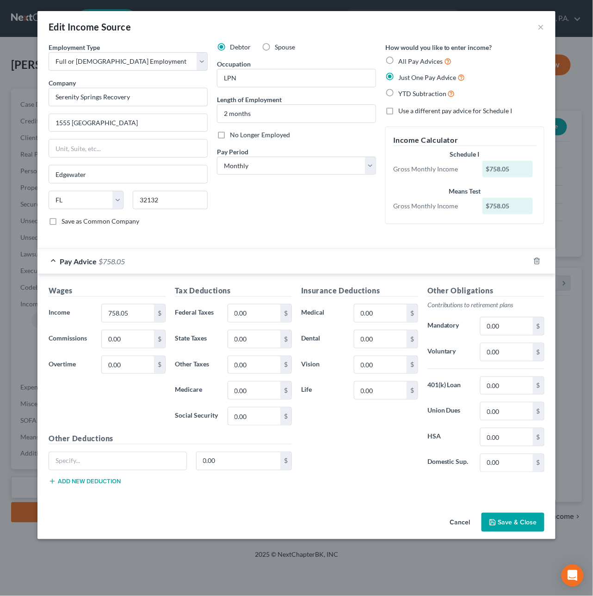
click at [431, 263] on div "Pay Advice $758.05" at bounding box center [283, 261] width 492 height 24
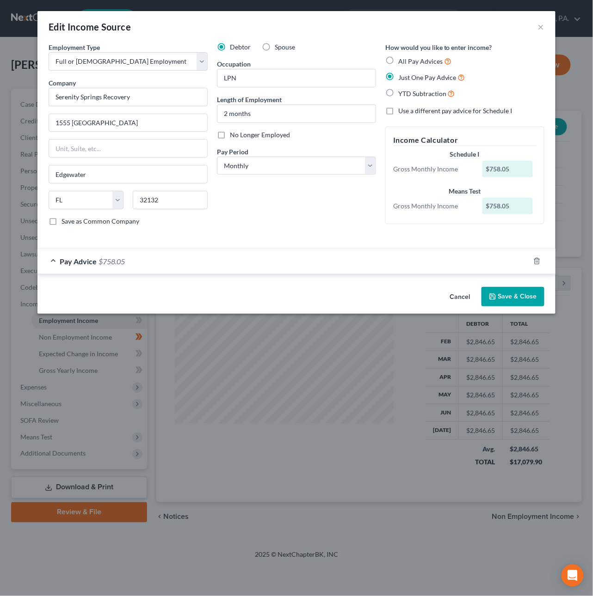
click at [508, 294] on button "Save & Close" at bounding box center [512, 296] width 63 height 19
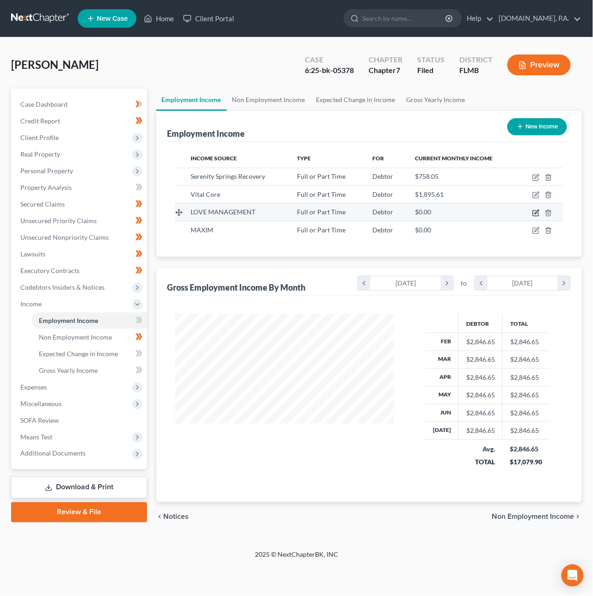
click at [537, 214] on icon "button" at bounding box center [535, 212] width 7 height 7
select select "0"
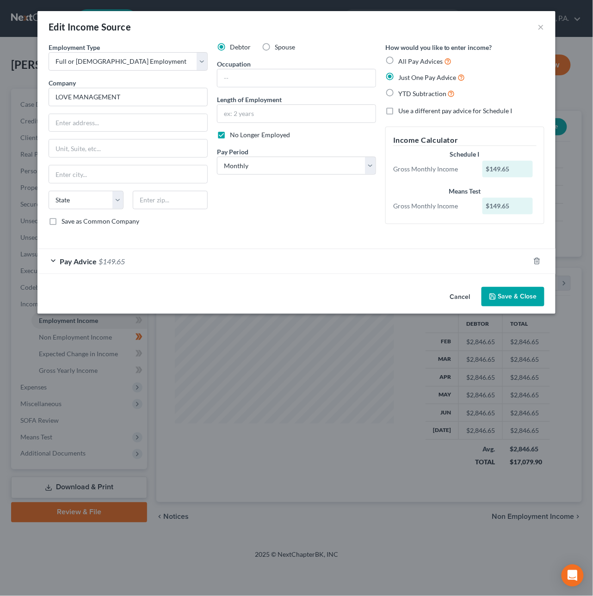
click at [266, 260] on div "Pay Advice $149.65" at bounding box center [283, 261] width 492 height 24
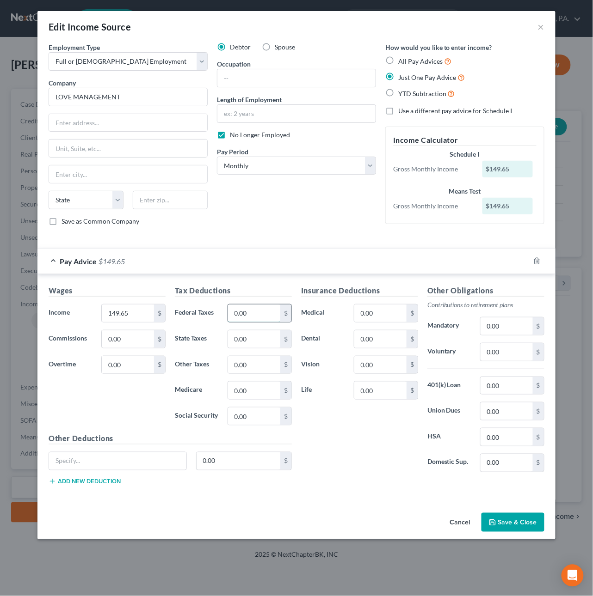
click at [269, 314] on input "0.00" at bounding box center [254, 314] width 52 height 18
type input "80.30"
type input "19.8"
type input "84.66"
click at [137, 316] on input "149.65" at bounding box center [128, 314] width 52 height 18
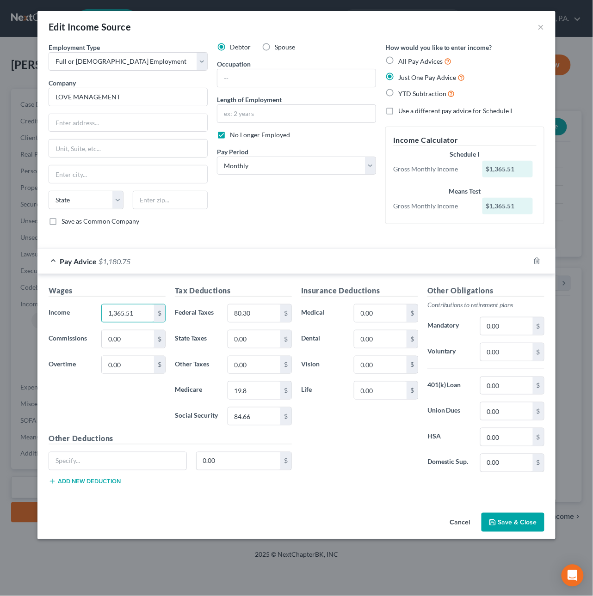
type input "1,365.51"
click at [502, 520] on button "Save & Close" at bounding box center [512, 522] width 63 height 19
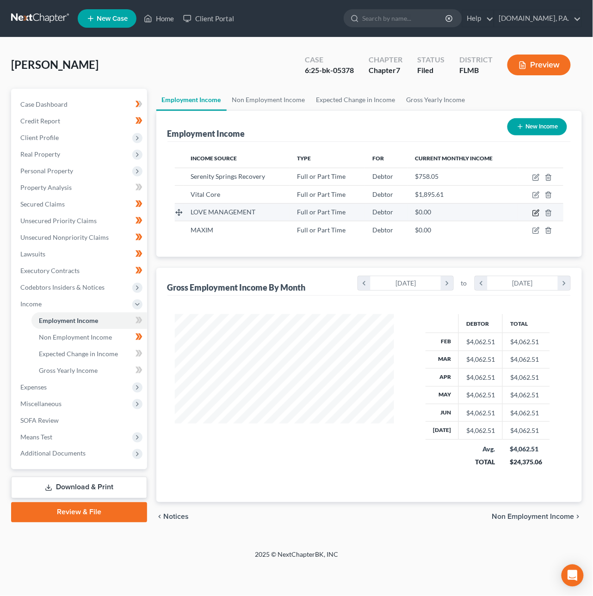
click at [536, 214] on icon "button" at bounding box center [536, 212] width 4 height 4
select select "0"
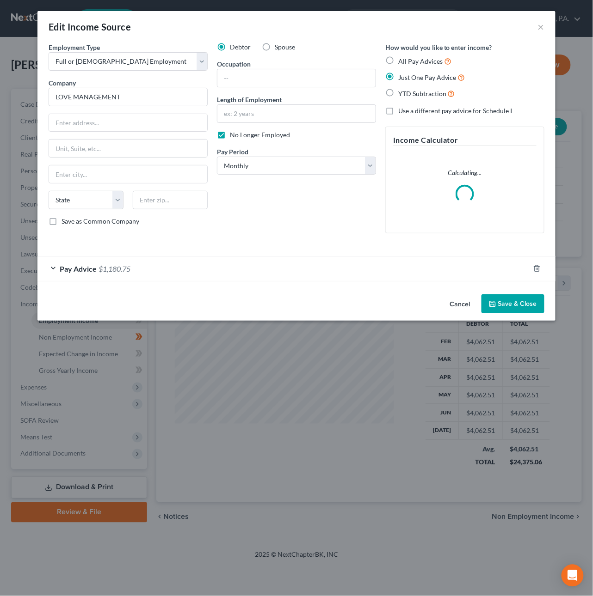
click at [347, 269] on div "Pay Advice $1,180.75" at bounding box center [283, 269] width 492 height 24
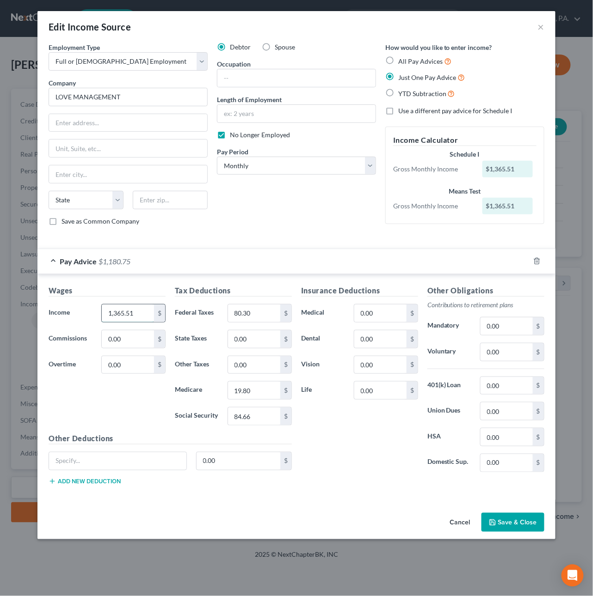
drag, startPoint x: 136, startPoint y: 316, endPoint x: 145, endPoint y: 322, distance: 10.5
click at [145, 322] on input "1,365.51" at bounding box center [128, 314] width 52 height 18
drag, startPoint x: 141, startPoint y: 317, endPoint x: 69, endPoint y: 307, distance: 72.7
click at [69, 307] on div "Income * 1,365.51 $" at bounding box center [107, 313] width 126 height 18
type input "897.87"
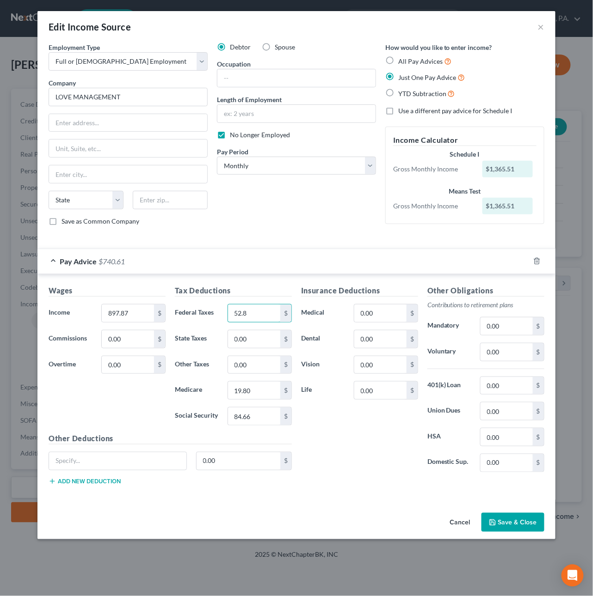
type input "52.8"
type input "13.02"
type input "55.67"
type input "35.92"
drag, startPoint x: 128, startPoint y: 318, endPoint x: 136, endPoint y: 317, distance: 7.9
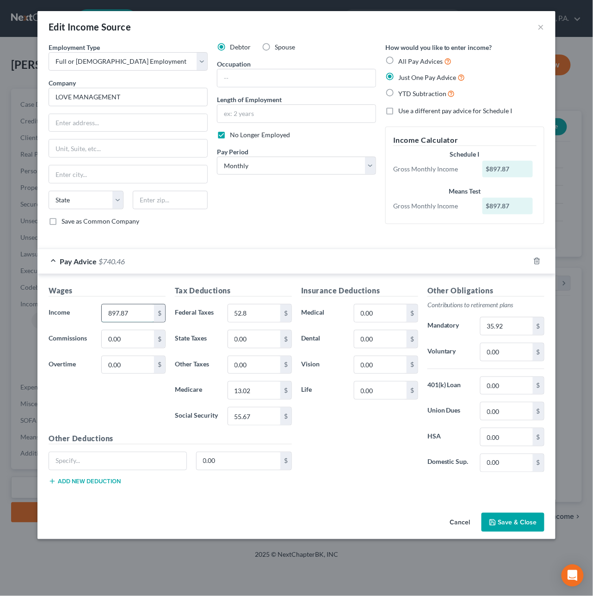
click at [136, 317] on input "897.87" at bounding box center [128, 314] width 52 height 18
drag, startPoint x: 134, startPoint y: 316, endPoint x: 104, endPoint y: 315, distance: 29.1
click at [104, 315] on input "897.87" at bounding box center [128, 314] width 52 height 18
type input "718.69"
type input "42.26"
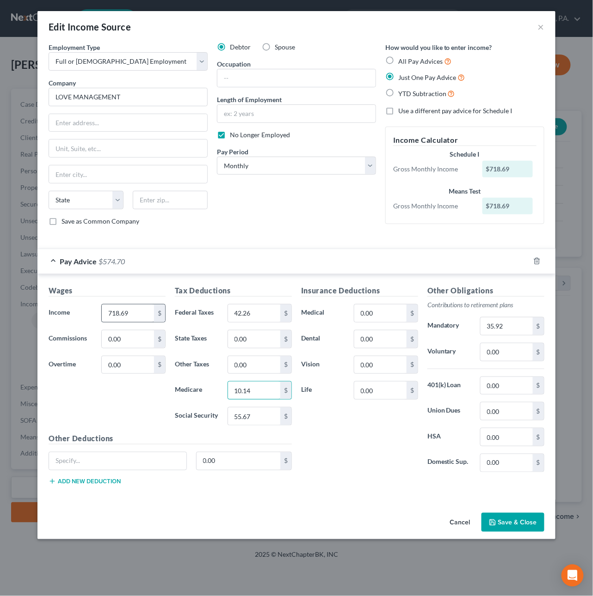
type input "10.14"
type input "44.56"
click at [522, 332] on input "35.92" at bounding box center [506, 327] width 52 height 18
type input "28.75"
click at [505, 529] on button "Save & Close" at bounding box center [512, 522] width 63 height 19
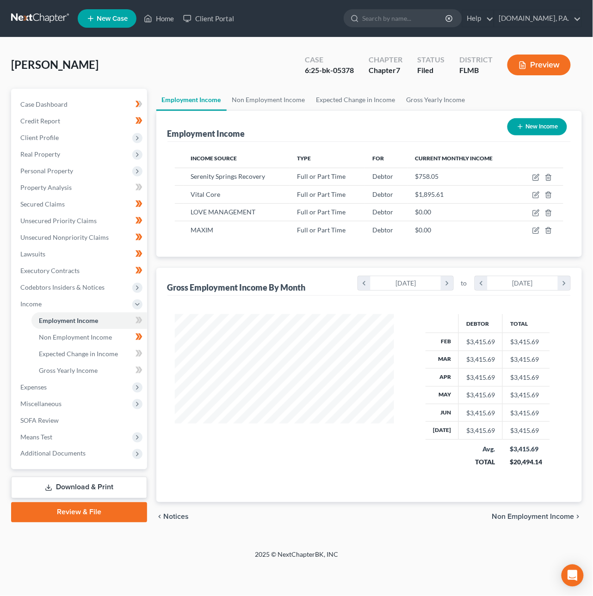
scroll to position [167, 238]
click at [536, 228] on icon "button" at bounding box center [535, 230] width 7 height 7
select select "0"
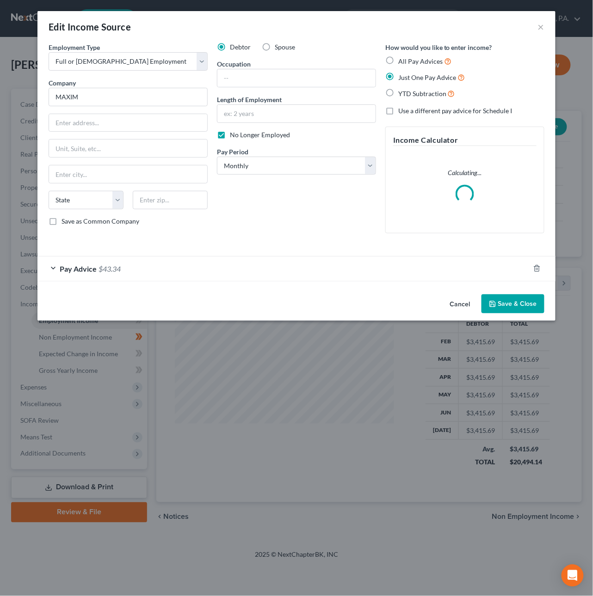
click at [291, 273] on div "Pay Advice $43.34" at bounding box center [283, 269] width 492 height 24
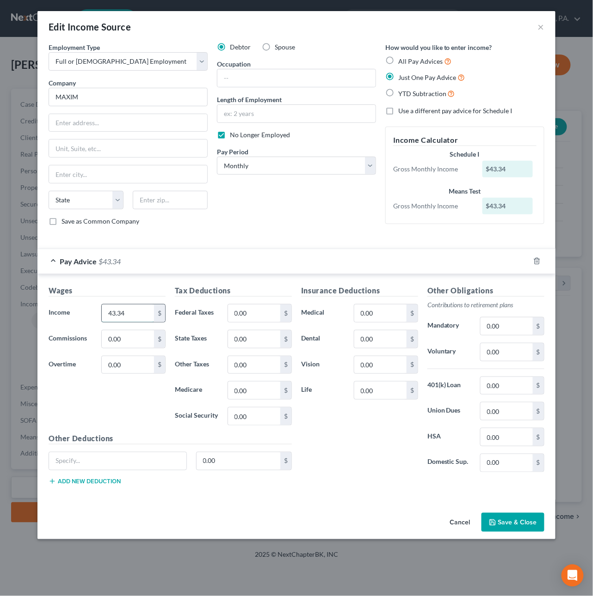
click at [136, 316] on input "43.34" at bounding box center [128, 314] width 52 height 18
type input "304.23"
type input "3"
type input "4.41"
type input "18.86"
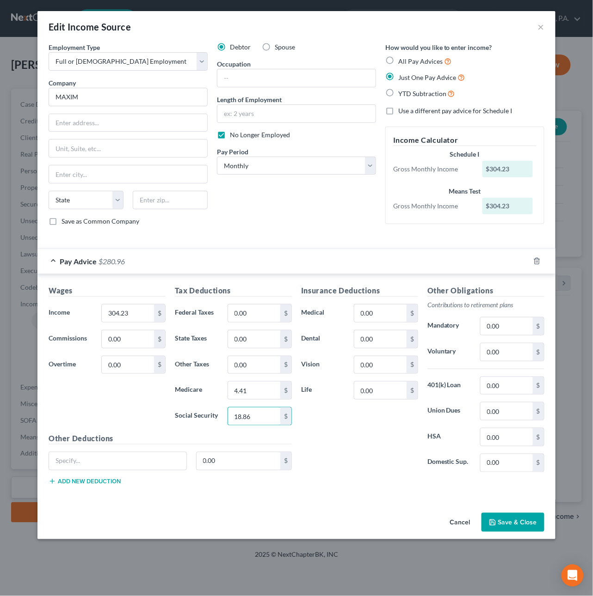
click at [532, 523] on button "Save & Close" at bounding box center [512, 522] width 63 height 19
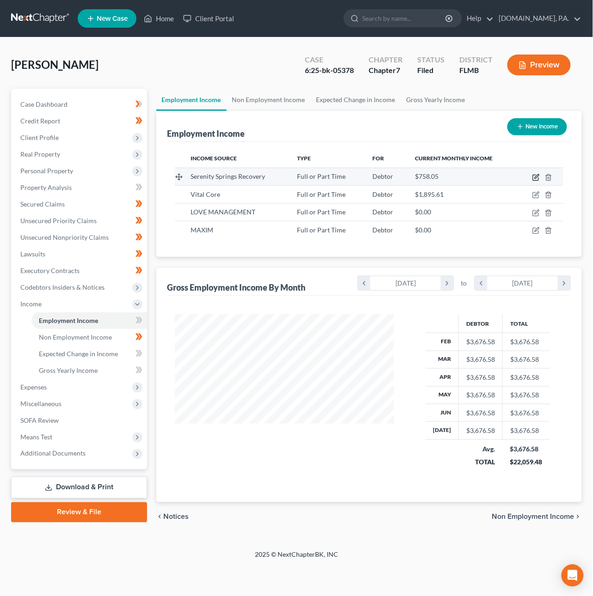
click at [536, 177] on icon "button" at bounding box center [536, 176] width 4 height 4
select select "0"
select select "9"
select select "0"
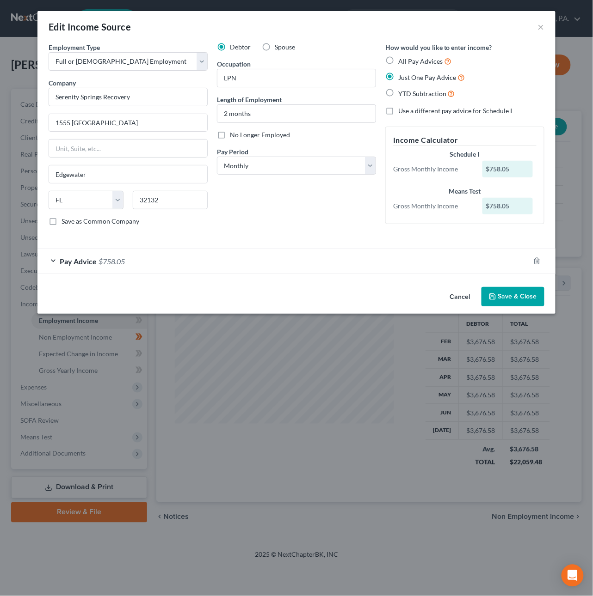
click at [183, 271] on div "Pay Advice $758.05" at bounding box center [283, 261] width 492 height 24
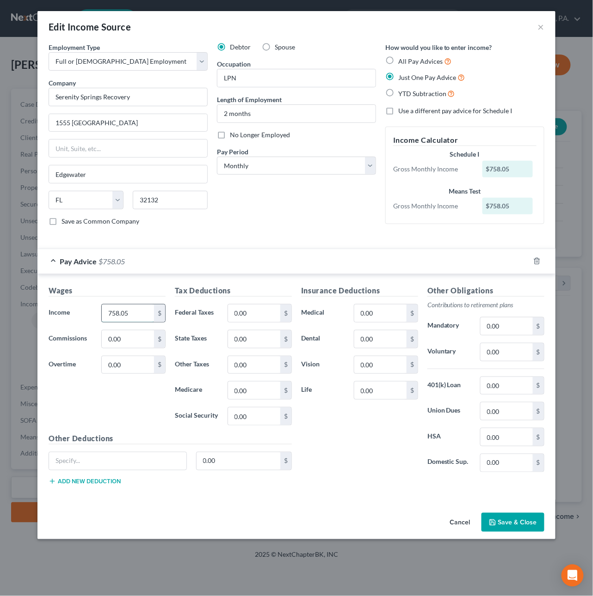
click at [130, 315] on input "758.05" at bounding box center [128, 314] width 52 height 18
type input "2,275.01"
type input "56.13"
type input "10.99"
type input "141.06"
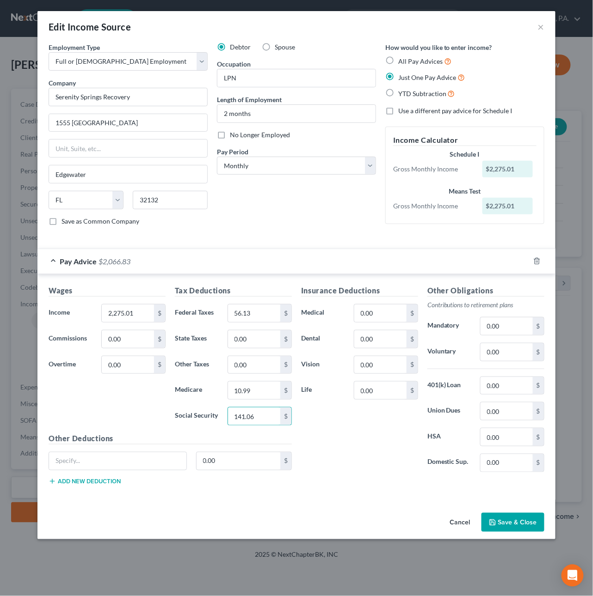
click at [533, 528] on button "Save & Close" at bounding box center [512, 522] width 63 height 19
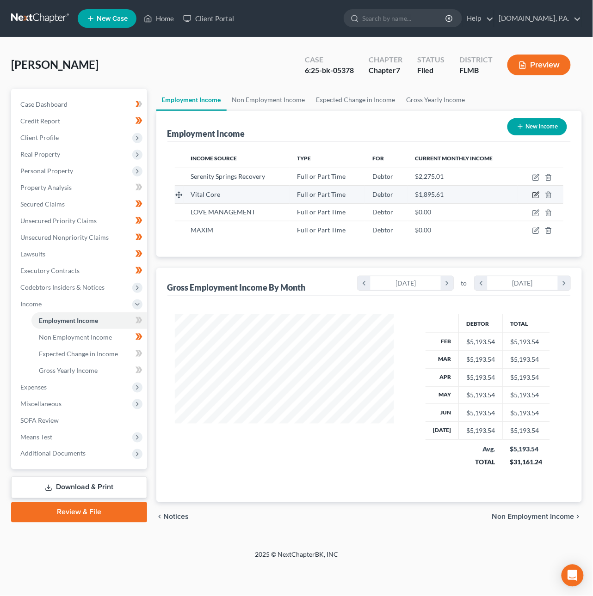
click at [535, 194] on icon "button" at bounding box center [535, 194] width 7 height 7
select select "0"
select select "9"
select select "0"
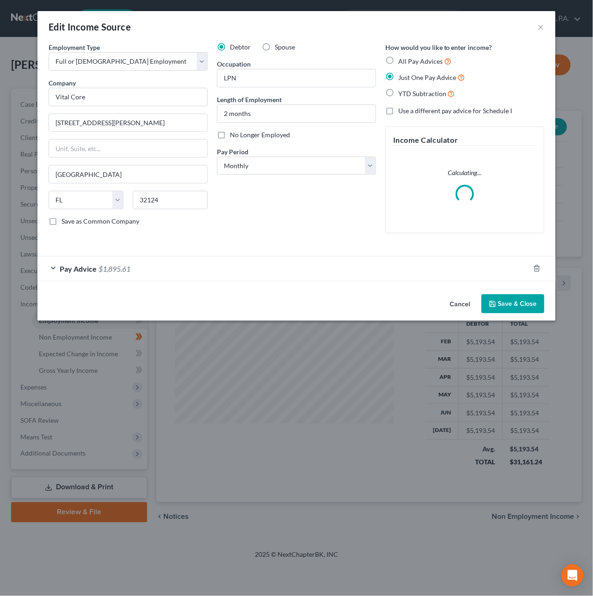
click at [123, 267] on span "$1,895.61" at bounding box center [114, 268] width 32 height 9
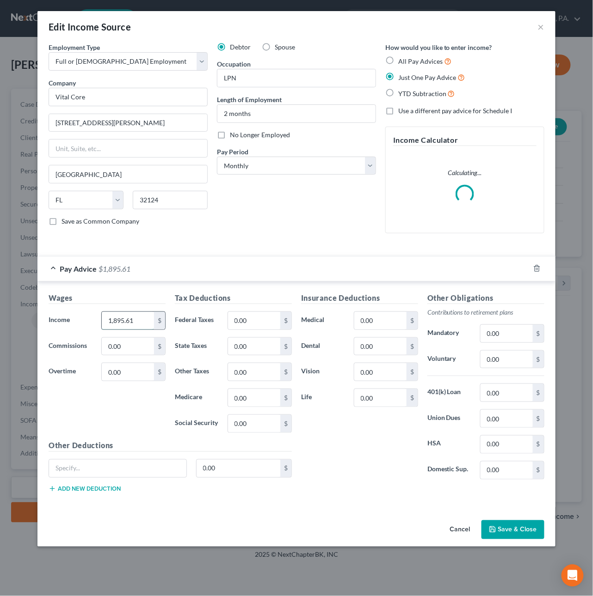
drag, startPoint x: 140, startPoint y: 324, endPoint x: 159, endPoint y: 324, distance: 19.0
click at [159, 324] on div "1,895.61 $" at bounding box center [133, 321] width 64 height 18
click at [145, 319] on input "1,895.61" at bounding box center [128, 321] width 52 height 18
click at [146, 416] on div "Wages Income * 1,895.61 $ Commissions 0.00 $ Overtime 0.00 $" at bounding box center [107, 367] width 126 height 148
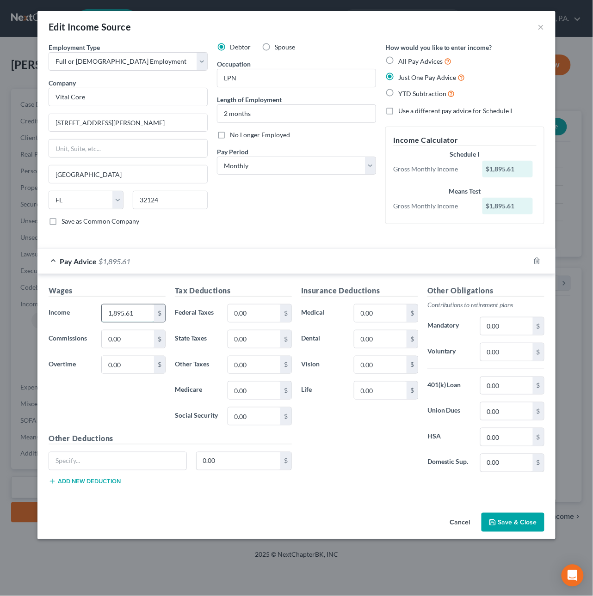
click at [132, 318] on input "1,895.61" at bounding box center [128, 314] width 52 height 18
type input "27.49"
type input "117.53"
click at [519, 518] on button "Save & Close" at bounding box center [512, 522] width 63 height 19
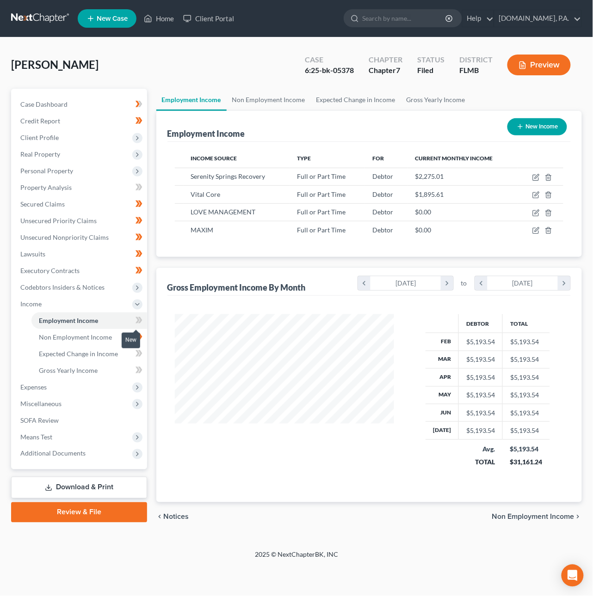
click at [142, 317] on span at bounding box center [139, 322] width 16 height 14
click at [99, 353] on span "Expected Change in Income" at bounding box center [78, 354] width 79 height 8
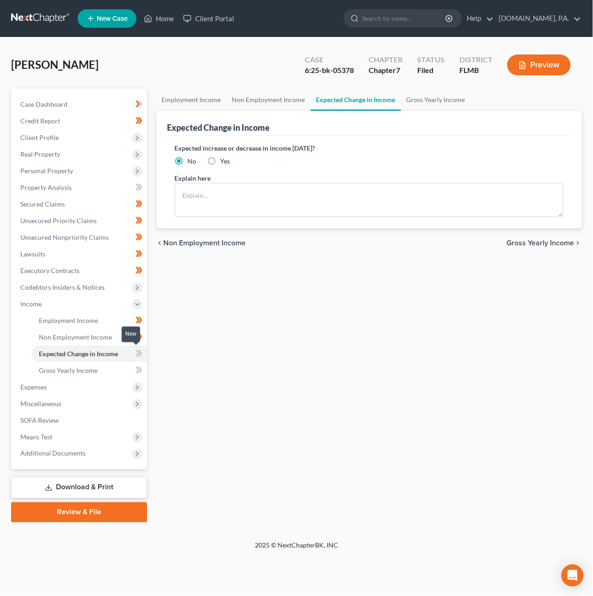
click at [141, 353] on icon at bounding box center [140, 353] width 4 height 6
click at [92, 373] on span "Gross Yearly Income" at bounding box center [68, 371] width 59 height 8
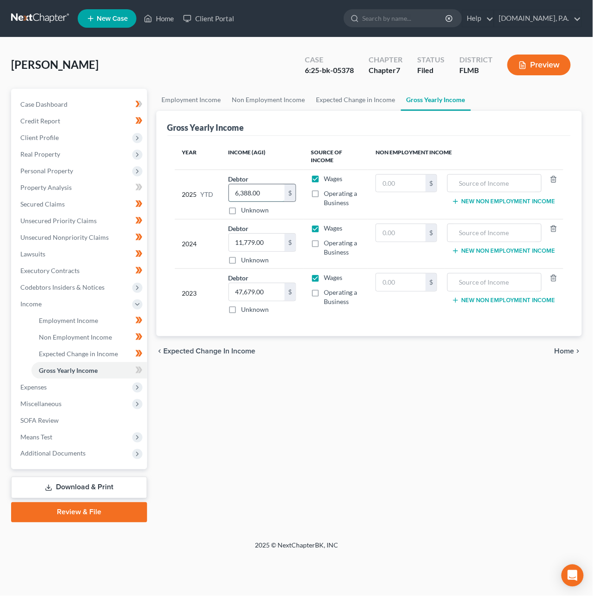
click at [274, 192] on input "6,388.00" at bounding box center [256, 193] width 55 height 18
drag, startPoint x: 263, startPoint y: 195, endPoint x: 261, endPoint y: 213, distance: 18.1
click at [263, 195] on input "6,388.00" at bounding box center [256, 193] width 55 height 18
click at [260, 217] on td "Debtor 6,388.00 $ Unknown Balance Undetermined 6,388.00 $ Unknown" at bounding box center [262, 194] width 82 height 49
click at [264, 191] on input "6,388.00" at bounding box center [256, 193] width 55 height 18
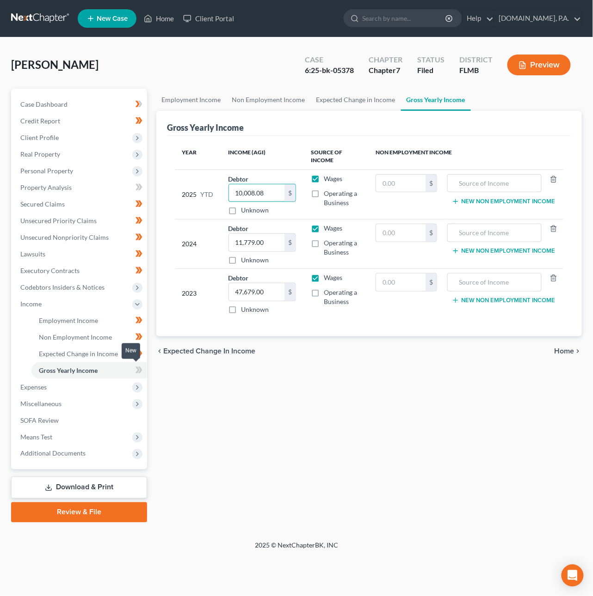
type input "10,008.08"
click at [140, 369] on icon at bounding box center [140, 370] width 4 height 6
click at [558, 354] on span "Home" at bounding box center [564, 351] width 20 height 7
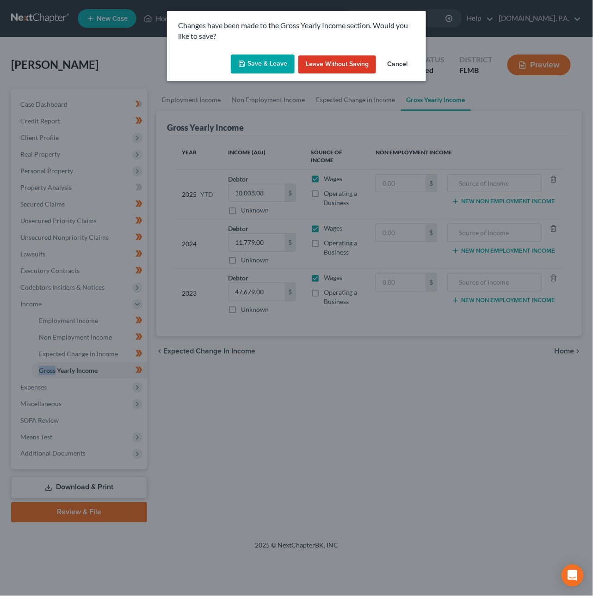
click at [274, 62] on button "Save & Leave" at bounding box center [263, 64] width 64 height 19
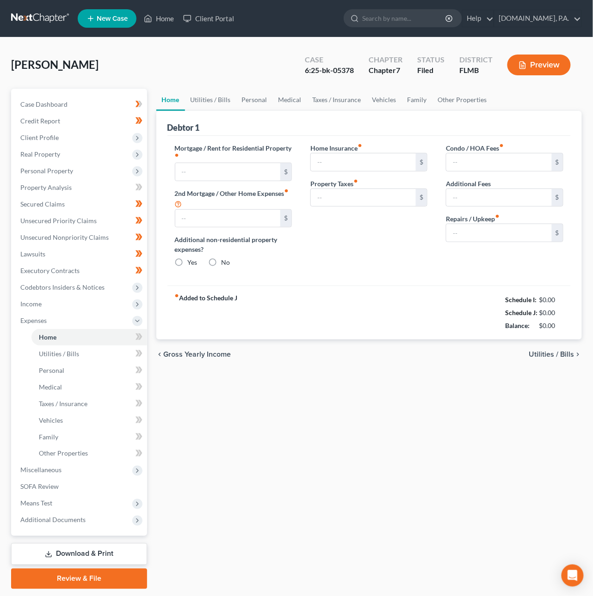
type input "750.00"
type input "0.00"
radio input "true"
type input "0.00"
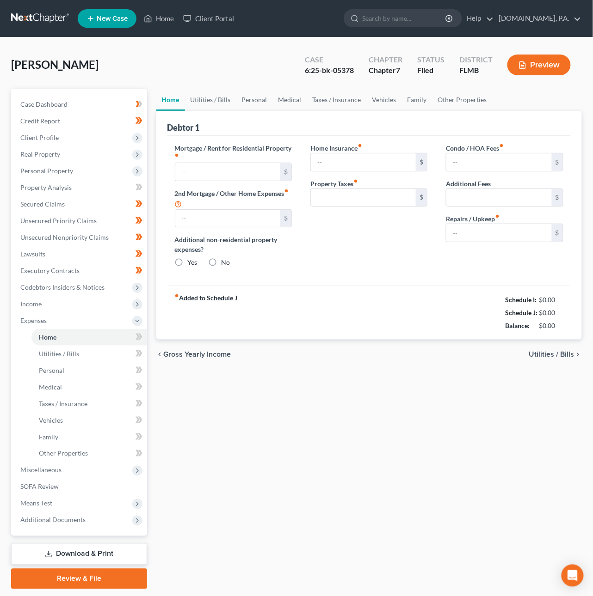
type input "0.00"
type input "95.00"
type input "0.00"
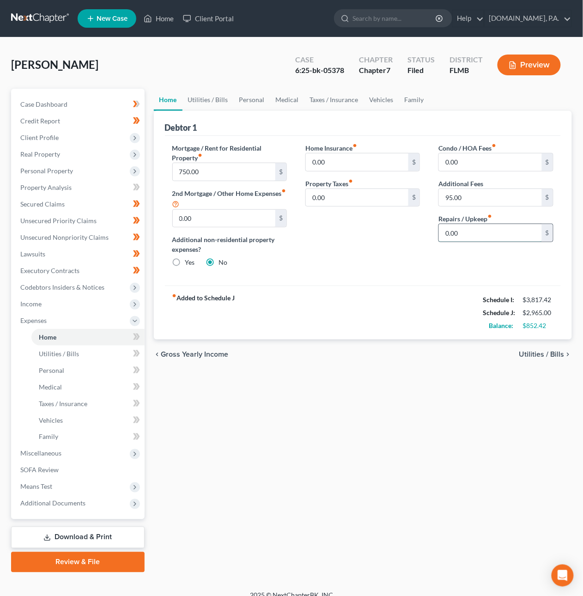
click at [488, 232] on input "0.00" at bounding box center [490, 233] width 103 height 18
click at [543, 357] on span "Utilities / Bills" at bounding box center [541, 354] width 45 height 7
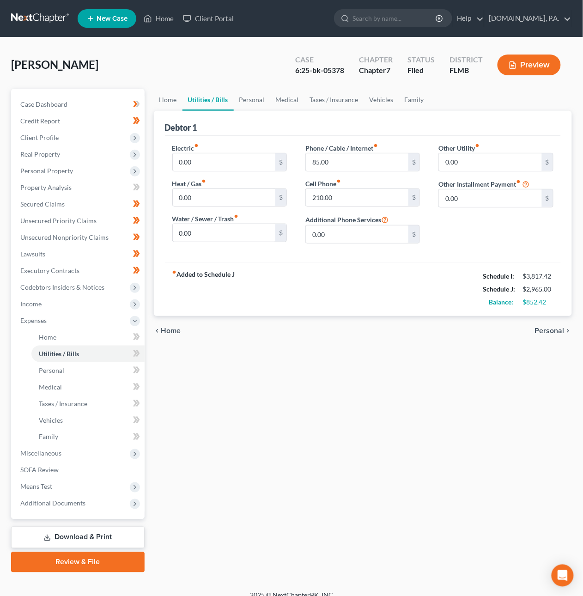
click at [551, 331] on span "Personal" at bounding box center [550, 330] width 30 height 7
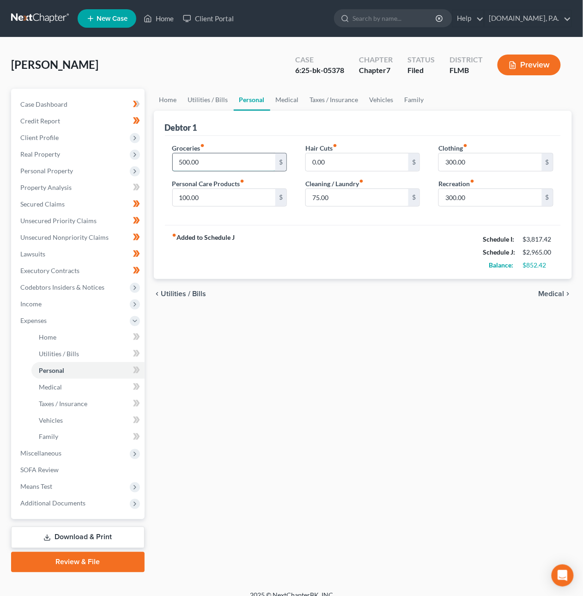
click at [208, 162] on input "500.00" at bounding box center [224, 162] width 103 height 18
type input "425"
type input "80"
type input "20"
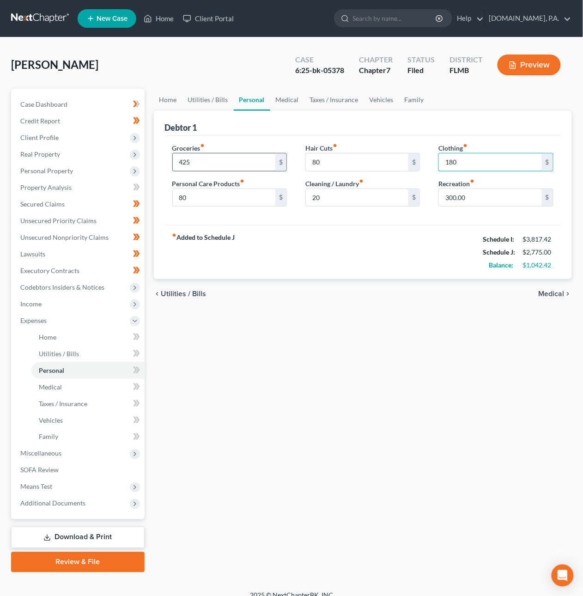
type input "180"
type input "220"
click at [548, 294] on span "Medical" at bounding box center [552, 293] width 26 height 7
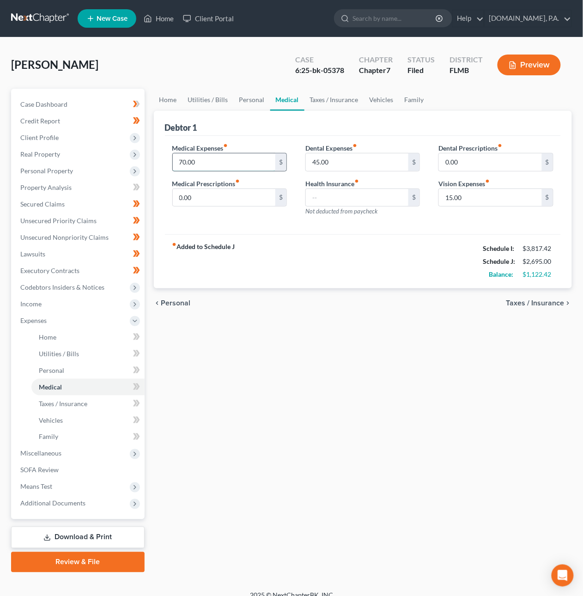
click at [221, 159] on input "70.00" at bounding box center [224, 162] width 103 height 18
type input "80"
click at [552, 299] on span "Taxes / Insurance" at bounding box center [536, 302] width 58 height 7
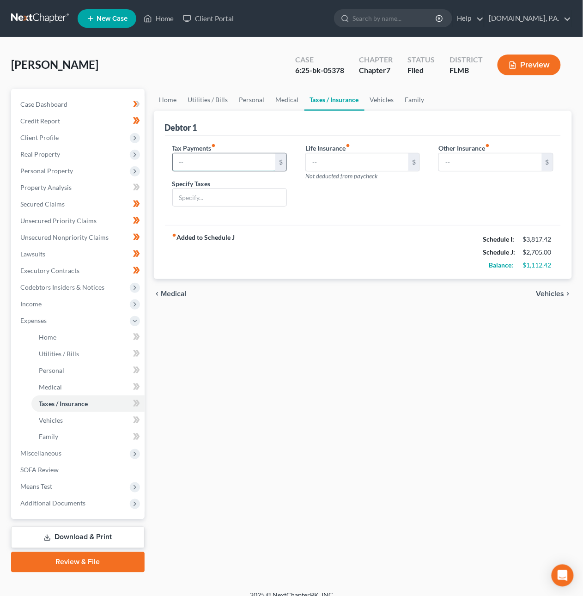
click at [203, 161] on input "text" at bounding box center [224, 162] width 103 height 18
type input "105.00"
click at [220, 196] on input "text" at bounding box center [230, 198] width 114 height 18
type input "Sales and Misc. Taxes & Govt. Fees"
click at [549, 294] on span "Vehicles" at bounding box center [551, 293] width 28 height 7
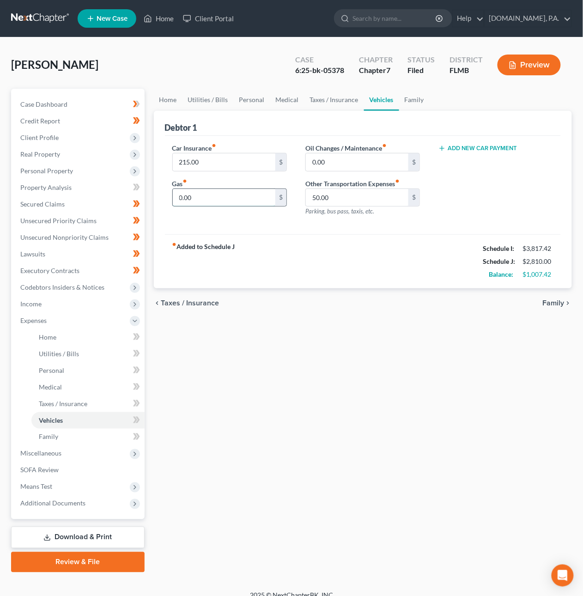
click at [220, 199] on input "0.00" at bounding box center [224, 198] width 103 height 18
click at [336, 159] on input "0.00" at bounding box center [357, 162] width 103 height 18
type input "360"
type input "40"
type input "80"
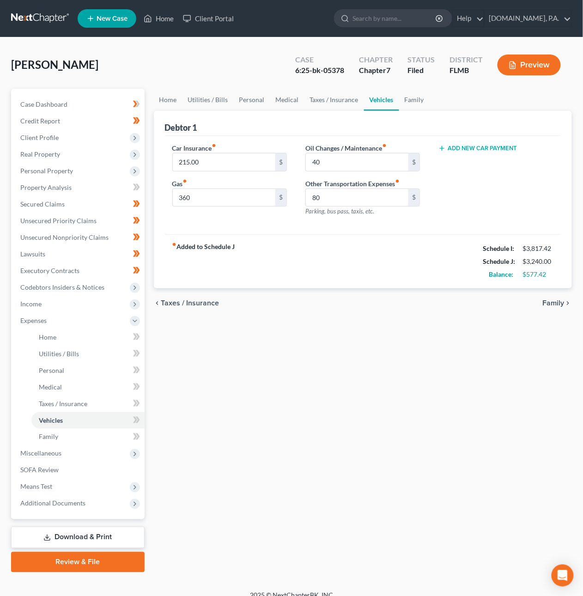
click at [558, 304] on span "Family" at bounding box center [554, 302] width 22 height 7
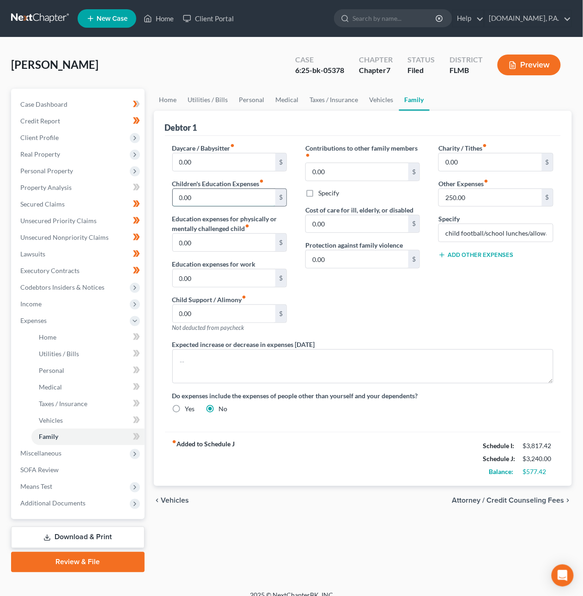
click at [218, 197] on input "0.00" at bounding box center [224, 198] width 103 height 18
type input "120"
click at [495, 232] on input "child football/school lunches/allowance" at bounding box center [496, 233] width 114 height 18
drag, startPoint x: 483, startPoint y: 233, endPoint x: 530, endPoint y: 235, distance: 46.7
click at [530, 235] on input "child football/school lunches/allowance" at bounding box center [496, 233] width 114 height 18
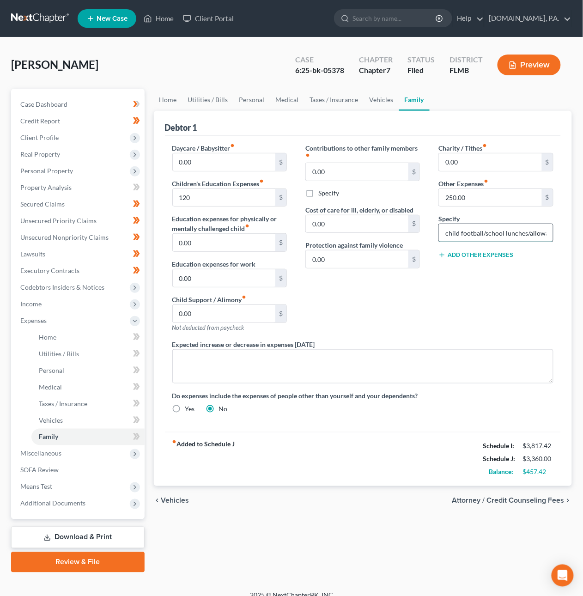
click at [446, 233] on input "child football/school lunches/allowance" at bounding box center [496, 233] width 114 height 18
type input "Child Activities"
click at [473, 197] on input "250.00" at bounding box center [490, 198] width 103 height 18
type input "280"
click at [178, 499] on span "Vehicles" at bounding box center [175, 500] width 28 height 7
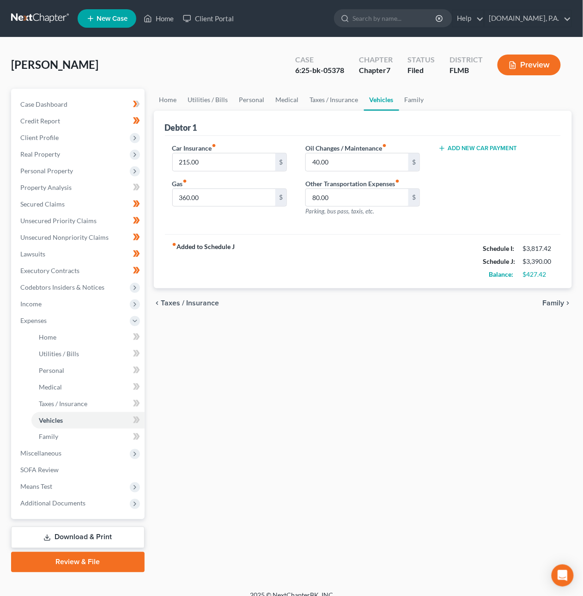
click at [195, 305] on span "Taxes / Insurance" at bounding box center [190, 302] width 58 height 7
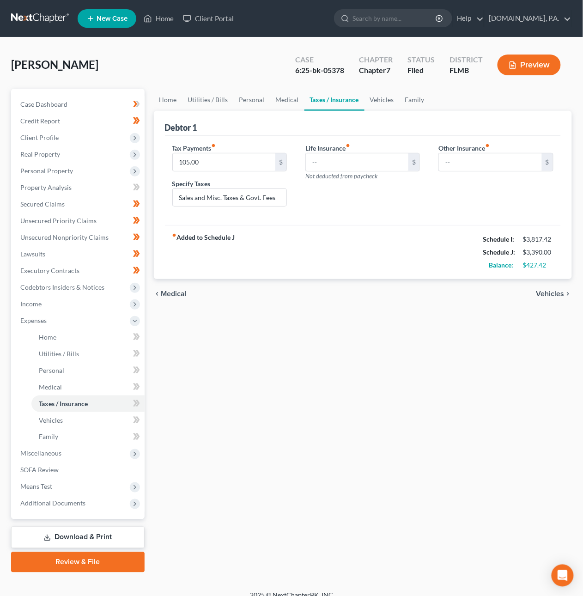
click at [171, 298] on span "Medical" at bounding box center [174, 293] width 26 height 7
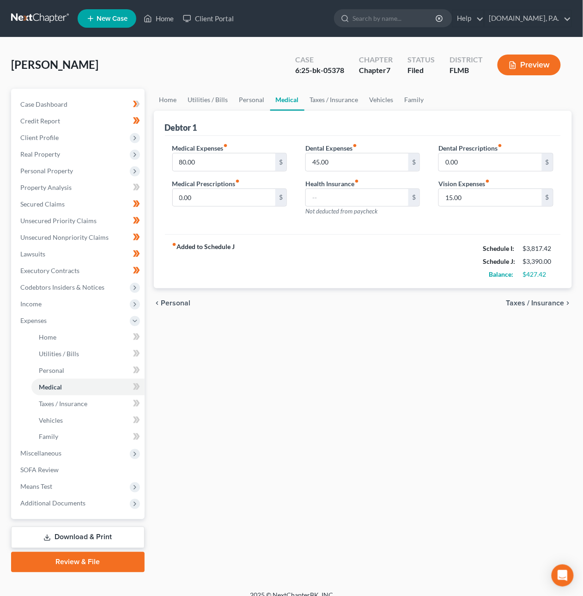
click at [174, 303] on span "Personal" at bounding box center [176, 302] width 30 height 7
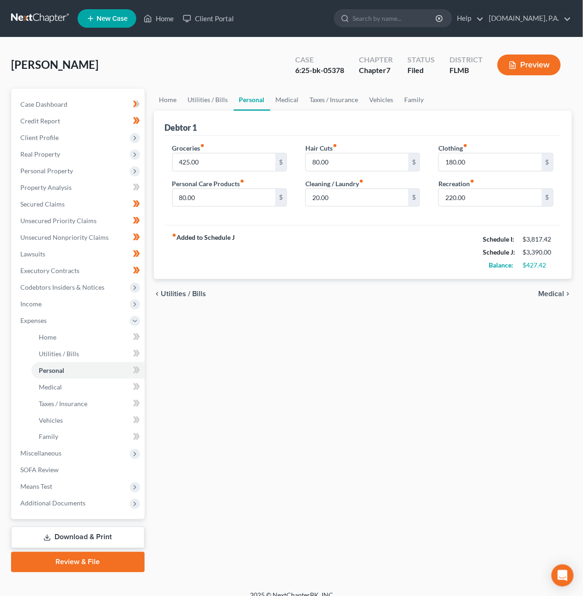
click at [179, 295] on span "Utilities / Bills" at bounding box center [183, 293] width 45 height 7
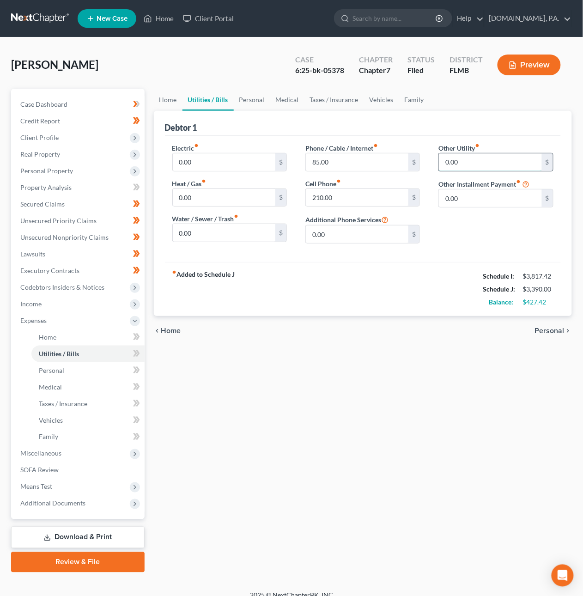
click at [470, 165] on input "0.00" at bounding box center [490, 162] width 103 height 18
type input "80"
type input "Streaming & Gaming"
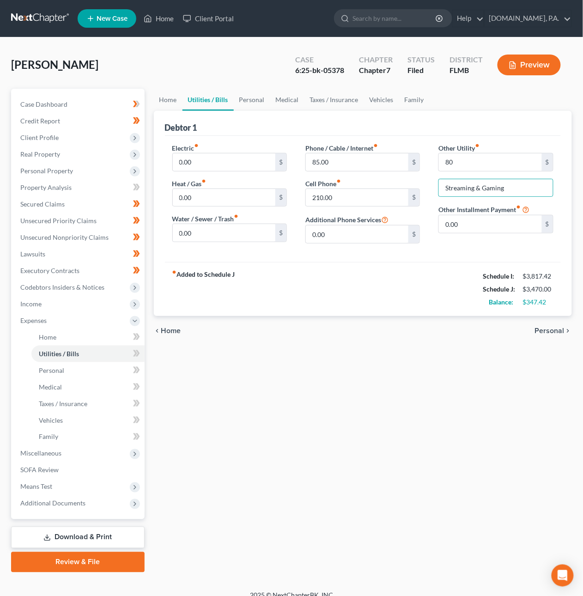
click at [175, 330] on span "Home" at bounding box center [171, 330] width 20 height 7
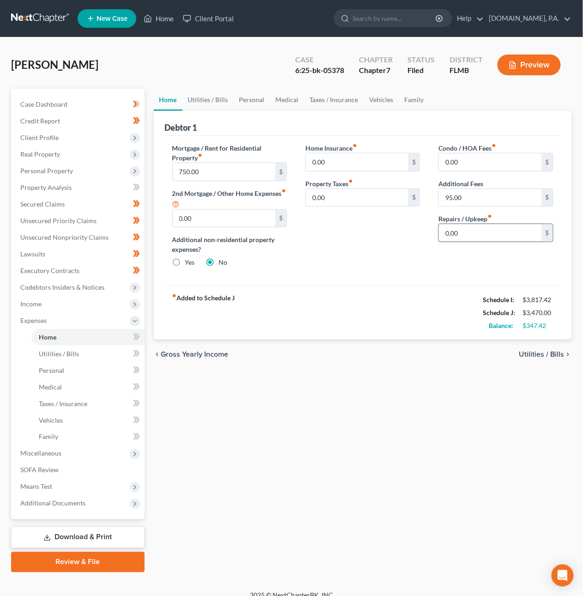
click at [465, 233] on input "0.00" at bounding box center [490, 233] width 103 height 18
type input "220"
click at [546, 355] on span "Utilities / Bills" at bounding box center [541, 354] width 45 height 7
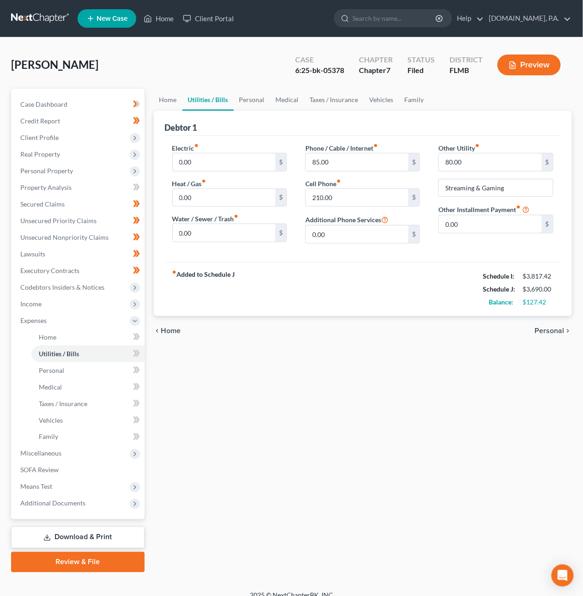
click at [545, 329] on span "Personal" at bounding box center [550, 330] width 30 height 7
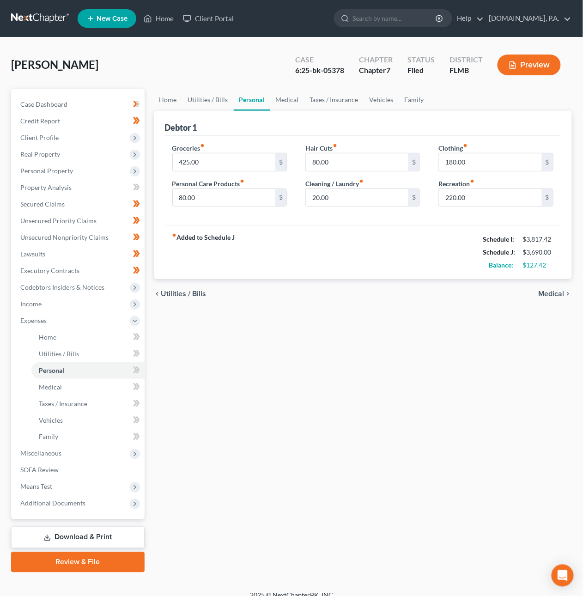
click at [548, 294] on span "Medical" at bounding box center [552, 293] width 26 height 7
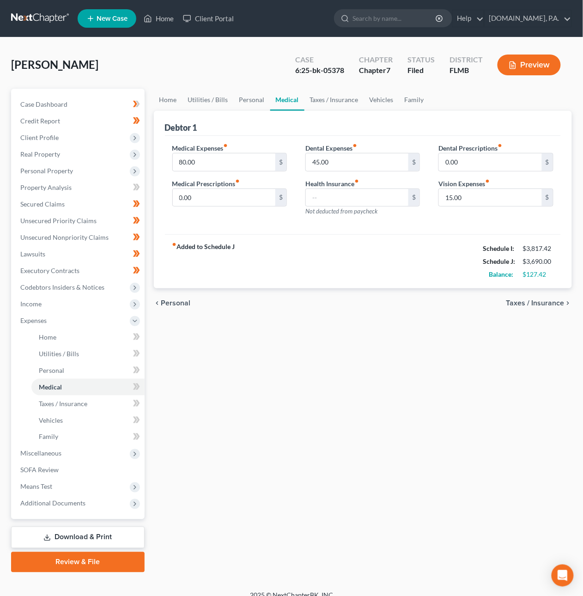
click at [546, 302] on span "Taxes / Insurance" at bounding box center [536, 302] width 58 height 7
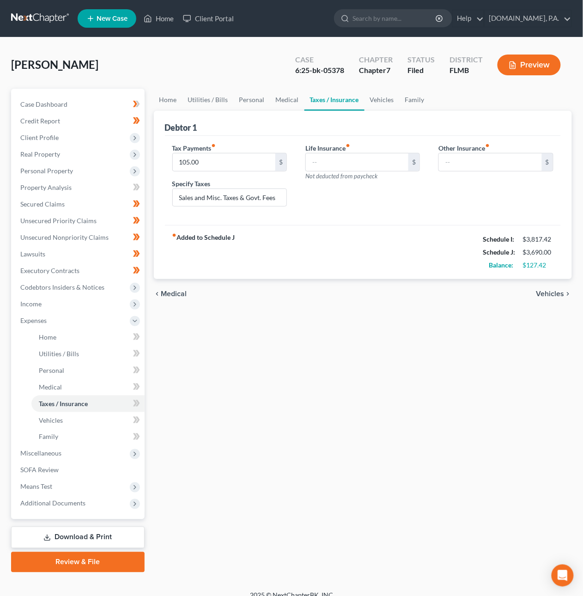
click at [168, 291] on span "Medical" at bounding box center [174, 293] width 26 height 7
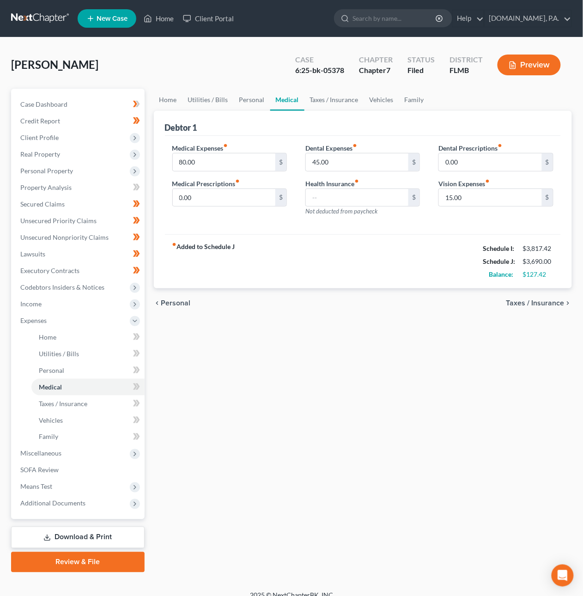
click at [523, 303] on span "Taxes / Insurance" at bounding box center [536, 302] width 58 height 7
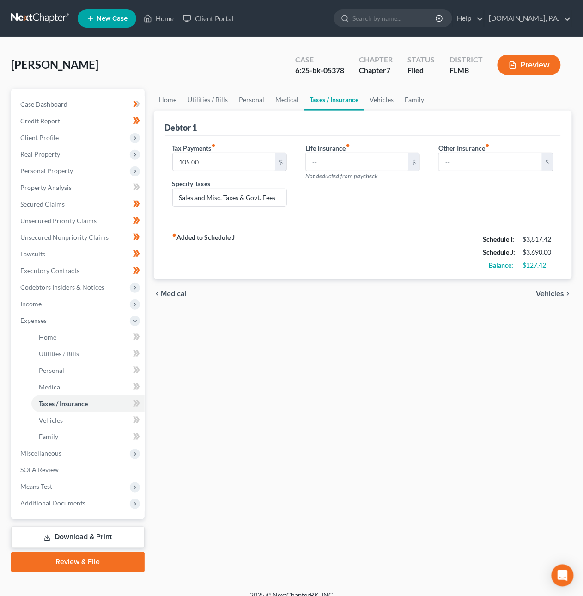
click at [541, 297] on span "Vehicles" at bounding box center [551, 293] width 28 height 7
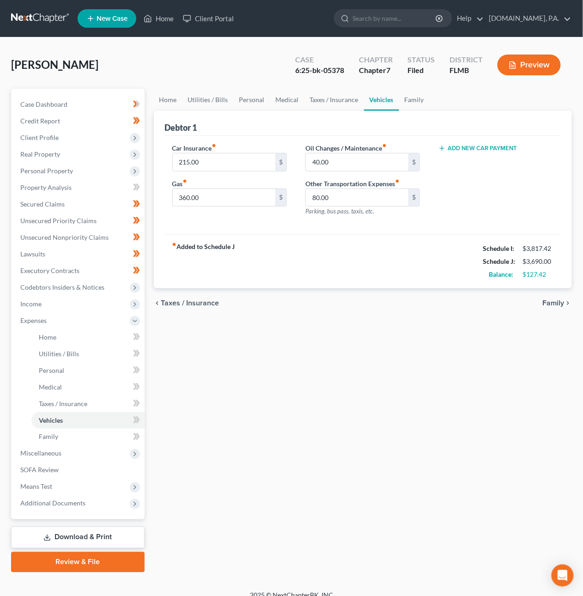
click at [554, 302] on span "Family" at bounding box center [554, 302] width 22 height 7
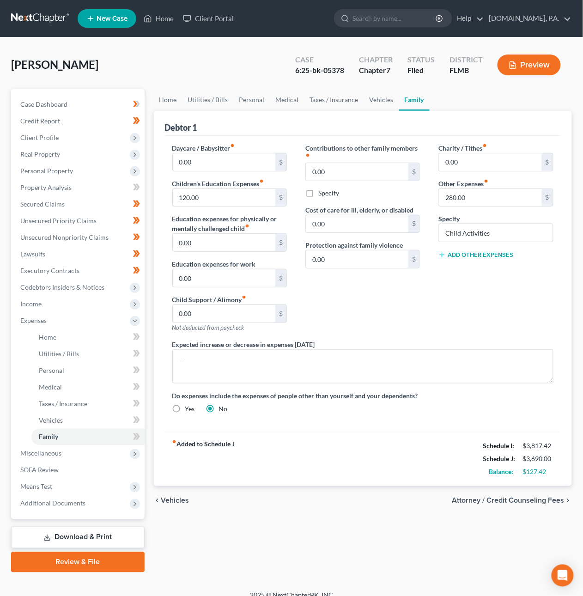
click at [167, 505] on span "Vehicles" at bounding box center [175, 500] width 28 height 7
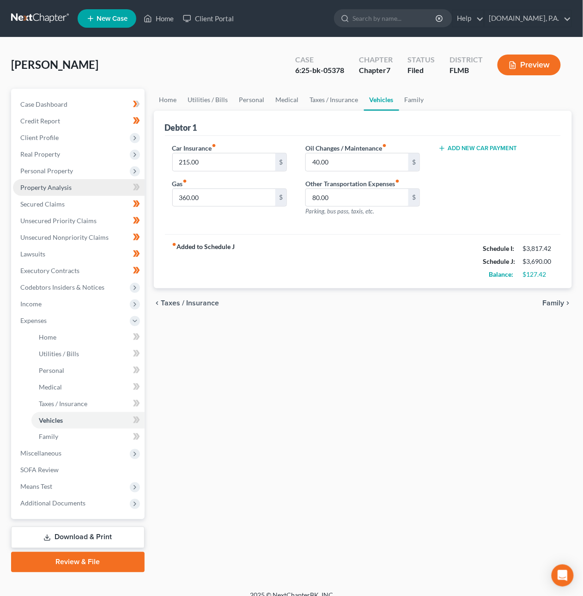
click at [60, 187] on span "Property Analysis" at bounding box center [45, 187] width 51 height 8
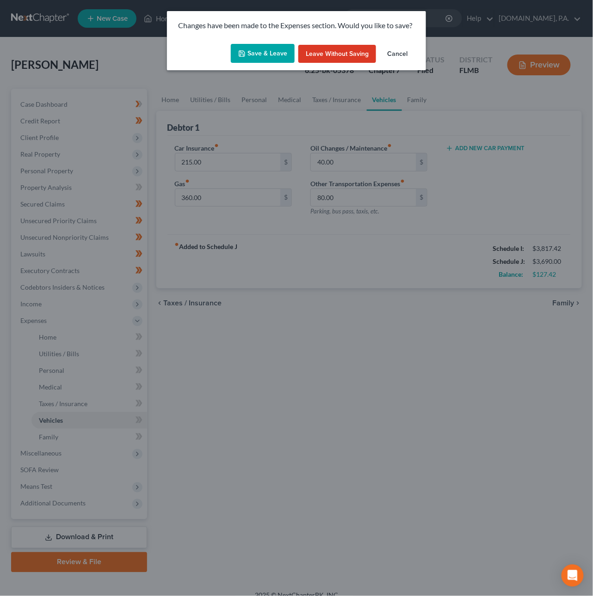
click at [259, 36] on div "Changes have been made to the Expenses section. Would you like to save?" at bounding box center [296, 25] width 259 height 29
click at [264, 47] on button "Save & Leave" at bounding box center [263, 53] width 64 height 19
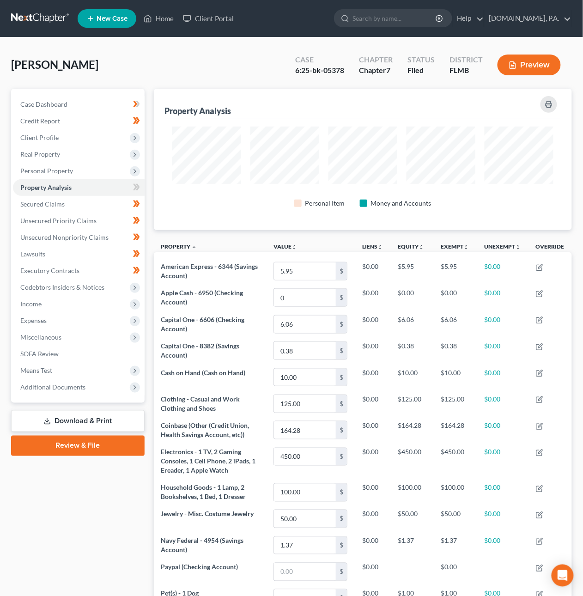
scroll to position [141, 418]
click at [57, 170] on span "Personal Property" at bounding box center [46, 171] width 53 height 8
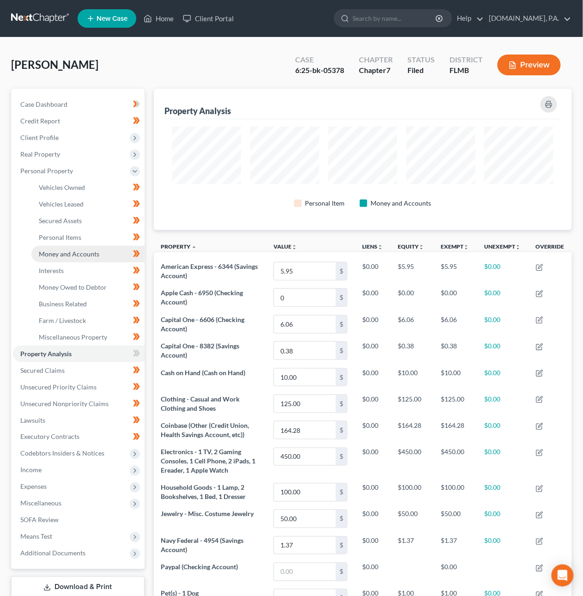
click at [63, 258] on link "Money and Accounts" at bounding box center [87, 254] width 113 height 17
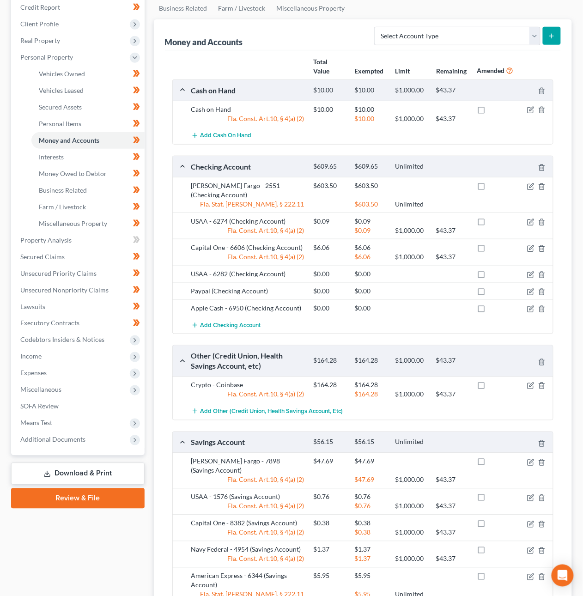
scroll to position [116, 0]
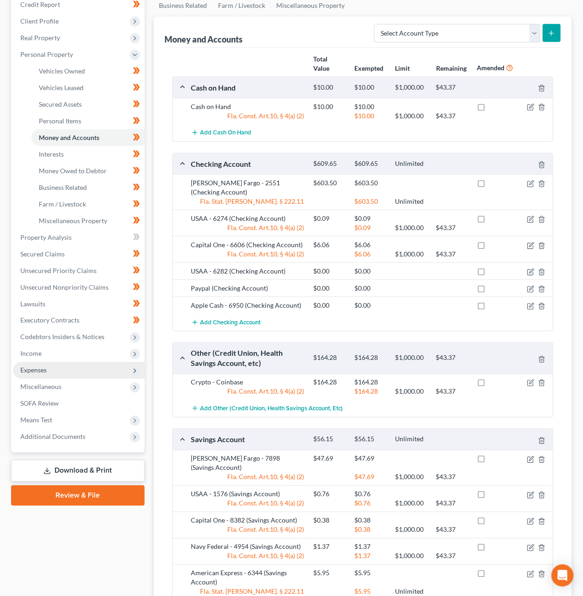
click at [55, 370] on span "Expenses" at bounding box center [79, 370] width 132 height 17
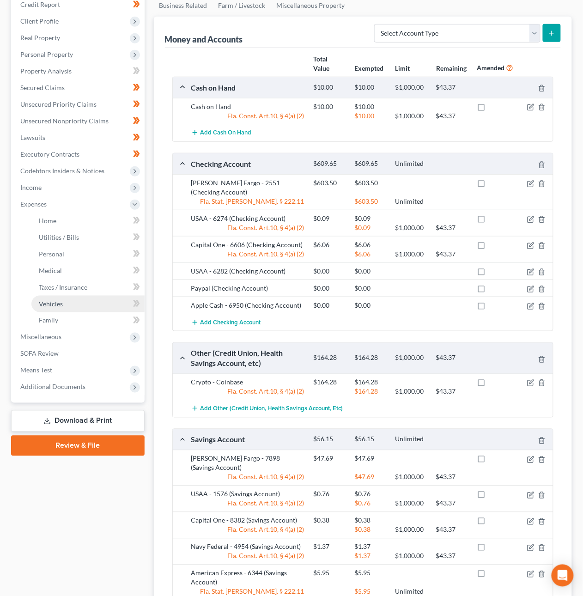
click at [60, 300] on span "Vehicles" at bounding box center [51, 304] width 24 height 8
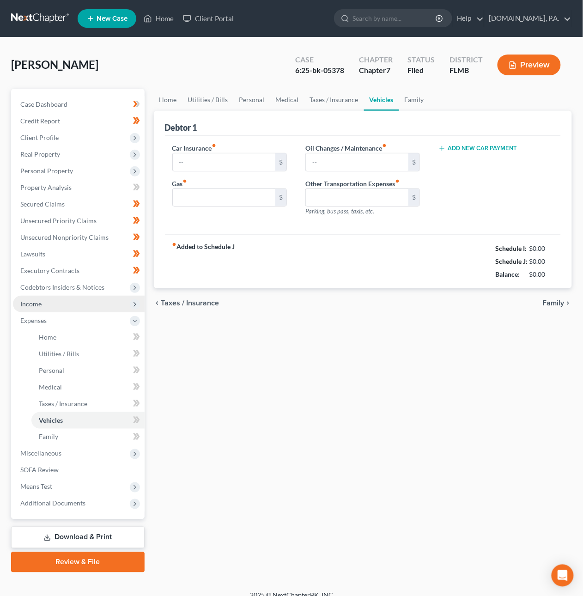
type input "215.00"
type input "360.00"
type input "40.00"
type input "80.00"
click at [377, 165] on input "40.00" at bounding box center [357, 162] width 103 height 18
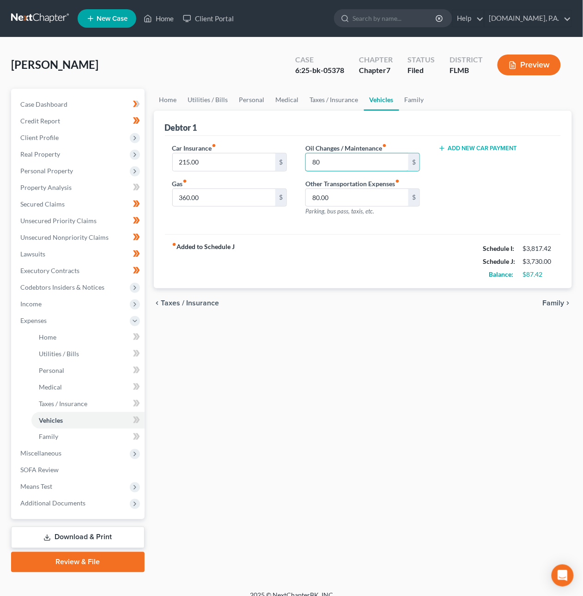
type input "80"
click at [194, 301] on span "Taxes / Insurance" at bounding box center [190, 302] width 58 height 7
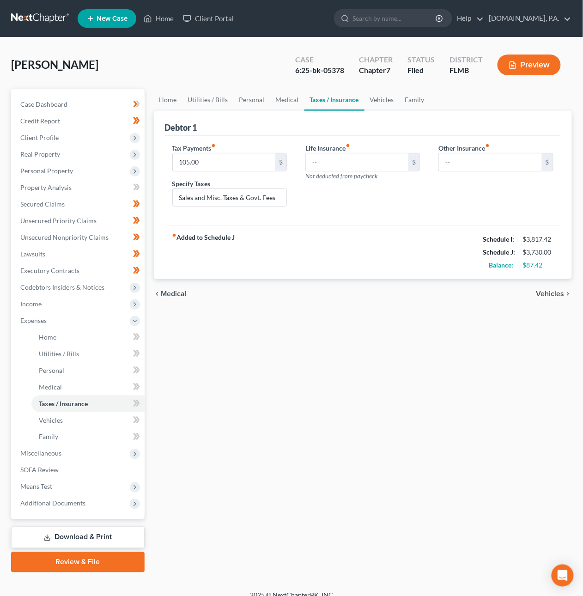
click at [548, 293] on span "Vehicles" at bounding box center [551, 293] width 28 height 7
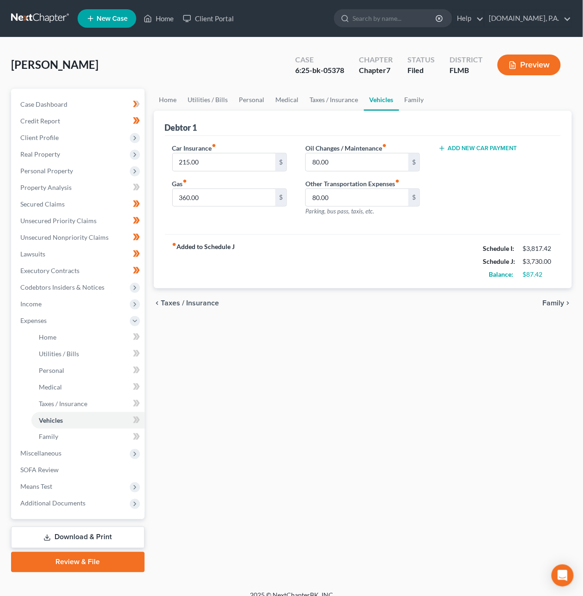
click at [557, 303] on span "Family" at bounding box center [554, 302] width 22 height 7
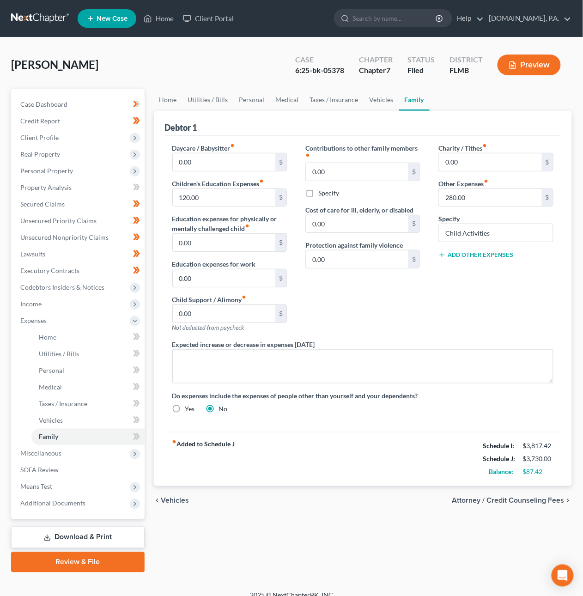
click at [469, 258] on button "Add Other Expenses" at bounding box center [476, 254] width 75 height 7
click at [473, 269] on input "text" at bounding box center [490, 269] width 103 height 18
type input "40"
type input "Gym Membership"
click at [513, 501] on span "Attorney / Credit Counseling Fees" at bounding box center [508, 500] width 112 height 7
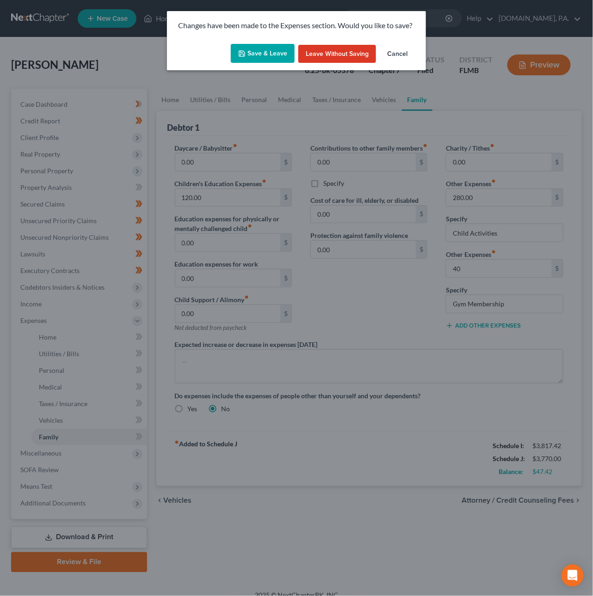
click at [282, 54] on button "Save & Leave" at bounding box center [263, 53] width 64 height 19
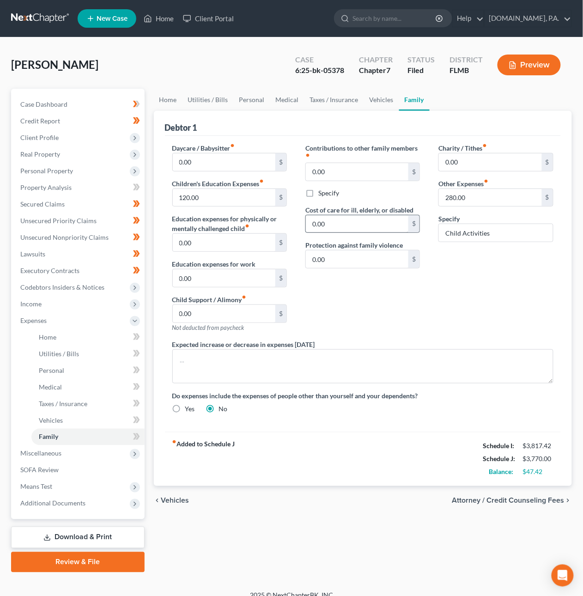
select select "3"
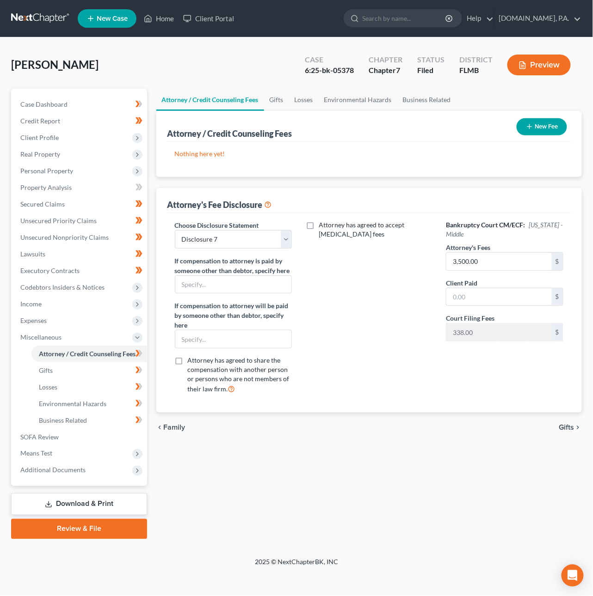
click at [564, 426] on span "Gifts" at bounding box center [566, 427] width 15 height 7
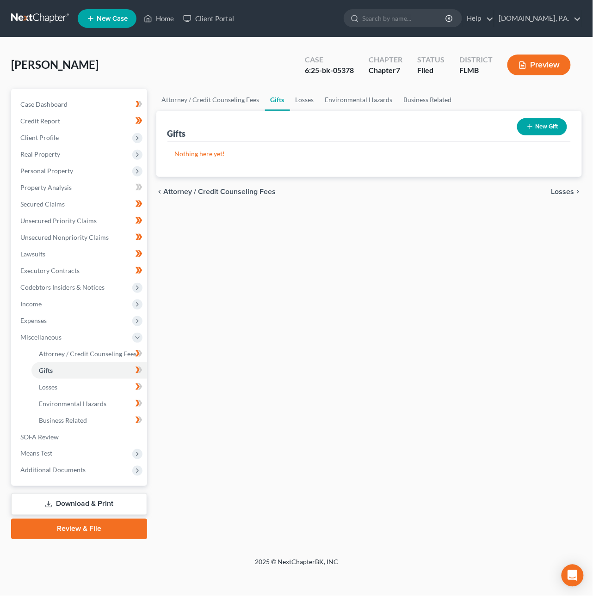
click at [564, 191] on span "Losses" at bounding box center [562, 191] width 23 height 7
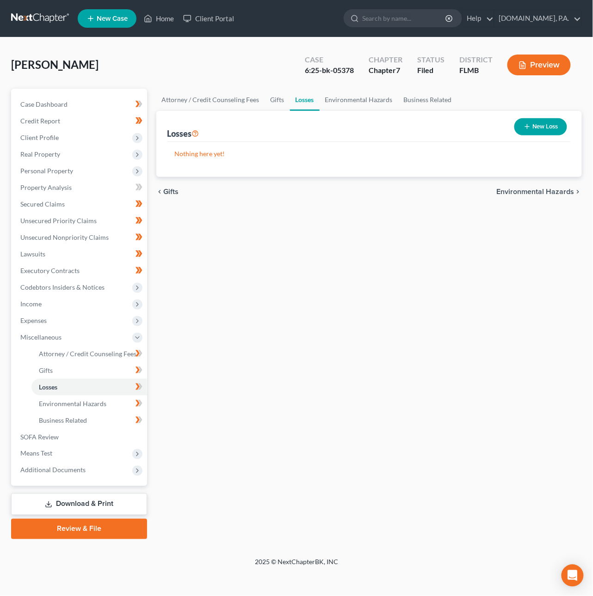
click at [522, 185] on div "chevron_left Gifts Environmental Hazards chevron_right" at bounding box center [369, 192] width 426 height 30
click at [520, 193] on span "Environmental Hazards" at bounding box center [535, 191] width 78 height 7
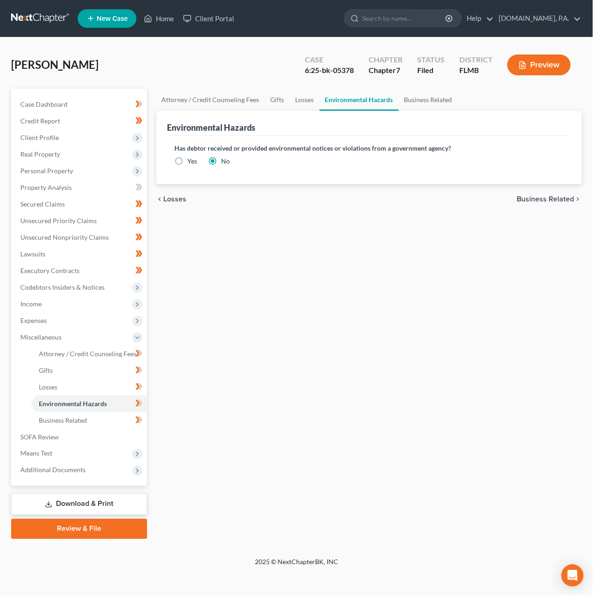
click at [529, 200] on span "Business Related" at bounding box center [545, 198] width 57 height 7
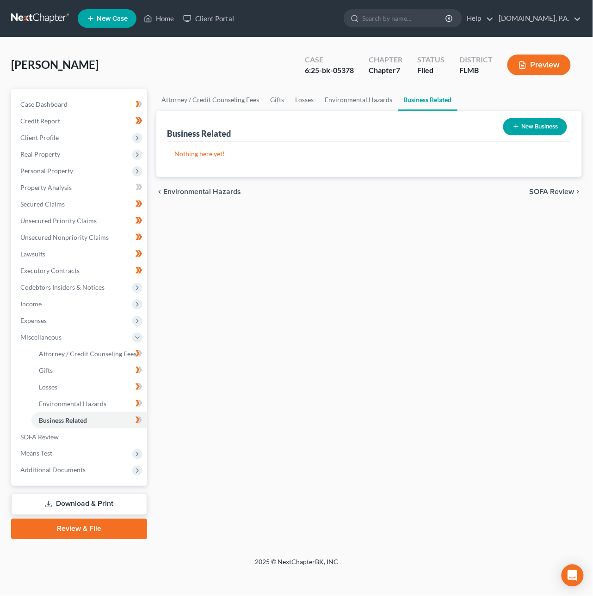
click at [534, 191] on span "SOFA Review" at bounding box center [551, 191] width 45 height 7
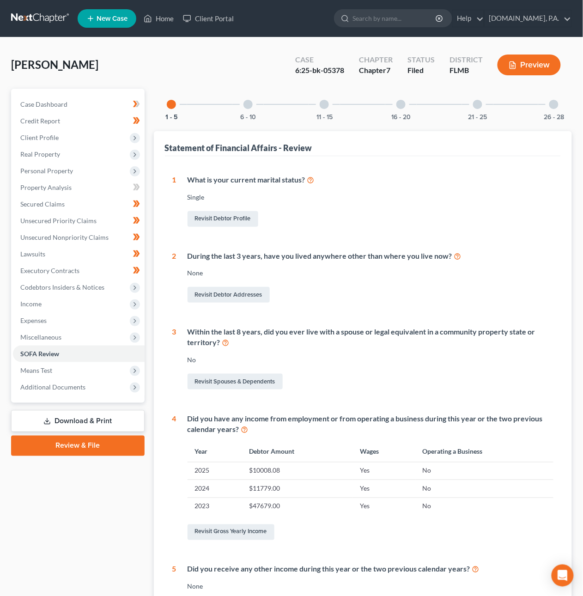
click at [244, 109] on div "6 - 10" at bounding box center [247, 104] width 31 height 31
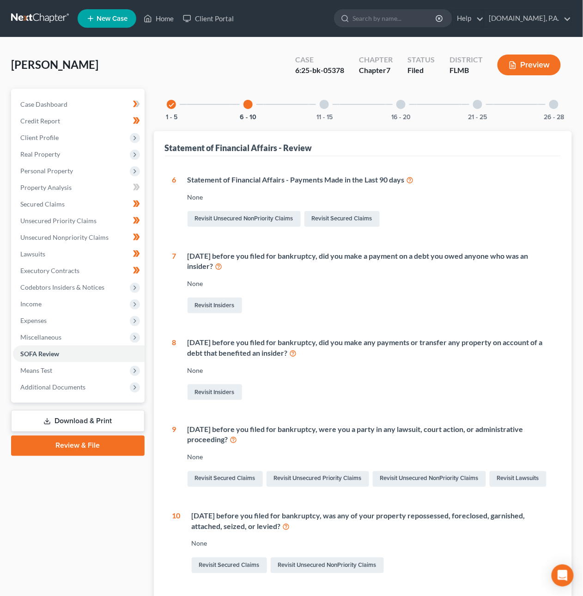
click at [328, 100] on div at bounding box center [324, 104] width 9 height 9
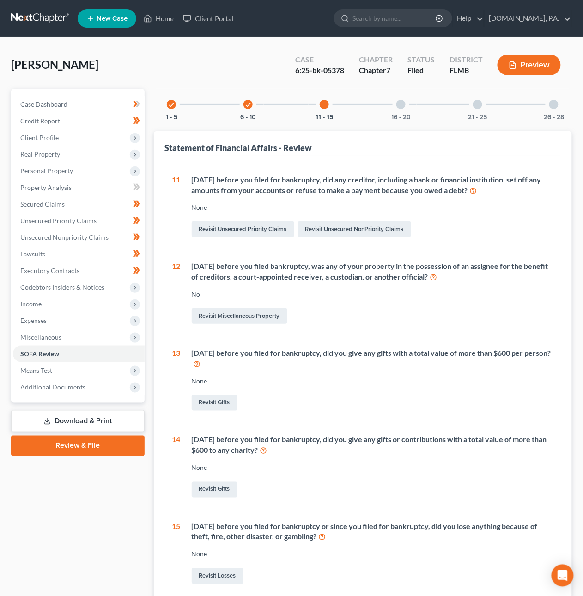
click at [403, 106] on div at bounding box center [401, 104] width 9 height 9
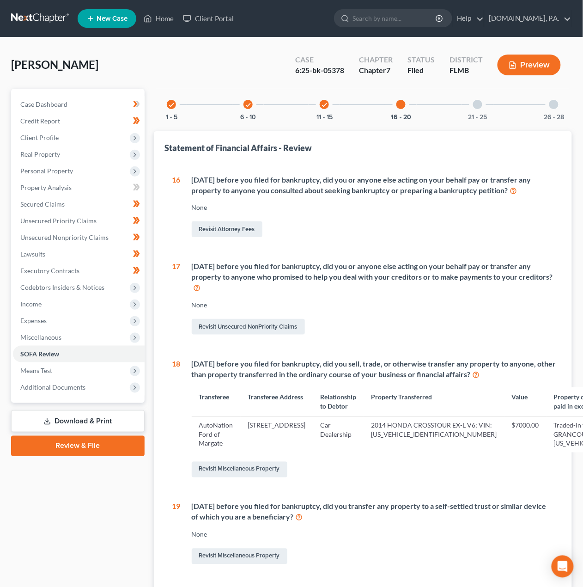
click at [475, 104] on div at bounding box center [477, 104] width 9 height 9
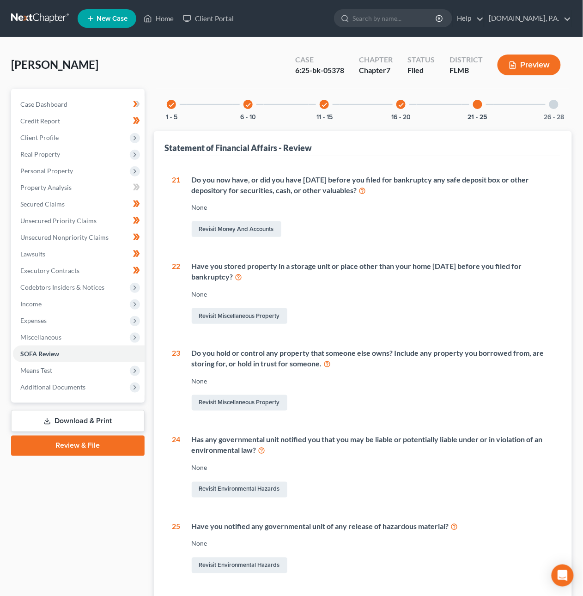
click at [550, 105] on div at bounding box center [554, 104] width 9 height 9
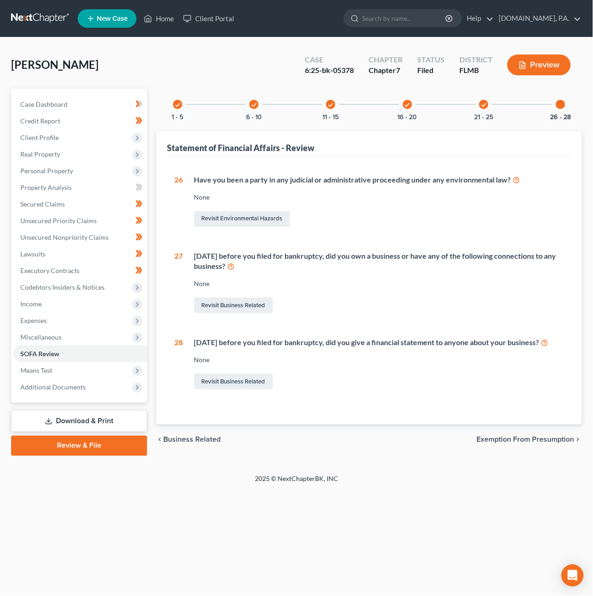
click at [545, 443] on span "Exemption from Presumption" at bounding box center [525, 439] width 98 height 7
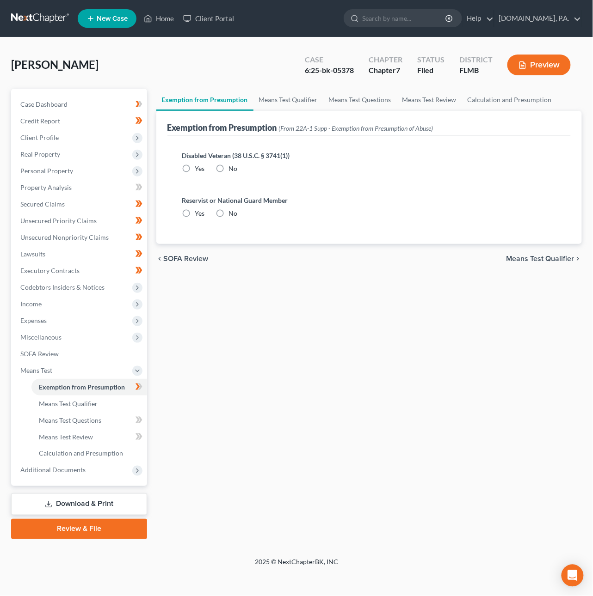
radio input "true"
click at [527, 258] on span "Means Test Qualifier" at bounding box center [540, 258] width 68 height 7
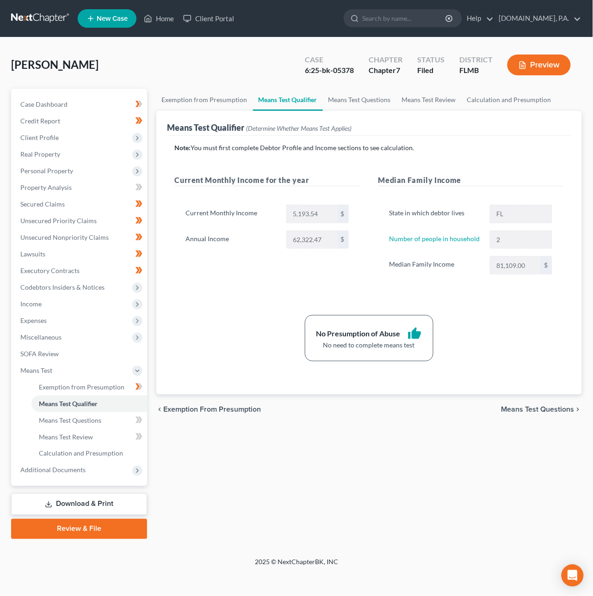
click at [528, 409] on span "Means Test Questions" at bounding box center [537, 409] width 73 height 7
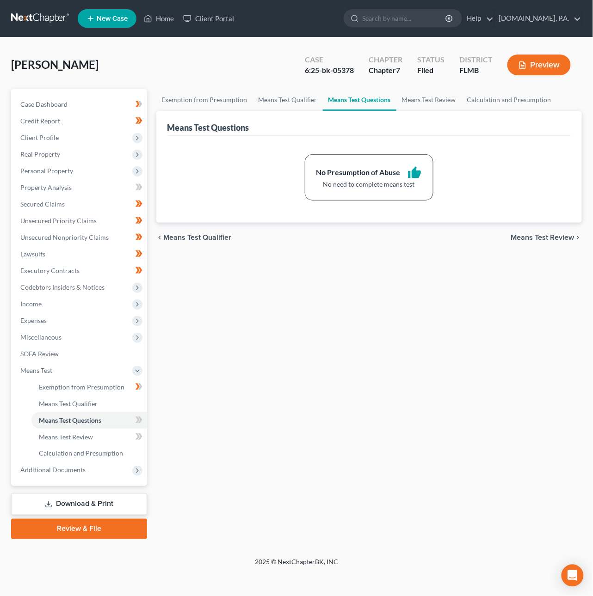
click at [538, 237] on span "Means Test Review" at bounding box center [542, 237] width 63 height 7
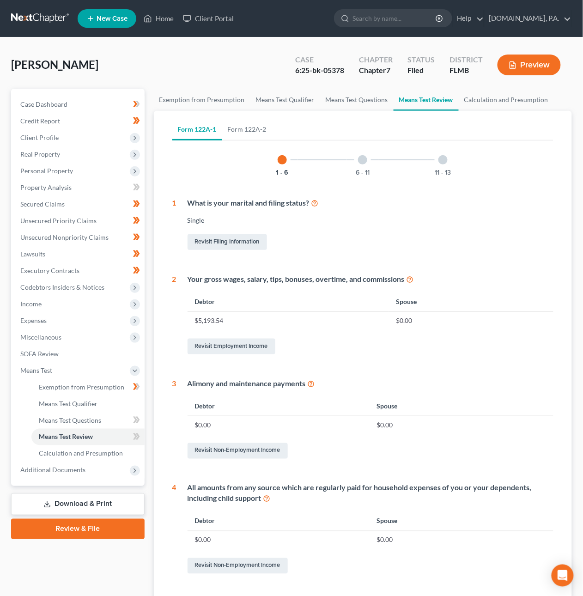
click at [364, 155] on div at bounding box center [362, 159] width 9 height 9
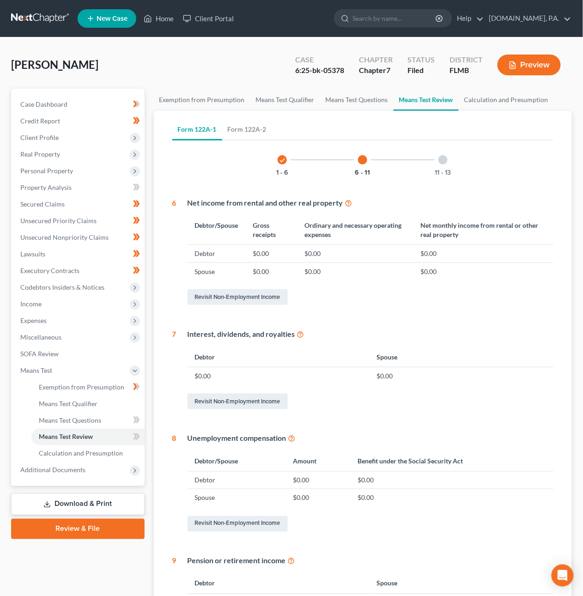
click at [443, 159] on div at bounding box center [443, 159] width 9 height 9
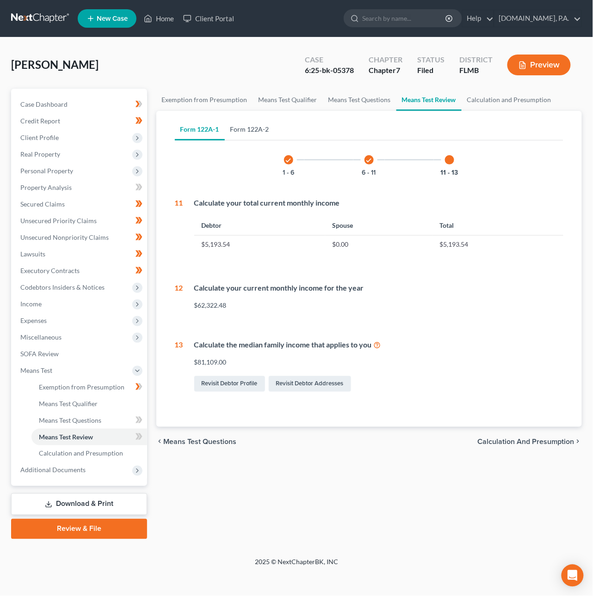
click at [248, 130] on link "Form 122A-2" at bounding box center [250, 129] width 50 height 22
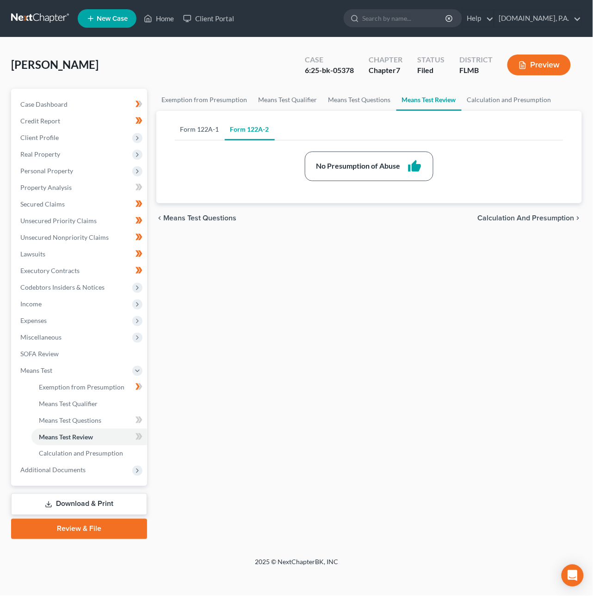
click at [187, 124] on link "Form 122A-1" at bounding box center [200, 129] width 50 height 22
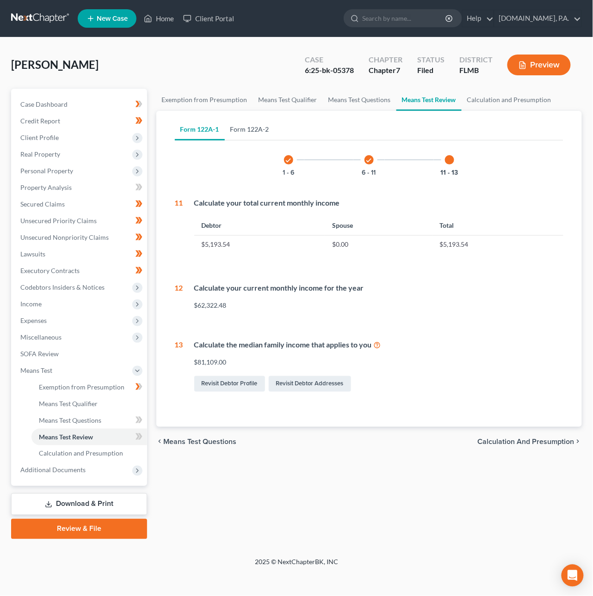
click at [243, 129] on link "Form 122A-2" at bounding box center [250, 129] width 50 height 22
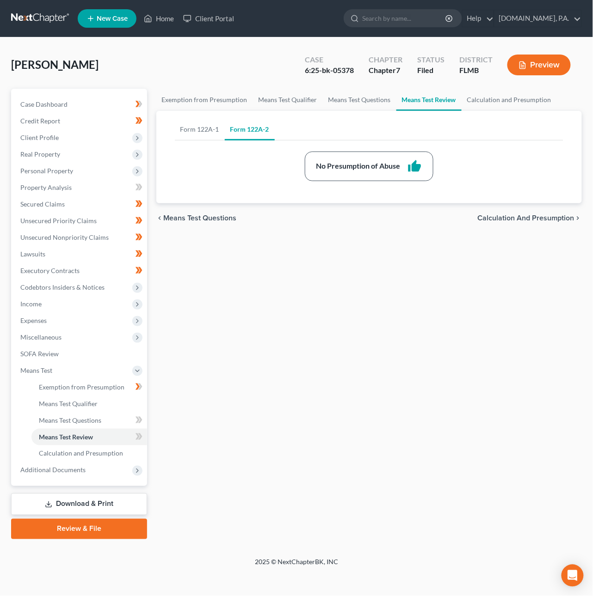
click at [496, 219] on span "Calculation and Presumption" at bounding box center [525, 217] width 97 height 7
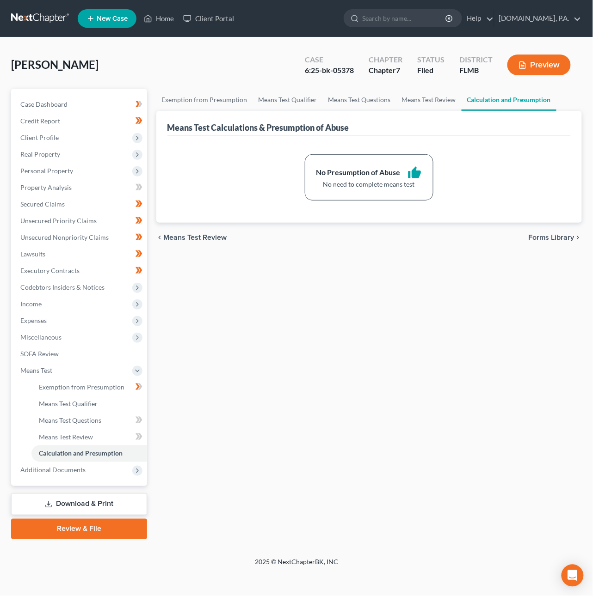
click at [545, 234] on span "Forms Library" at bounding box center [551, 237] width 46 height 7
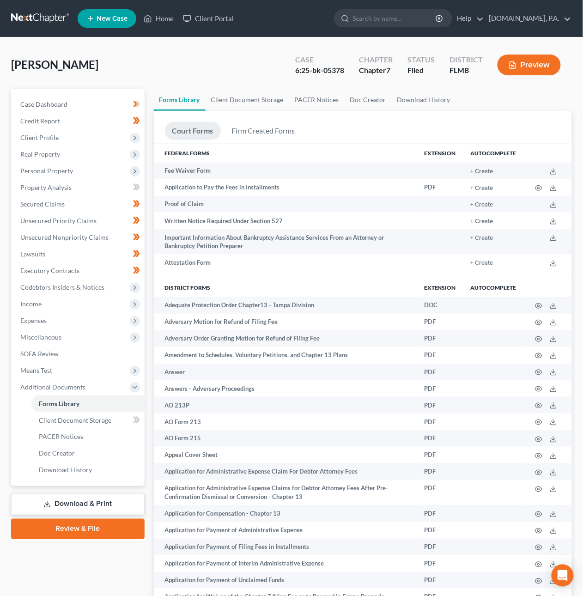
click at [99, 500] on link "Download & Print" at bounding box center [78, 505] width 134 height 22
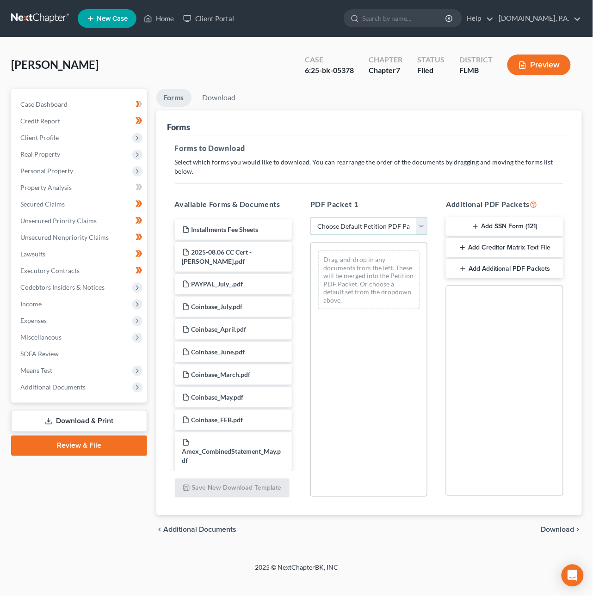
click at [361, 219] on select "Choose Default Petition PDF Packet Complete Bankruptcy Petition (all forms and …" at bounding box center [368, 226] width 117 height 18
click at [43, 131] on span "Client Profile" at bounding box center [80, 137] width 134 height 17
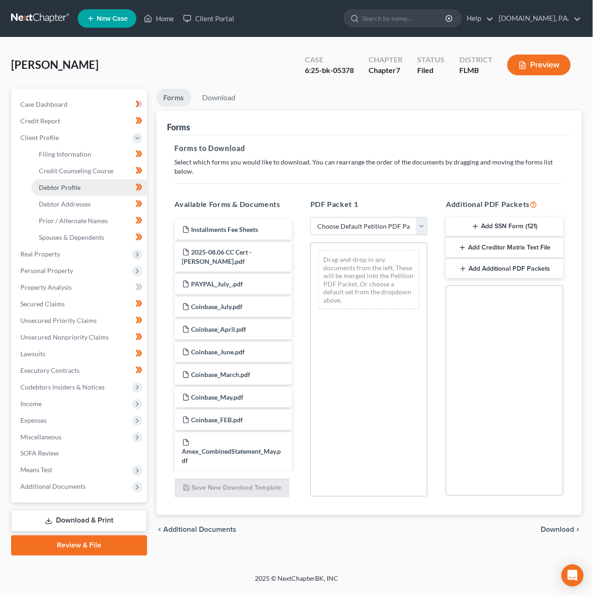
click at [56, 189] on span "Debtor Profile" at bounding box center [60, 187] width 42 height 8
select select "0"
select select "1"
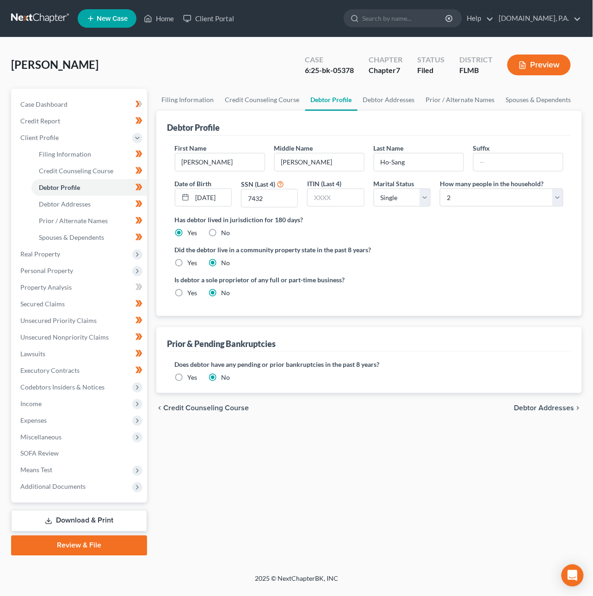
click at [67, 518] on link "Download & Print" at bounding box center [79, 521] width 136 height 22
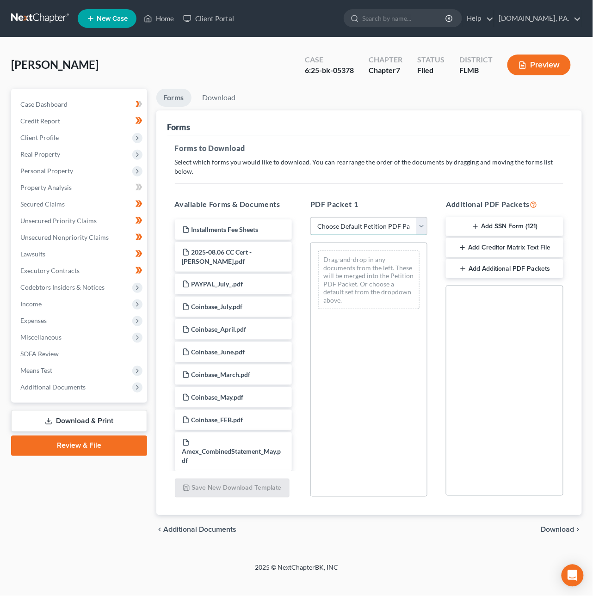
click at [329, 217] on select "Choose Default Petition PDF Packet Complete Bankruptcy Petition (all forms and …" at bounding box center [368, 226] width 117 height 18
select select "4"
click at [310, 217] on select "Choose Default Petition PDF Packet Complete Bankruptcy Petition (all forms and …" at bounding box center [368, 226] width 117 height 18
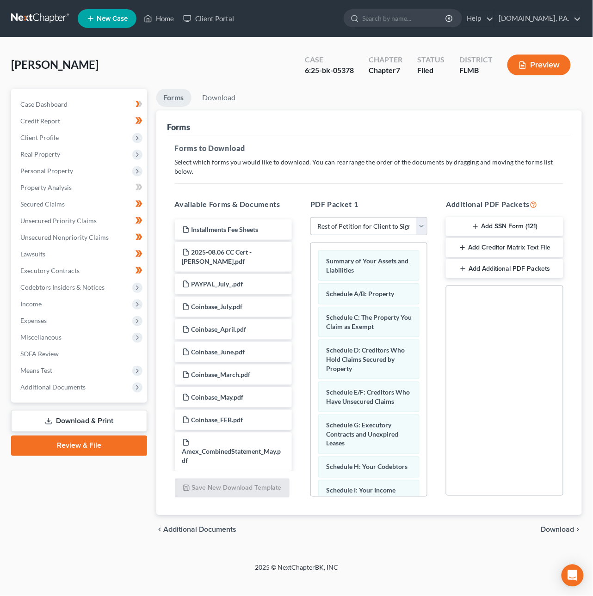
click at [546, 526] on span "Download" at bounding box center [557, 529] width 33 height 7
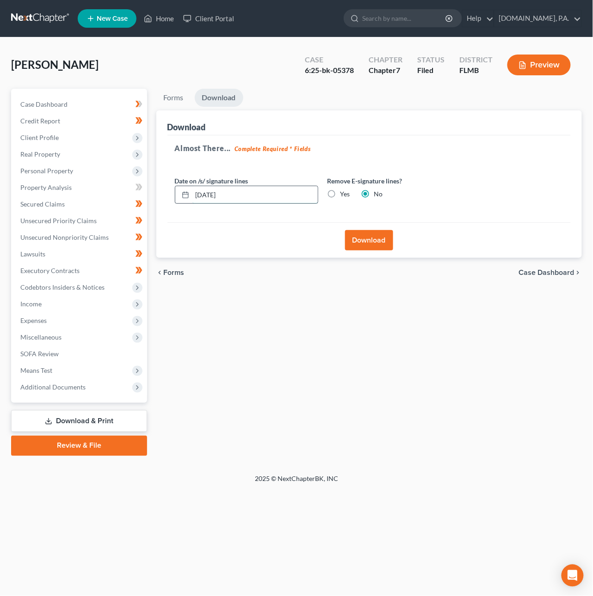
click at [208, 196] on input "09/03/2025" at bounding box center [254, 195] width 125 height 18
type input "09/05/2025"
click at [368, 237] on button "Download" at bounding box center [369, 240] width 48 height 20
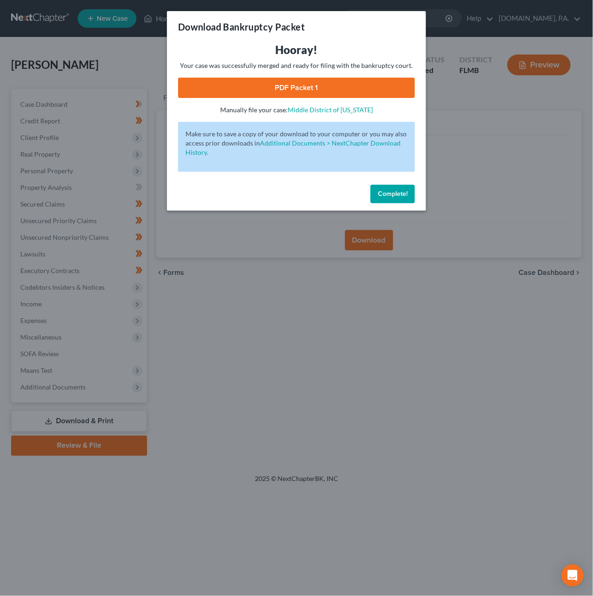
click at [318, 87] on link "PDF Packet 1" at bounding box center [296, 88] width 237 height 20
click at [406, 201] on button "Complete!" at bounding box center [392, 194] width 44 height 18
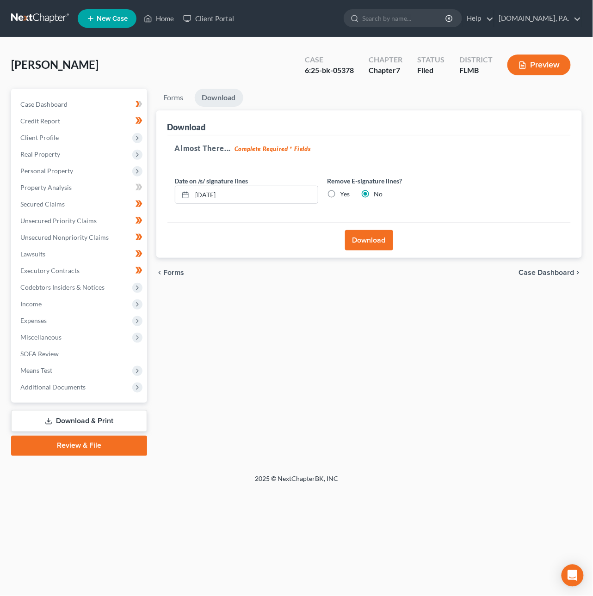
click at [50, 22] on link at bounding box center [40, 18] width 59 height 17
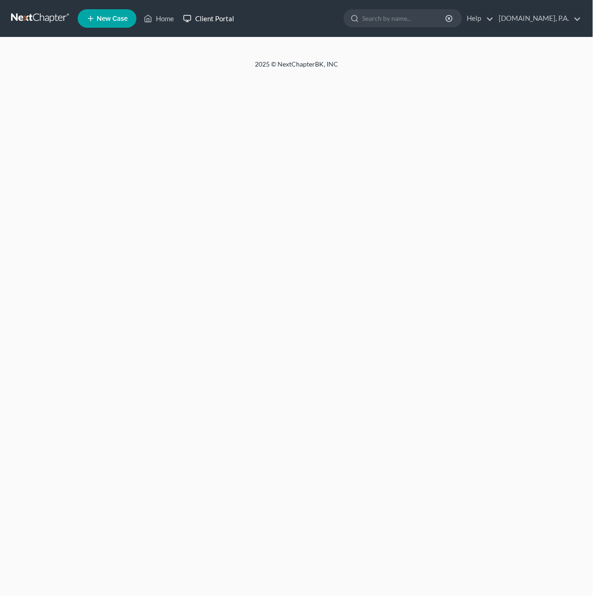
click at [209, 19] on link "Client Portal" at bounding box center [208, 18] width 60 height 17
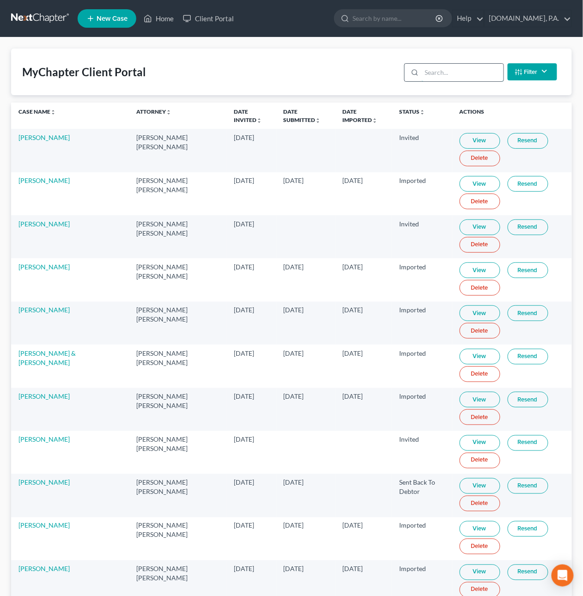
click at [439, 72] on input "search" at bounding box center [463, 73] width 82 height 18
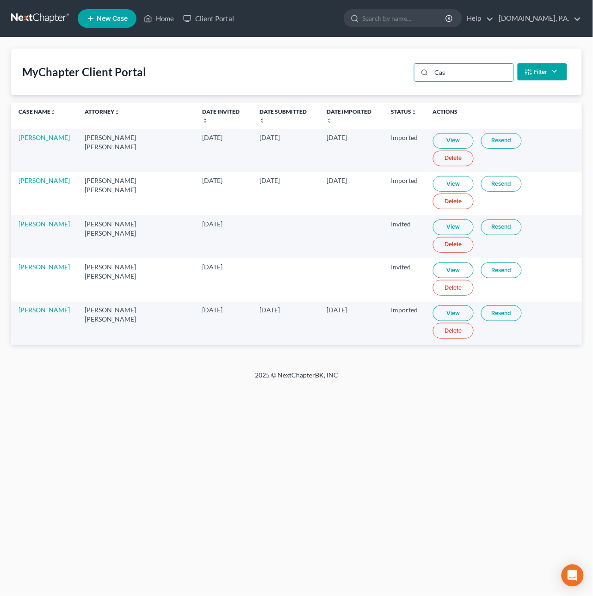
type input "Cas"
click at [483, 263] on link "Resend" at bounding box center [501, 271] width 41 height 16
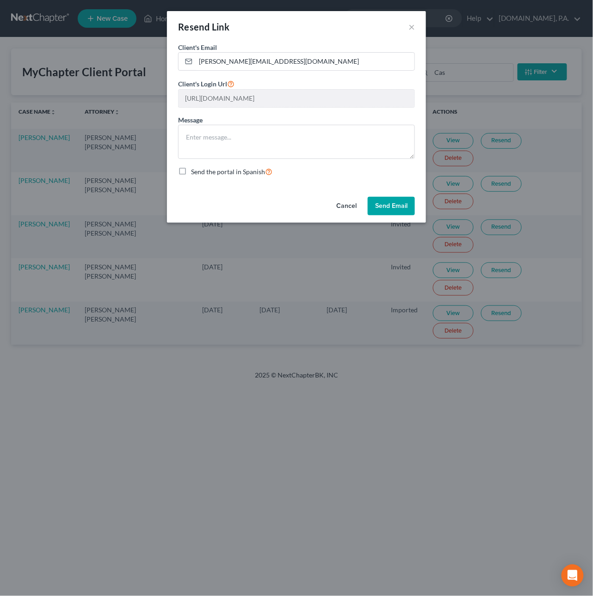
click at [349, 202] on button "Cancel" at bounding box center [346, 206] width 35 height 18
